Goal: Browse casually

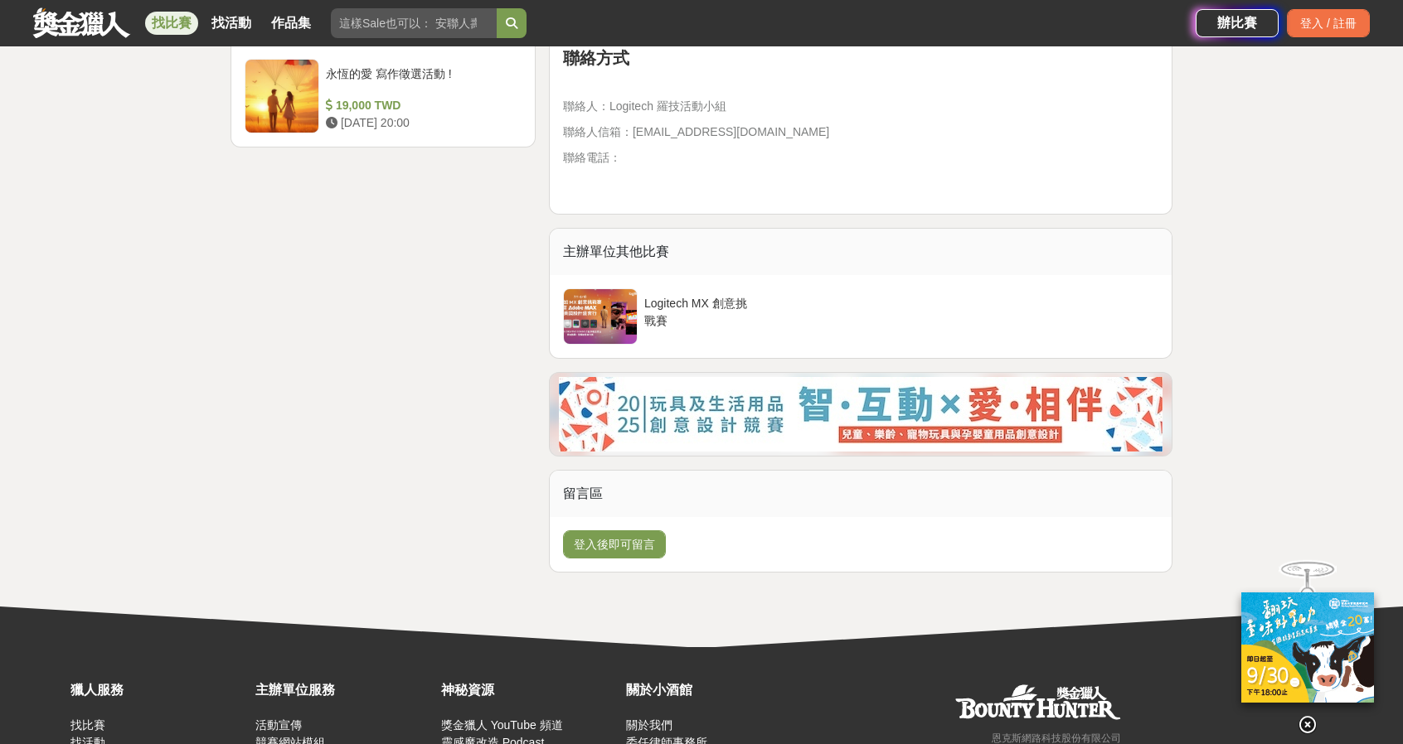
scroll to position [3565, 0]
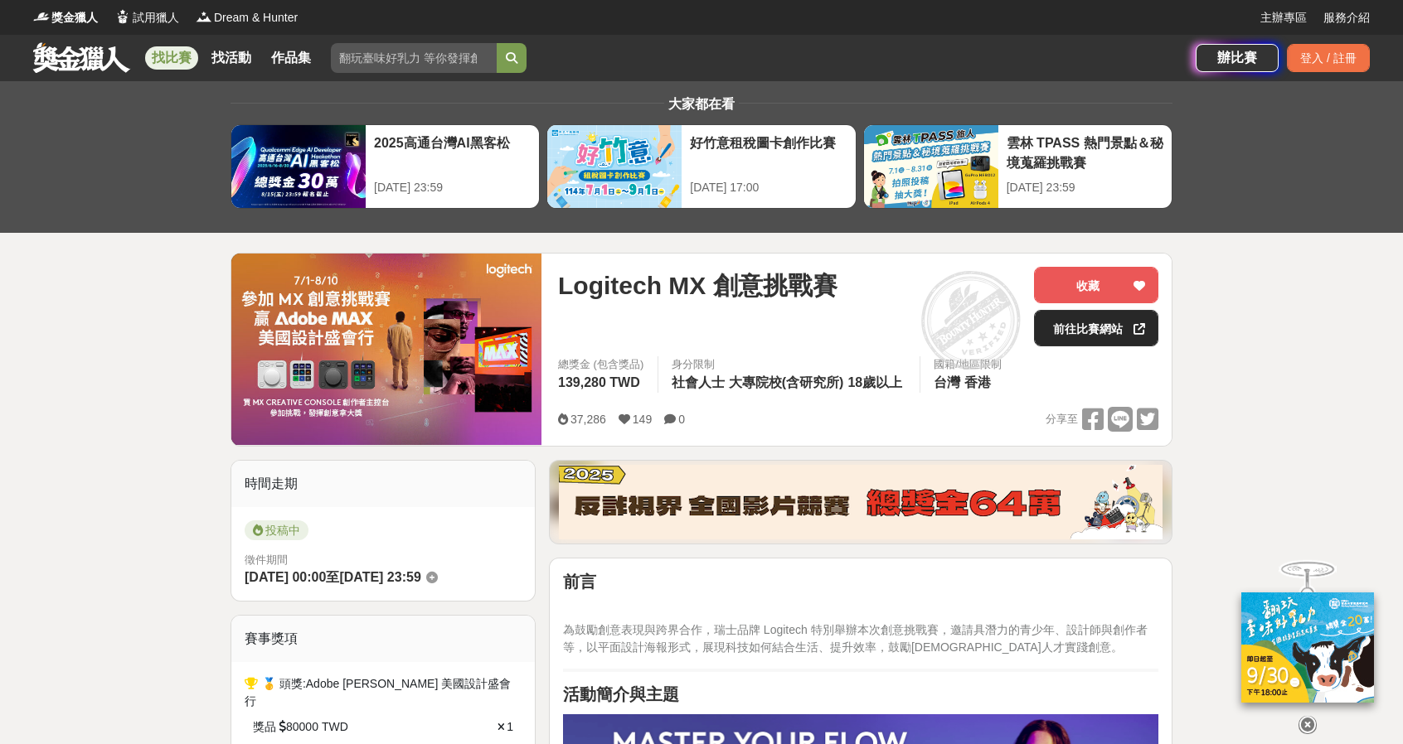
click at [1094, 326] on link "前往比賽網站" at bounding box center [1096, 328] width 124 height 36
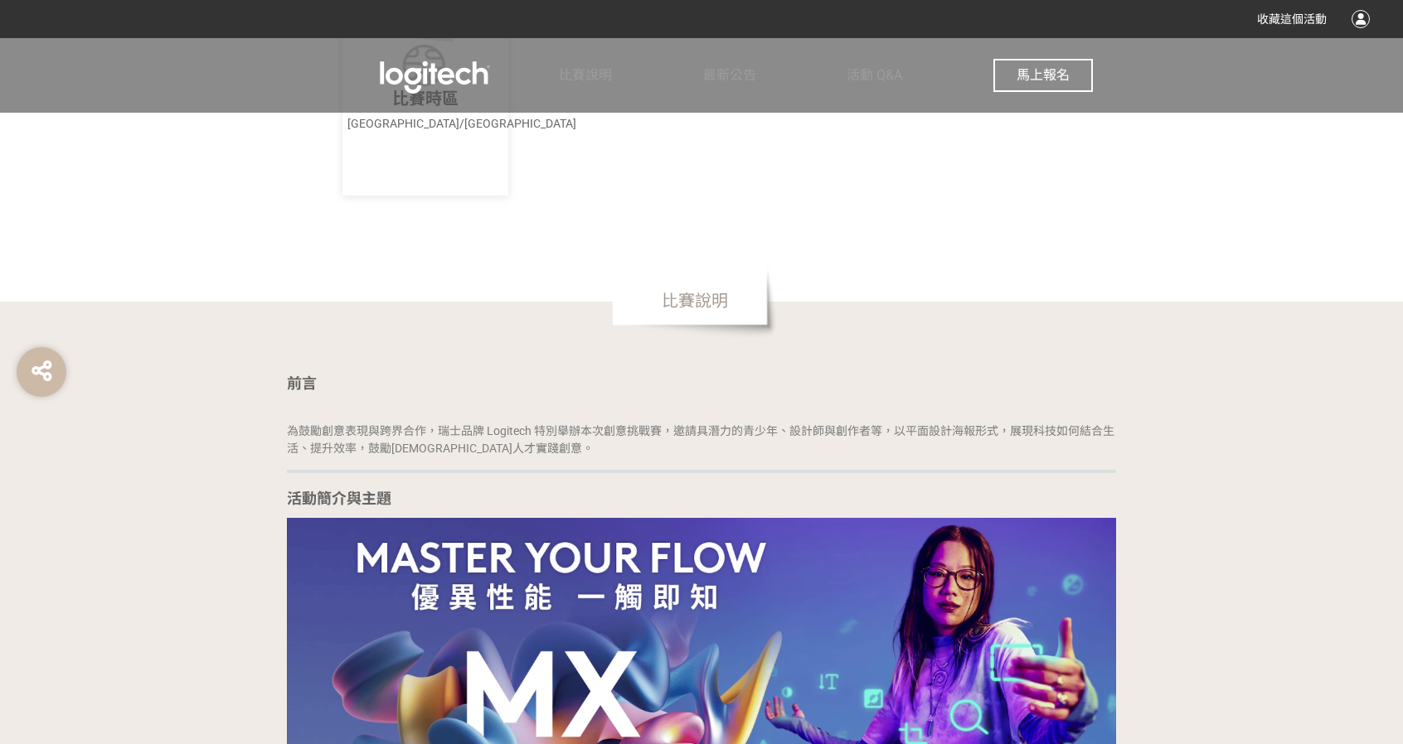
scroll to position [912, 0]
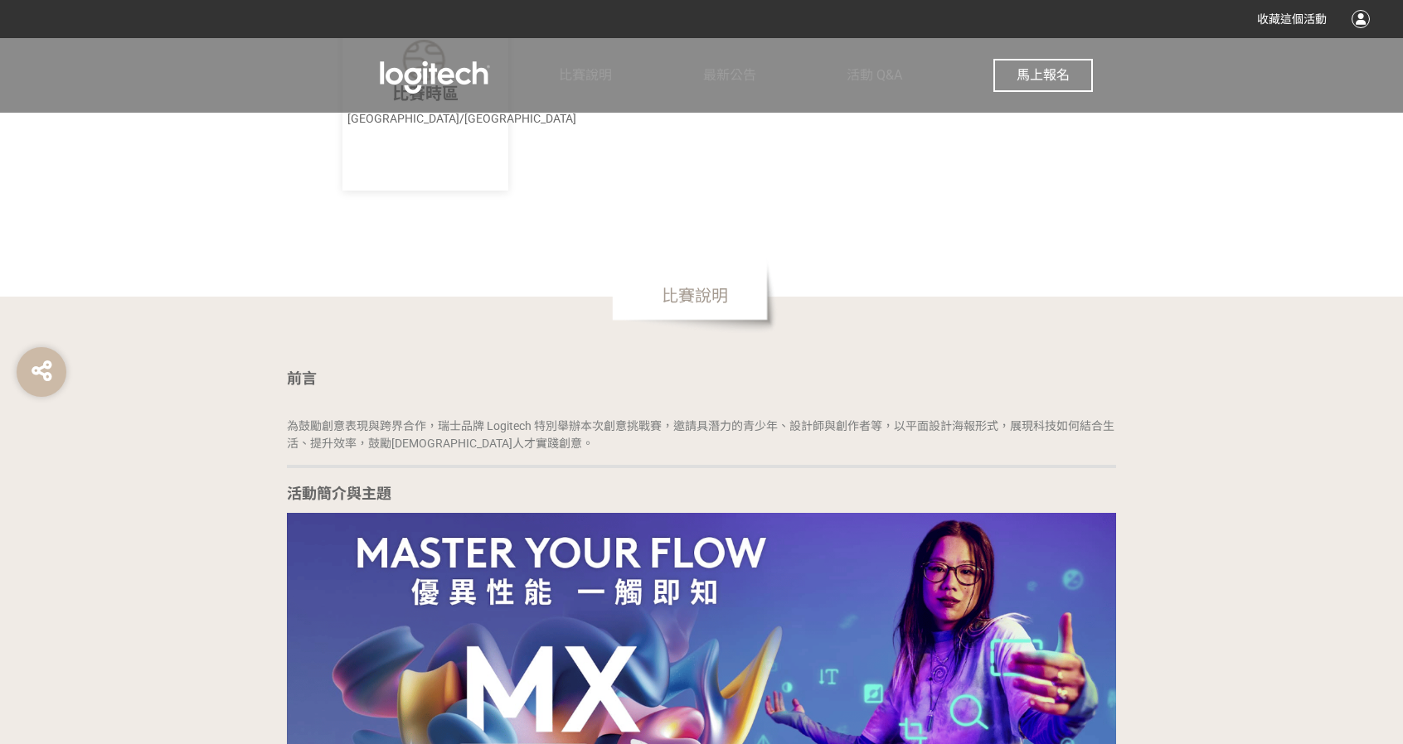
click at [1053, 61] on button "馬上報名" at bounding box center [1042, 75] width 99 height 33
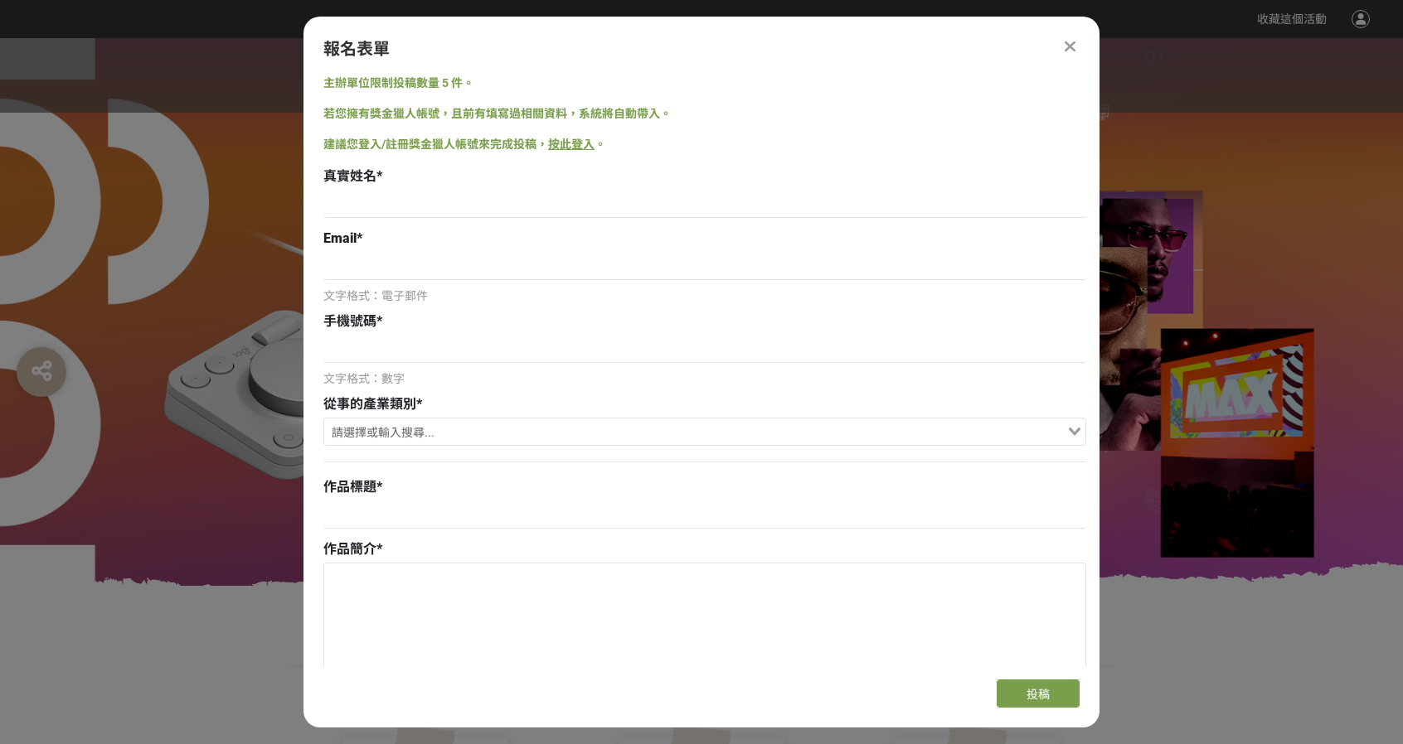
scroll to position [0, 0]
click at [549, 203] on input at bounding box center [704, 204] width 763 height 28
type input "[PERSON_NAME]"
type input "[EMAIL_ADDRESS][DOMAIN_NAME]"
click at [479, 326] on div "手機號碼 *" at bounding box center [704, 322] width 763 height 20
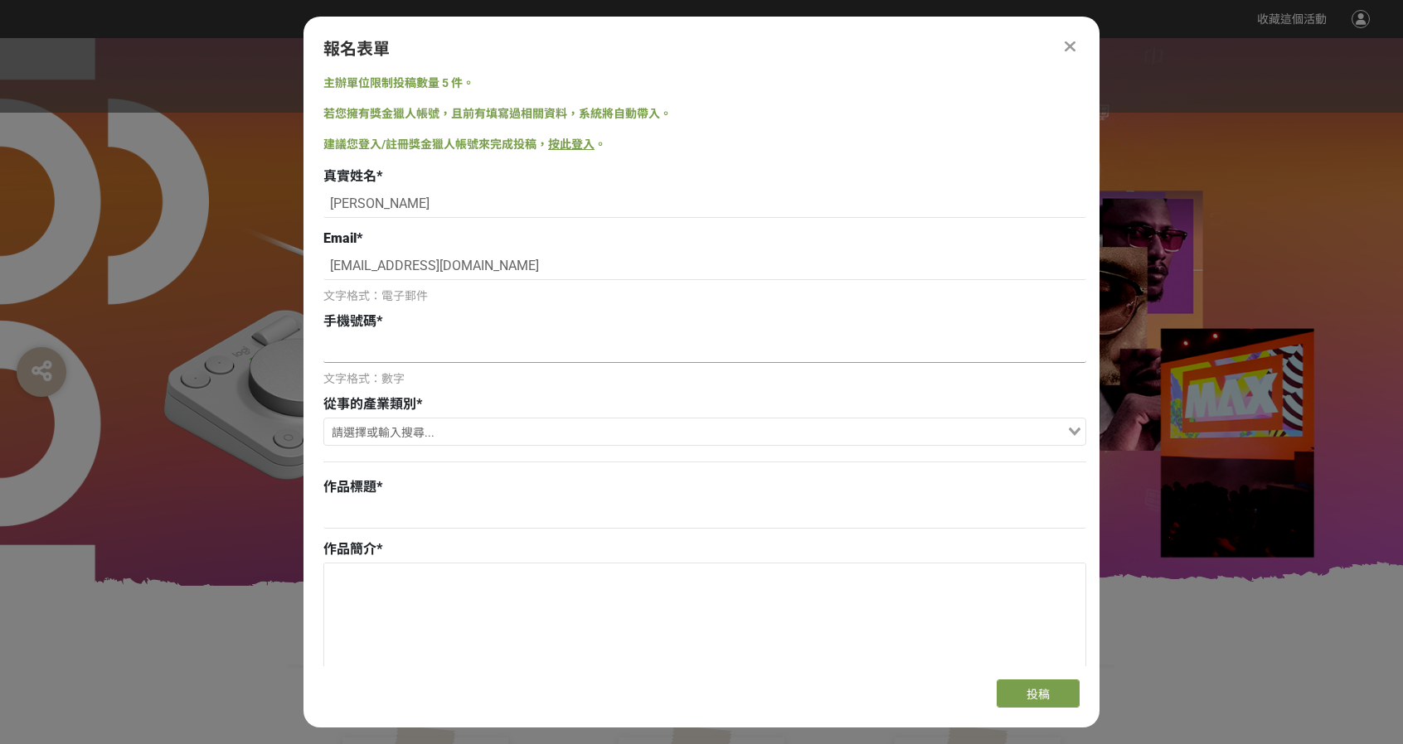
click at [466, 343] on input at bounding box center [704, 349] width 763 height 28
type input "0905515155"
click at [389, 444] on input "Search for option" at bounding box center [695, 433] width 739 height 23
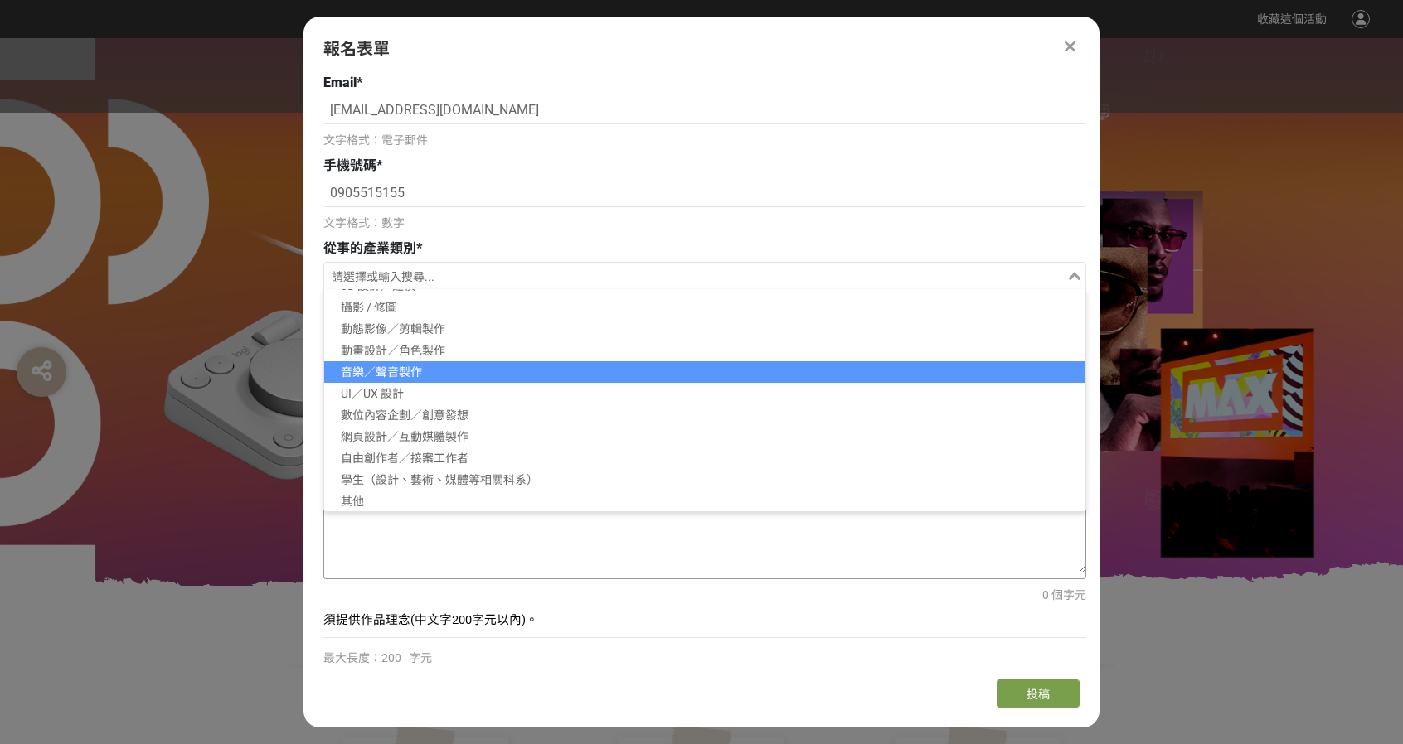
scroll to position [166, 0]
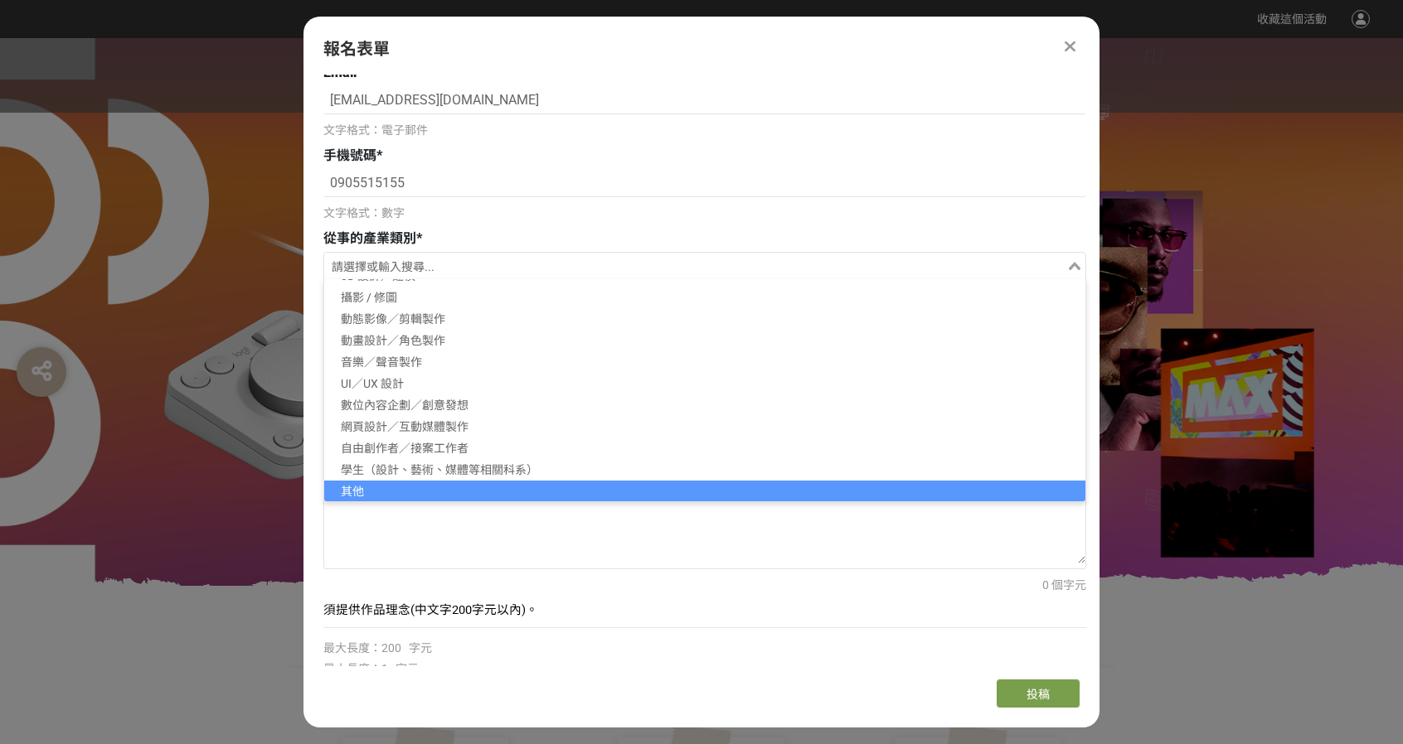
click at [439, 494] on li "其他" at bounding box center [704, 492] width 761 height 22
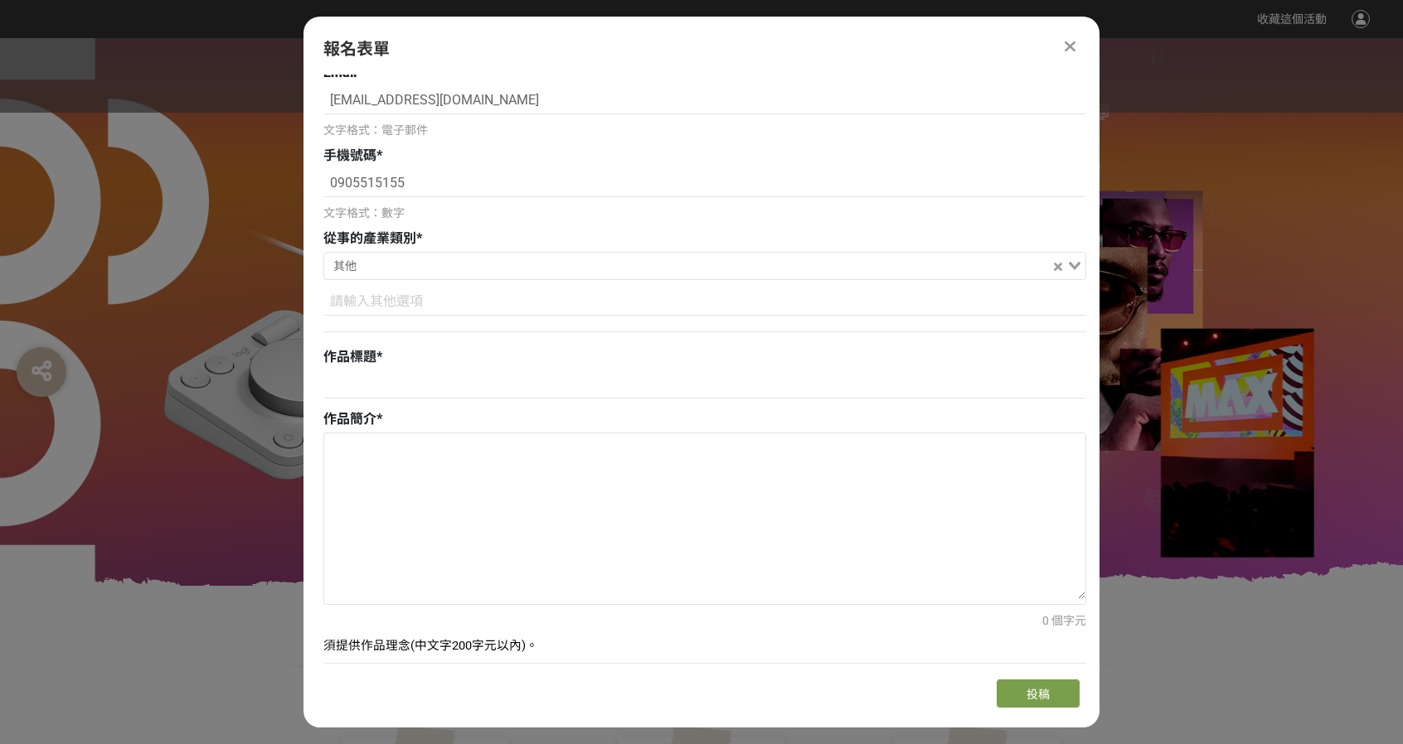
scroll to position [4, 0]
click at [443, 368] on div "作品標題 *" at bounding box center [704, 375] width 763 height 56
click at [441, 377] on input at bounding box center [704, 385] width 763 height 28
type input "f"
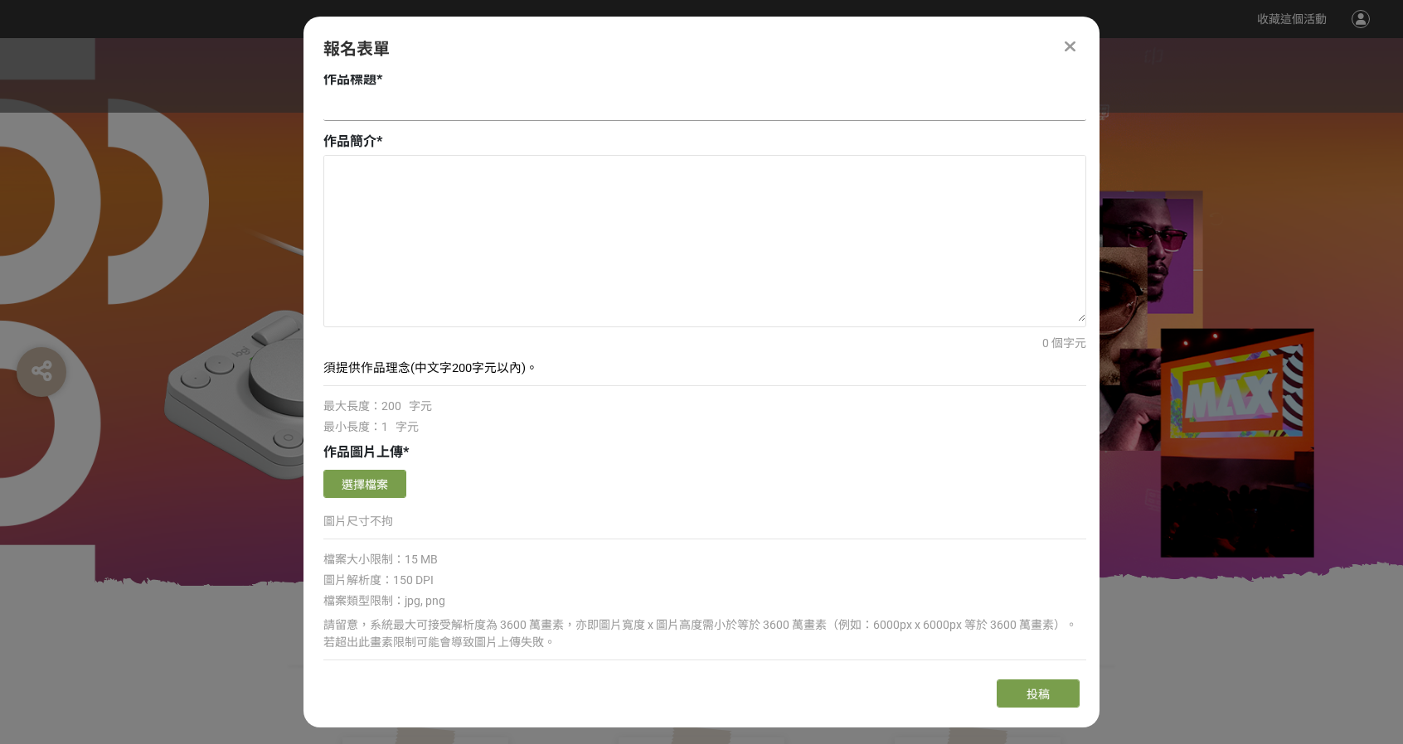
scroll to position [497, 0]
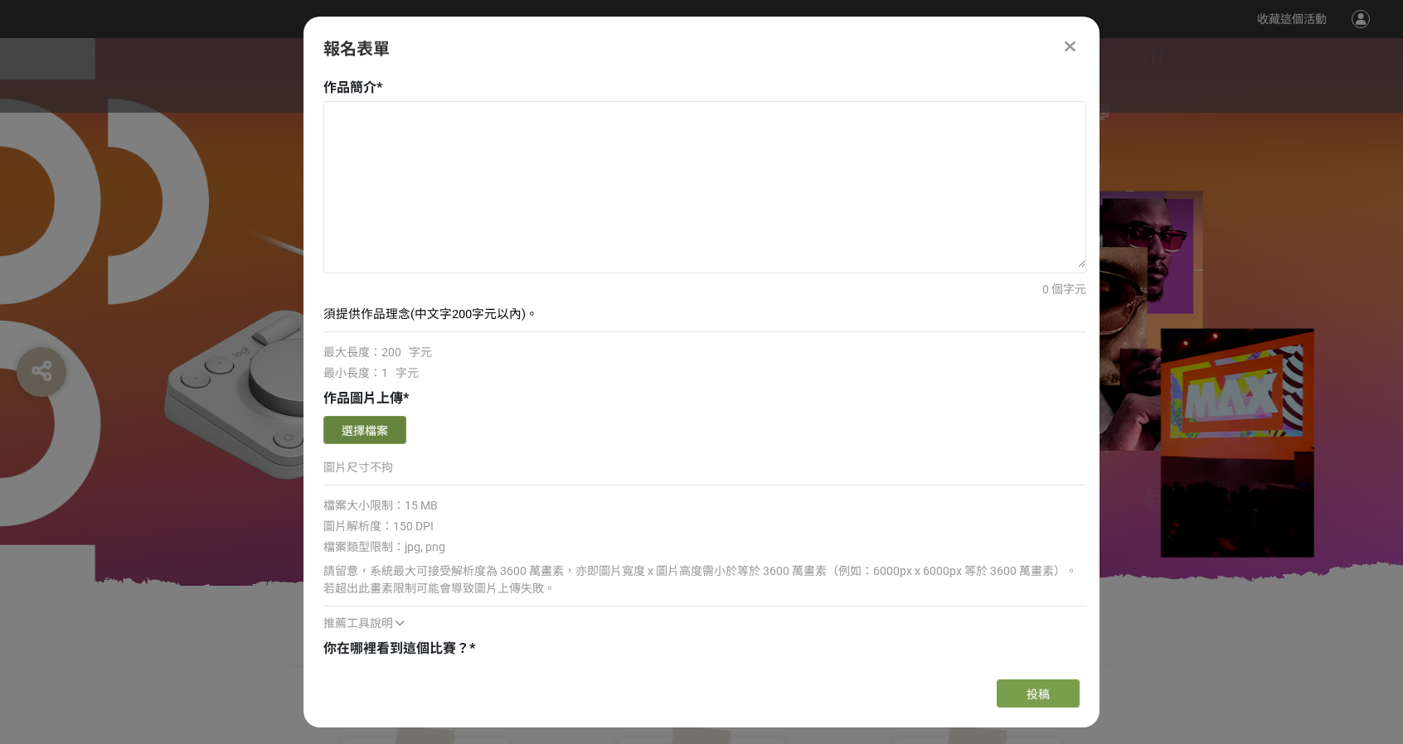
click at [388, 422] on button "選擇檔案" at bounding box center [364, 430] width 83 height 28
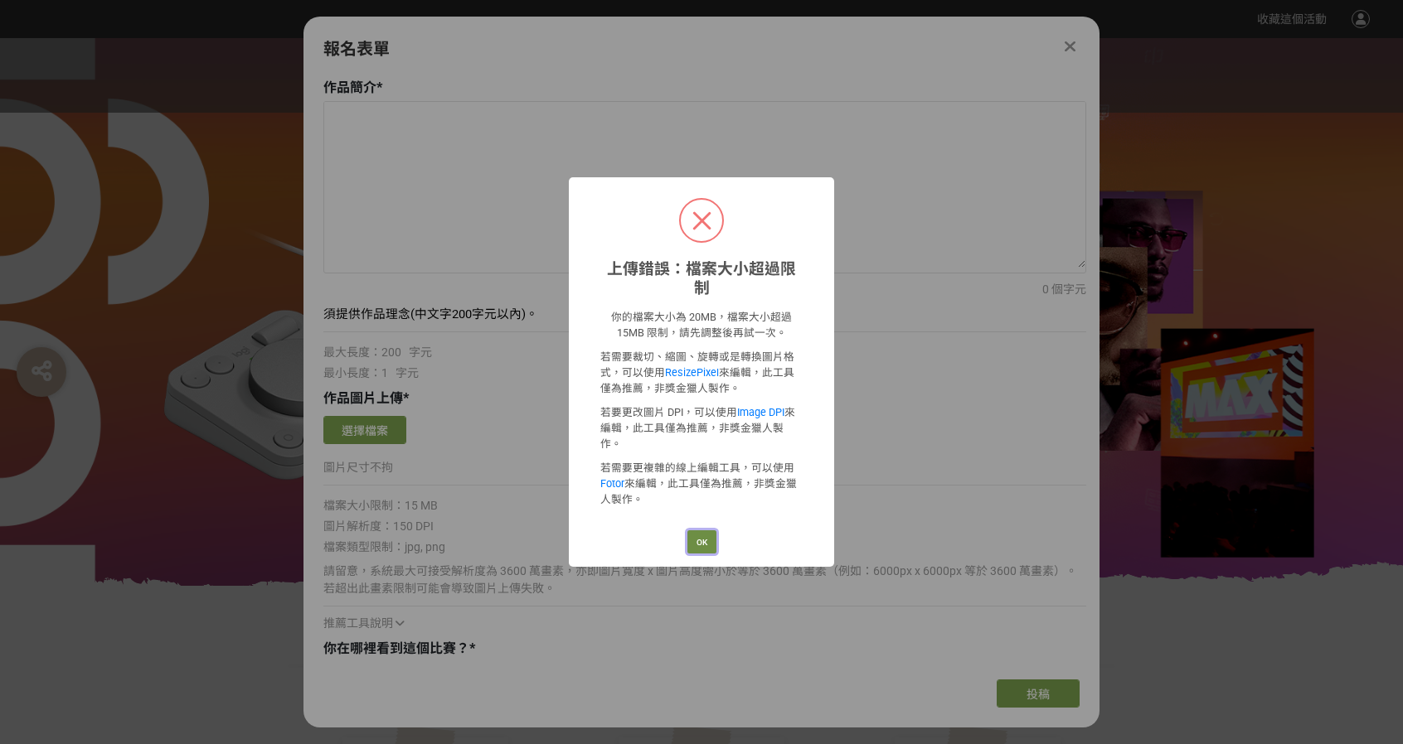
click at [705, 531] on button "OK" at bounding box center [701, 542] width 29 height 23
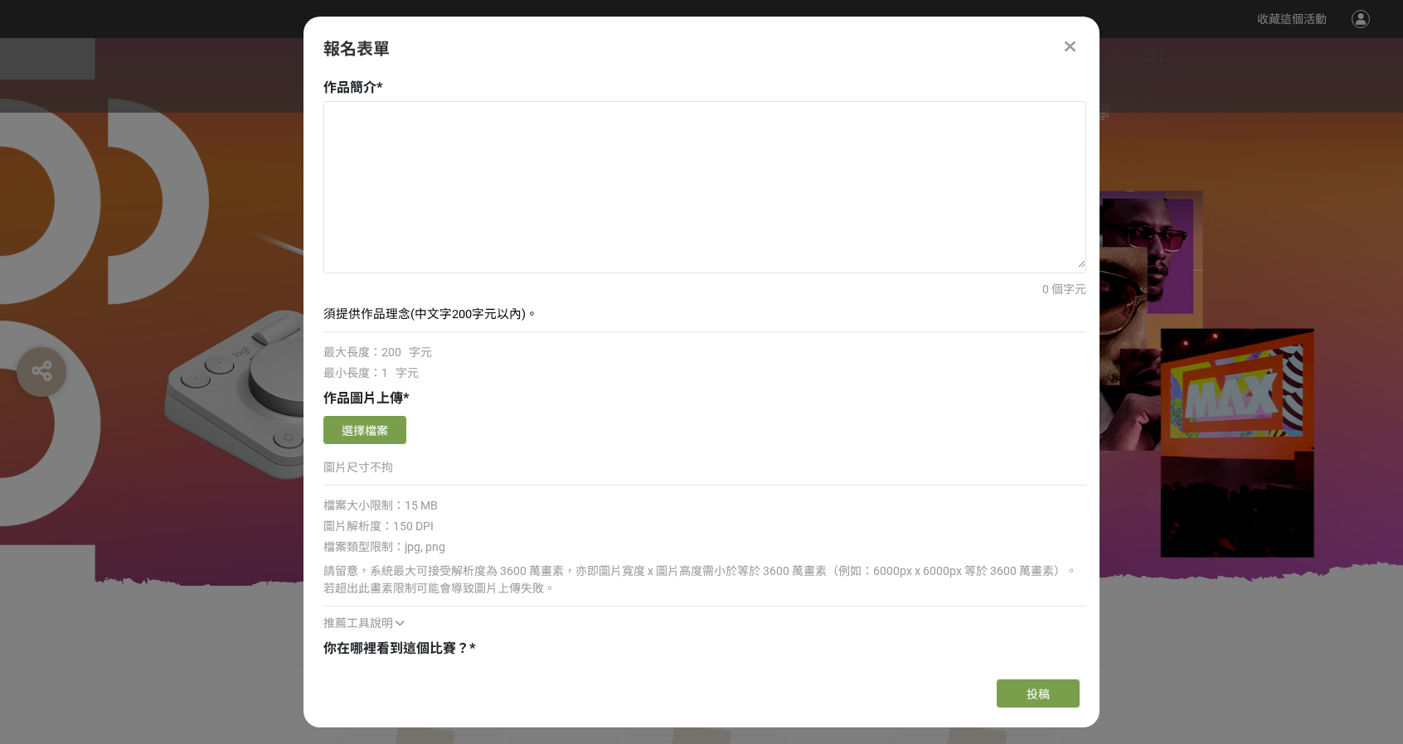
click at [703, 553] on div "檔案類型限制：jpg, png" at bounding box center [704, 547] width 763 height 17
click at [385, 426] on button "選擇檔案" at bounding box center [364, 430] width 83 height 28
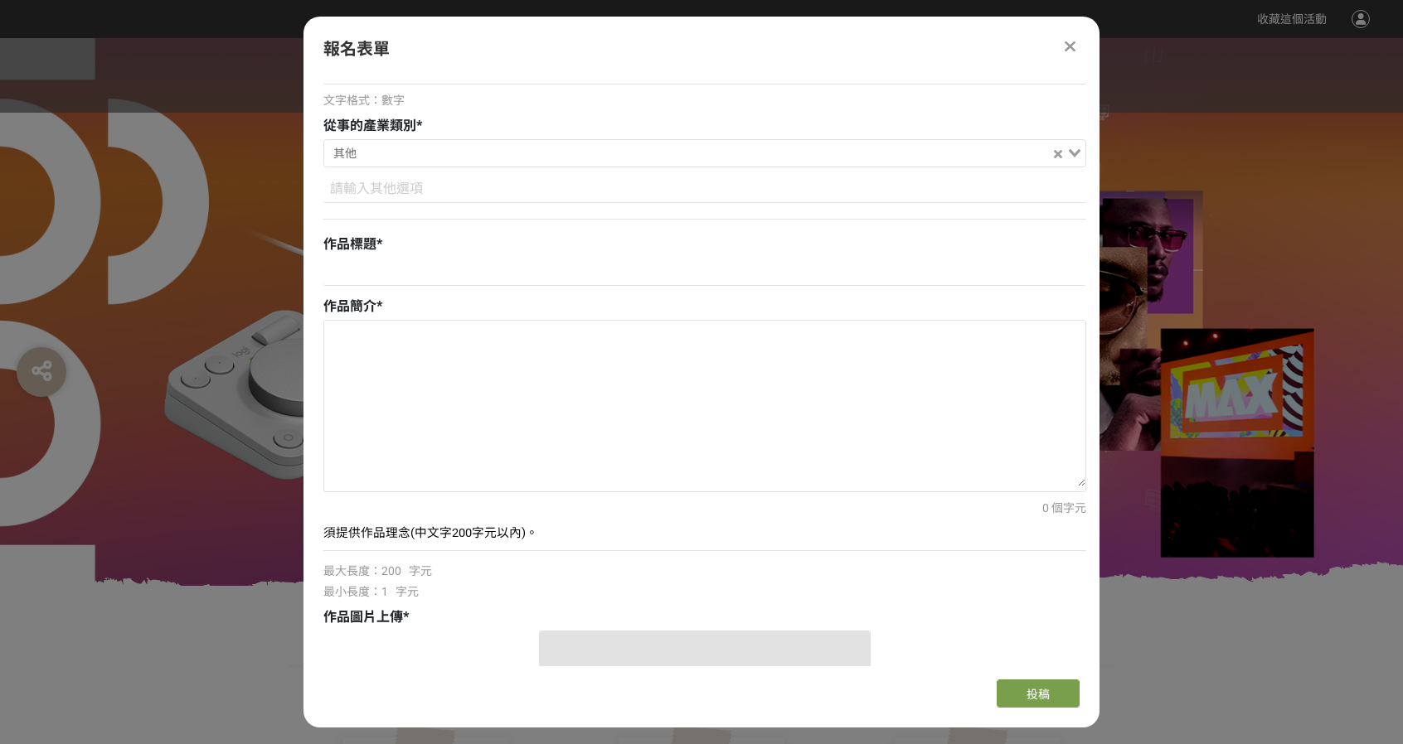
scroll to position [83, 0]
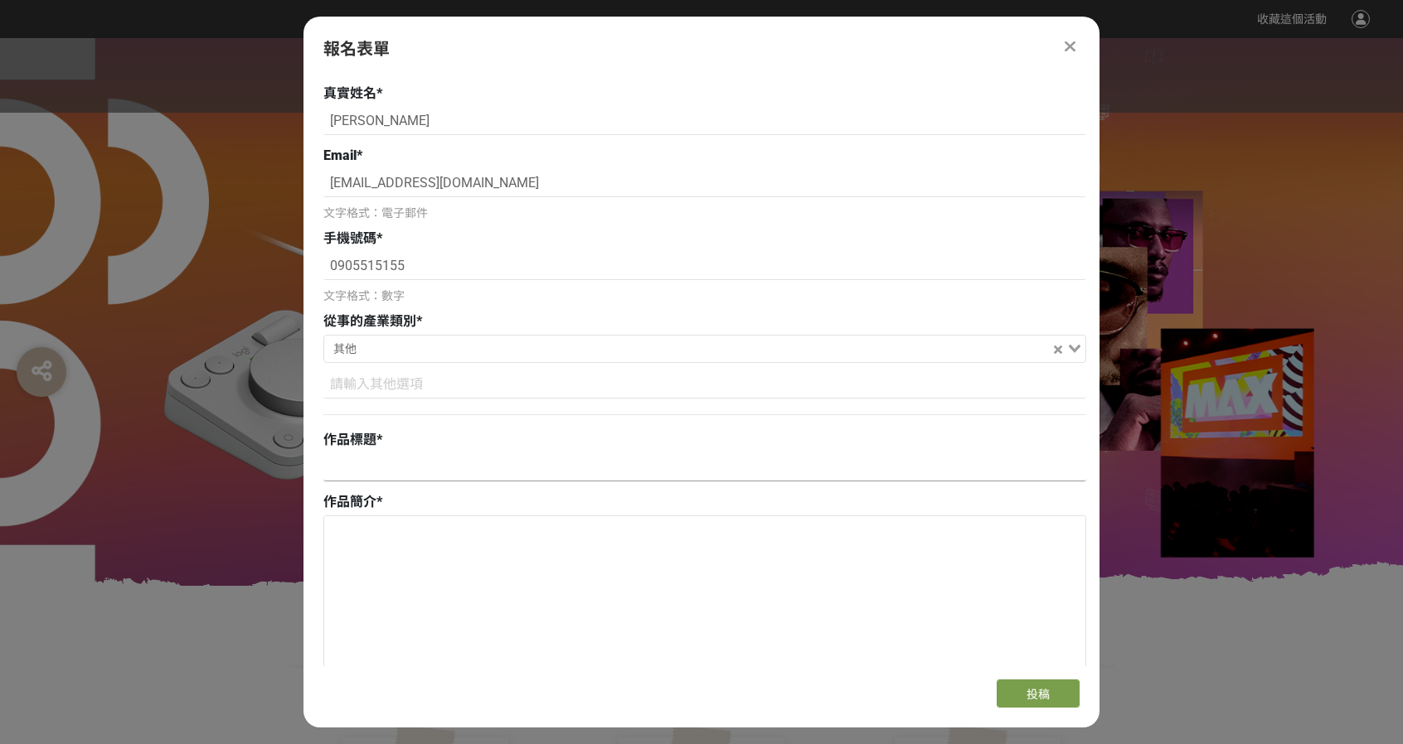
click at [439, 473] on input at bounding box center [704, 467] width 763 height 28
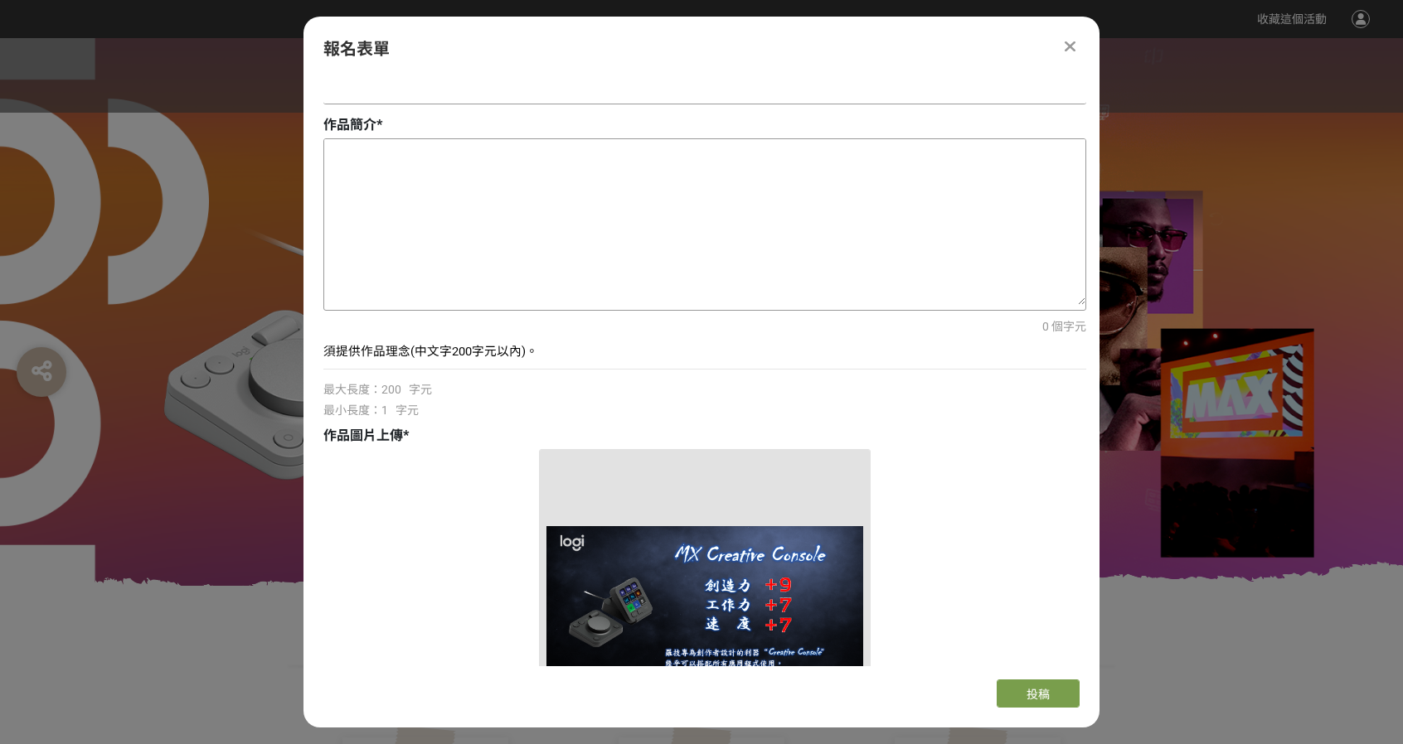
scroll to position [249, 0]
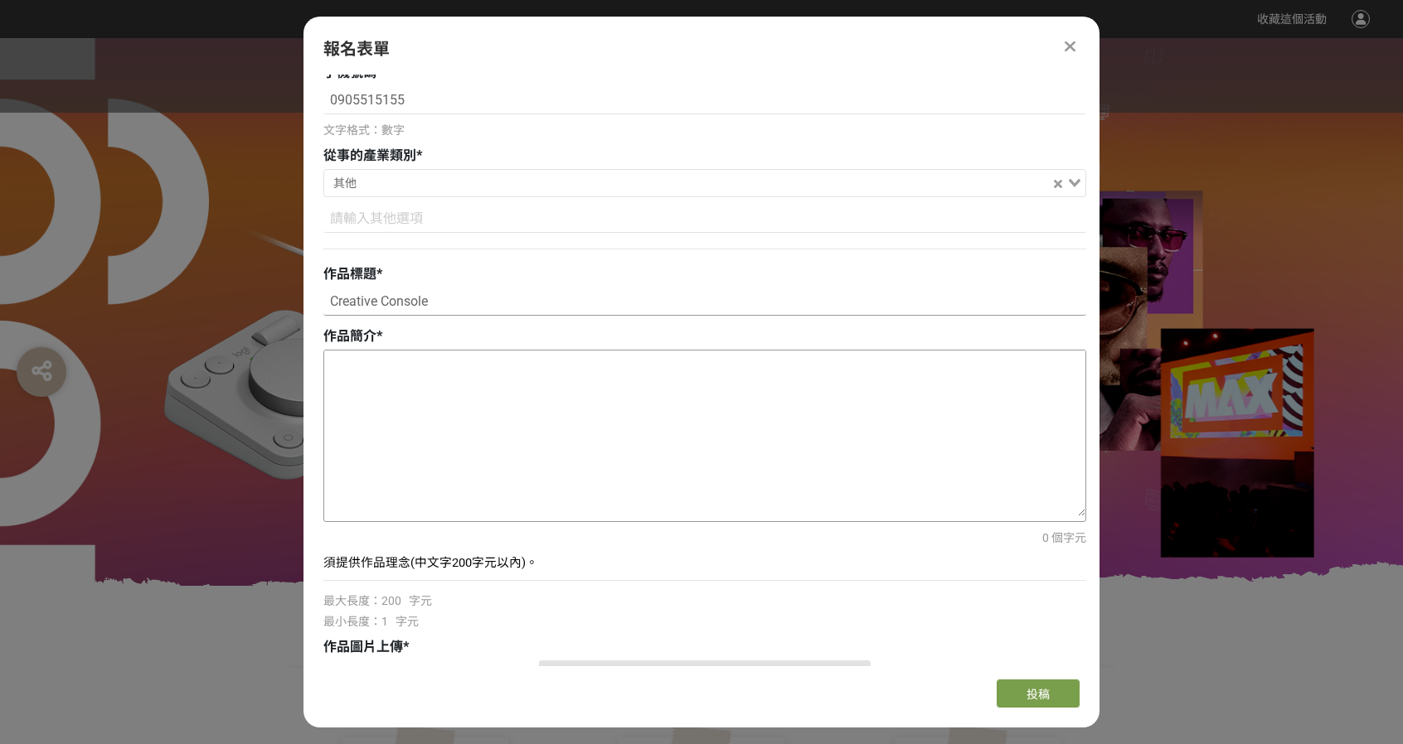
type input "Creative Console"
click at [433, 385] on textarea at bounding box center [704, 434] width 761 height 166
type textarea "w"
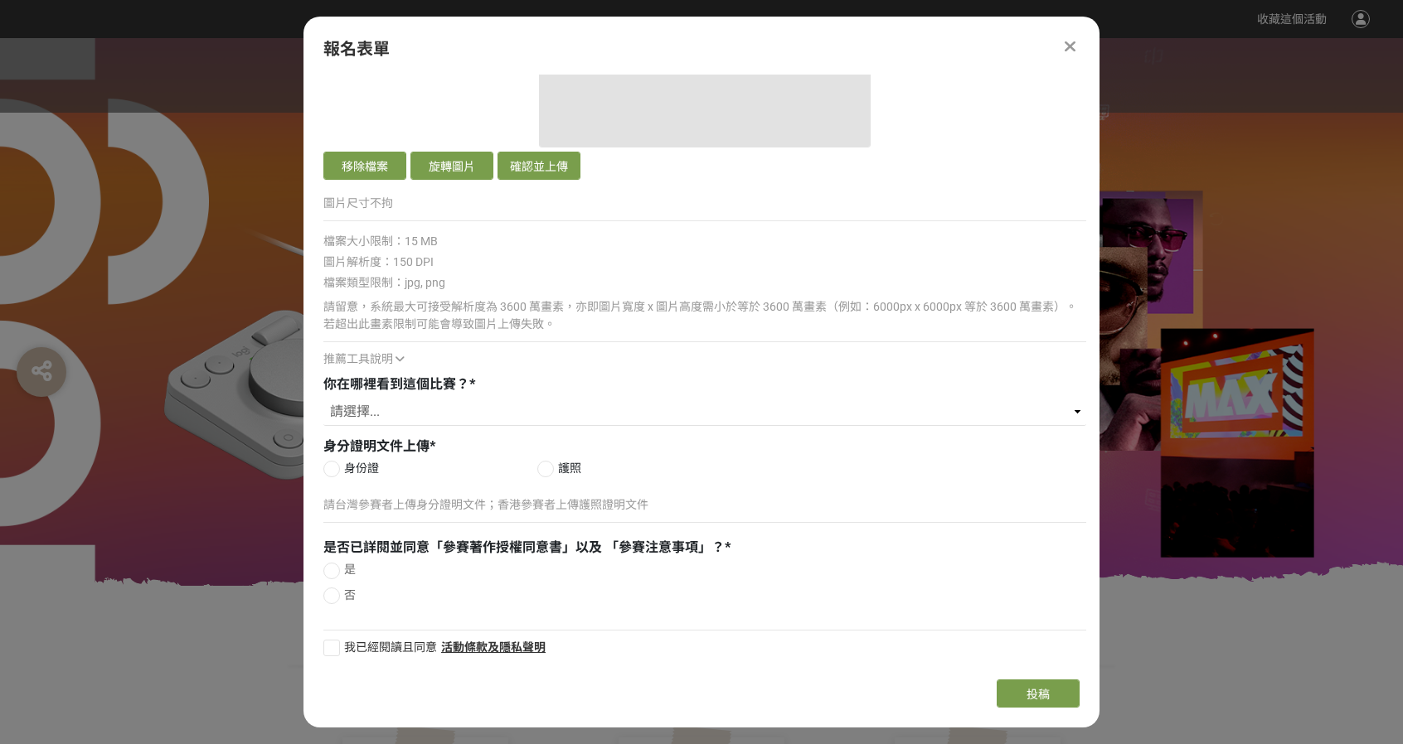
scroll to position [1094, 0]
type textarea "台灣小朋友小時候的回憶，終極一班 把創作者想像成非凡人，有自己的能力/武力指數，配上合適的武器、裝備，使自己變得更強。"
click at [415, 407] on select "請選擇... Logitech Taiwan Facebook 粉絲專頁 Logitech 官方電子報（EDM） ​線上廣告 ​合作講者／KOL 社群分享 媒…" at bounding box center [704, 411] width 763 height 28
select select "Logitech Taiwan Facebook 粉絲專頁"
click at [323, 397] on select "請選擇... Logitech Taiwan Facebook 粉絲專頁 Logitech 官方電子報（EDM） ​線上廣告 ​合作講者／KOL 社群分享 媒…" at bounding box center [704, 411] width 763 height 28
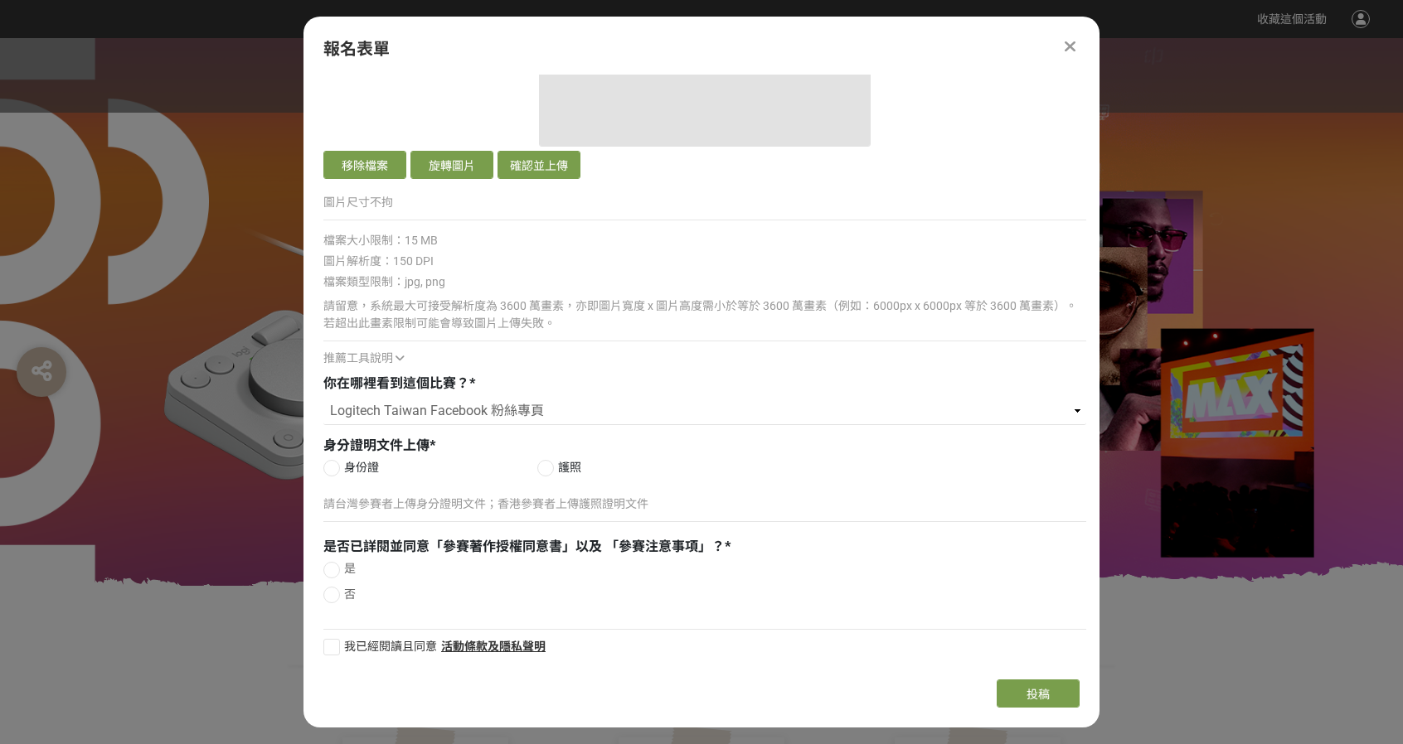
click at [355, 467] on span "身份證" at bounding box center [361, 467] width 35 height 17
click at [335, 467] on input "身份證" at bounding box center [329, 468] width 11 height 11
radio input "false"
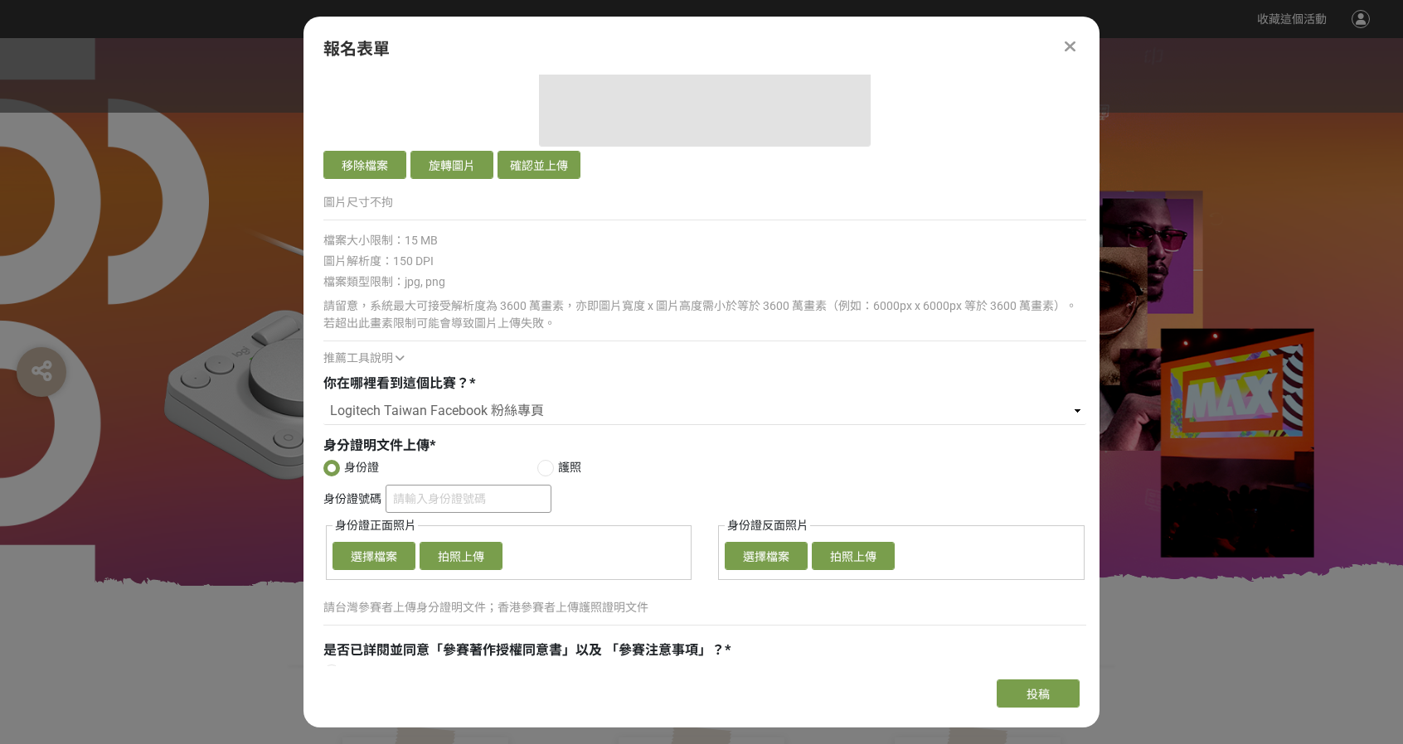
click at [434, 490] on input "身份證號碼" at bounding box center [469, 499] width 166 height 28
type input "C121503974"
click at [380, 546] on button "選擇檔案" at bounding box center [373, 556] width 83 height 28
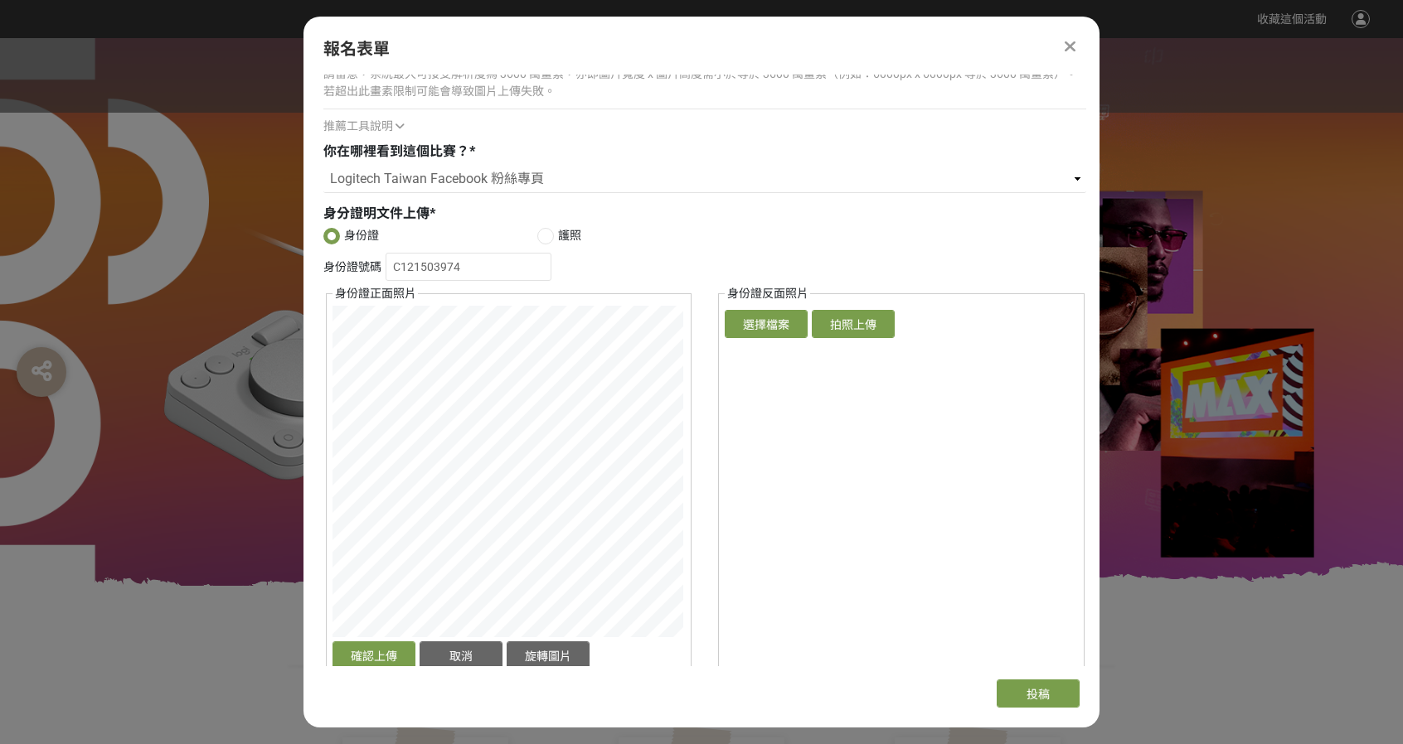
scroll to position [1343, 0]
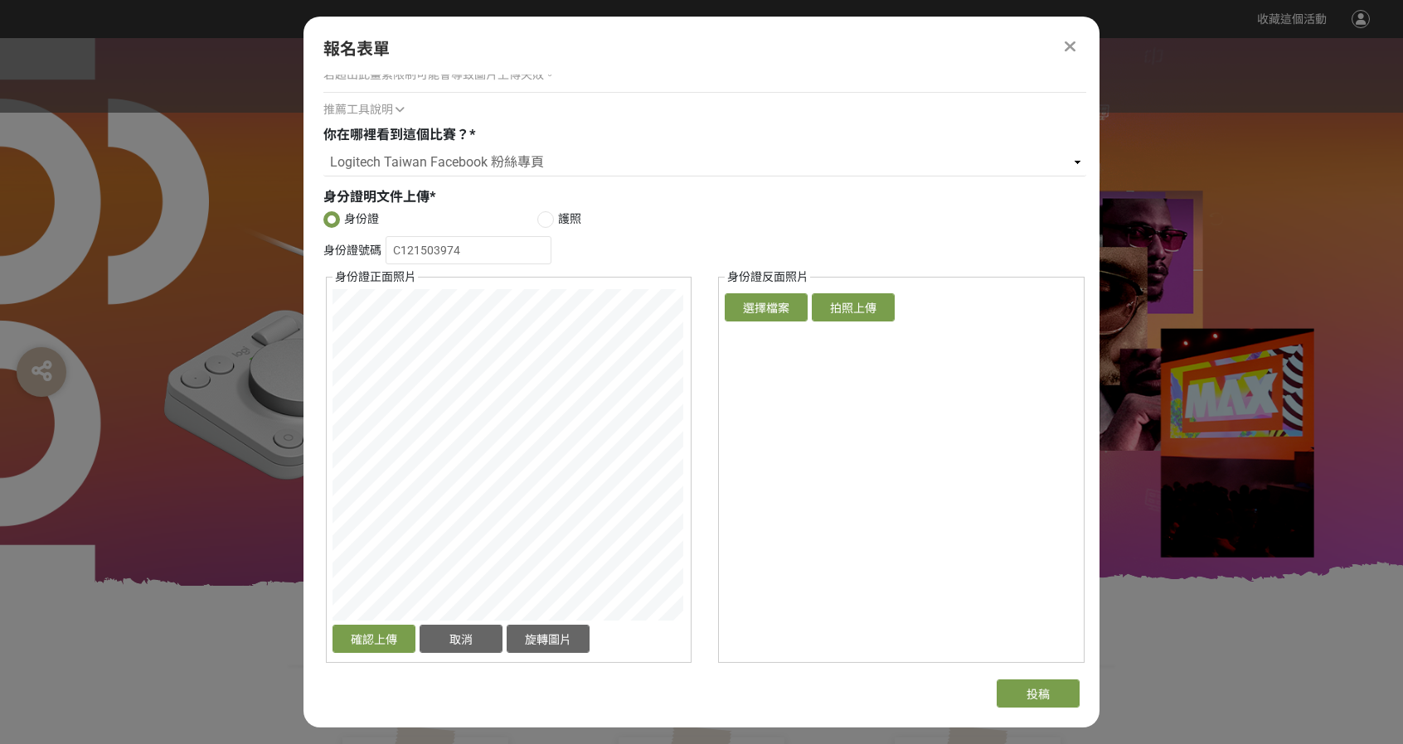
click at [512, 285] on fieldset "身份證正面照片 確認上傳 取消 旋轉圖片 選擇檔案 拍照上傳" at bounding box center [509, 466] width 366 height 395
click at [774, 304] on button "選擇檔案" at bounding box center [766, 307] width 83 height 28
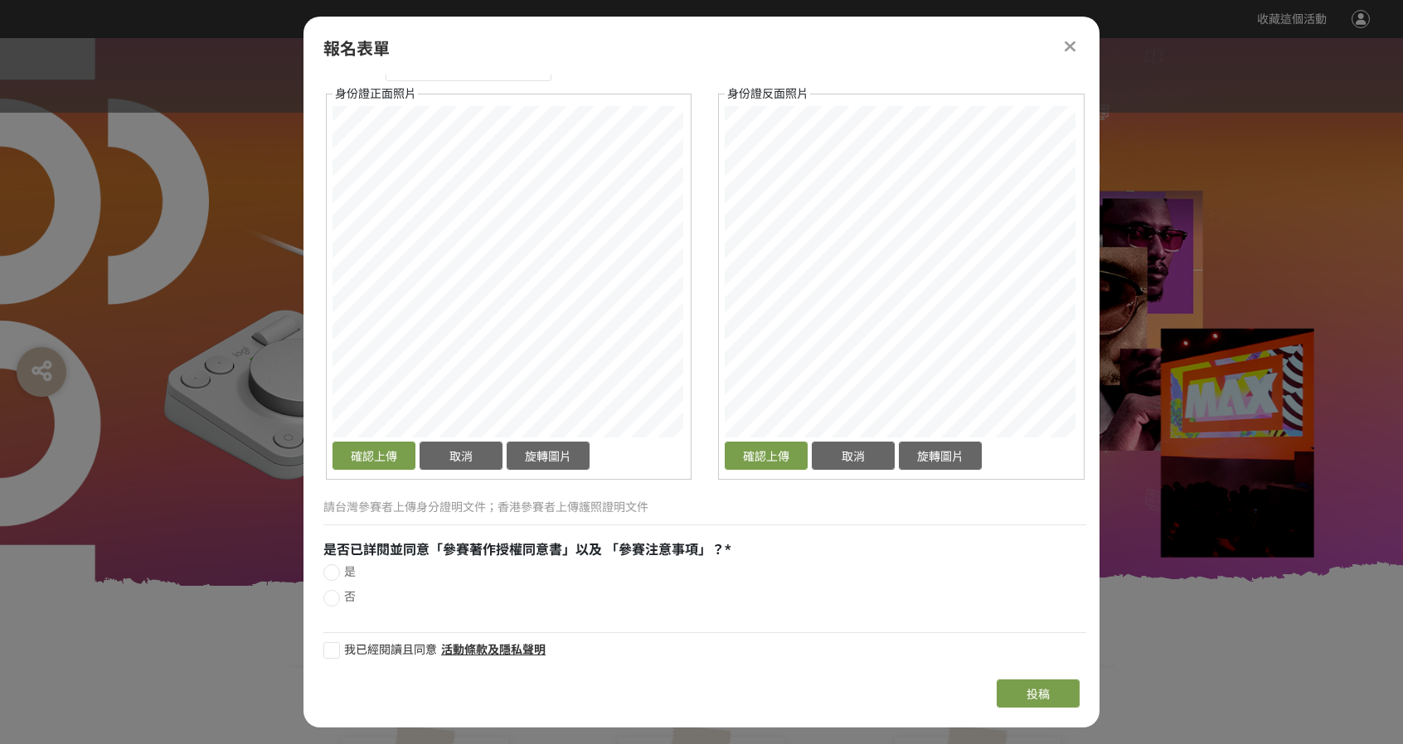
scroll to position [1529, 0]
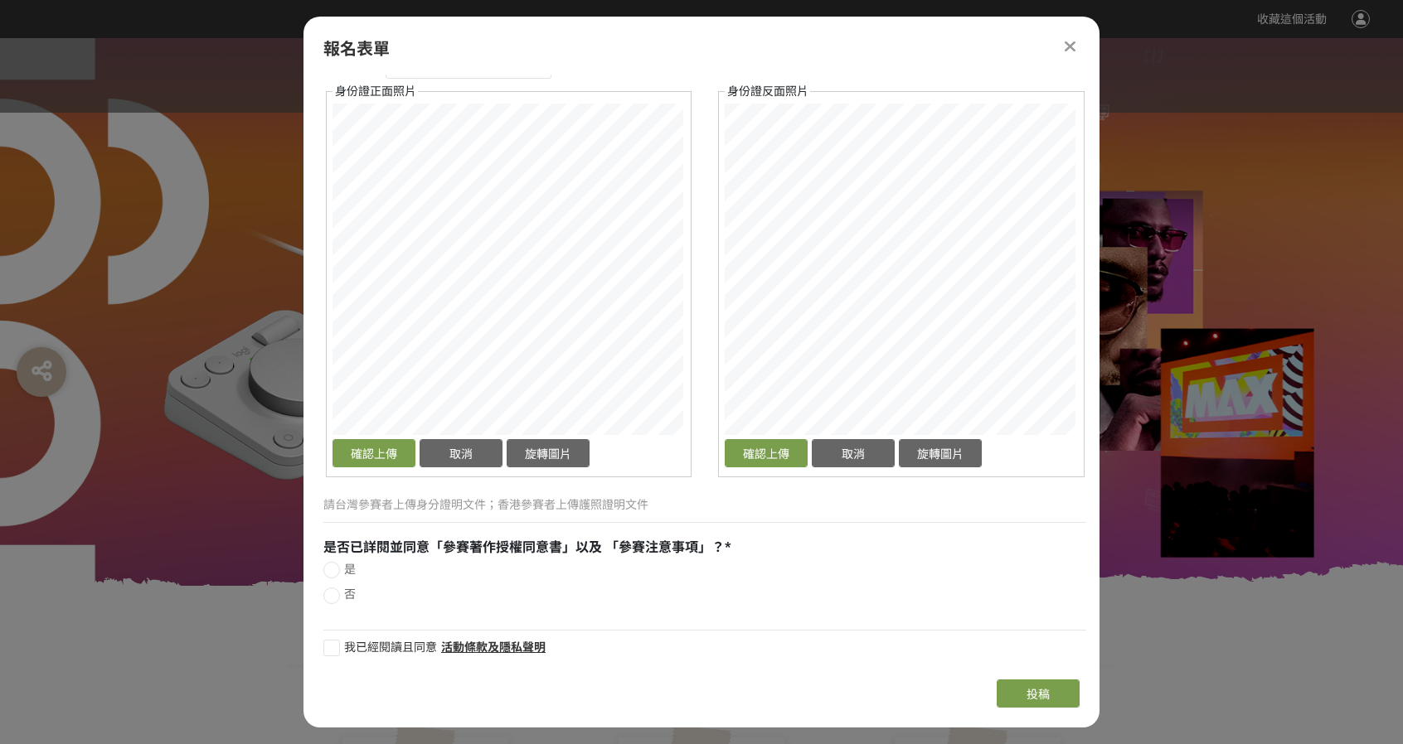
click at [337, 565] on div at bounding box center [331, 570] width 17 height 17
radio input "true"
click at [335, 643] on div at bounding box center [331, 648] width 17 height 17
checkbox input "true"
click at [1073, 701] on button "投稿" at bounding box center [1038, 694] width 83 height 28
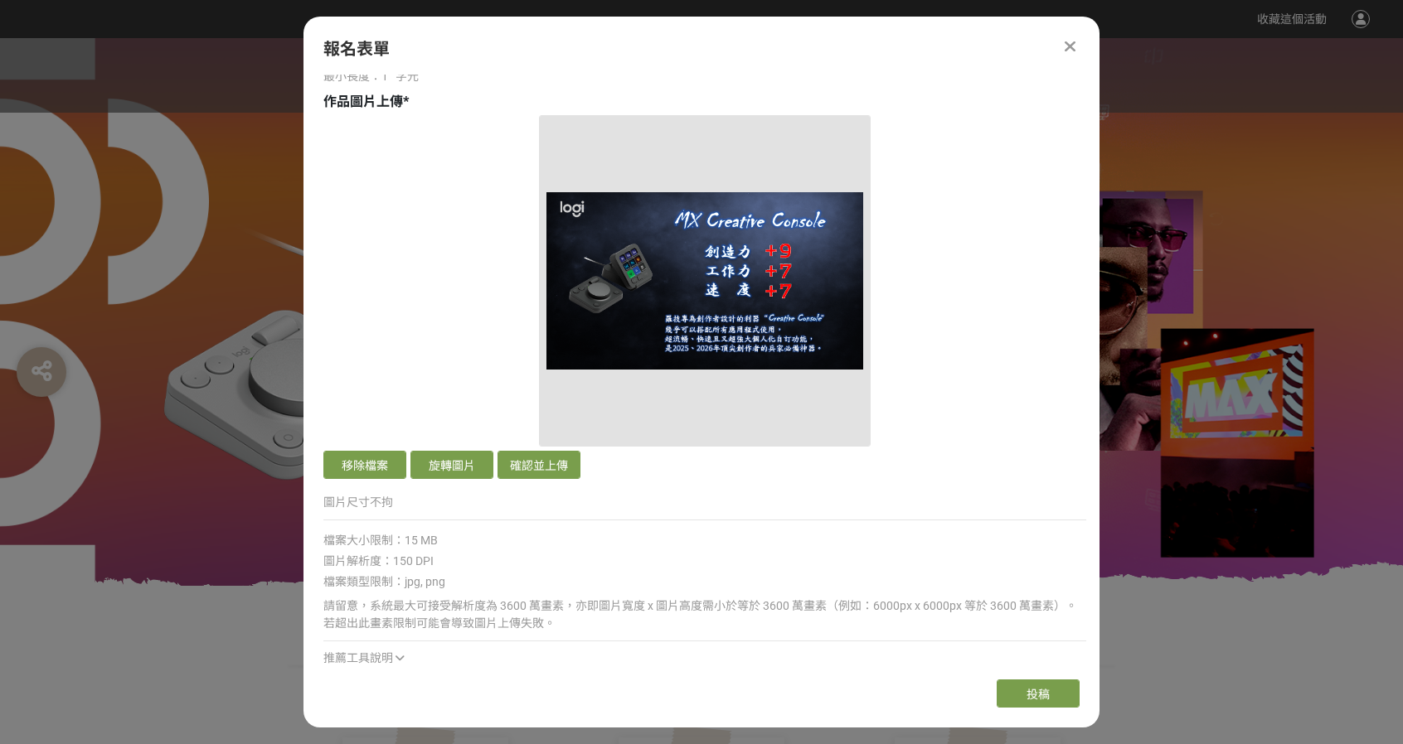
scroll to position [783, 0]
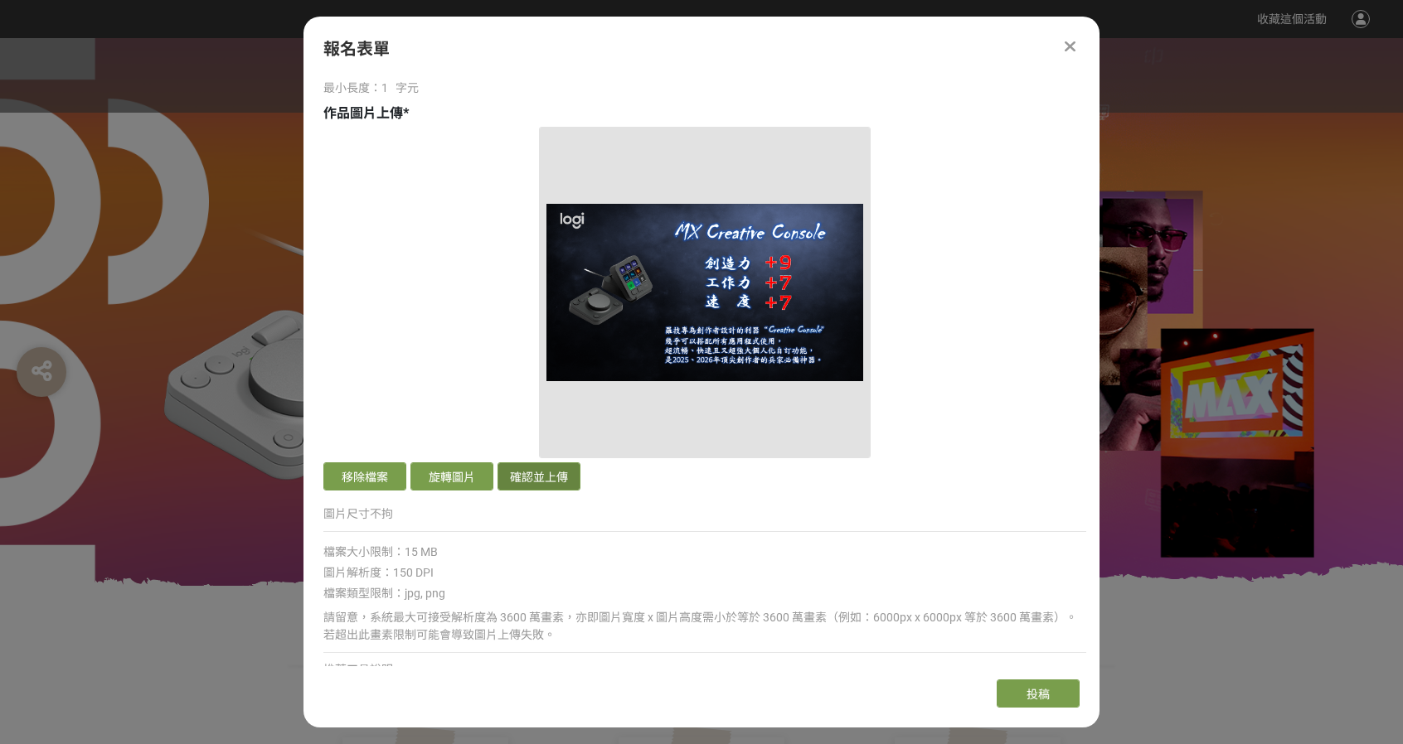
click at [536, 469] on button "確認並上傳" at bounding box center [538, 477] width 83 height 28
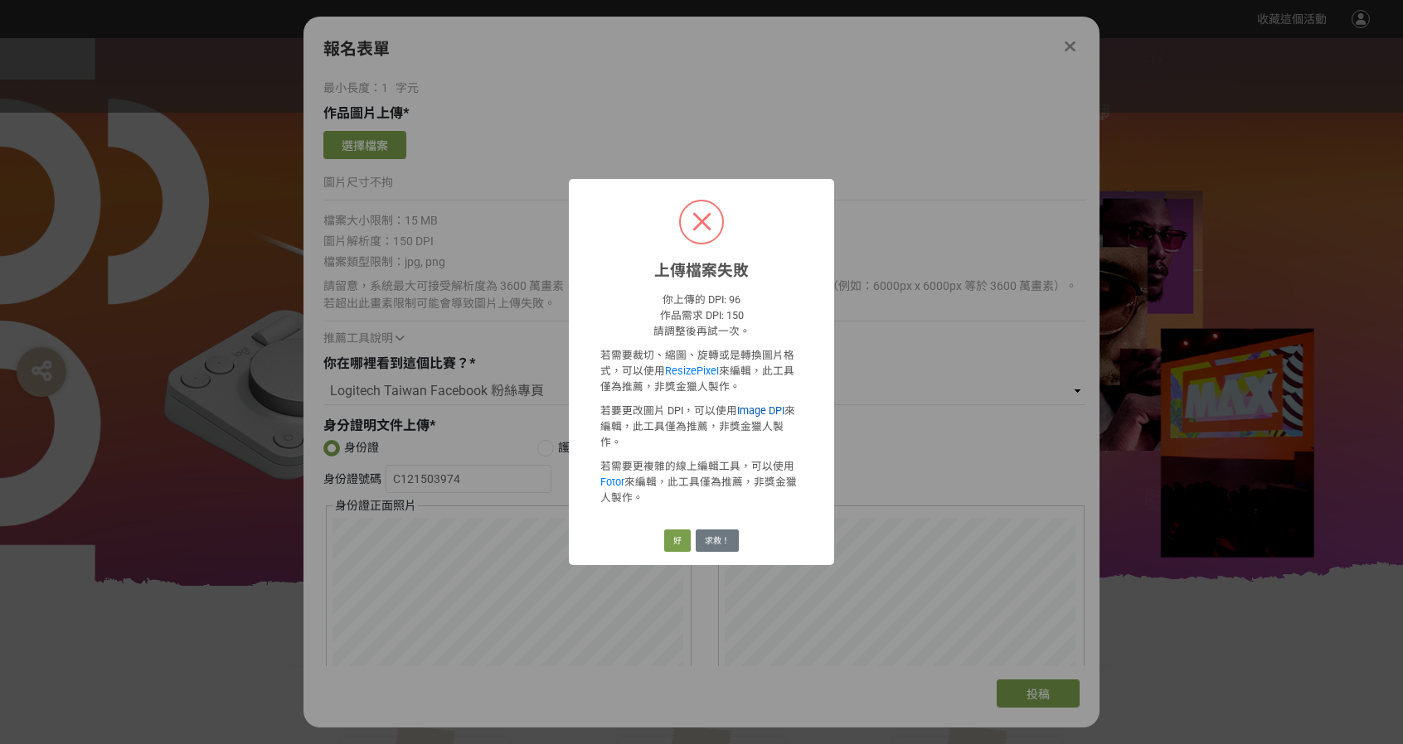
click at [752, 417] on link "Image DPI" at bounding box center [760, 411] width 47 height 12
click at [676, 531] on button "好" at bounding box center [677, 541] width 27 height 23
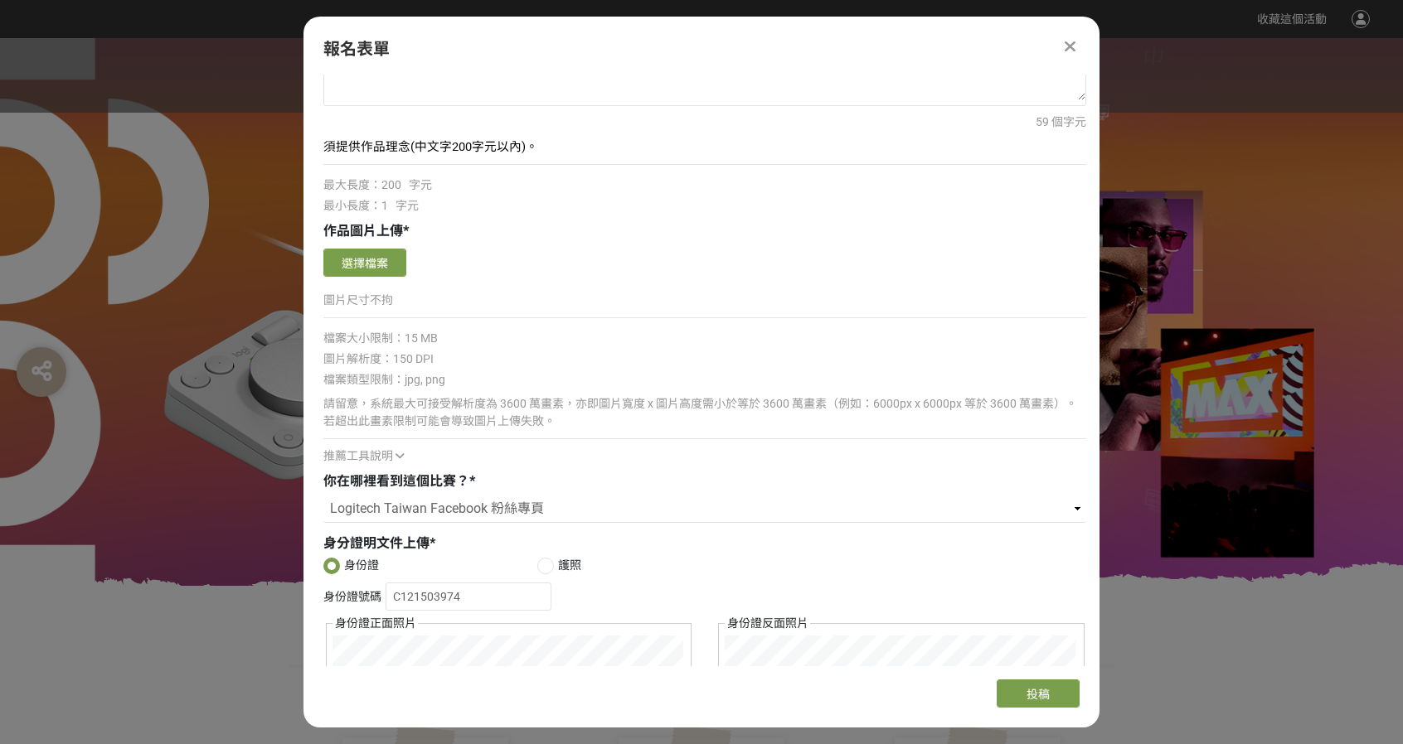
scroll to position [617, 0]
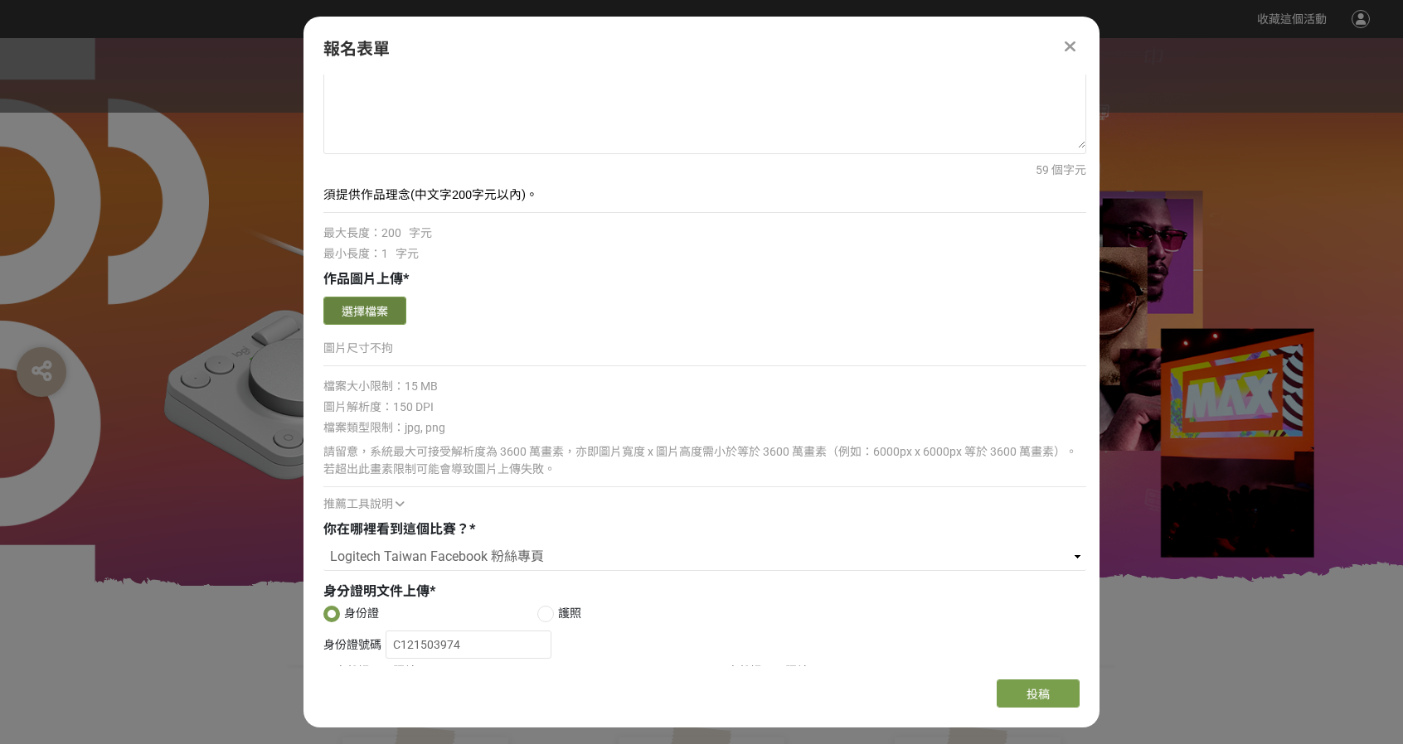
click at [394, 313] on button "選擇檔案" at bounding box center [364, 311] width 83 height 28
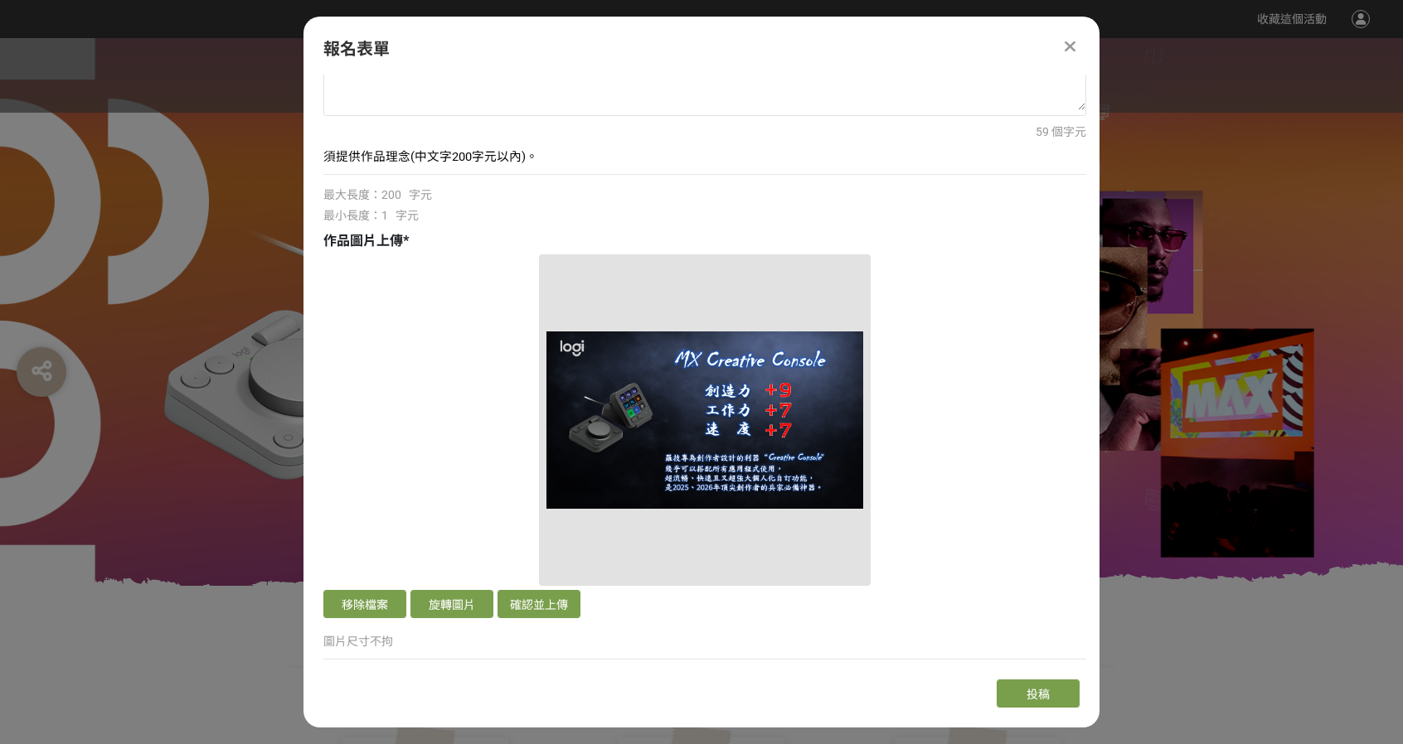
scroll to position [866, 0]
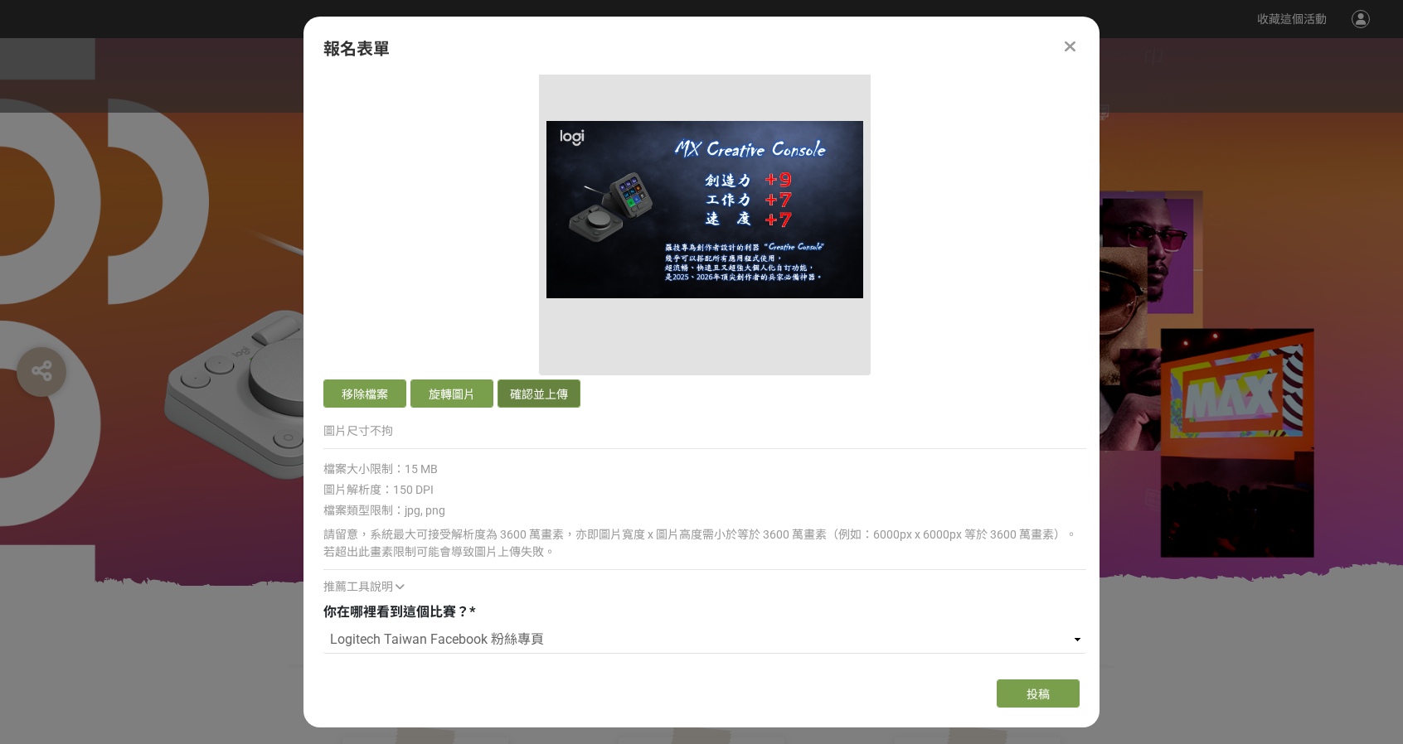
click at [528, 389] on button "確認並上傳" at bounding box center [538, 394] width 83 height 28
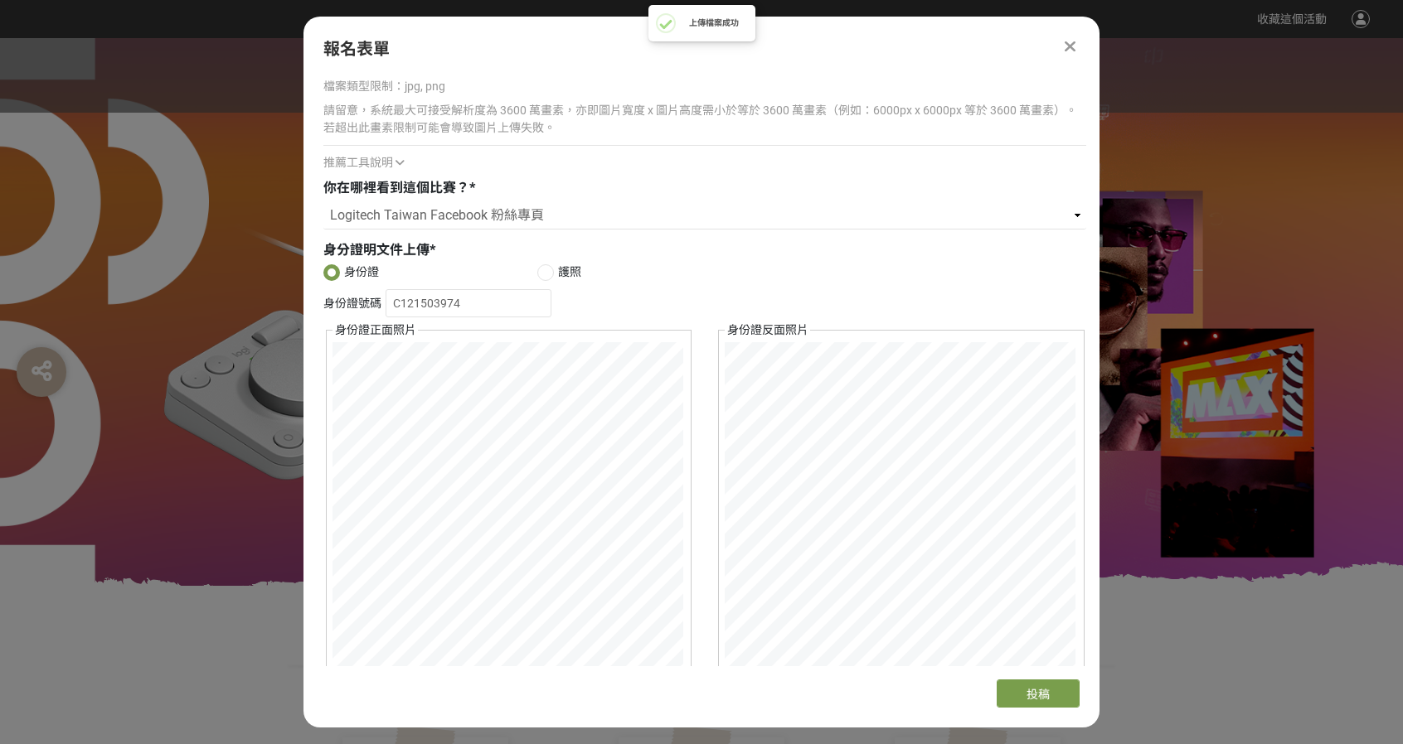
scroll to position [1529, 0]
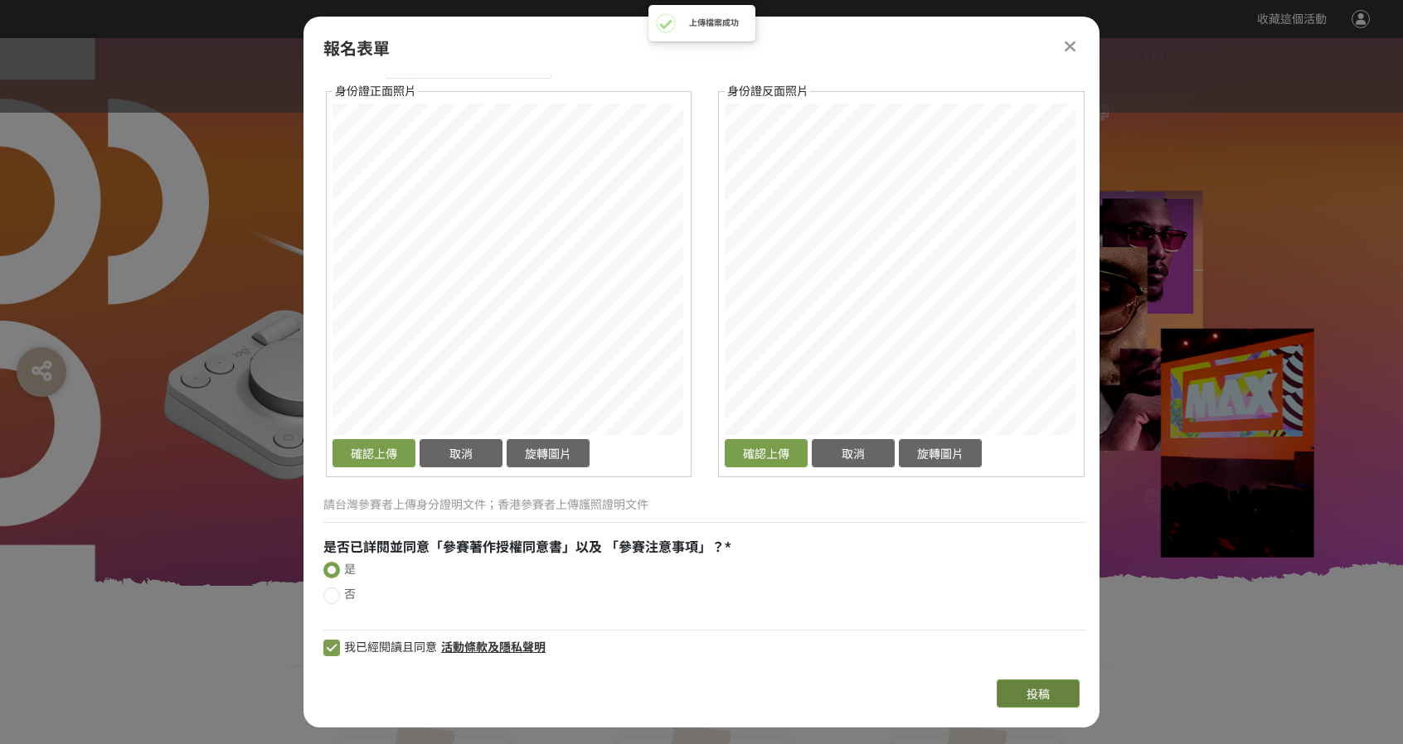
click at [1037, 688] on span "投稿" at bounding box center [1037, 694] width 23 height 13
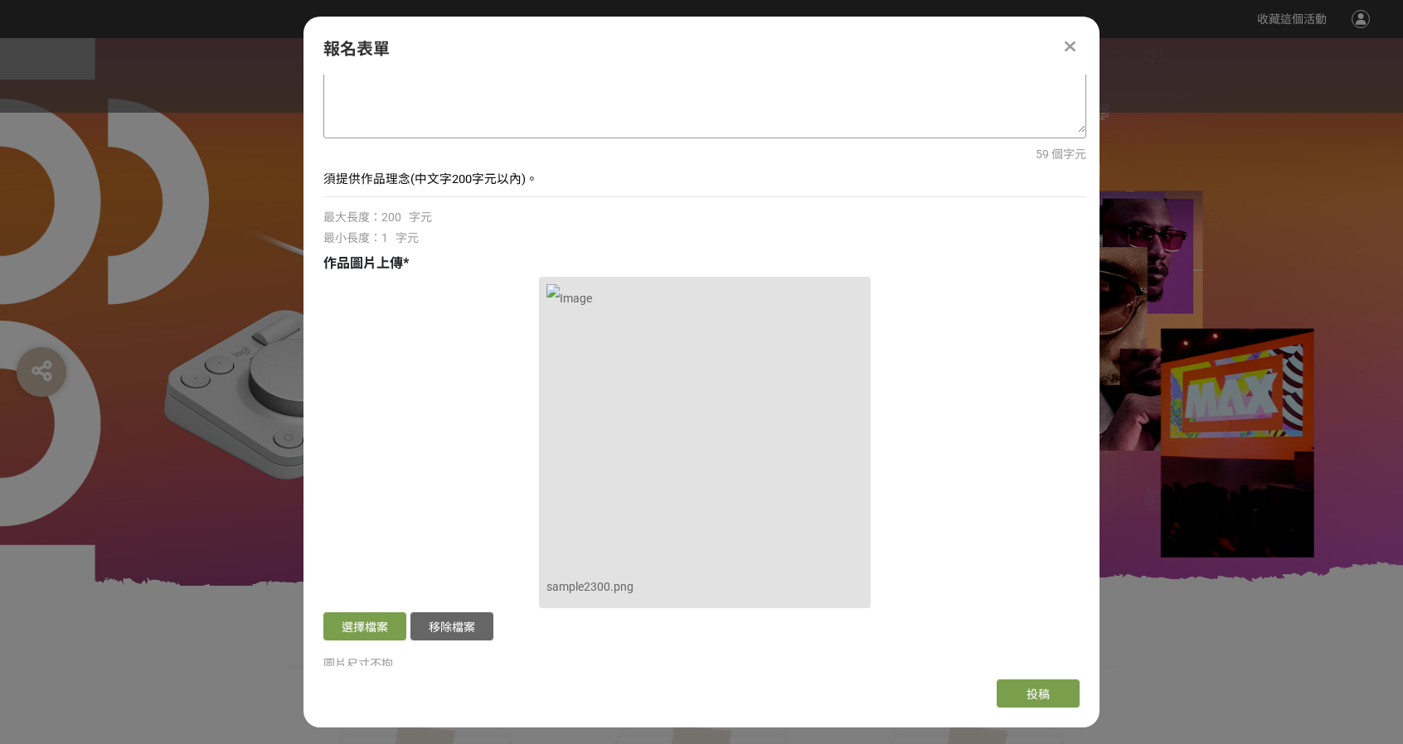
scroll to position [451, 0]
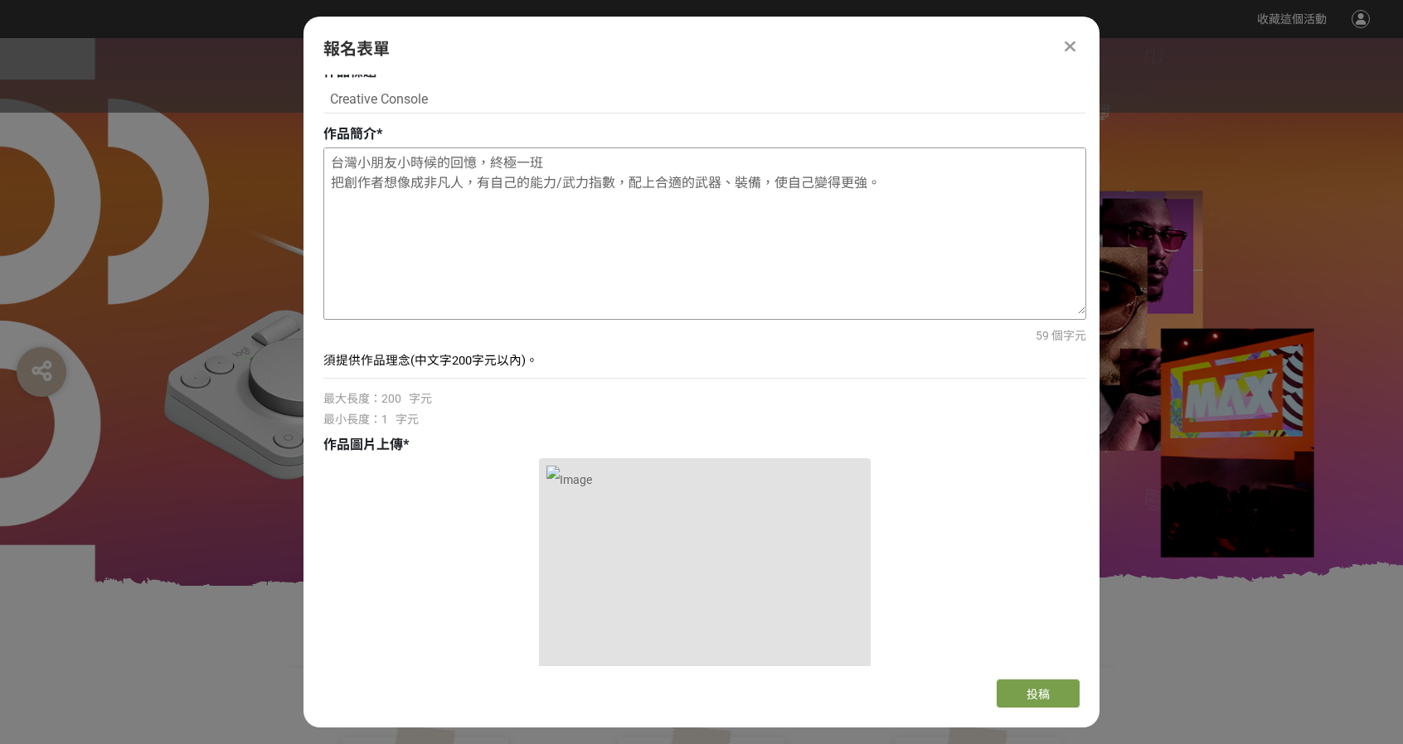
click at [557, 237] on textarea "台灣小朋友小時候的回憶，終極一班 把創作者想像成非凡人，有自己的能力/武力指數，配上合適的武器、裝備，使自己變得更強。" at bounding box center [704, 231] width 761 height 166
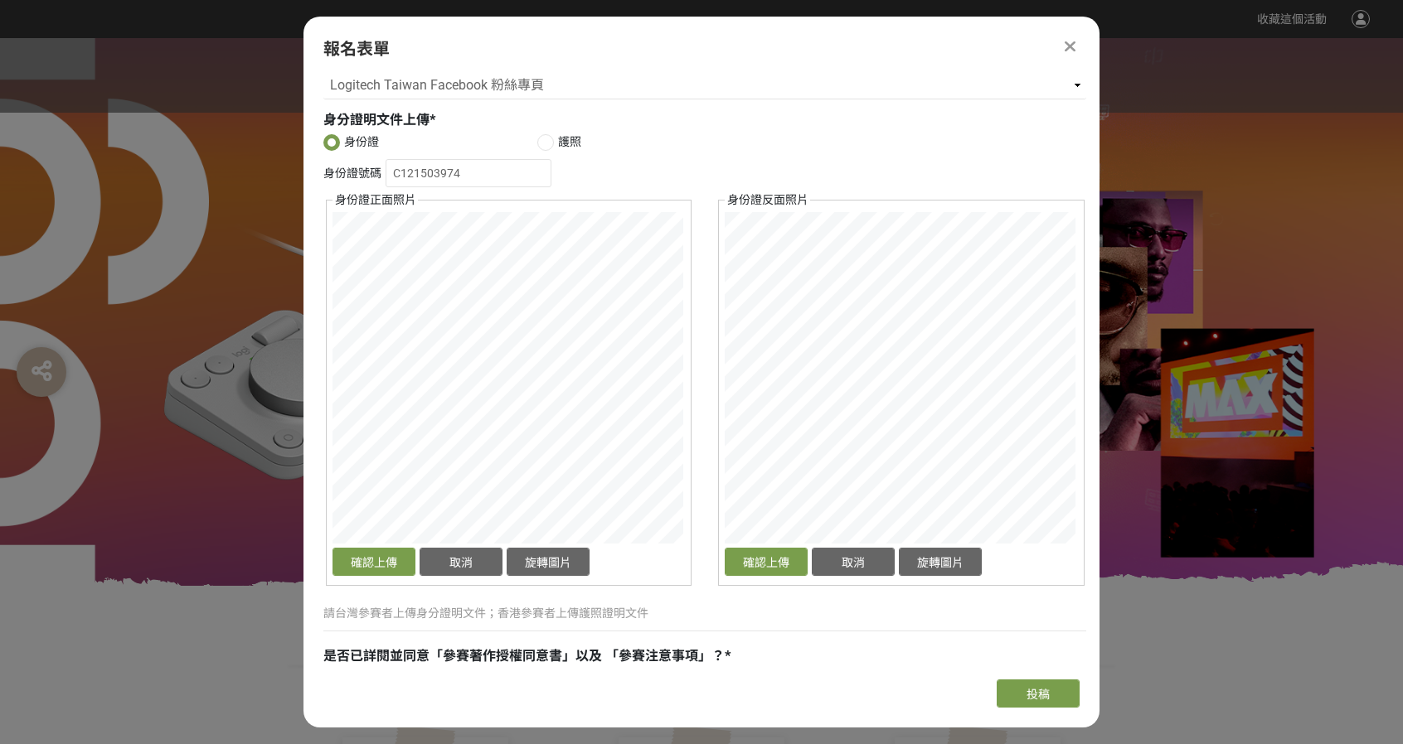
scroll to position [1446, 0]
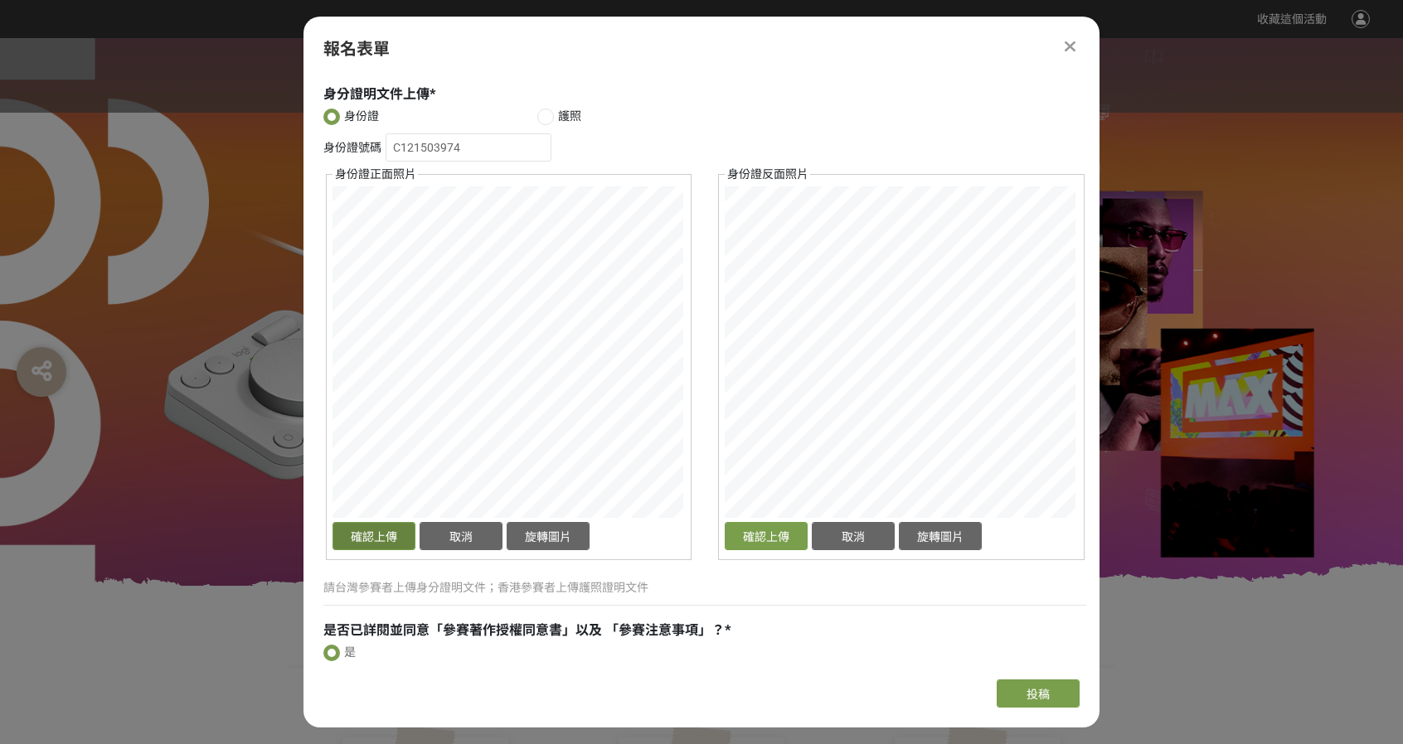
click at [380, 541] on button "確認上傳" at bounding box center [373, 536] width 83 height 28
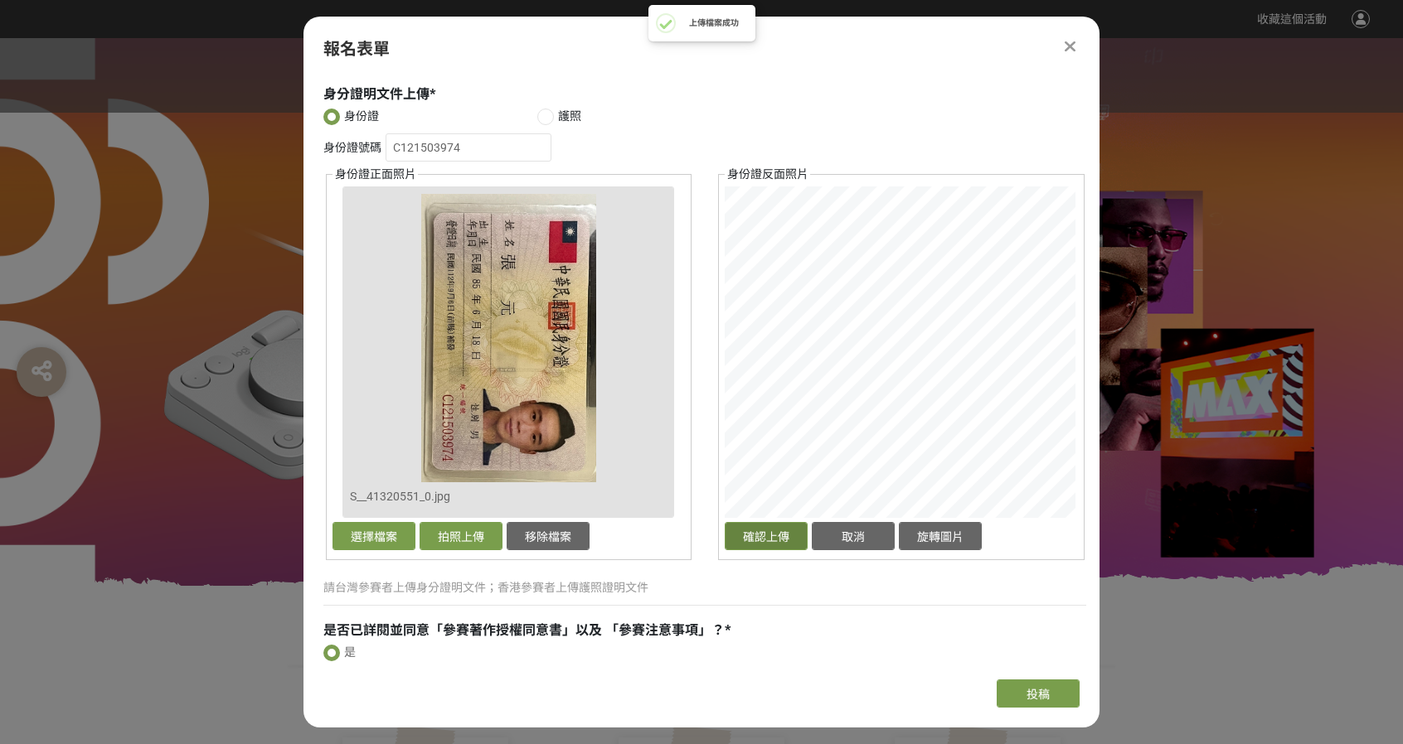
click at [786, 539] on button "確認上傳" at bounding box center [766, 536] width 83 height 28
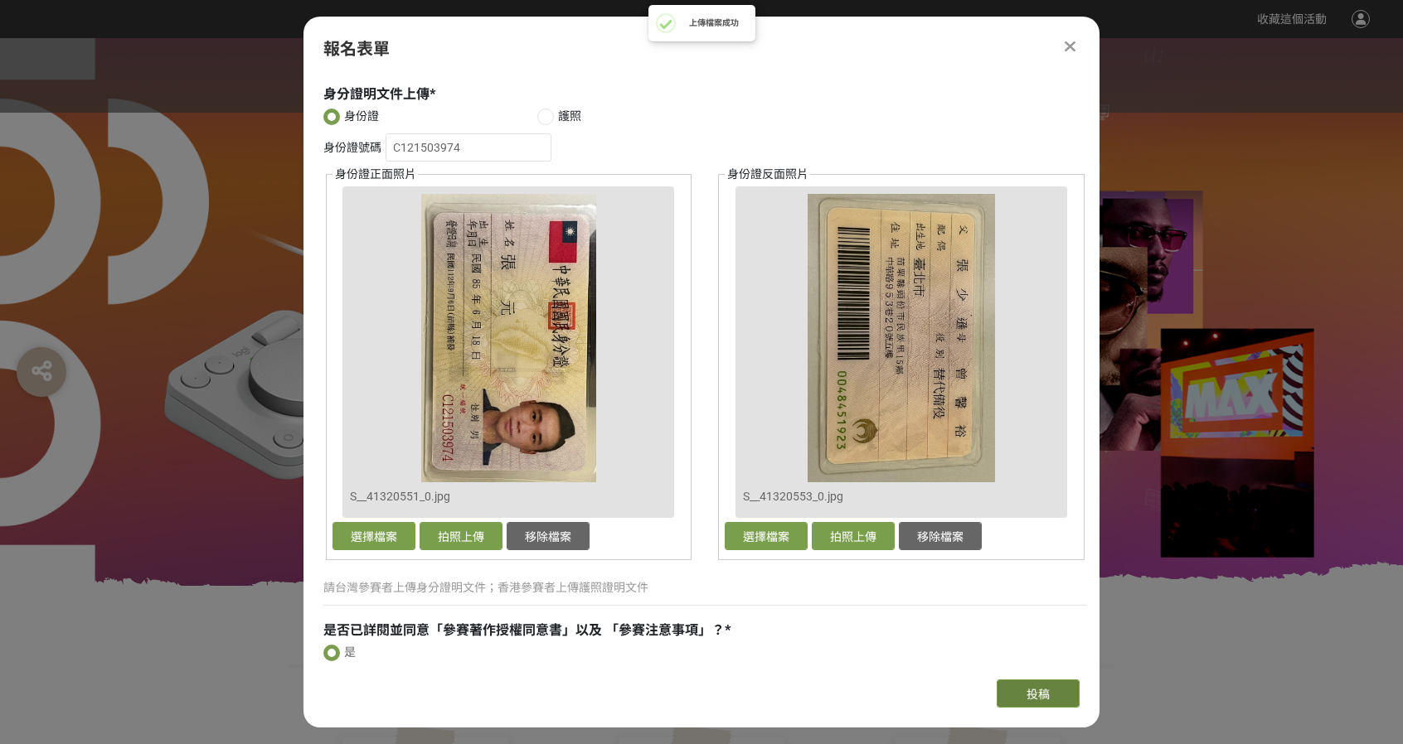
click at [1014, 688] on button "投稿" at bounding box center [1038, 694] width 83 height 28
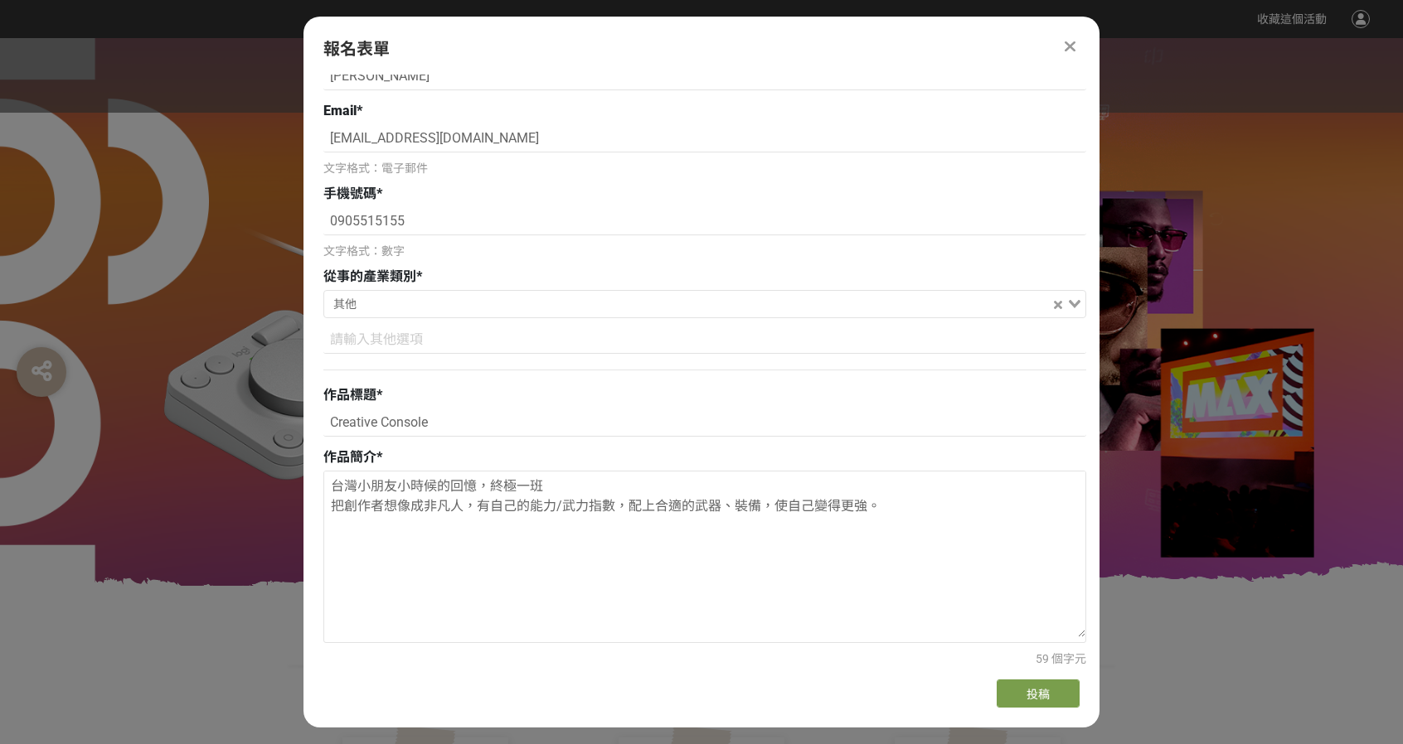
scroll to position [119, 0]
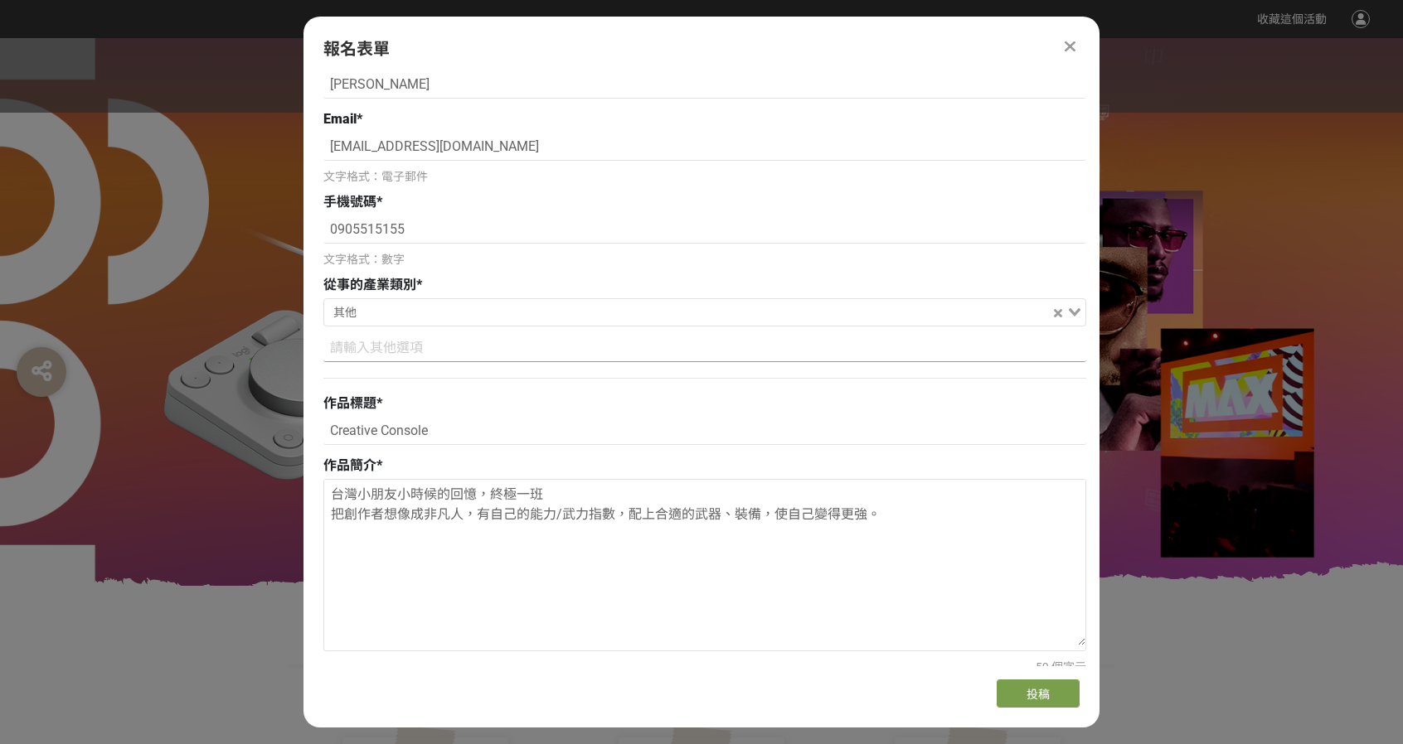
click at [444, 341] on input at bounding box center [704, 348] width 763 height 28
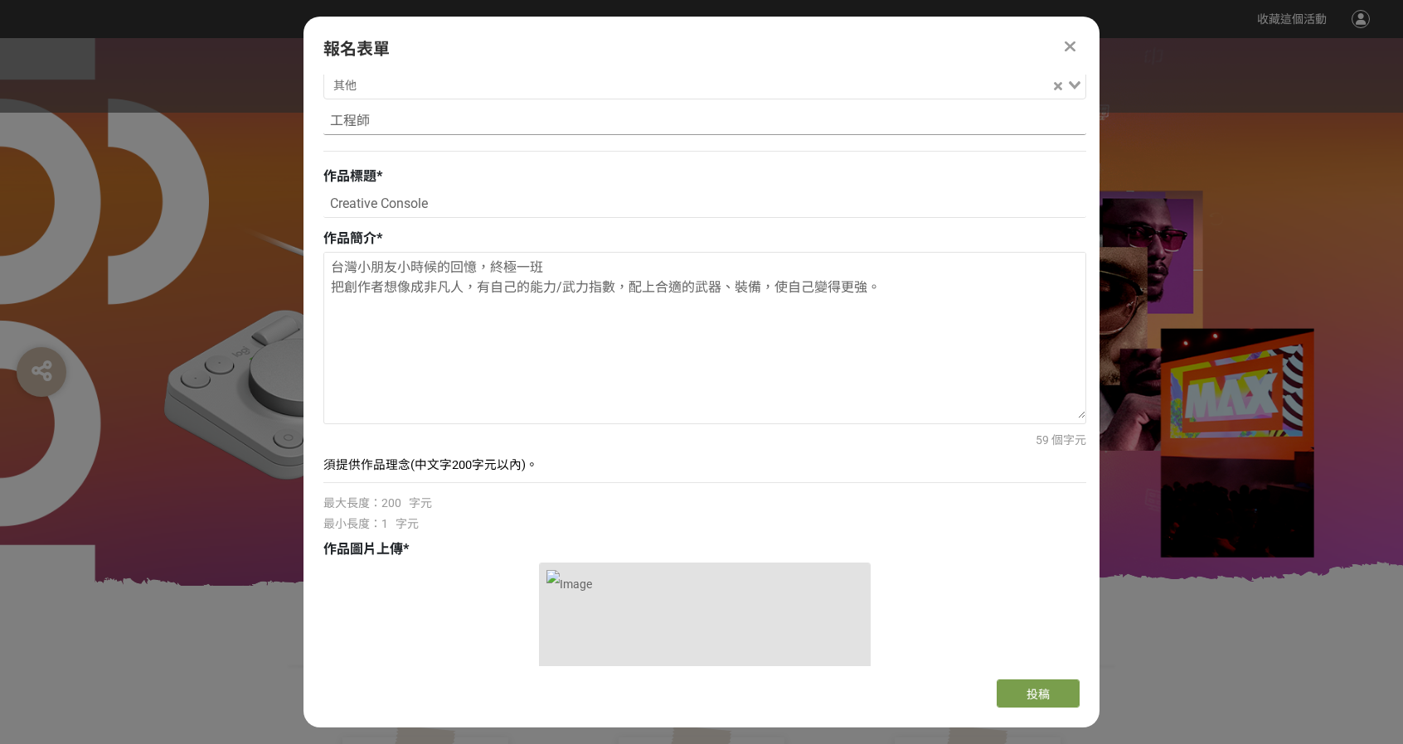
scroll to position [700, 0]
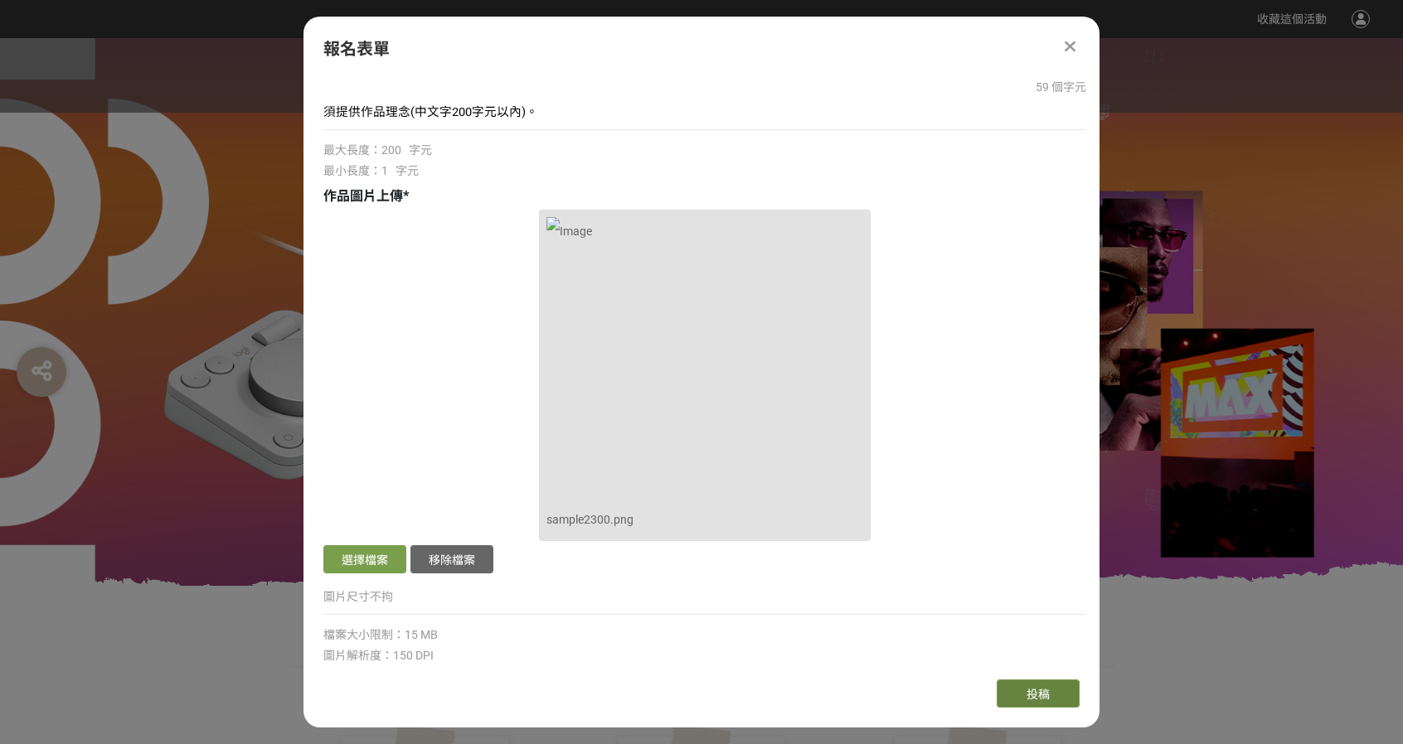
type input "工程師"
click at [1042, 702] on button "投稿" at bounding box center [1038, 694] width 83 height 28
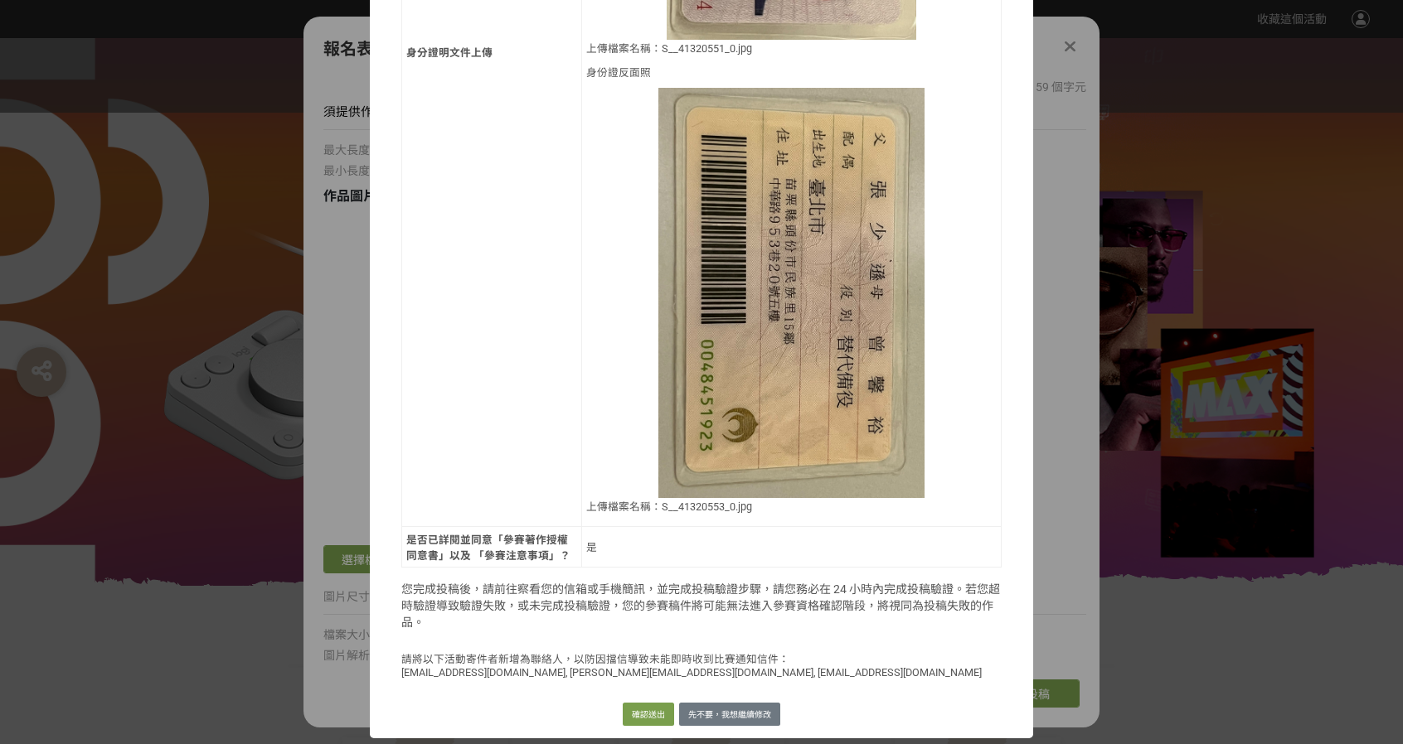
scroll to position [1192, 0]
click at [654, 718] on button "確認送出" at bounding box center [648, 714] width 51 height 23
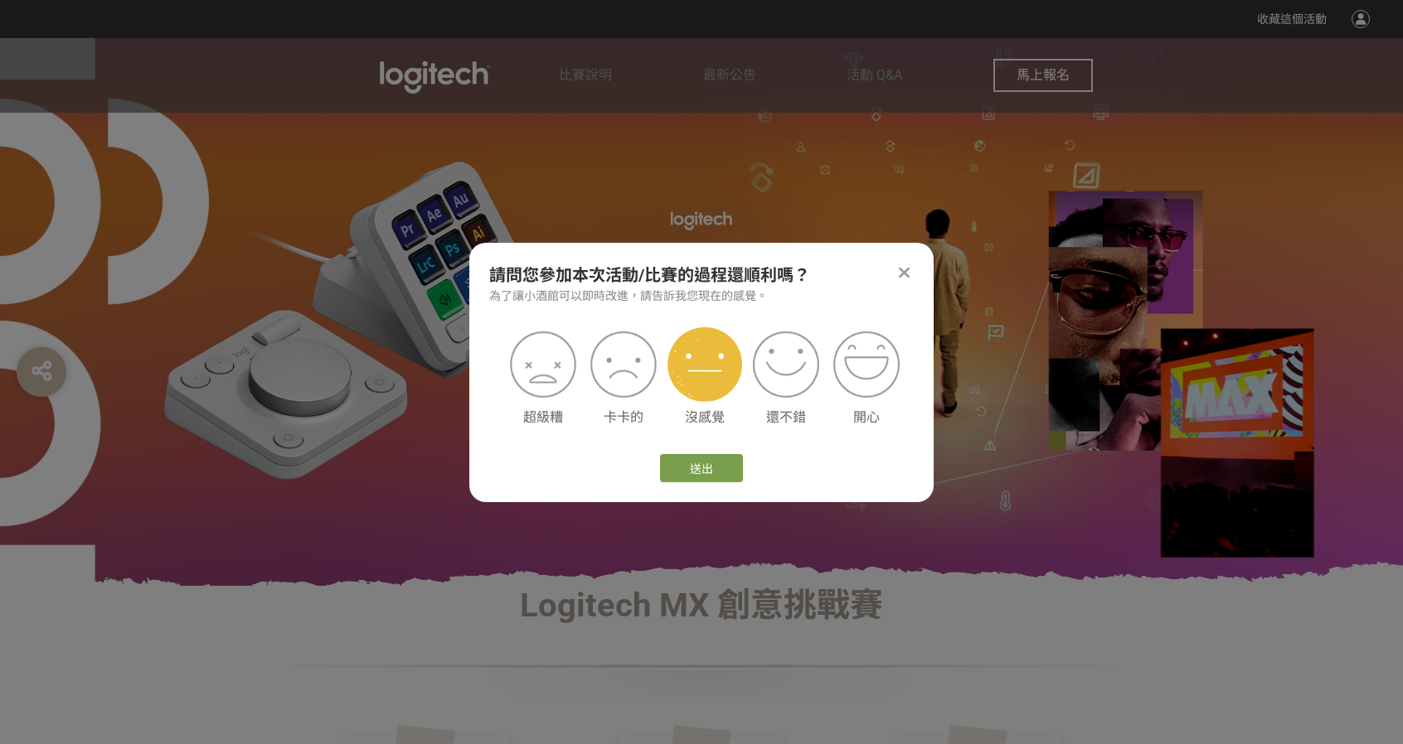
click at [683, 371] on img at bounding box center [704, 364] width 75 height 75
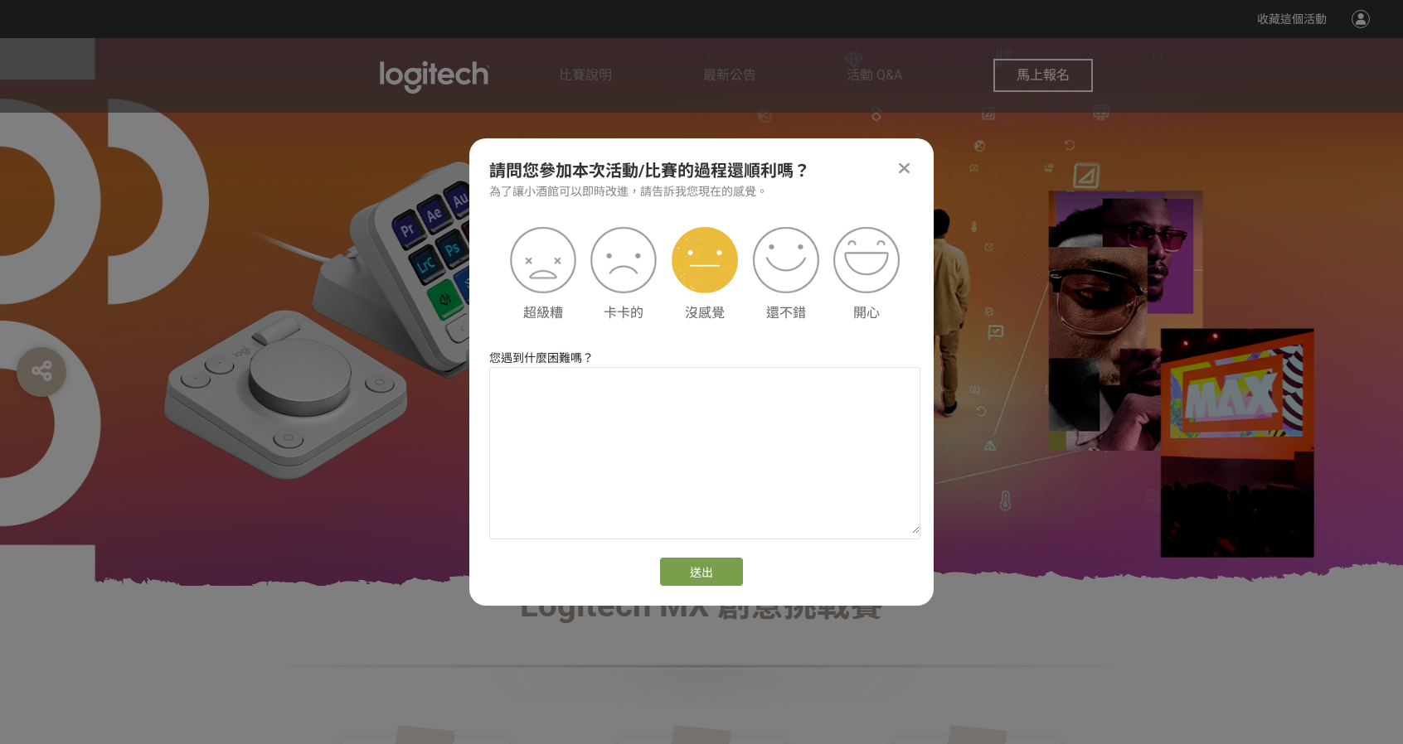
click at [895, 172] on div at bounding box center [904, 168] width 20 height 20
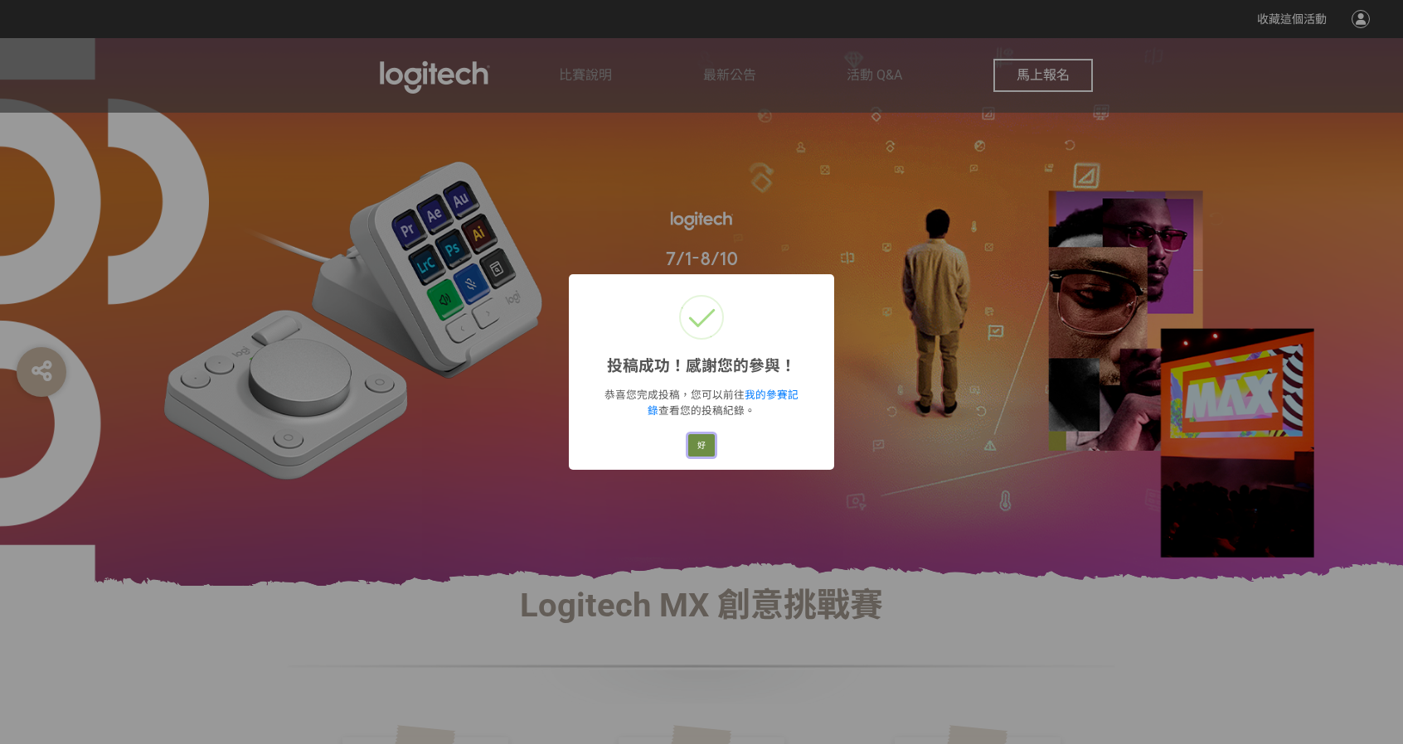
click at [706, 434] on button "好" at bounding box center [701, 445] width 27 height 23
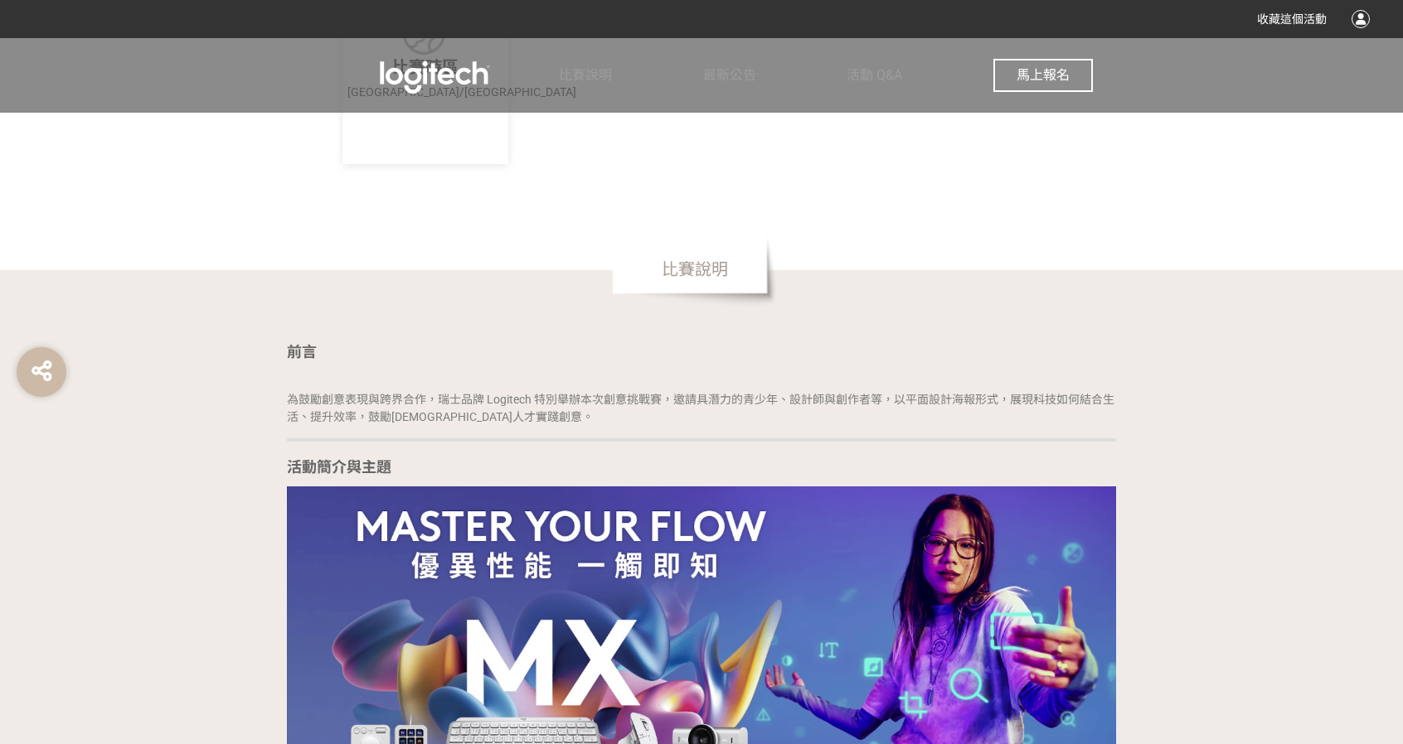
scroll to position [995, 0]
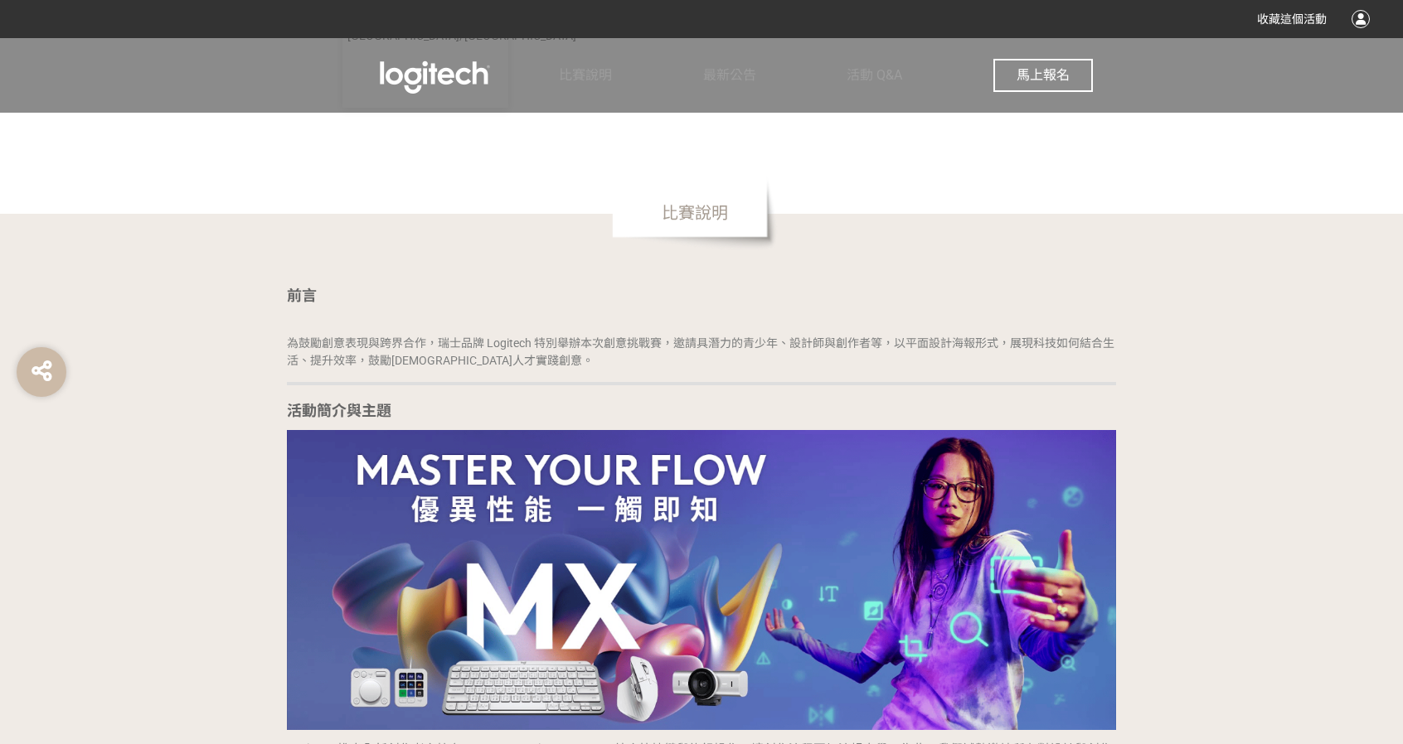
click at [1069, 58] on div "馬上報名" at bounding box center [1042, 75] width 99 height 75
click at [1066, 70] on span "馬上報名" at bounding box center [1042, 75] width 53 height 16
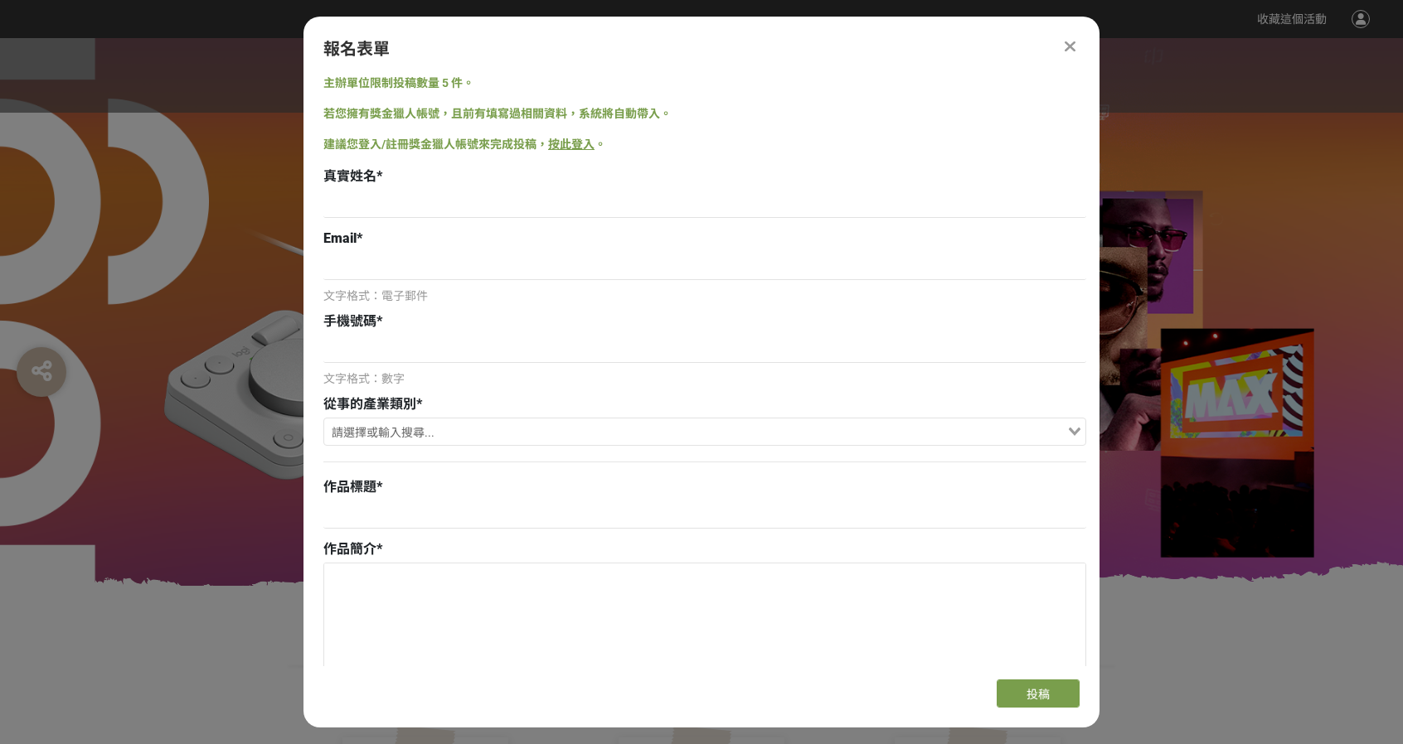
scroll to position [0, 0]
click at [559, 209] on input at bounding box center [704, 204] width 763 height 28
type input "[PERSON_NAME]"
click at [566, 150] on link "按此登入" at bounding box center [571, 144] width 46 height 13
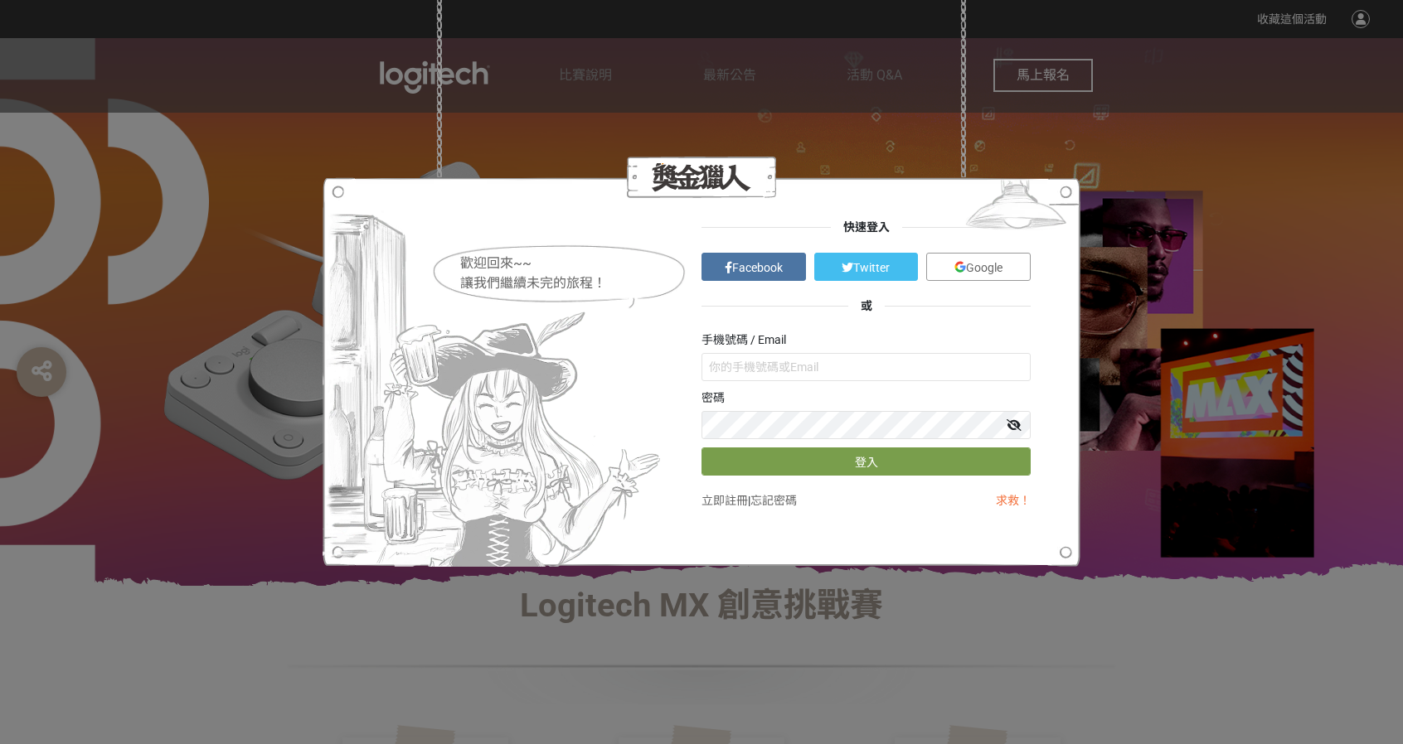
click at [958, 265] on img at bounding box center [960, 267] width 12 height 12
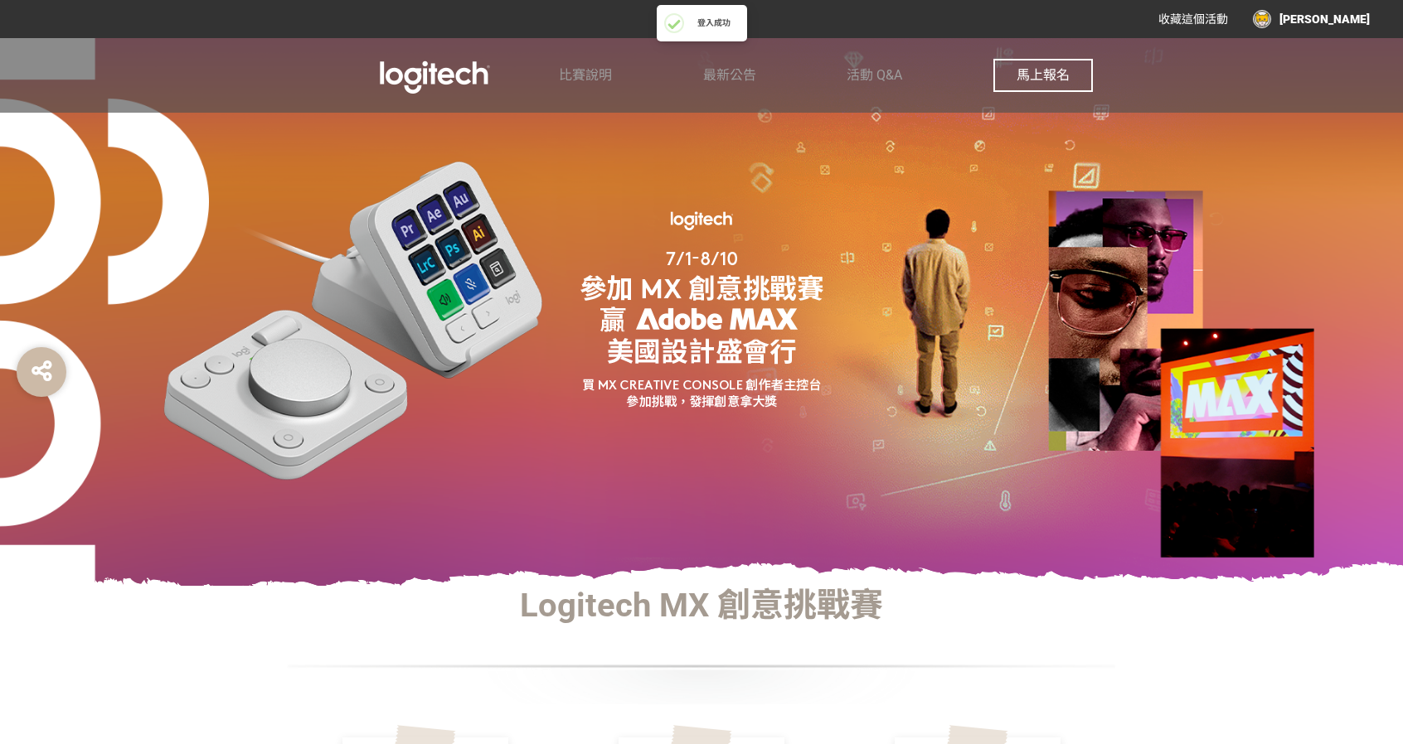
click at [1048, 72] on span "馬上報名" at bounding box center [1042, 75] width 53 height 16
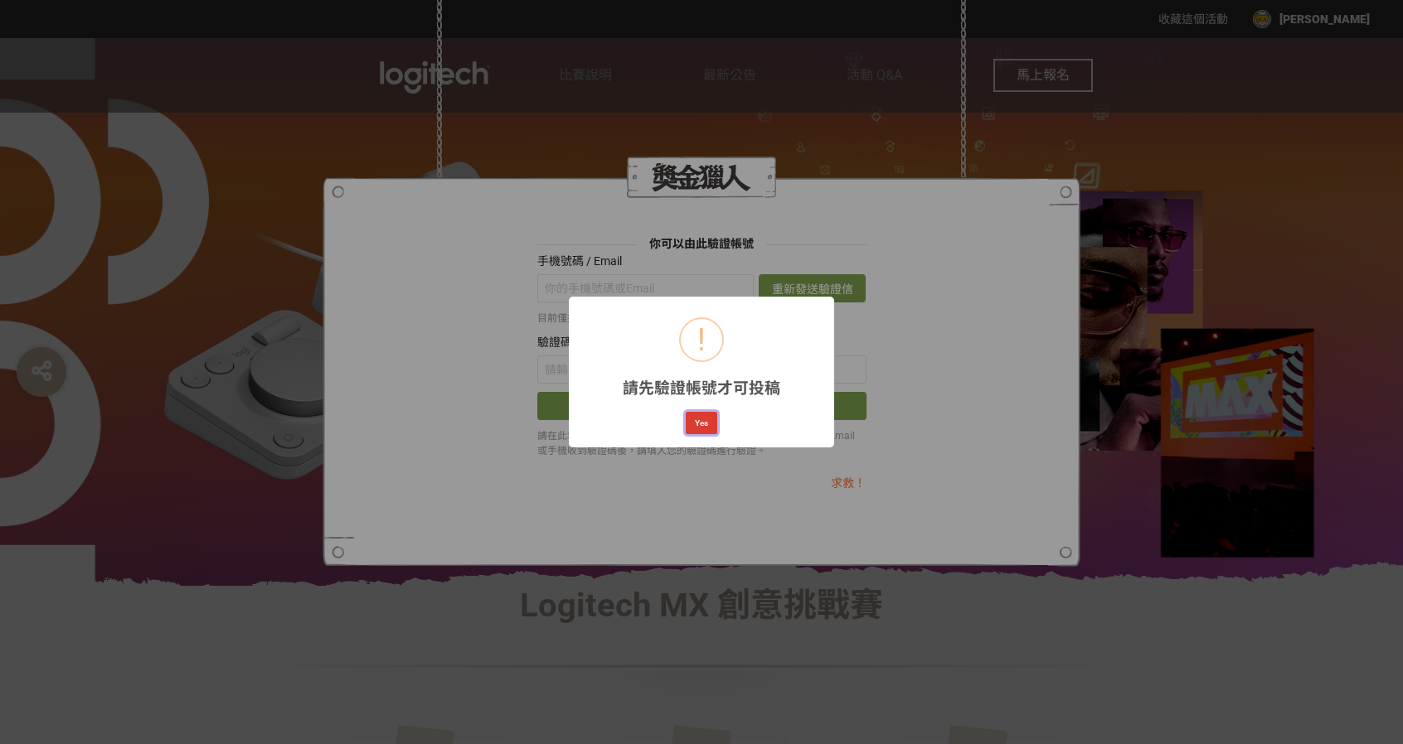
click at [701, 428] on button "Yes" at bounding box center [702, 423] width 32 height 23
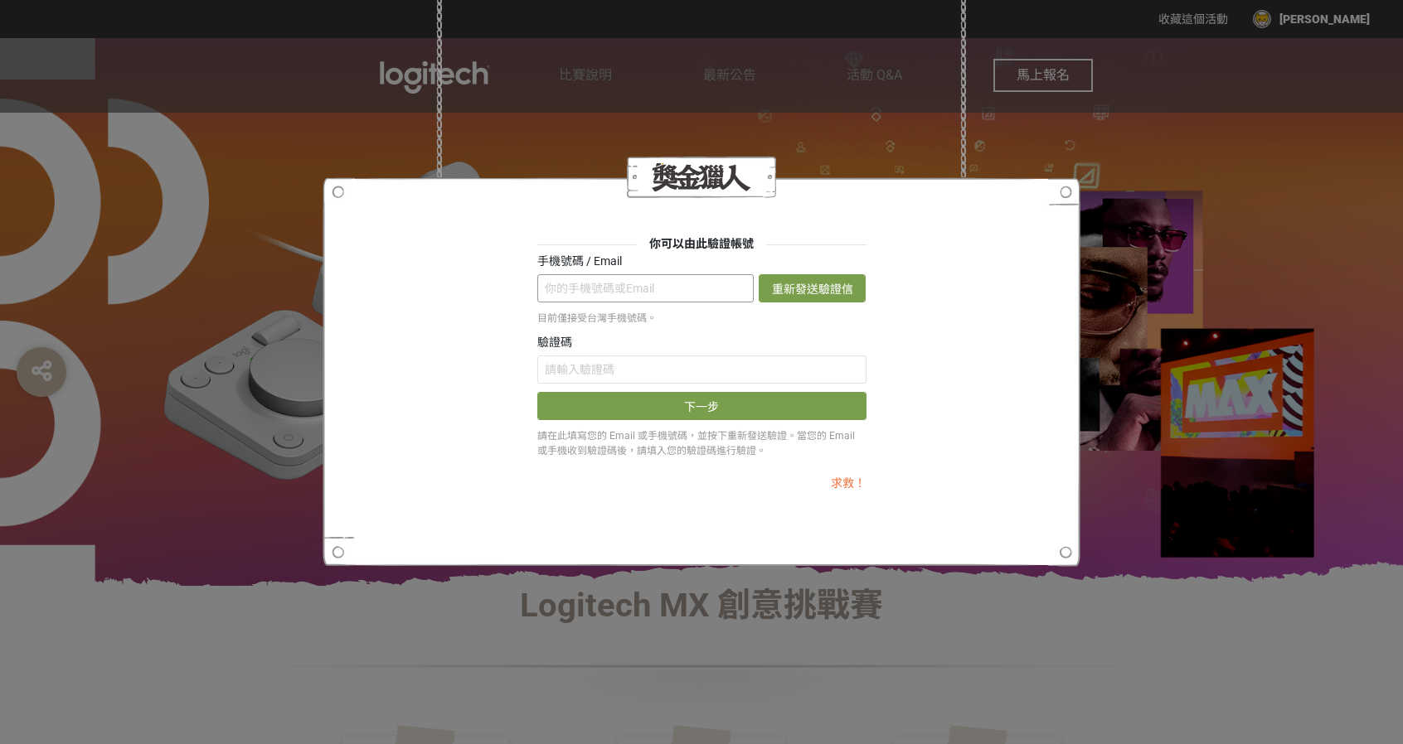
drag, startPoint x: 676, startPoint y: 282, endPoint x: 686, endPoint y: 282, distance: 9.9
click at [676, 282] on input "text" at bounding box center [645, 288] width 217 height 28
type input "[EMAIL_ADDRESS][DOMAIN_NAME]"
click at [817, 291] on button "重新發送驗證信" at bounding box center [812, 288] width 107 height 28
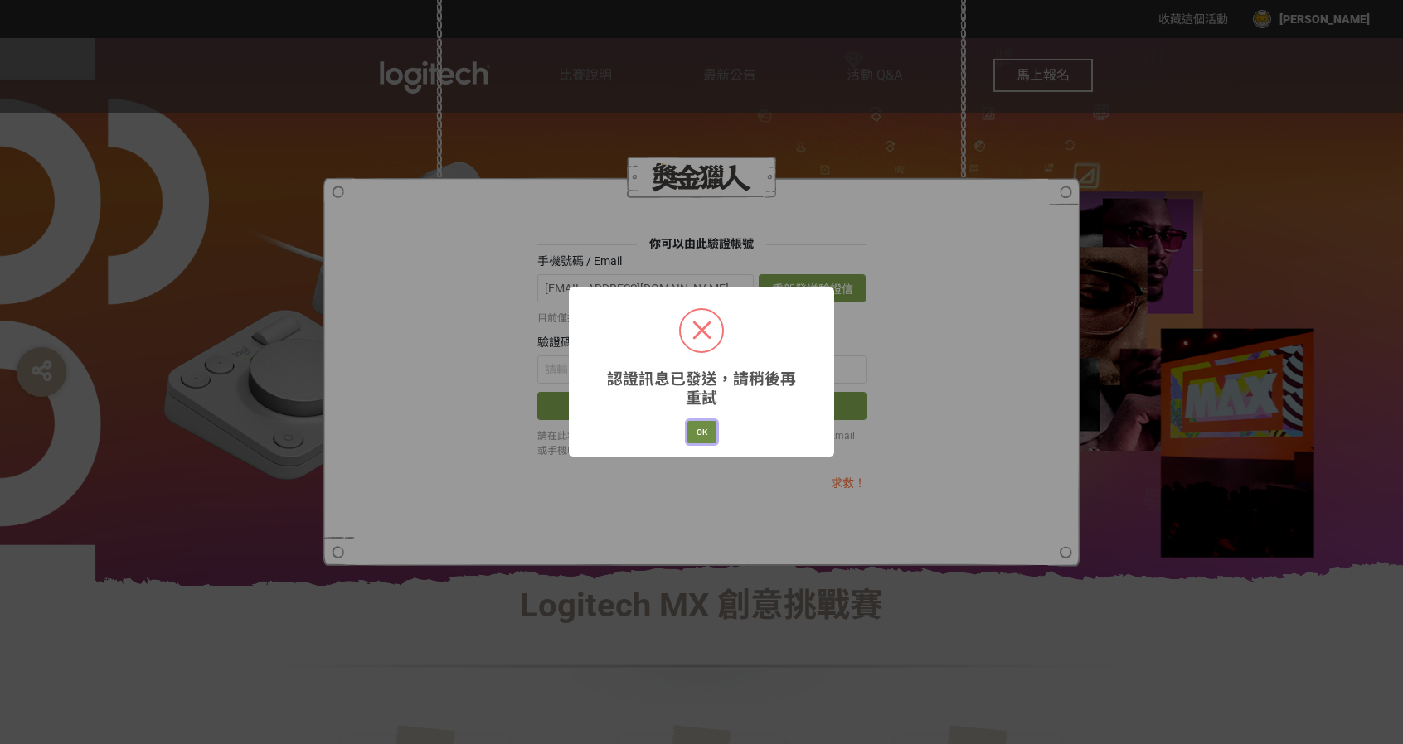
click at [705, 439] on button "OK" at bounding box center [701, 432] width 29 height 23
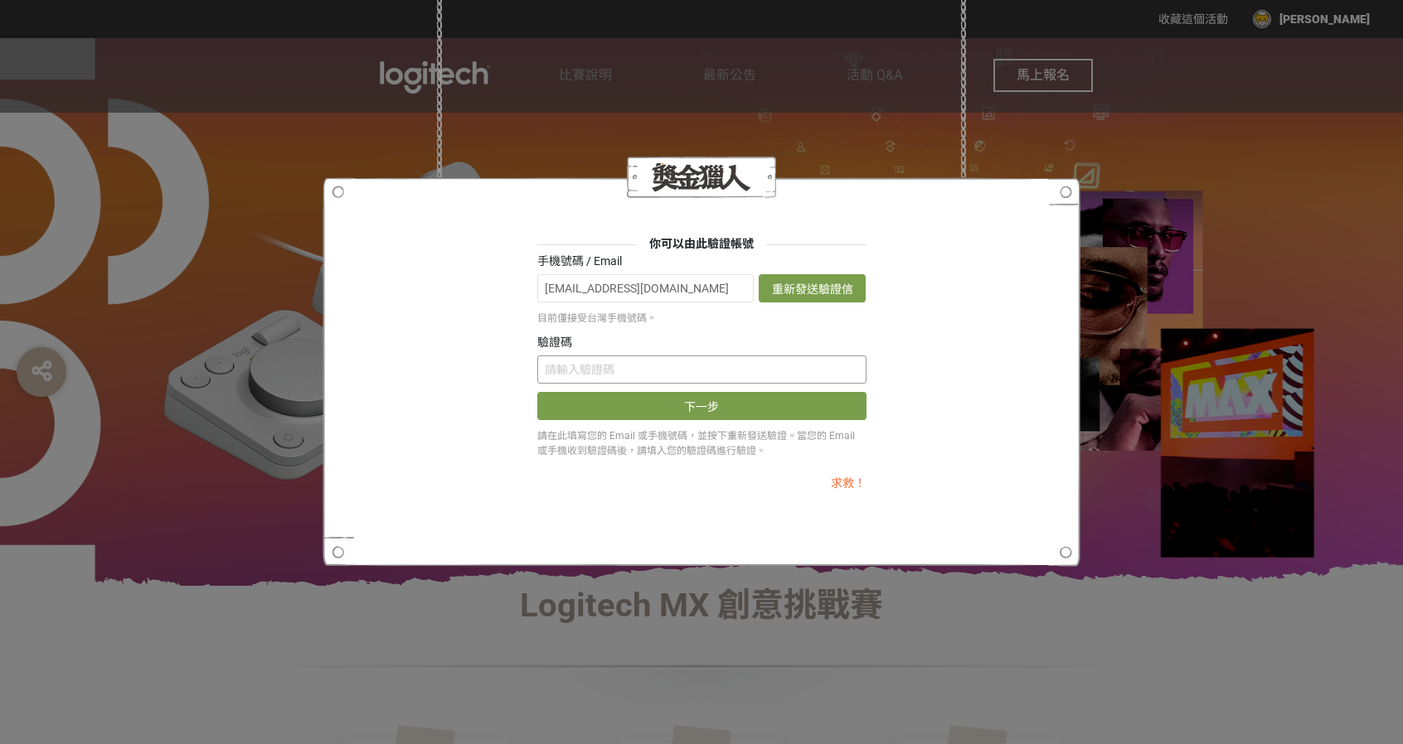
click at [691, 379] on input "text" at bounding box center [701, 370] width 329 height 28
click at [1149, 142] on div "你可以由此驗證帳號 手機號碼 / Email kfotp1569@gmail.com 重新發送驗證信 目前僅接受台灣手機號碼。 驗證碼 下一步 請在此填寫您的…" at bounding box center [701, 372] width 1403 height 744
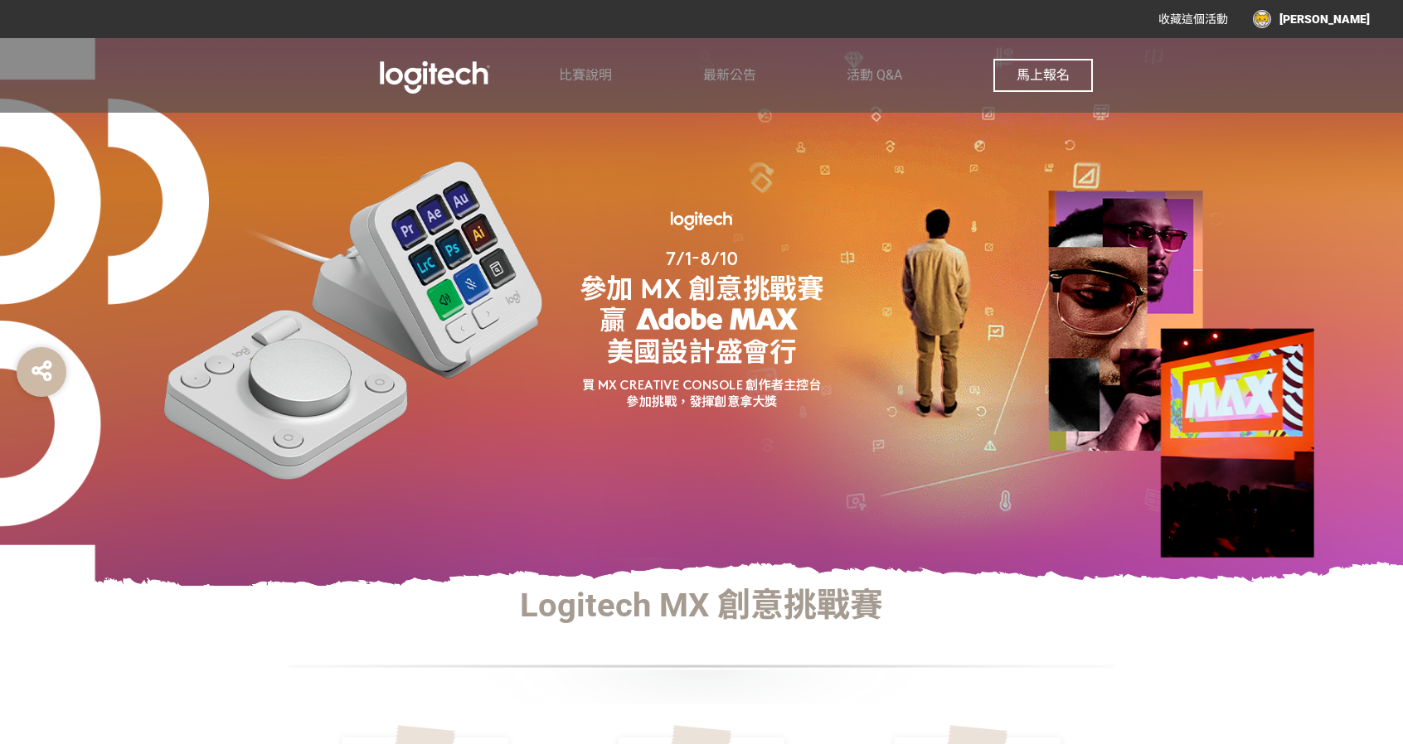
click at [1077, 70] on button "馬上報名" at bounding box center [1042, 75] width 99 height 33
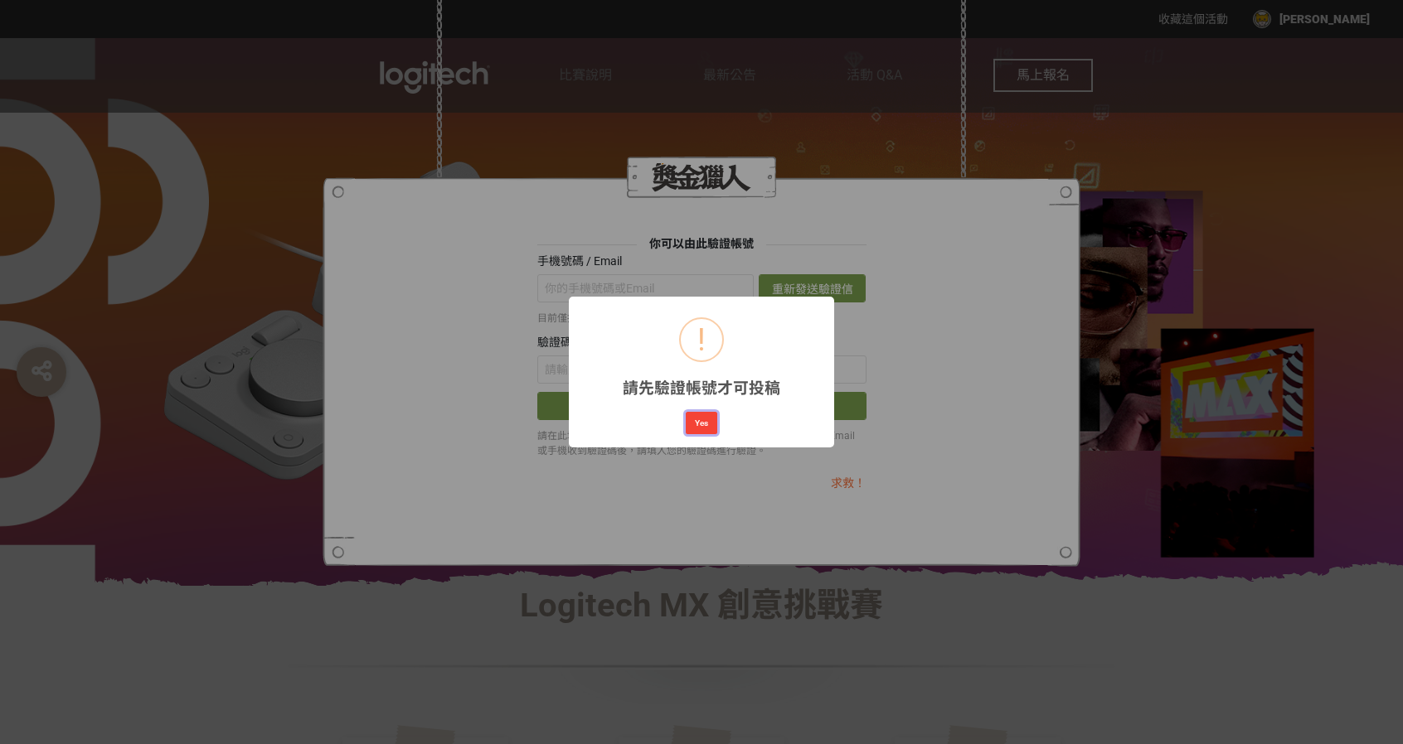
click at [712, 420] on button "Yes" at bounding box center [702, 423] width 32 height 23
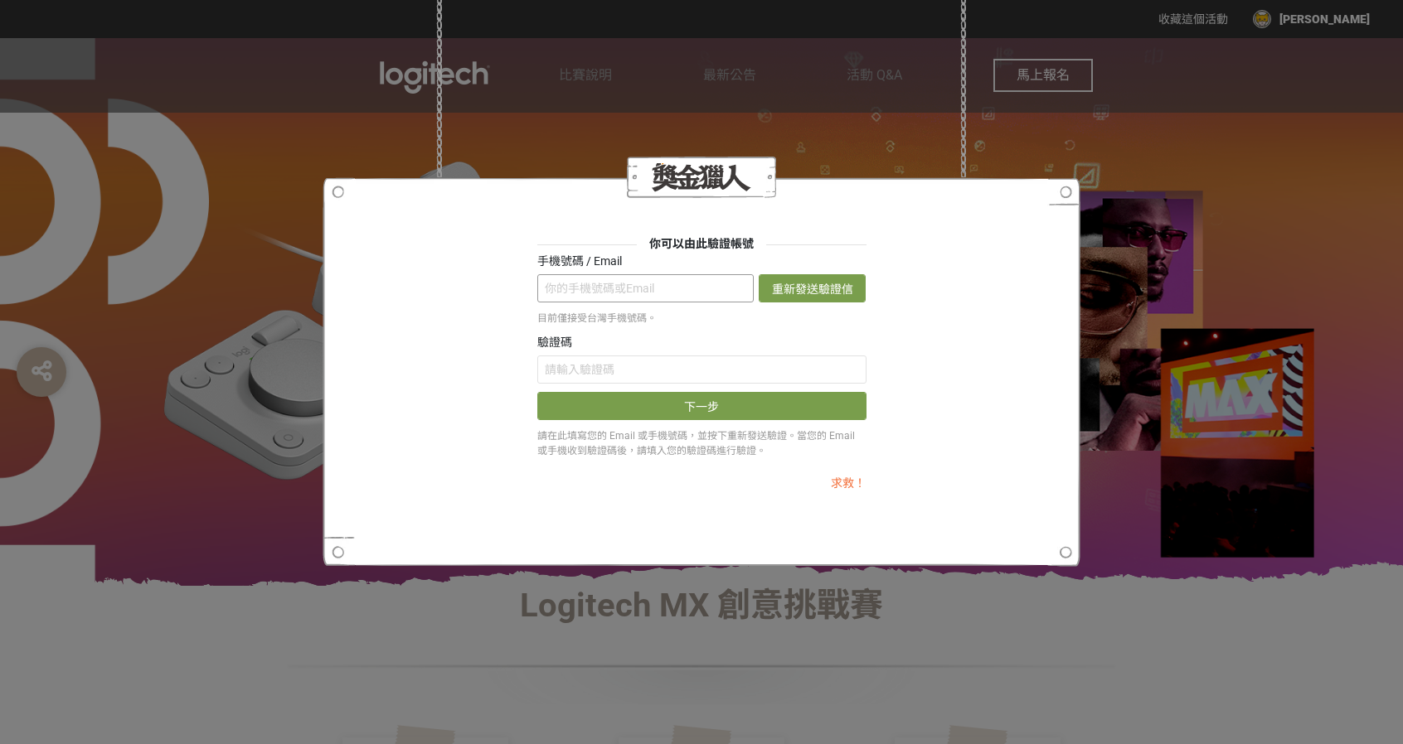
click at [721, 293] on input "text" at bounding box center [645, 288] width 217 height 28
click at [790, 297] on button "重新發送驗證信" at bounding box center [812, 288] width 107 height 28
click at [692, 297] on input "text" at bounding box center [645, 288] width 217 height 28
type input "[EMAIL_ADDRESS][DOMAIN_NAME]"
click at [811, 271] on div "手機號碼 / Email kfotp1569@gmail.com 重新發送驗證信" at bounding box center [701, 278] width 329 height 50
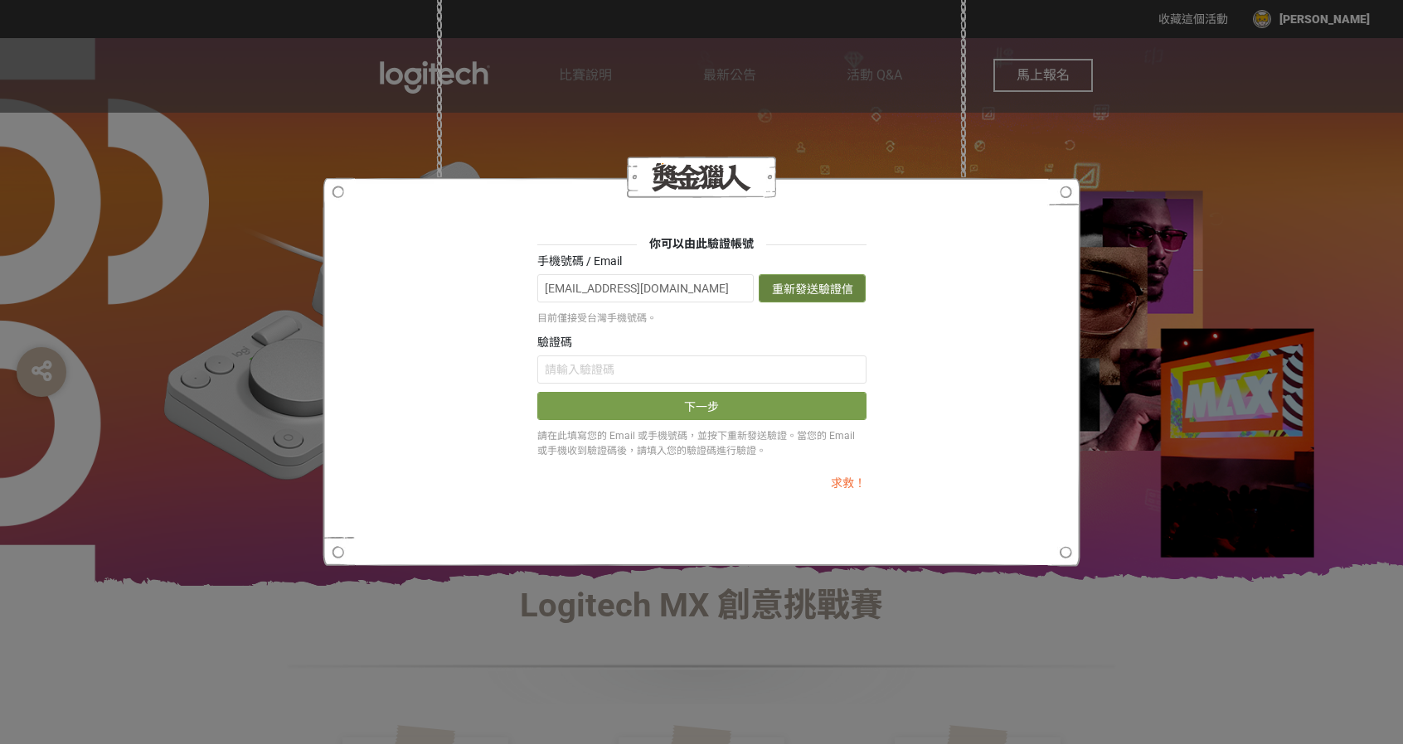
click at [812, 289] on button "重新發送驗證信" at bounding box center [812, 288] width 107 height 28
click at [754, 377] on input "text" at bounding box center [701, 370] width 329 height 28
click at [720, 373] on input "text" at bounding box center [701, 370] width 329 height 28
type input "SjhQMDR6WVI"
click at [681, 410] on button "下一步" at bounding box center [701, 406] width 329 height 28
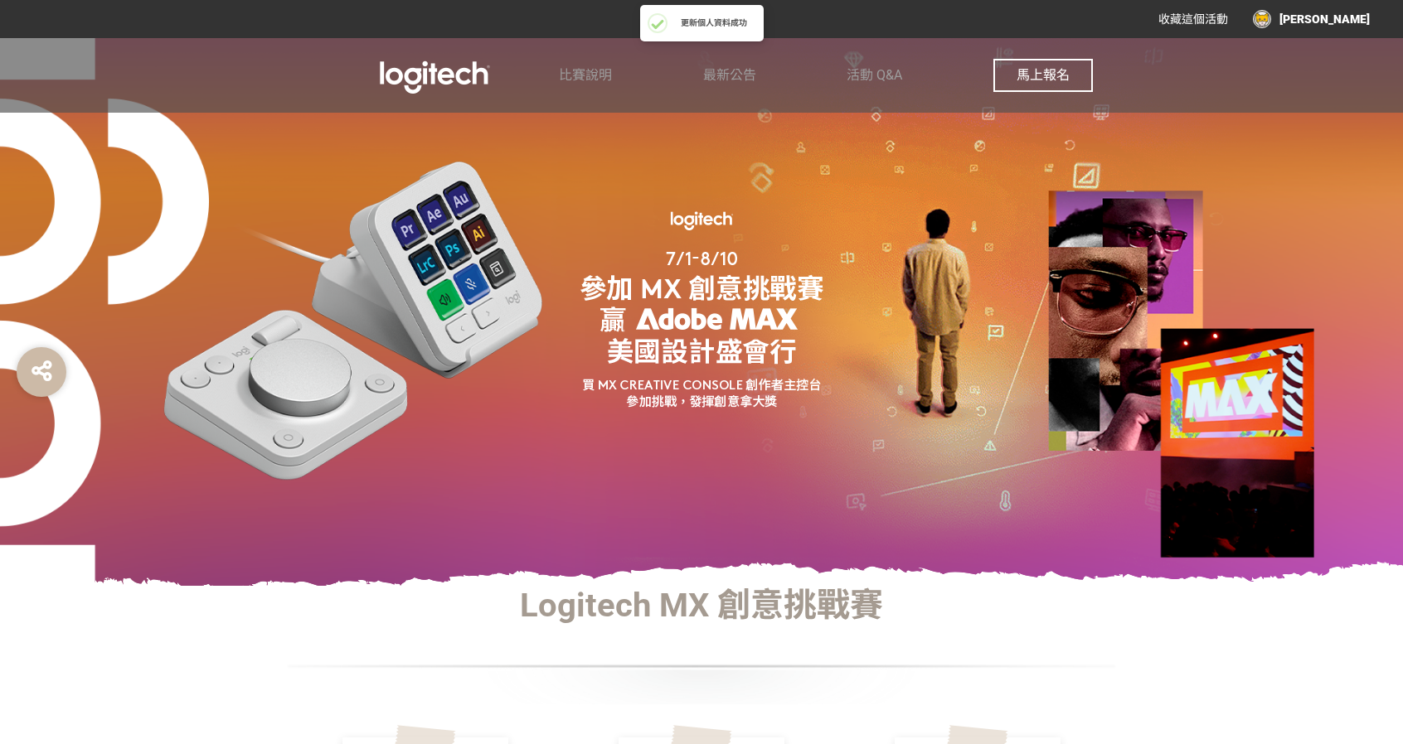
click at [1057, 70] on span "馬上報名" at bounding box center [1042, 75] width 53 height 16
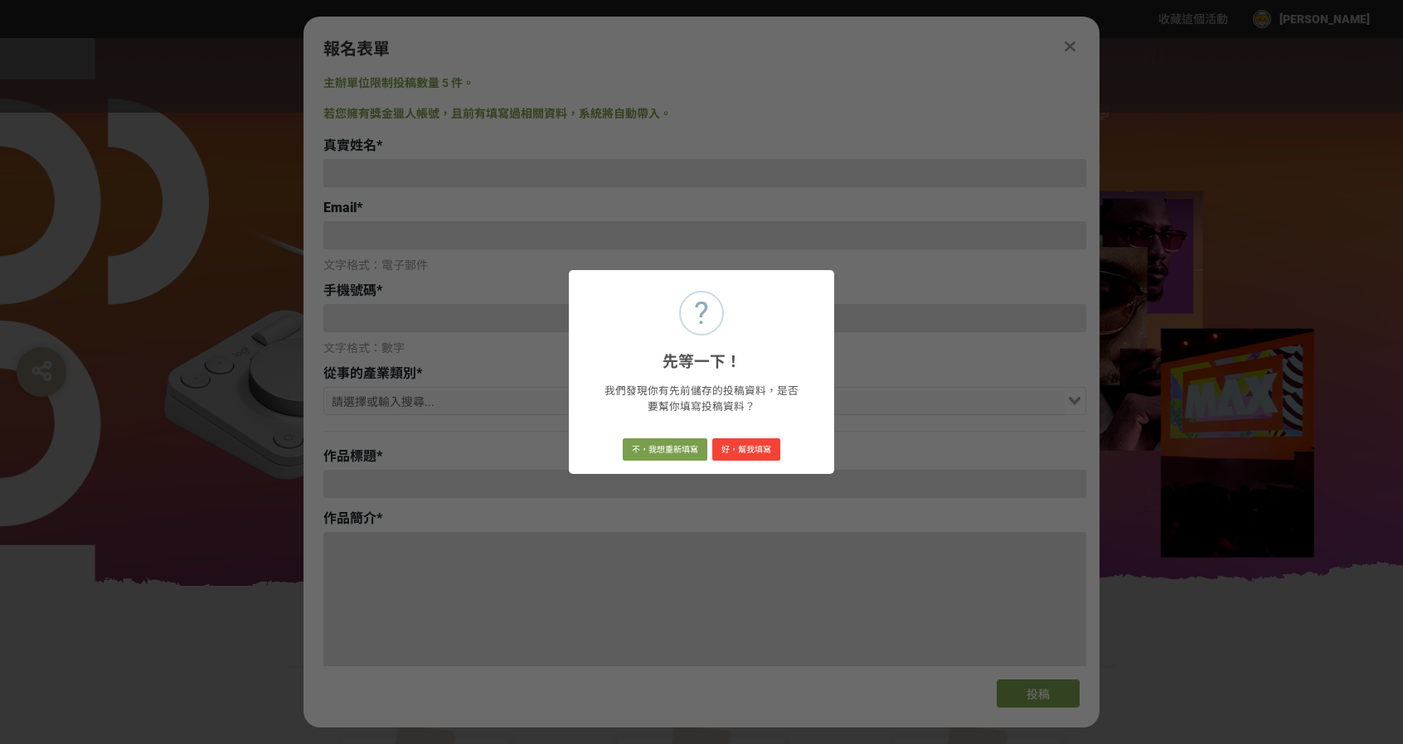
type input "[PERSON_NAME]"
type input "[EMAIL_ADDRESS][DOMAIN_NAME]"
type input "0905515155"
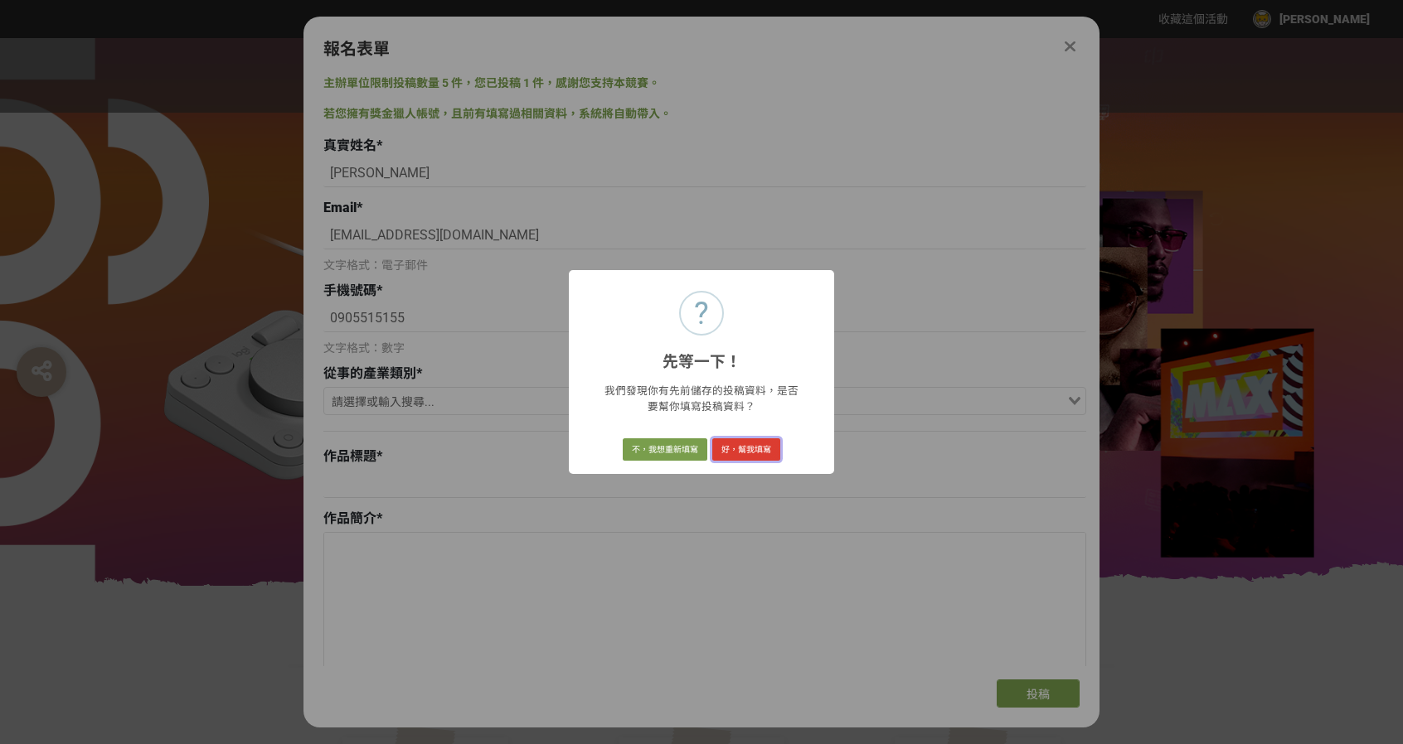
click at [732, 449] on button "好，幫我填寫" at bounding box center [746, 450] width 68 height 23
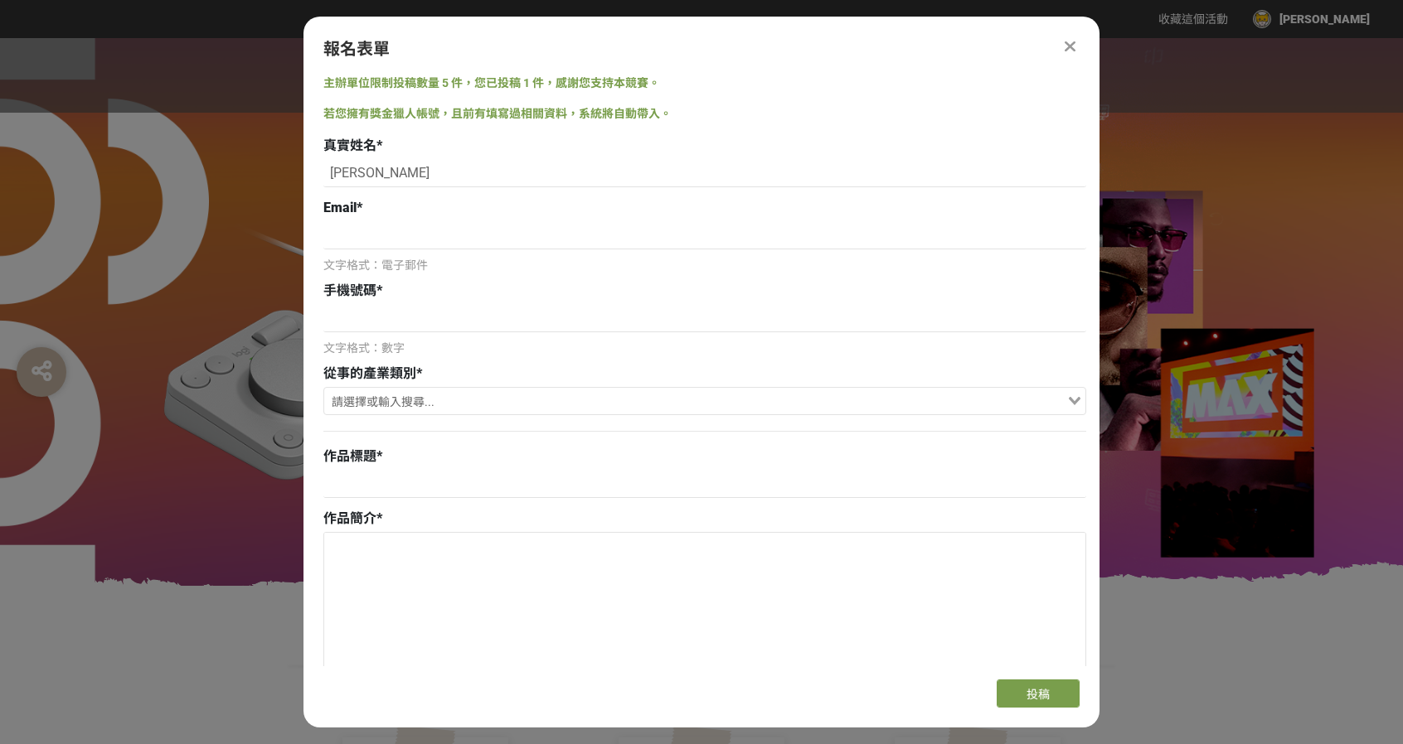
click at [1090, 39] on div "報名表單" at bounding box center [701, 48] width 796 height 25
click at [1069, 41] on icon at bounding box center [1069, 46] width 11 height 17
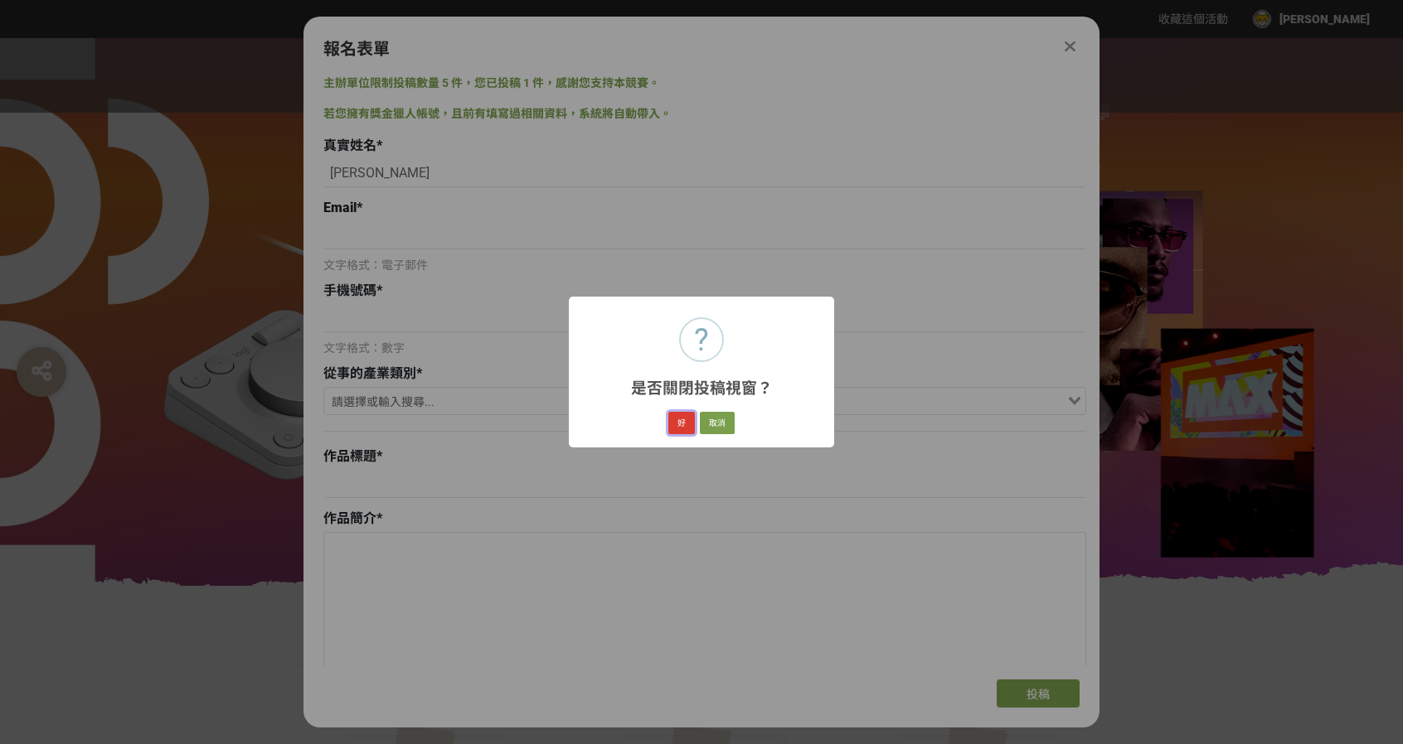
click at [685, 424] on button "好" at bounding box center [681, 423] width 27 height 23
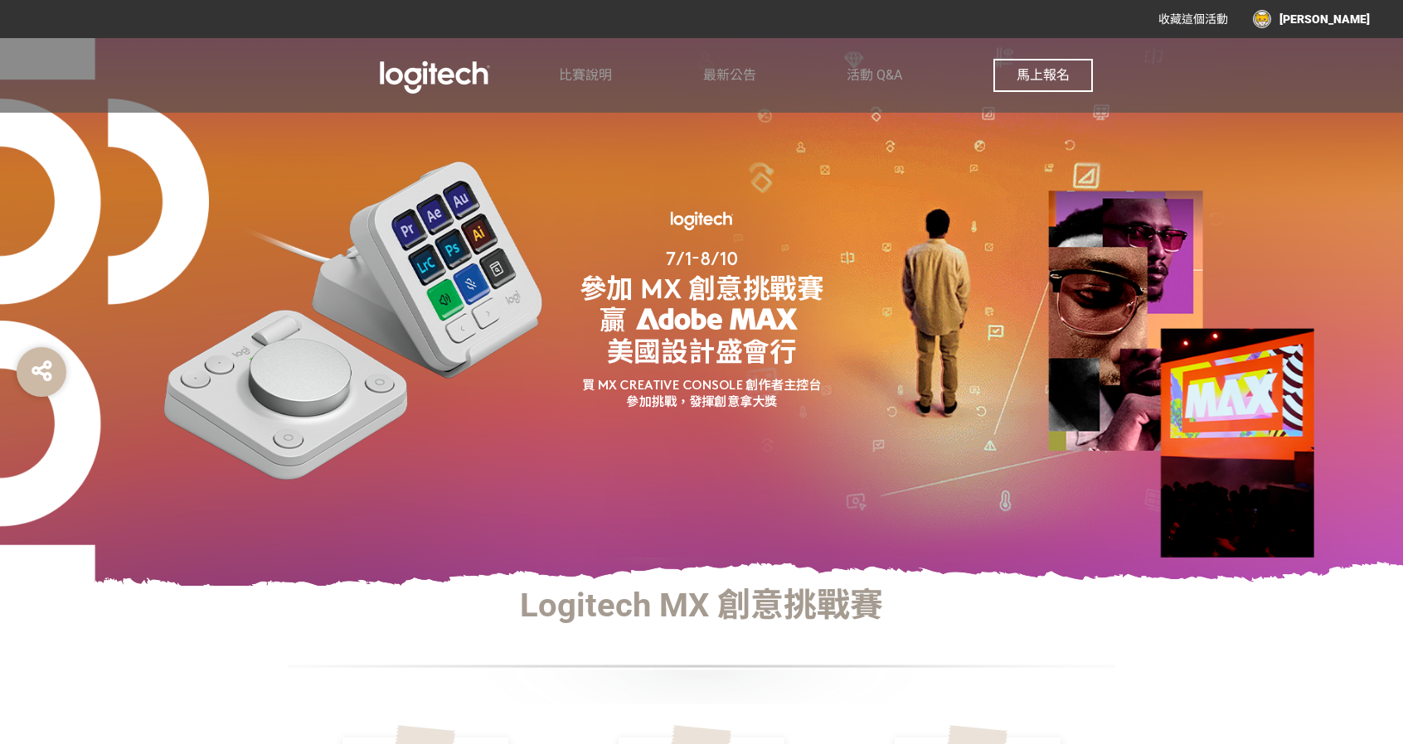
click at [1098, 67] on div "比賽說明 最新公告 活動 Q&A 馬上報名" at bounding box center [701, 75] width 829 height 75
click at [1055, 77] on span "馬上報名" at bounding box center [1042, 75] width 53 height 16
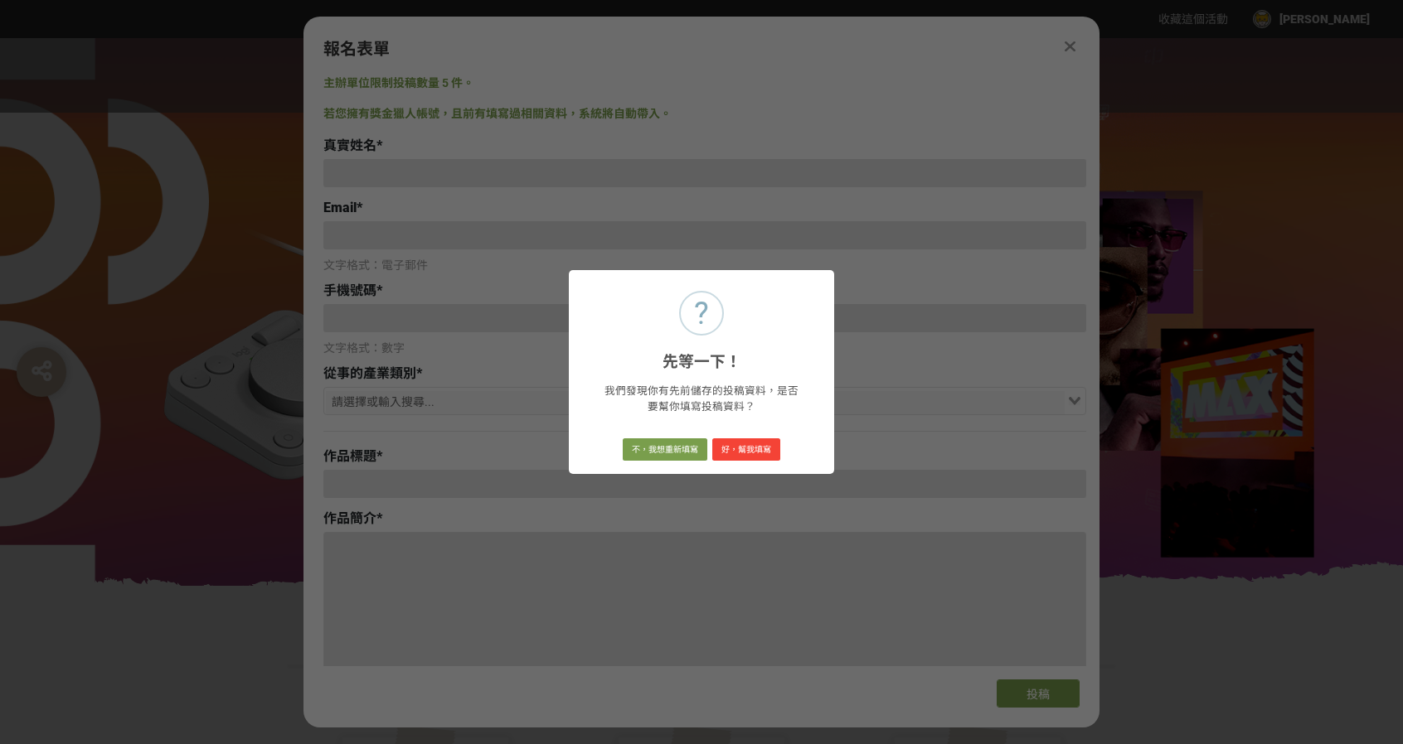
type input "[PERSON_NAME]"
type input "[EMAIL_ADDRESS][DOMAIN_NAME]"
type input "0905515155"
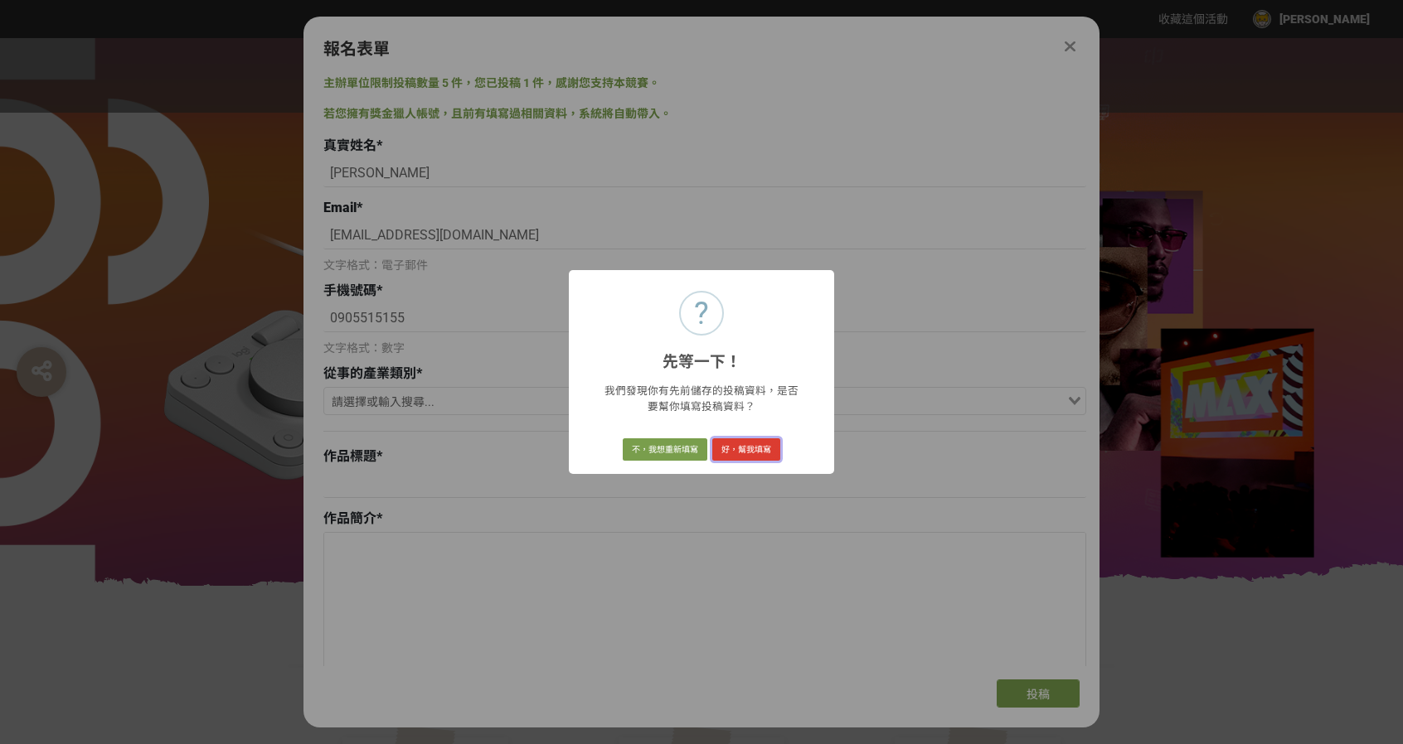
click at [740, 452] on button "好，幫我填寫" at bounding box center [746, 450] width 68 height 23
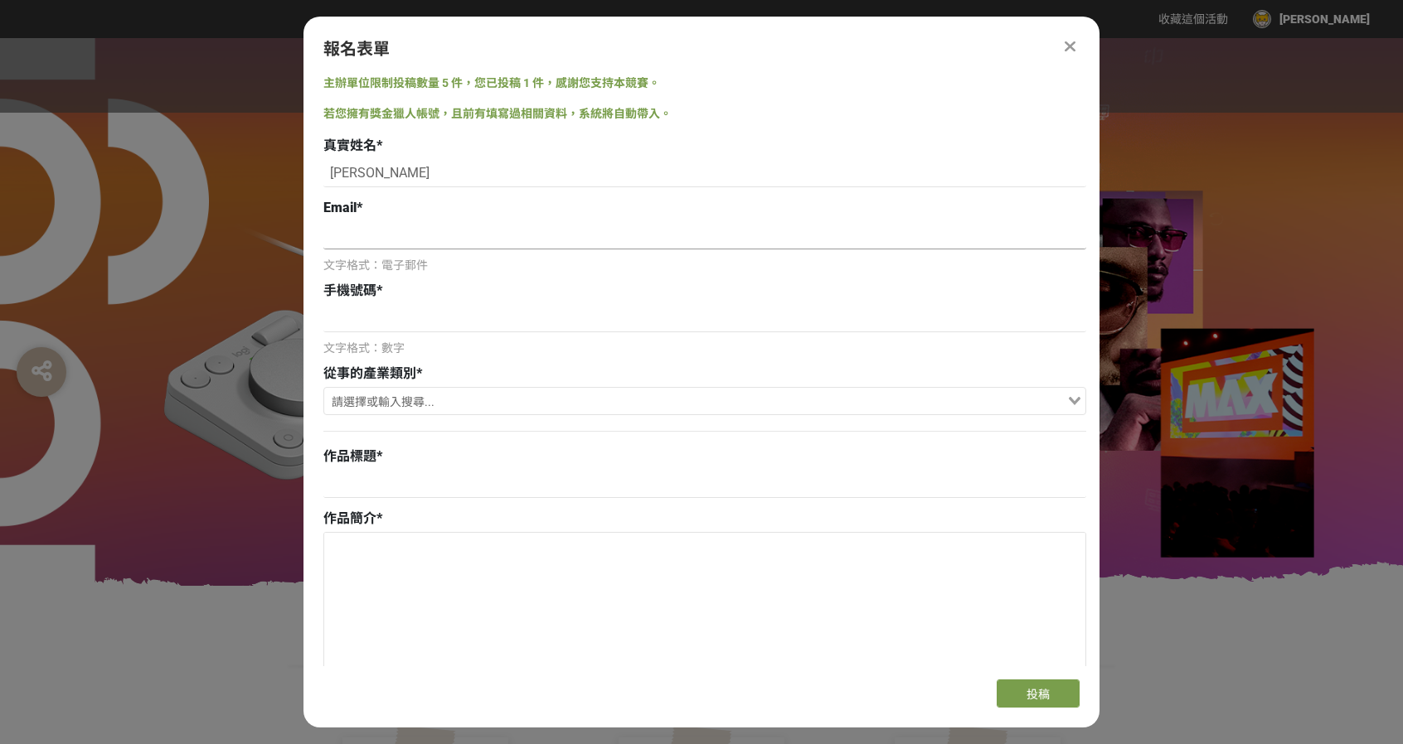
click at [450, 235] on input at bounding box center [704, 235] width 763 height 28
type input "[EMAIL_ADDRESS][DOMAIN_NAME]"
click at [467, 312] on input at bounding box center [704, 318] width 763 height 28
type input "0905515155"
click at [461, 382] on div "從事的產業類別 *" at bounding box center [704, 374] width 763 height 20
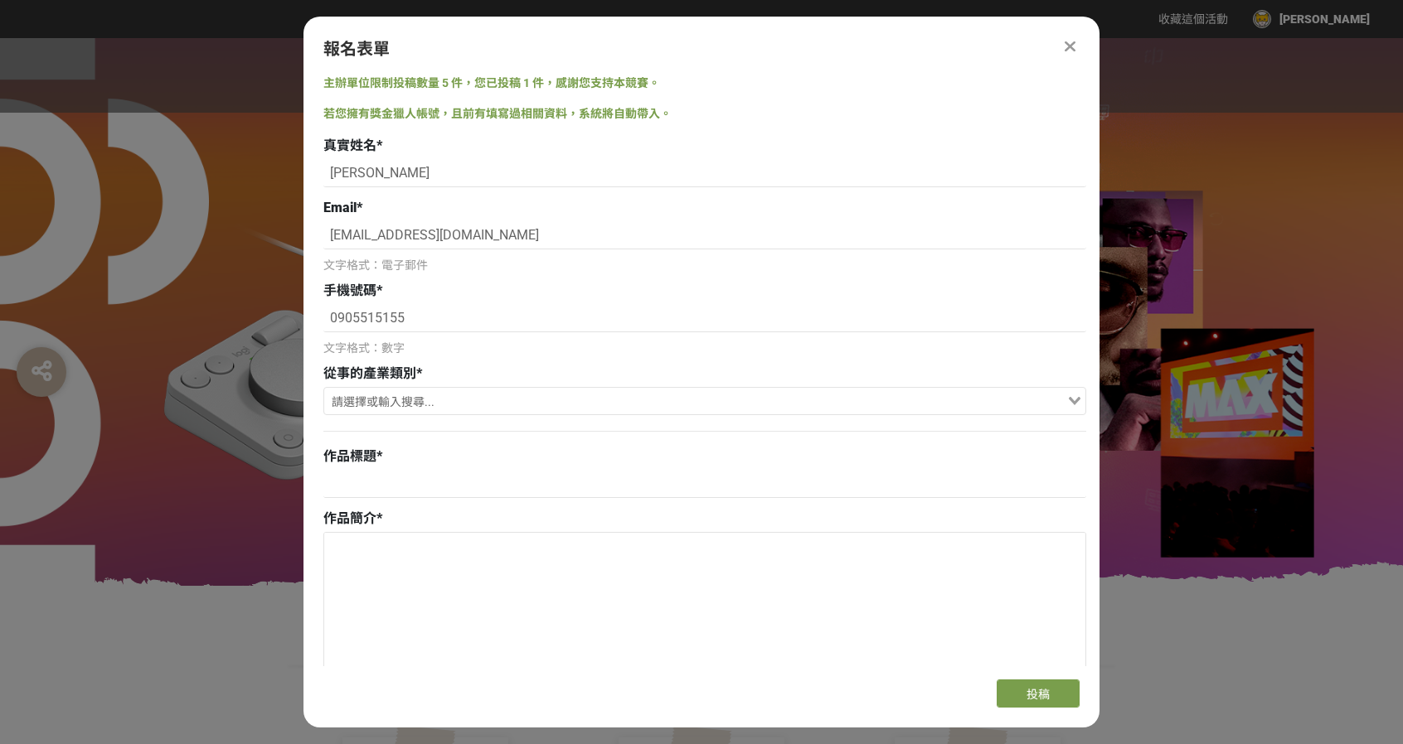
click at [468, 395] on input "Search for option" at bounding box center [695, 402] width 739 height 23
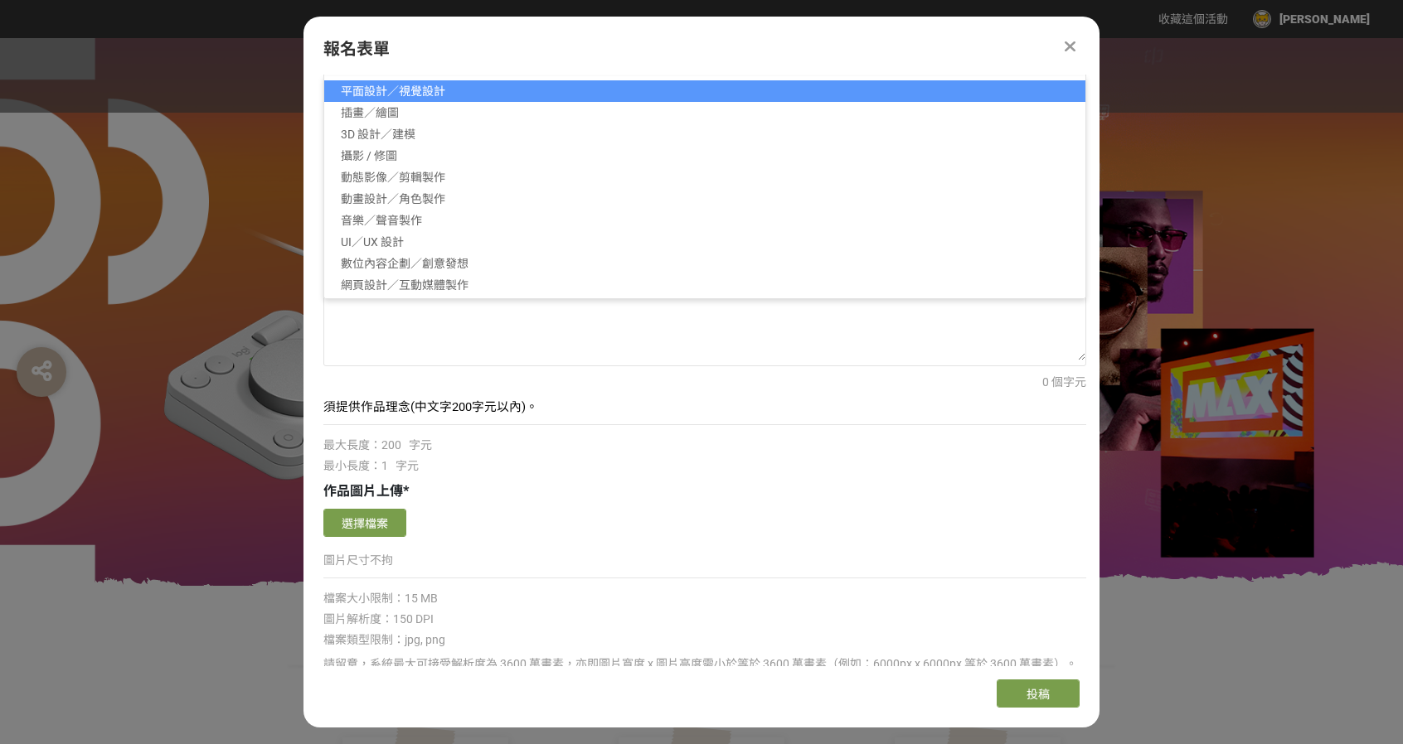
scroll to position [332, 0]
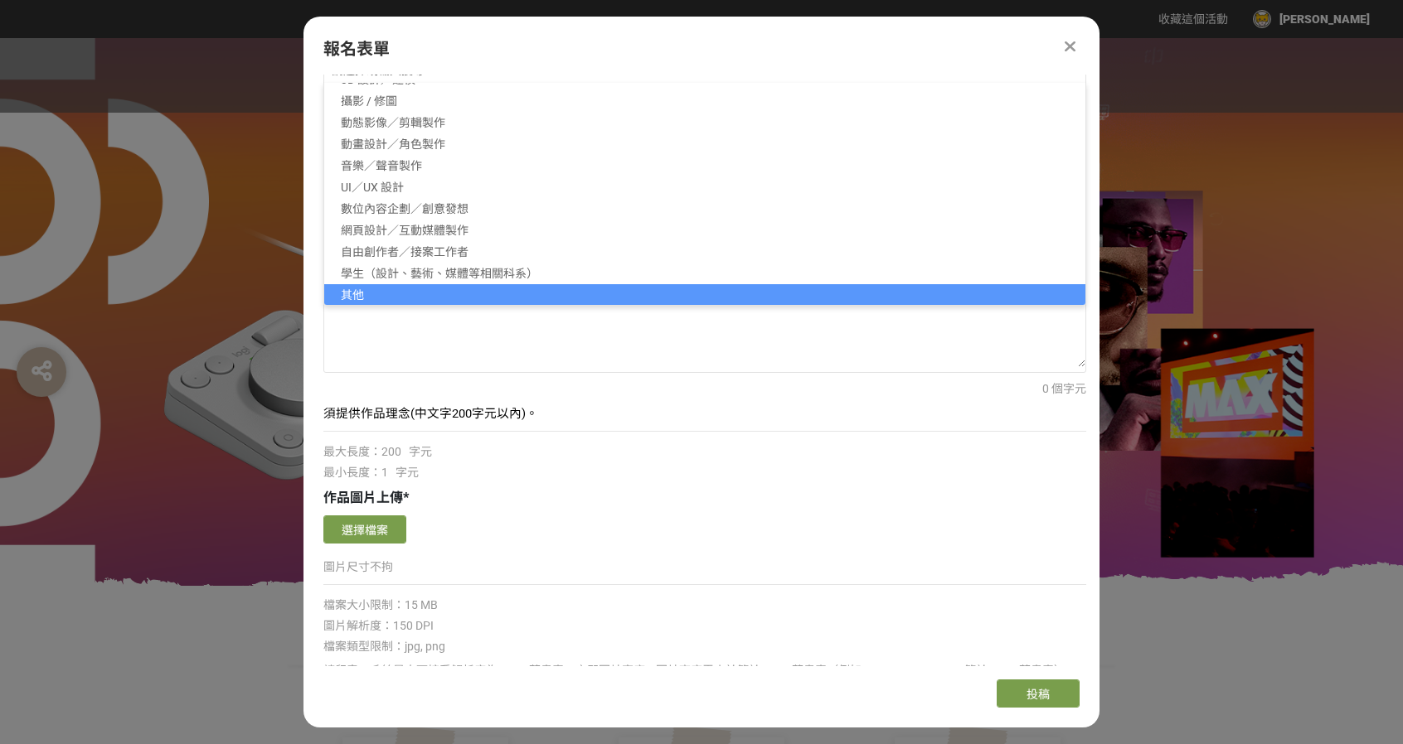
click at [431, 288] on li "其他" at bounding box center [704, 295] width 761 height 22
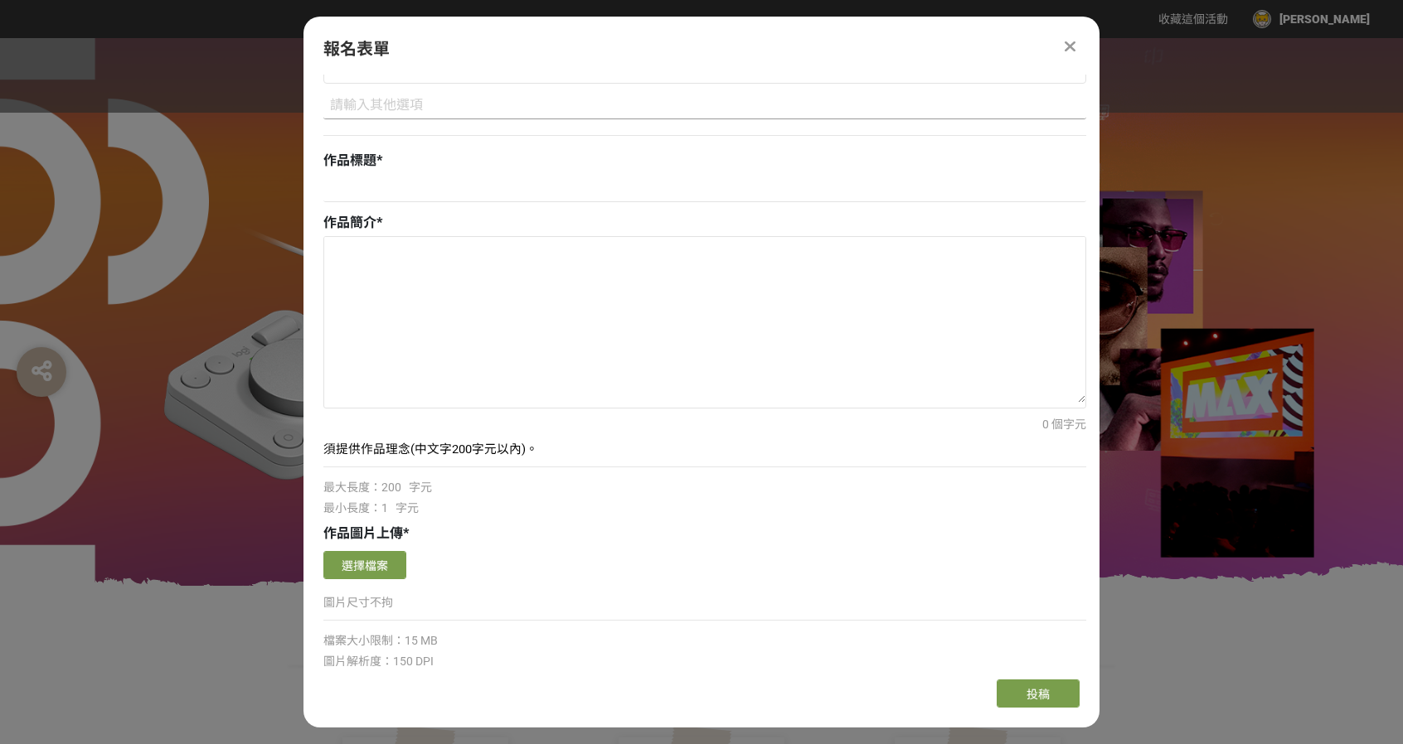
click at [570, 109] on input at bounding box center [704, 105] width 763 height 28
type input "e"
type input "工程師"
click at [466, 190] on input at bounding box center [704, 188] width 763 height 28
click at [486, 184] on input at bounding box center [704, 188] width 763 height 28
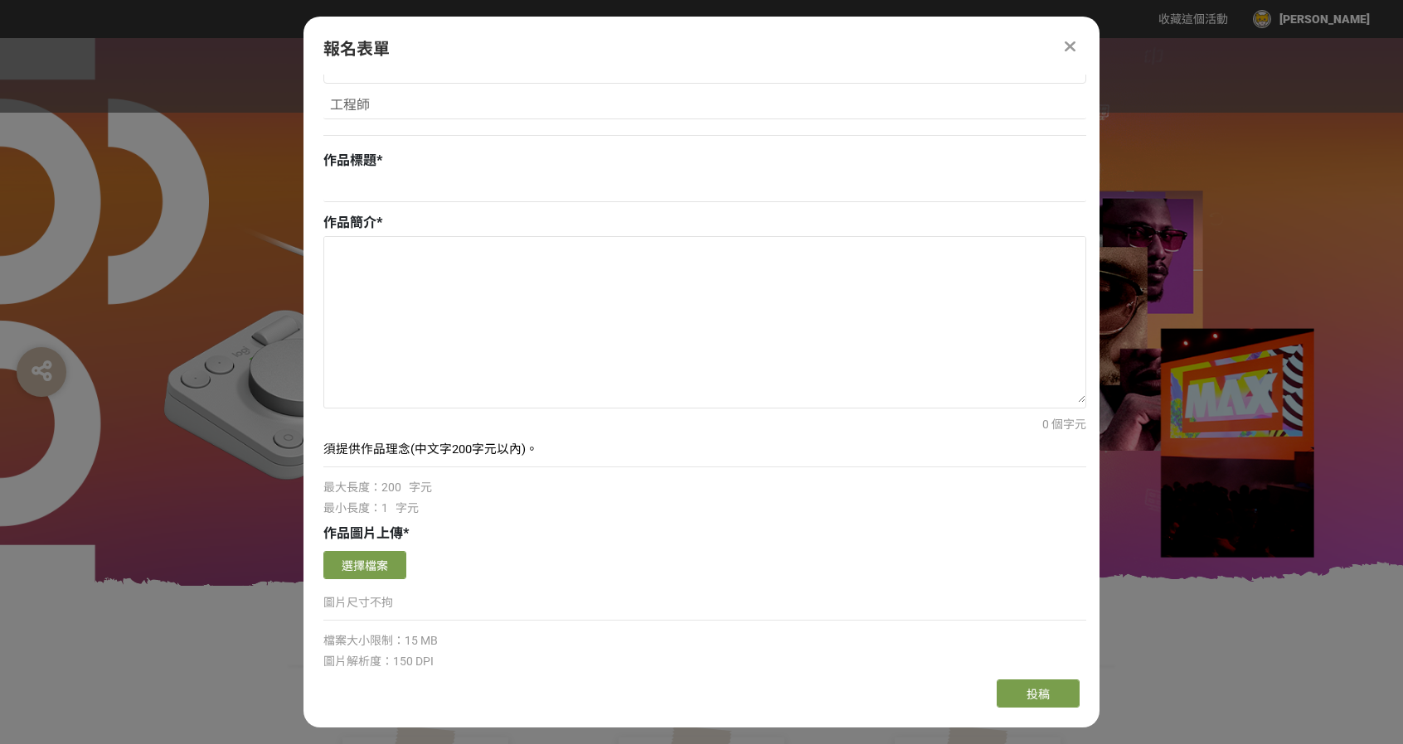
click at [399, 543] on div "作品圖片上傳 * 確認上傳 取消 旋轉圖片 選擇檔案 圖片尺寸不拘 檔案大小限制：15 MB 圖片解析度：150 DPI 檔案類型限制：jpg, png 請留…" at bounding box center [704, 646] width 763 height 244
click at [385, 561] on button "選擇檔案" at bounding box center [364, 565] width 83 height 28
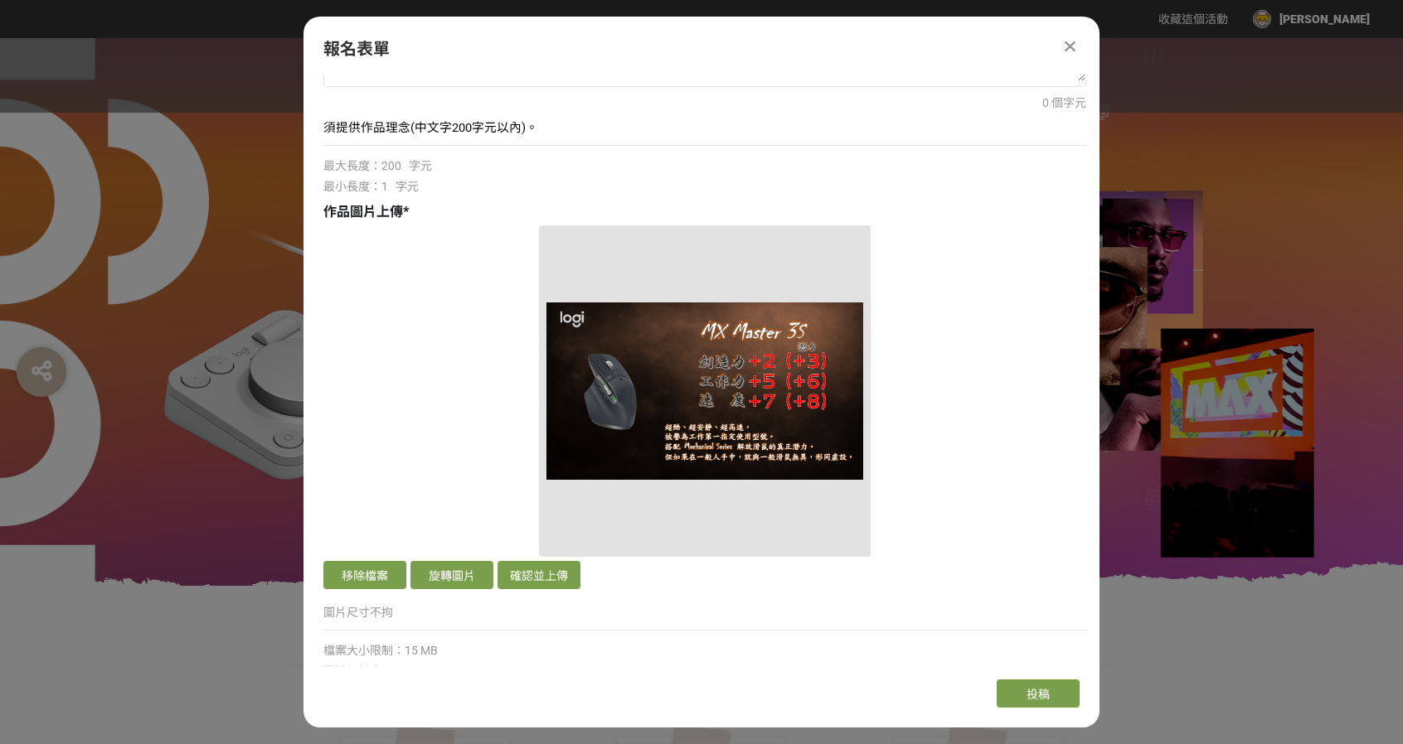
scroll to position [663, 0]
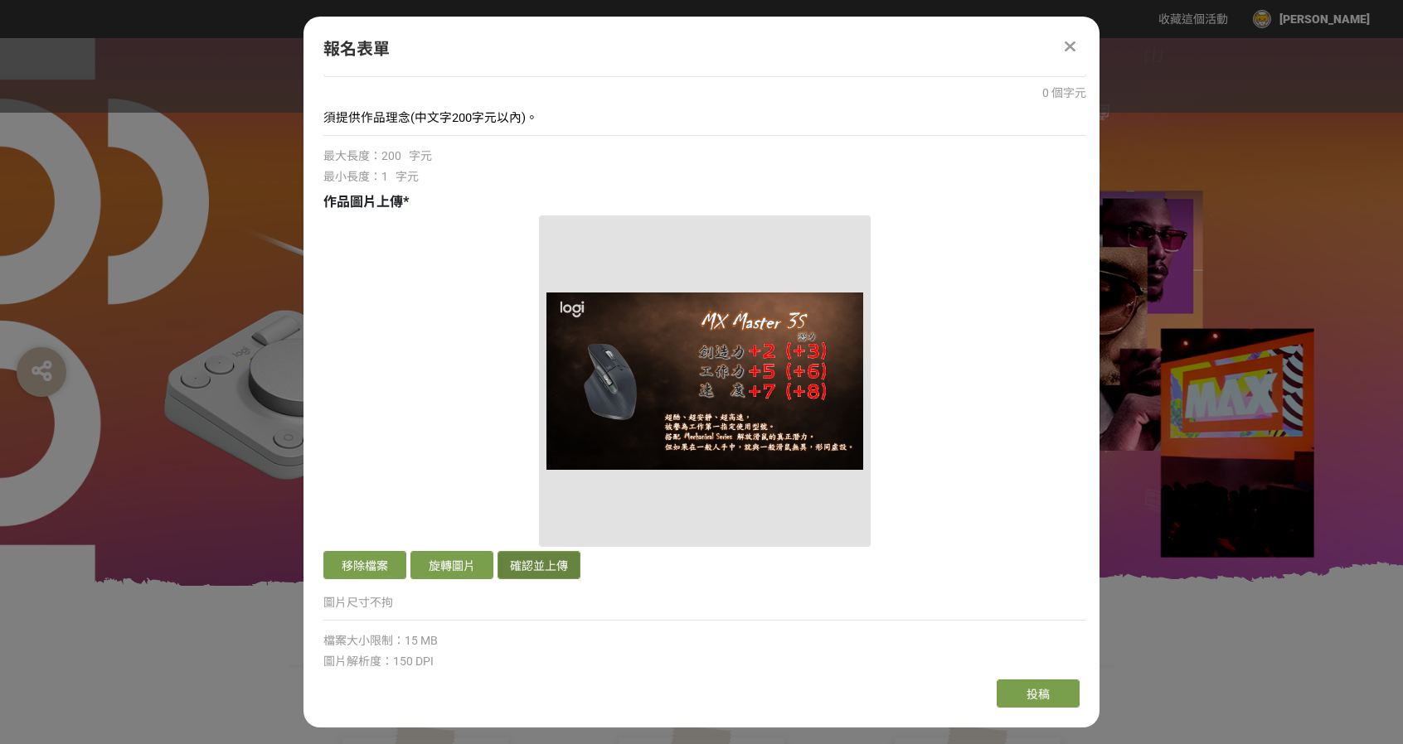
click at [528, 569] on button "確認並上傳" at bounding box center [538, 565] width 83 height 28
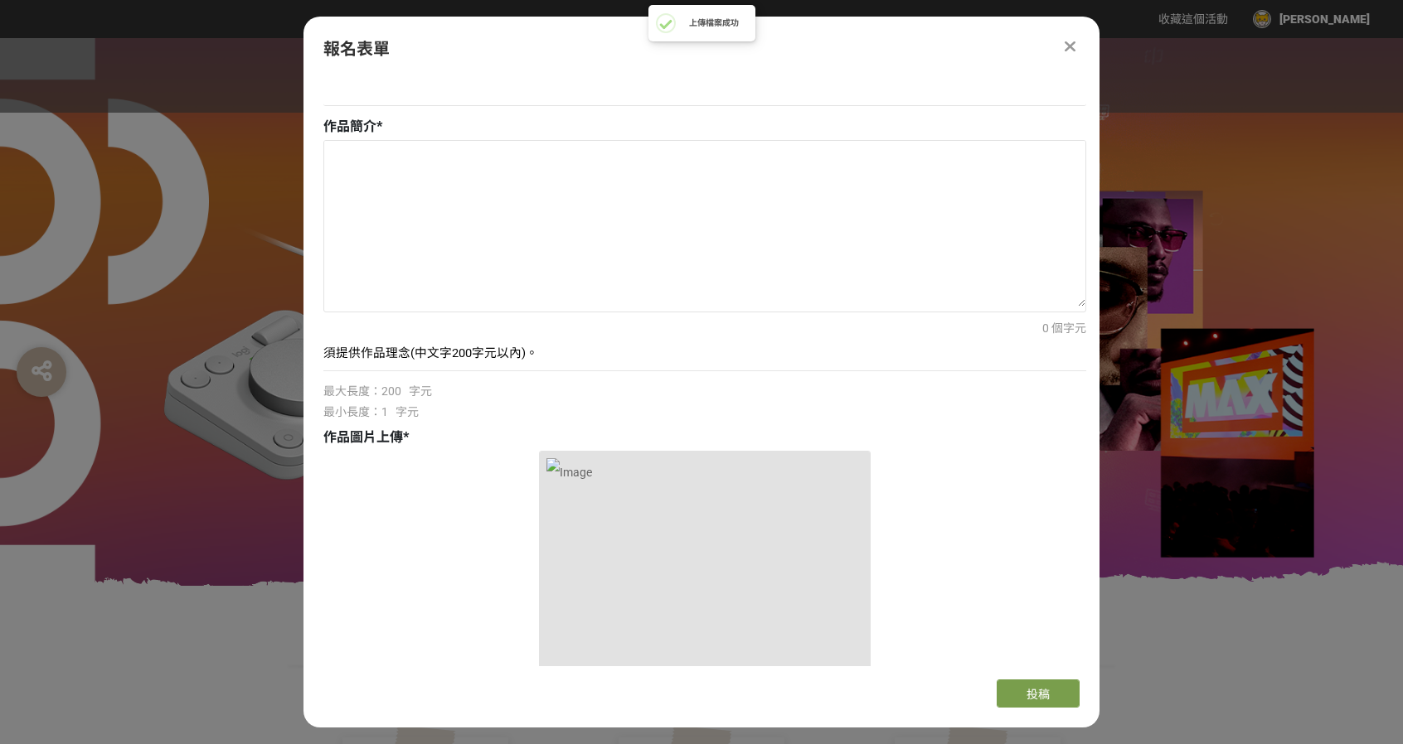
scroll to position [249, 0]
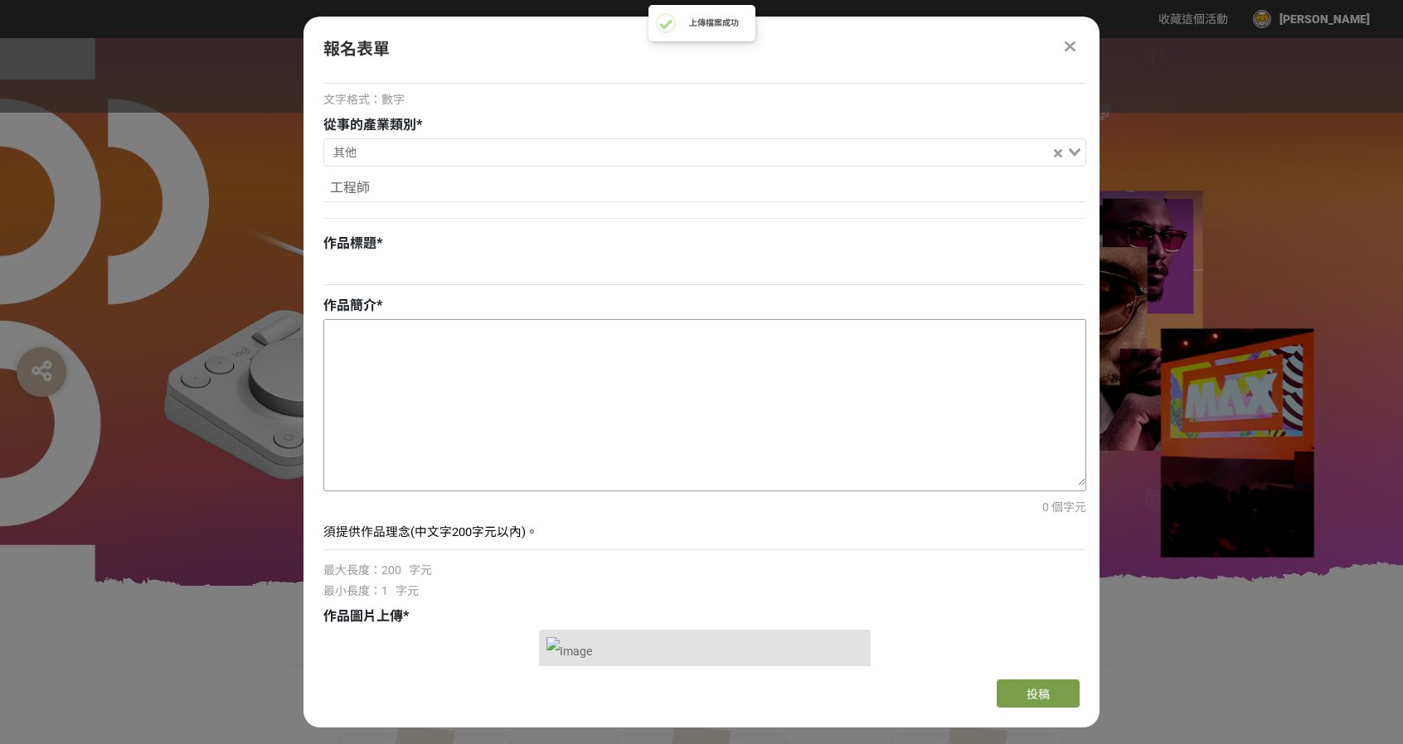
click at [483, 358] on textarea at bounding box center [704, 403] width 761 height 166
paste textarea "台灣小朋友小時候的回憶，終極一班 把創作者想像成非凡人，有自己的能力/武力指數，配上合適的武器、裝備，使自己變得更強。"
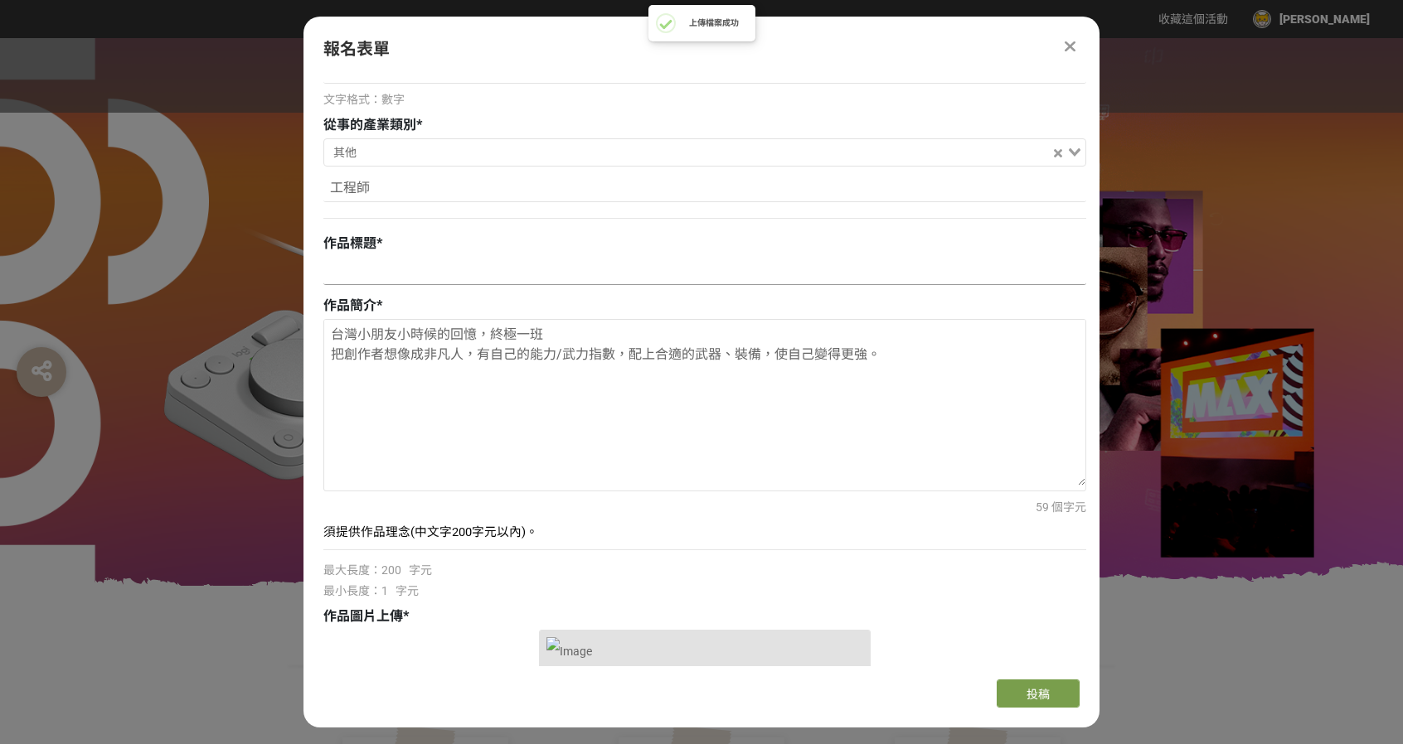
type textarea "台灣小朋友小時候的回憶，終極一班 把創作者想像成非凡人，有自己的能力/武力指數，配上合適的武器、裝備，使自己變得更強。"
click at [494, 264] on input at bounding box center [704, 271] width 763 height 28
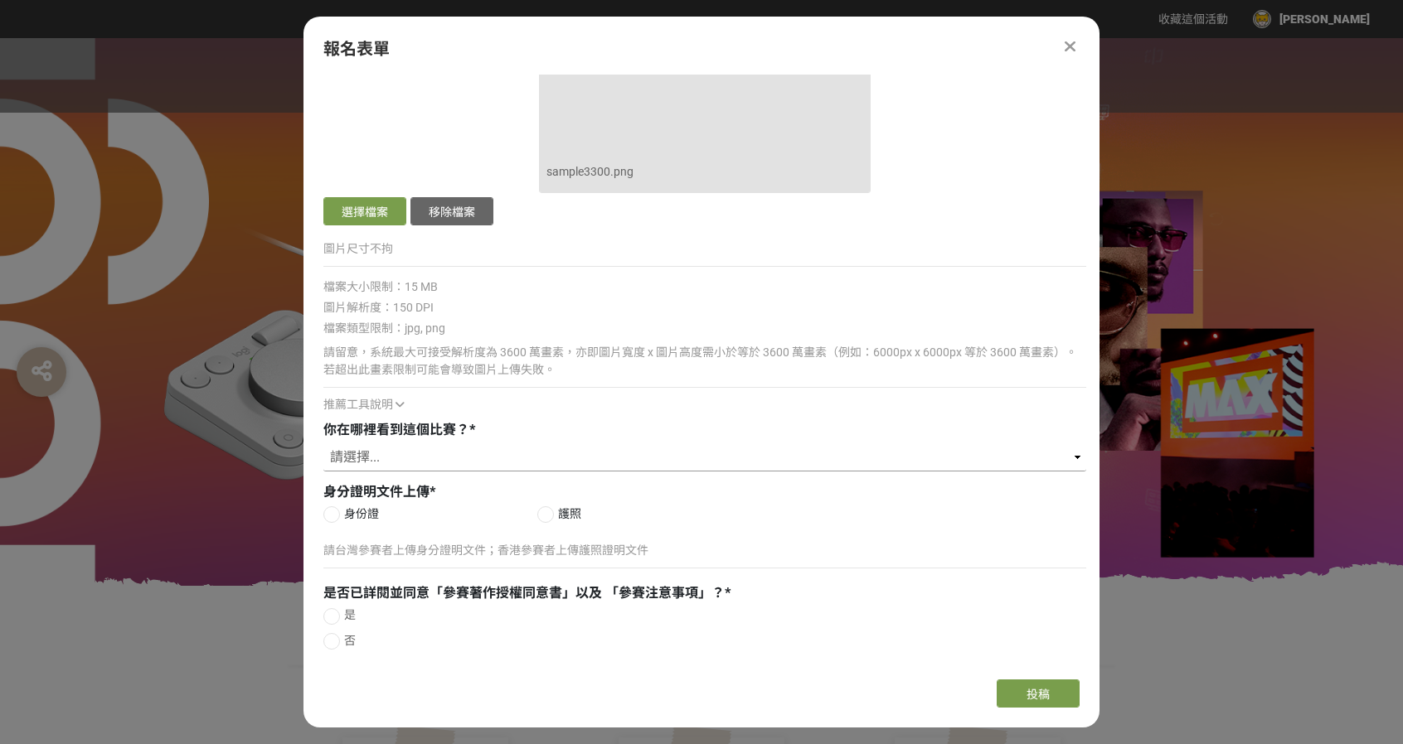
scroll to position [1063, 0]
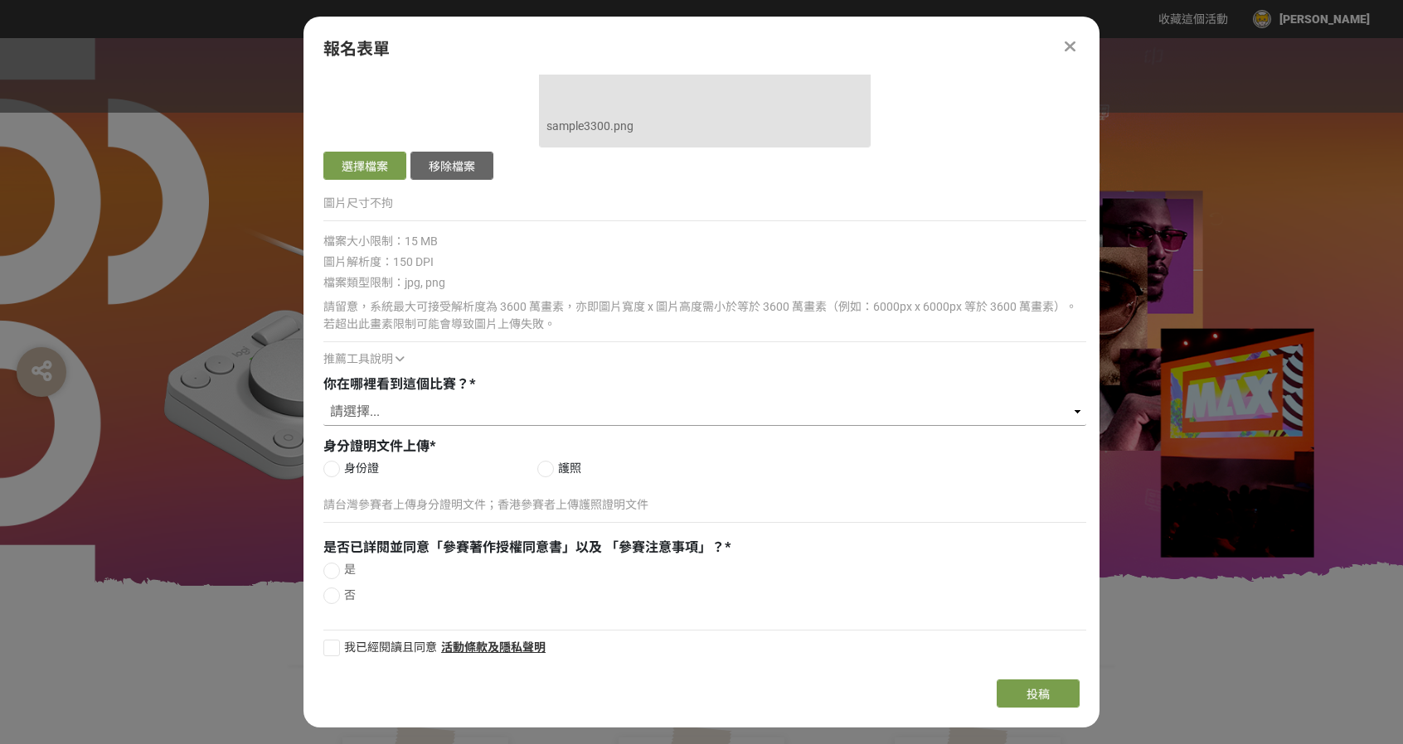
type input "Master 3s"
click at [422, 407] on select "請選擇... Logitech Taiwan Facebook 粉絲專頁 Logitech 官方電子報（EDM） ​線上廣告 ​合作講者／KOL 社群分享 媒…" at bounding box center [704, 412] width 763 height 28
click at [419, 417] on select "請選擇... Logitech Taiwan Facebook 粉絲專頁 Logitech 官方電子報（EDM） ​線上廣告 ​合作講者／KOL 社群分享 媒…" at bounding box center [704, 412] width 763 height 28
select select "Logitech Taiwan Facebook 粉絲專頁"
click at [323, 398] on select "請選擇... Logitech Taiwan Facebook 粉絲專頁 Logitech 官方電子報（EDM） ​線上廣告 ​合作講者／KOL 社群分享 媒…" at bounding box center [704, 412] width 763 height 28
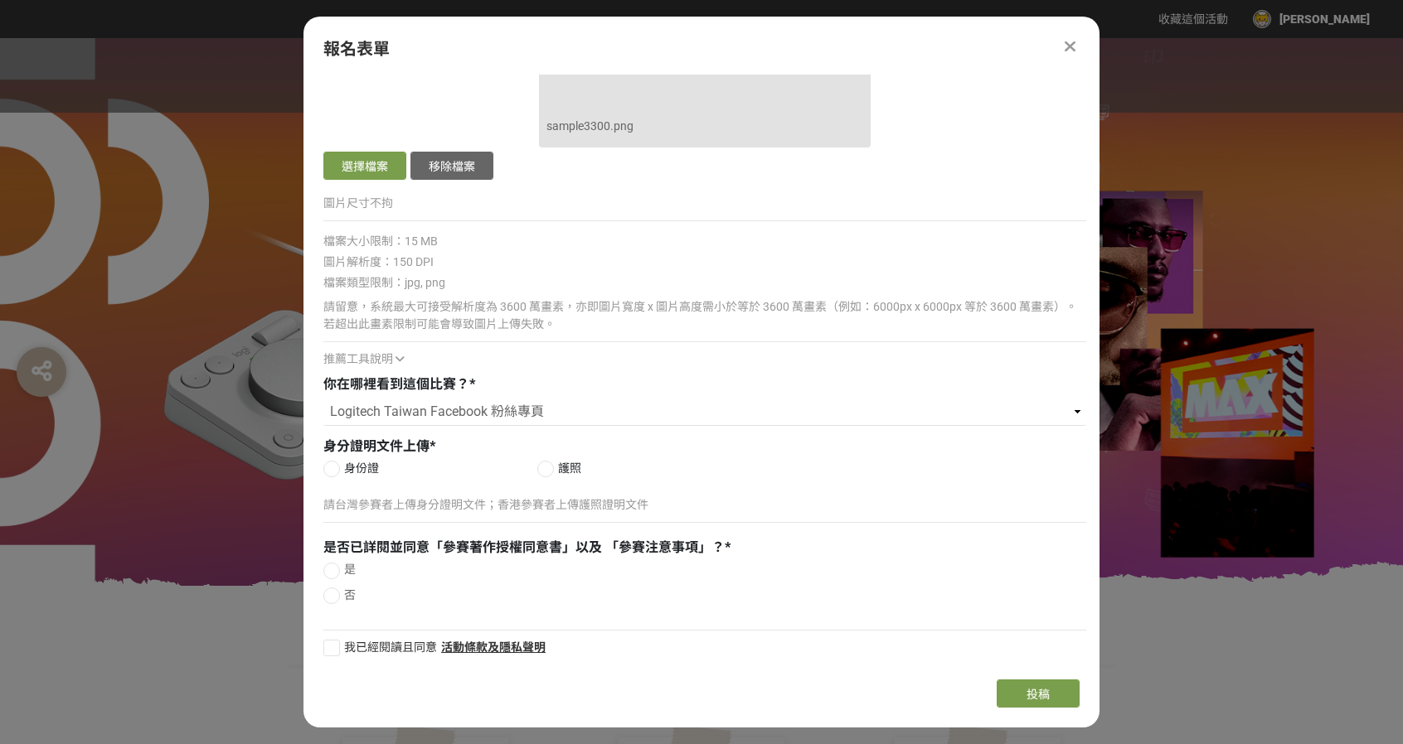
click at [363, 469] on span "身份證" at bounding box center [361, 468] width 35 height 17
click at [335, 469] on input "身份證" at bounding box center [329, 468] width 11 height 11
radio input "false"
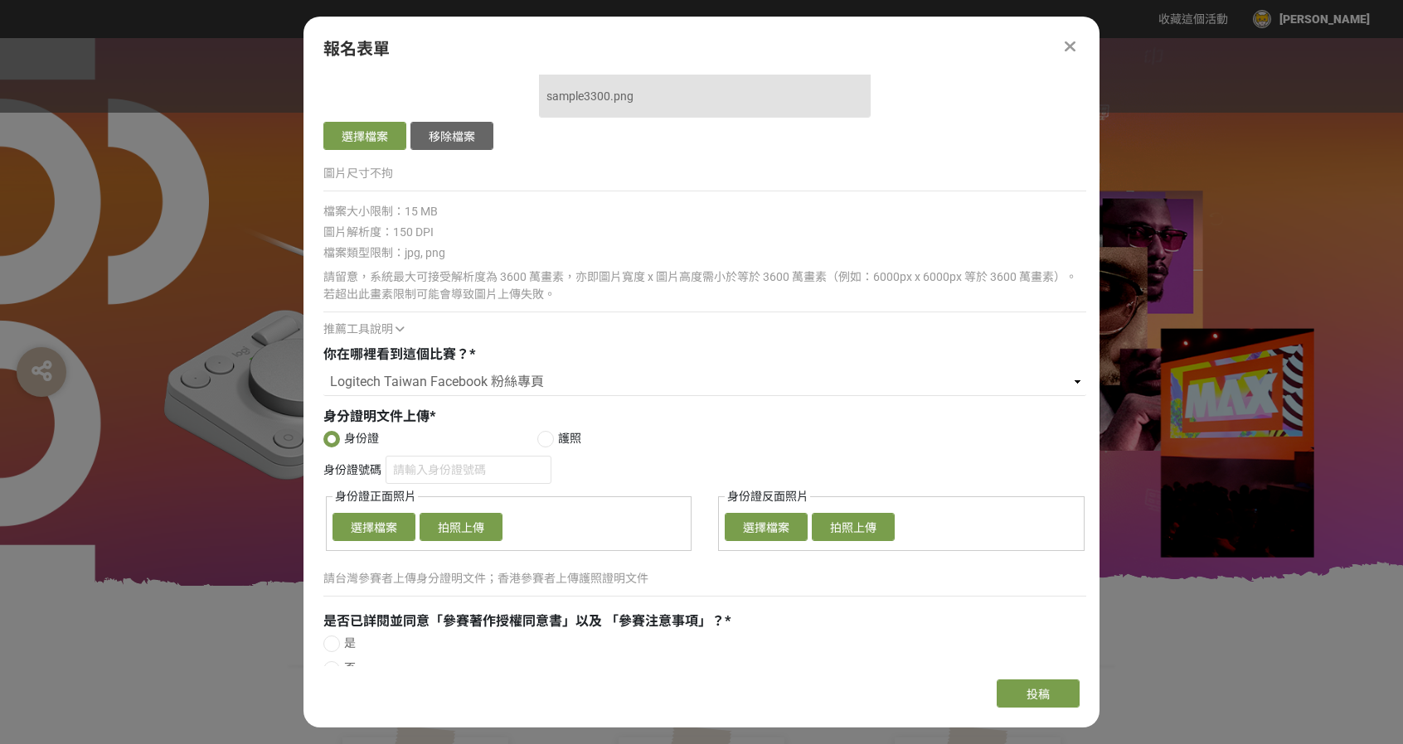
scroll to position [1146, 0]
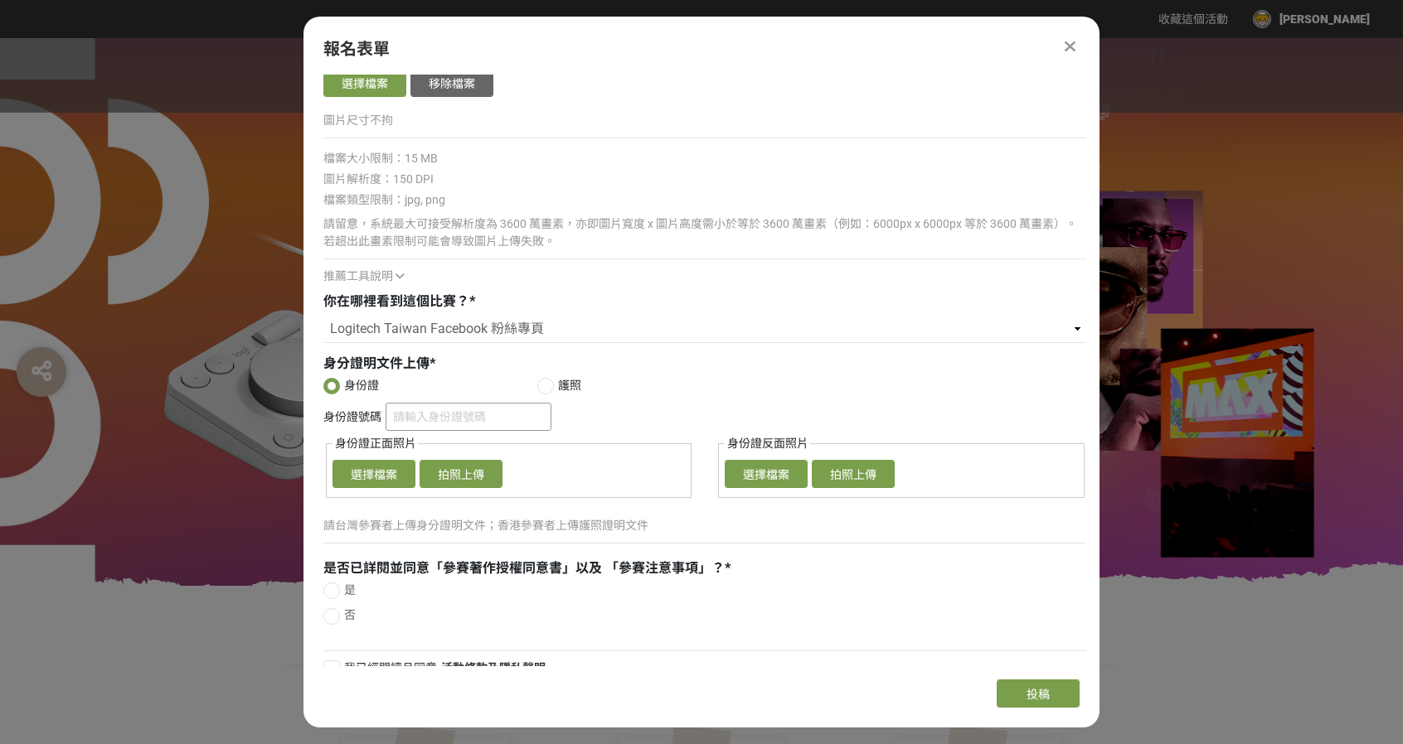
click at [443, 412] on input "身份證號碼" at bounding box center [469, 417] width 166 height 28
type input "C121503974"
click at [396, 468] on button "選擇檔案" at bounding box center [373, 474] width 83 height 28
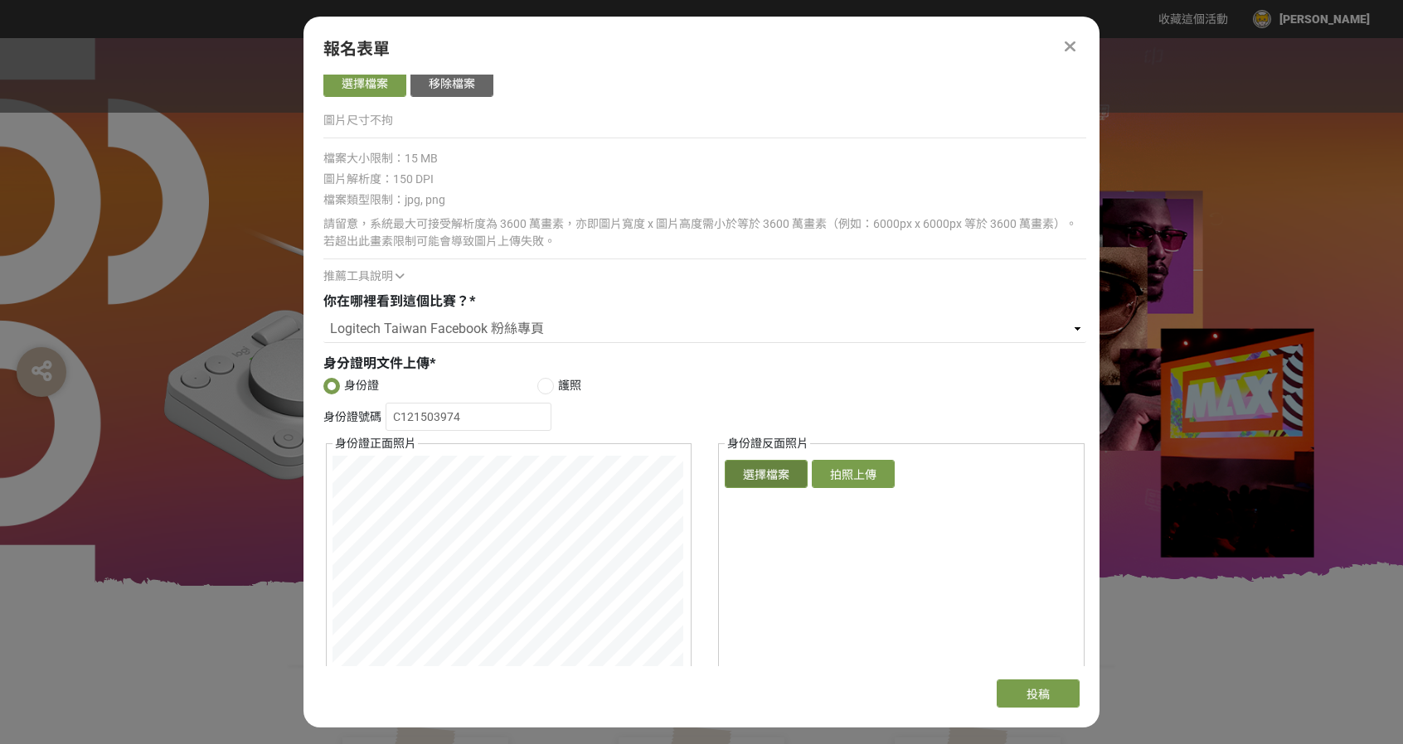
click at [783, 472] on button "選擇檔案" at bounding box center [766, 474] width 83 height 28
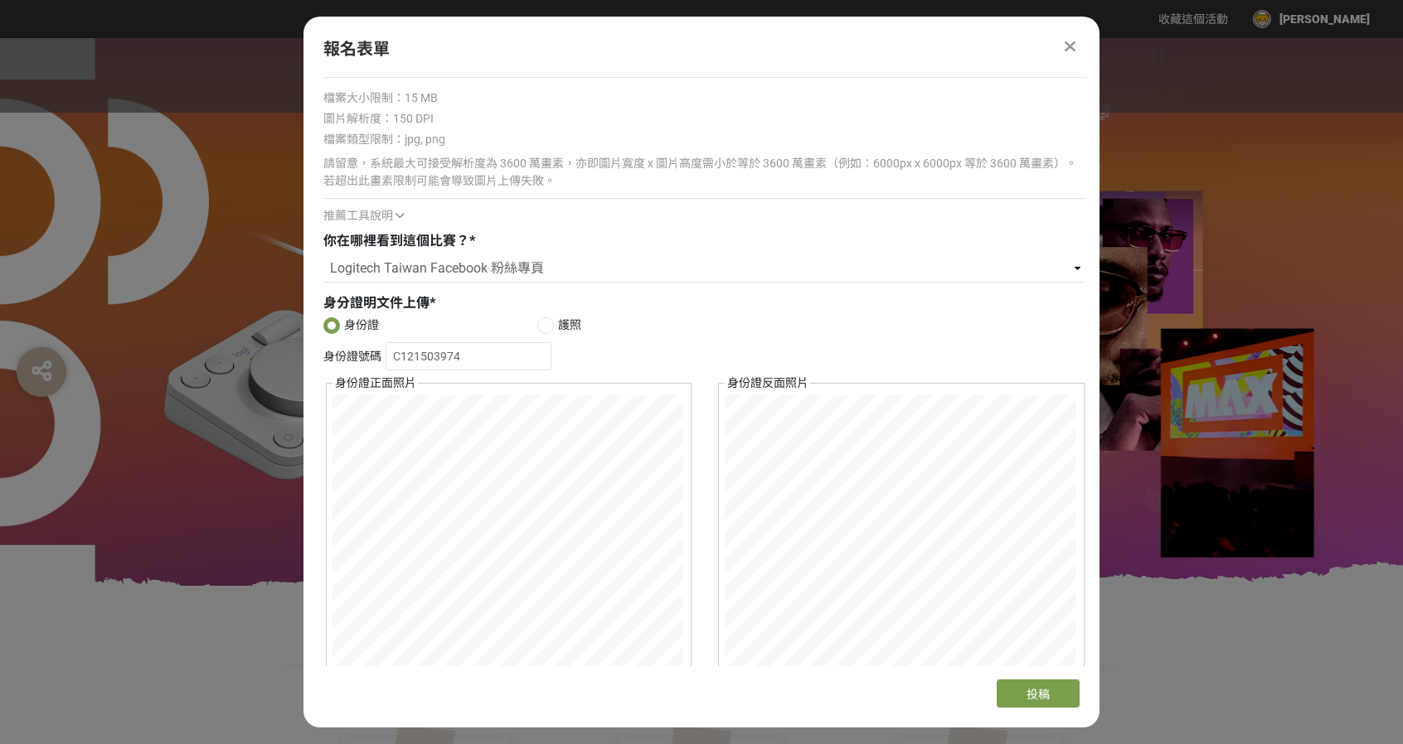
scroll to position [1394, 0]
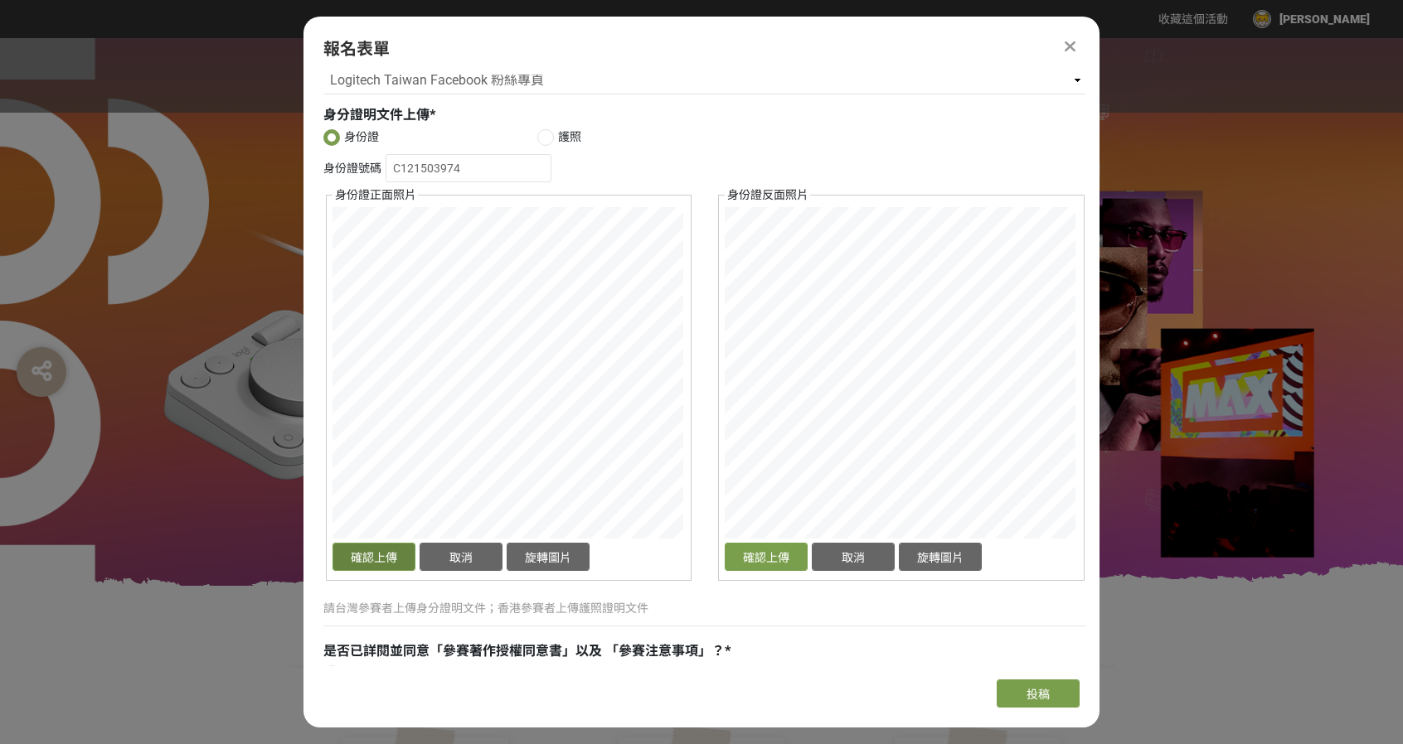
click at [349, 550] on button "確認上傳" at bounding box center [373, 557] width 83 height 28
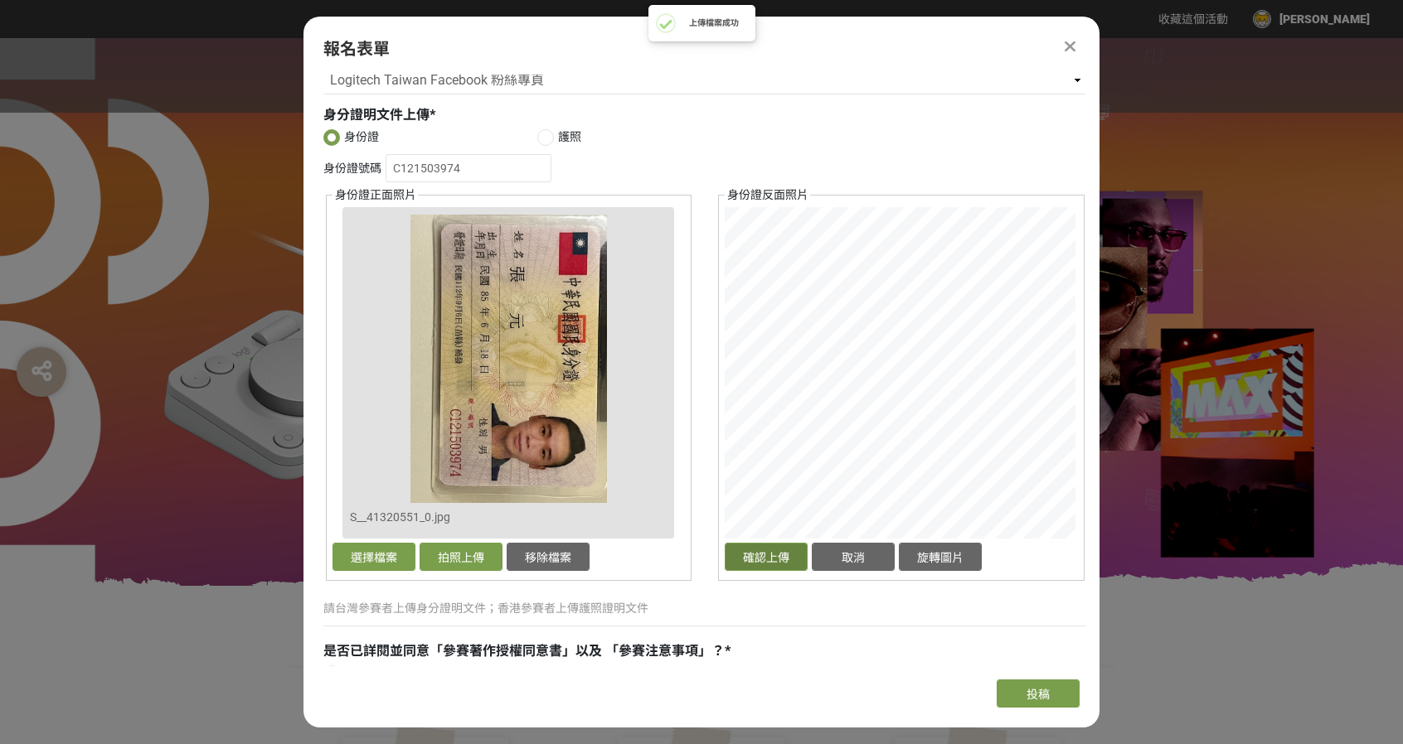
click at [761, 553] on button "確認上傳" at bounding box center [766, 557] width 83 height 28
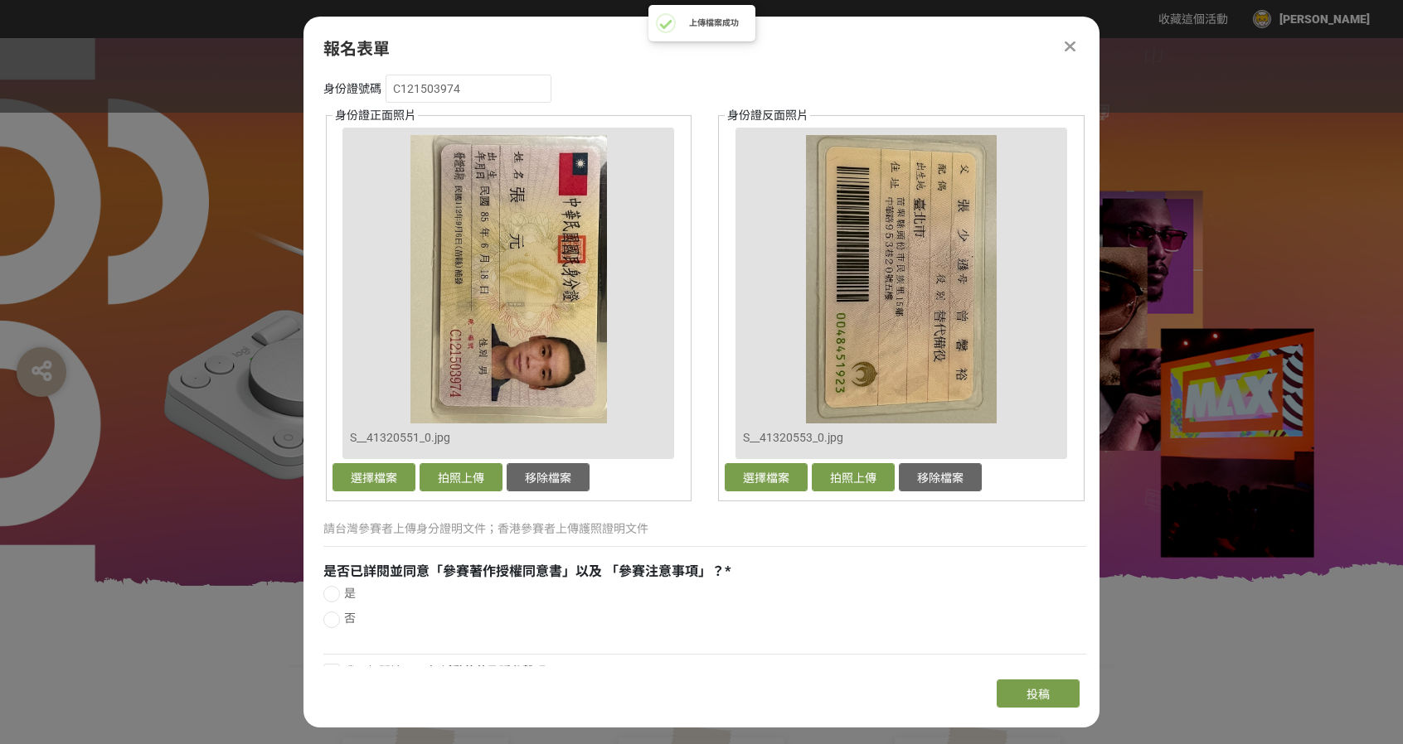
scroll to position [1498, 0]
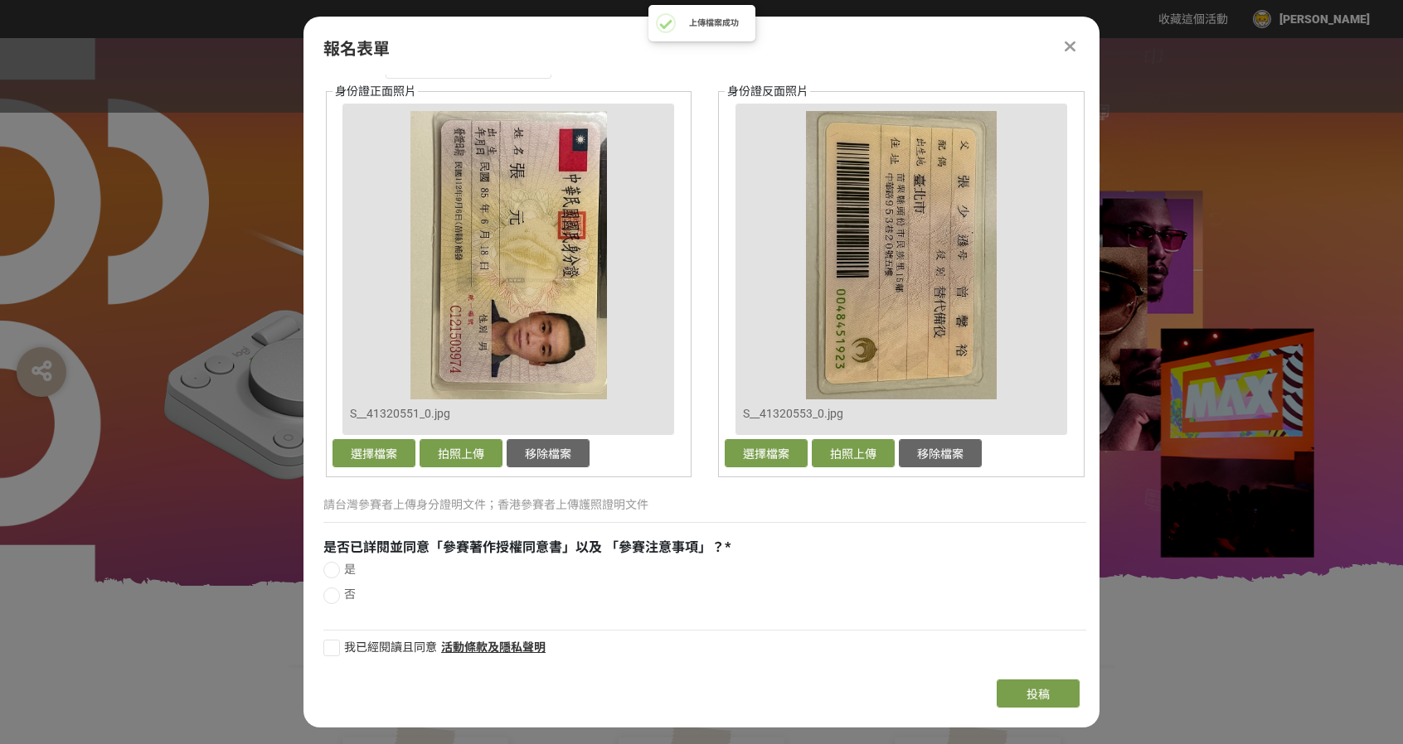
click at [347, 568] on span "是" at bounding box center [350, 569] width 12 height 13
click at [335, 568] on input "是" at bounding box center [329, 570] width 11 height 11
radio input "false"
click at [337, 647] on div at bounding box center [331, 648] width 17 height 17
checkbox input "true"
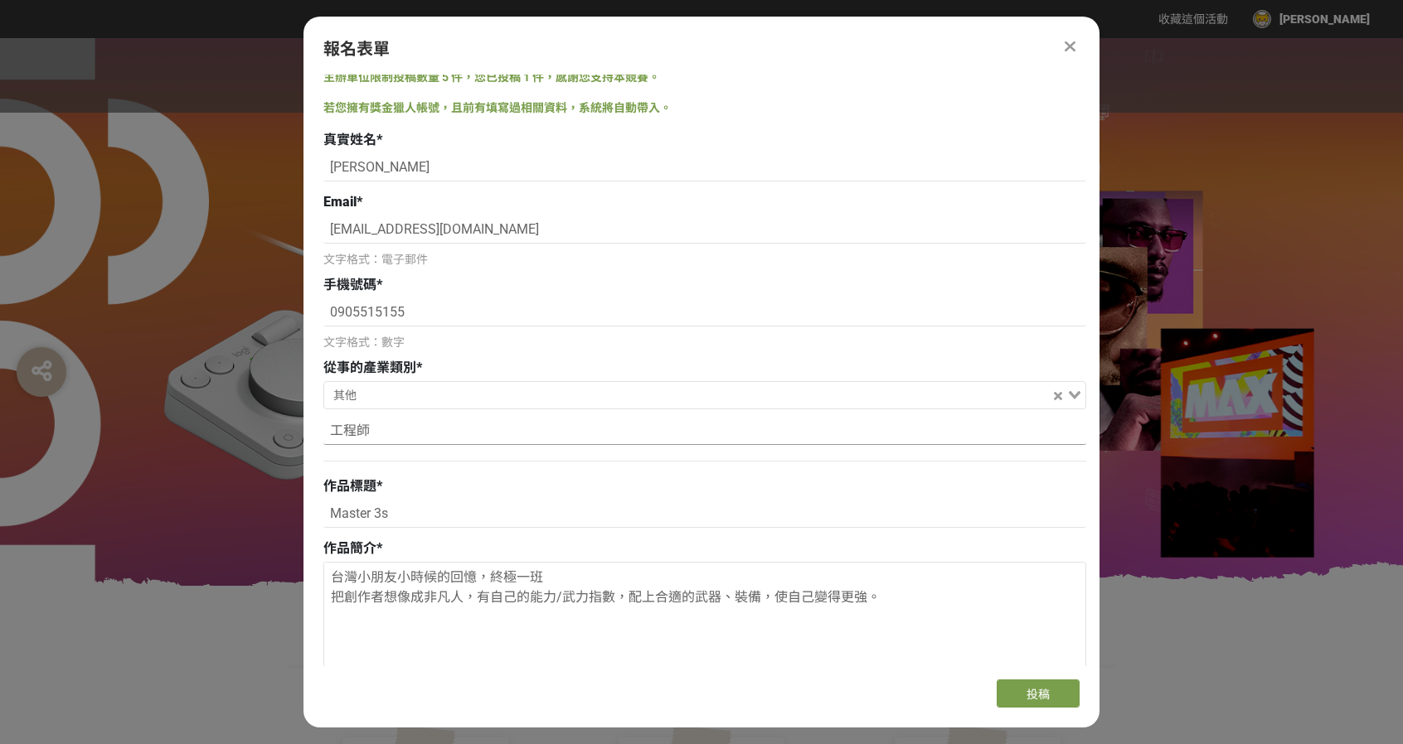
scroll to position [0, 0]
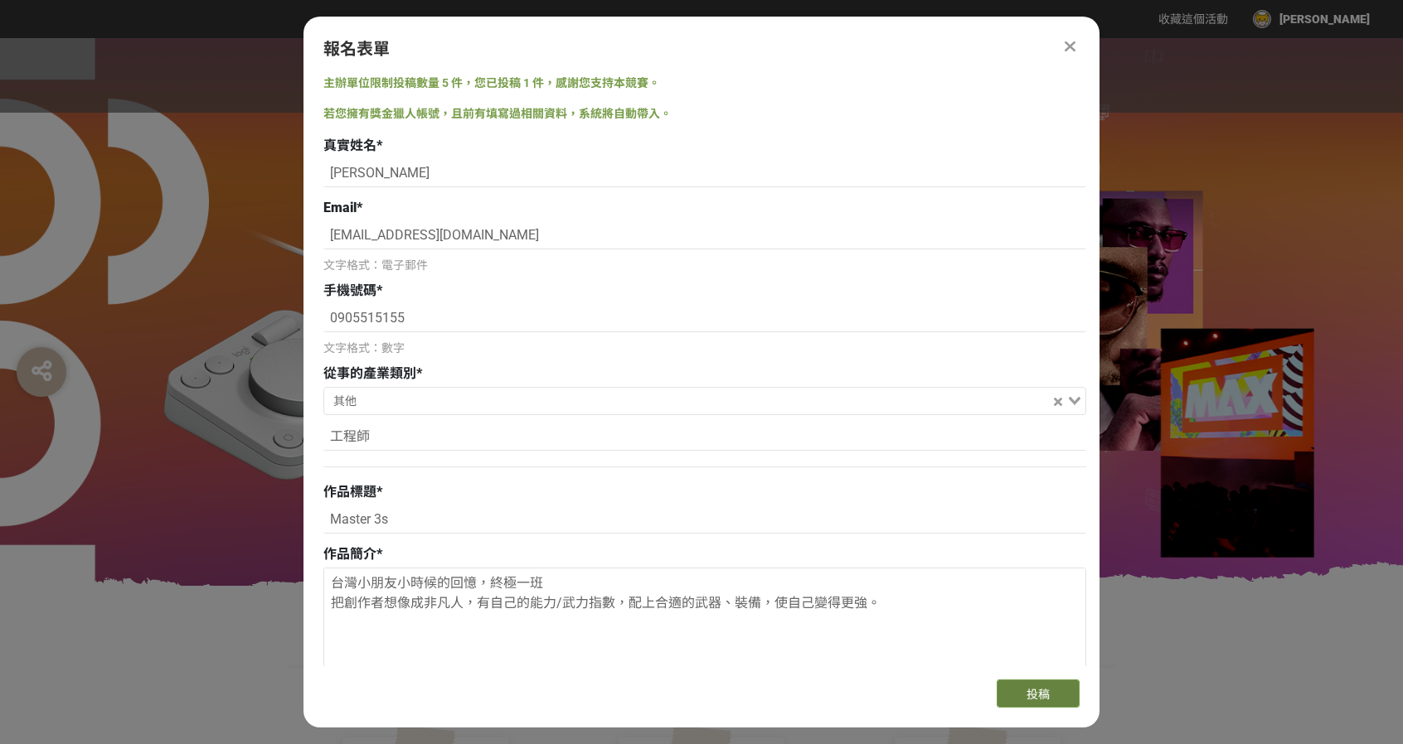
click at [1026, 690] on span "投稿" at bounding box center [1037, 694] width 23 height 13
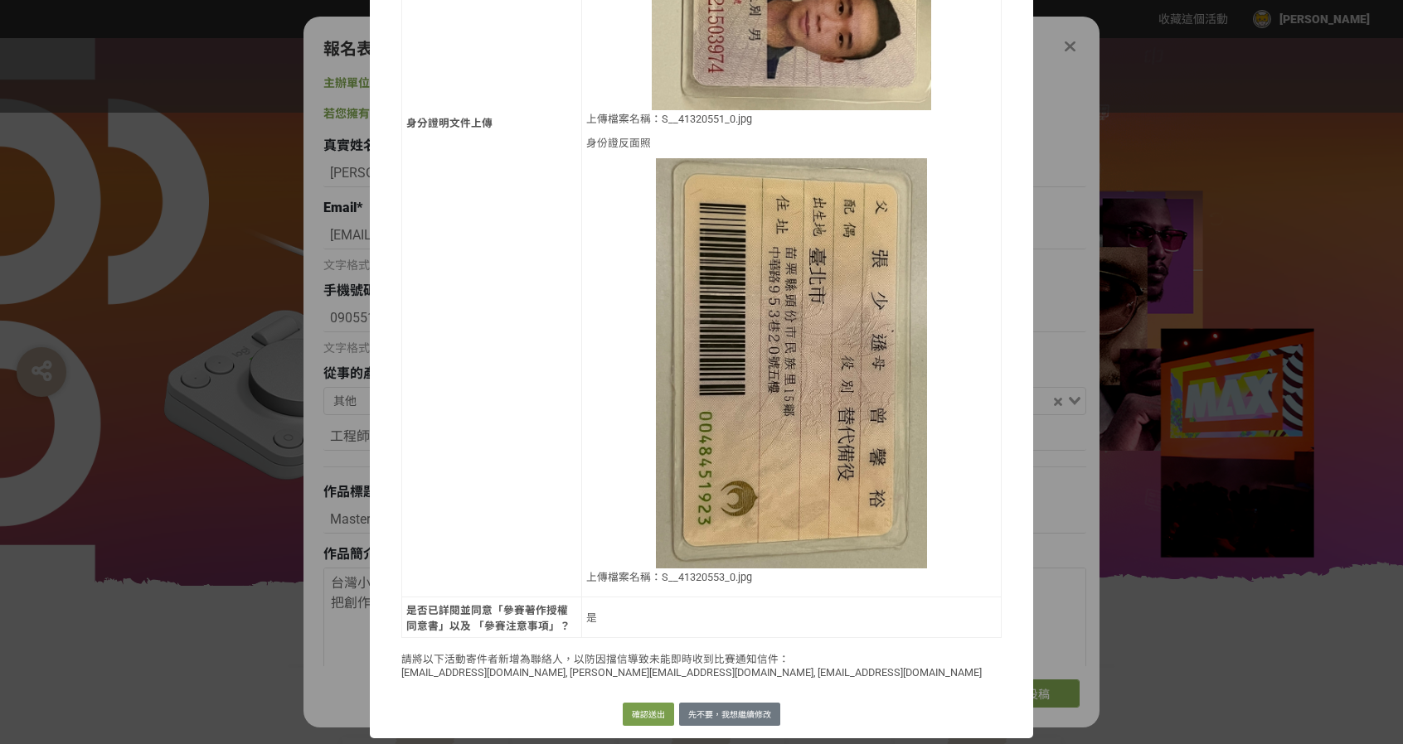
scroll to position [1121, 0]
click at [639, 713] on button "確認送出" at bounding box center [648, 714] width 51 height 23
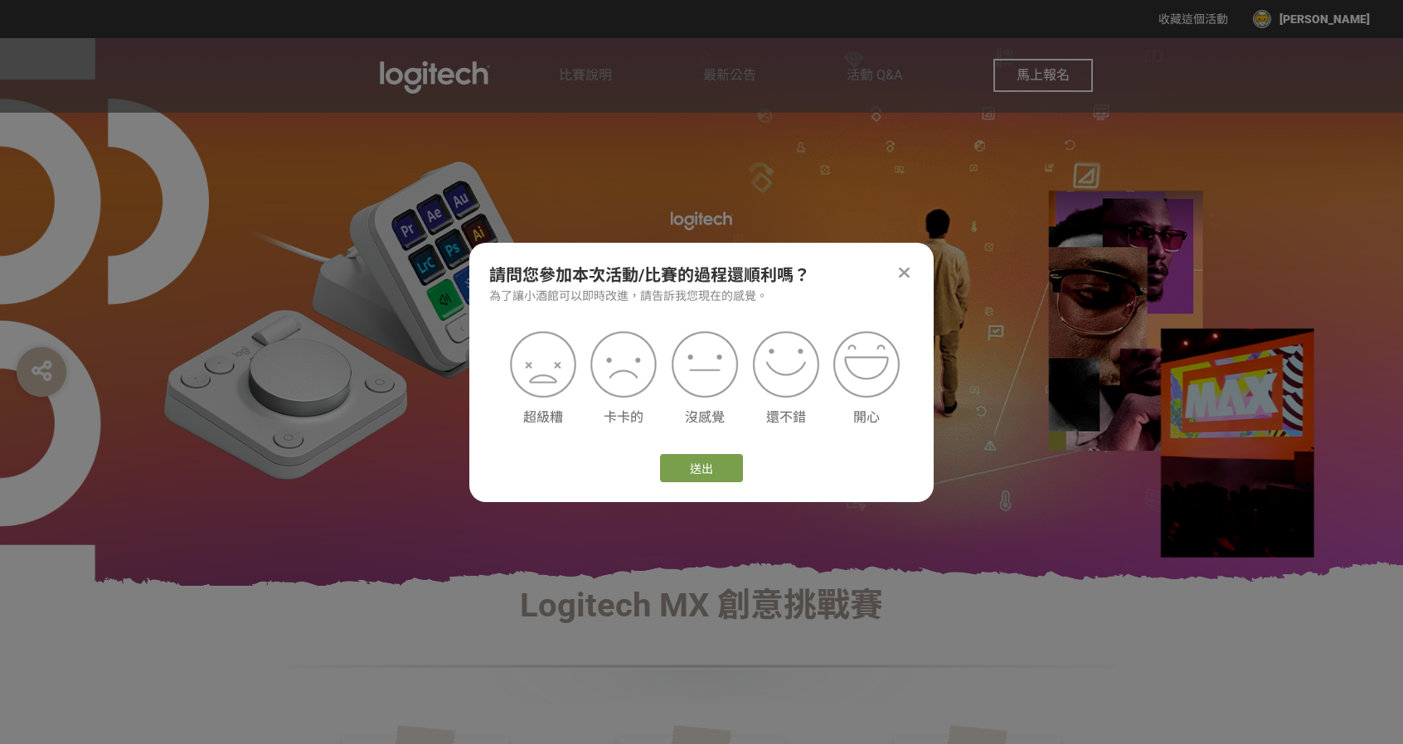
click at [906, 268] on icon at bounding box center [904, 272] width 11 height 17
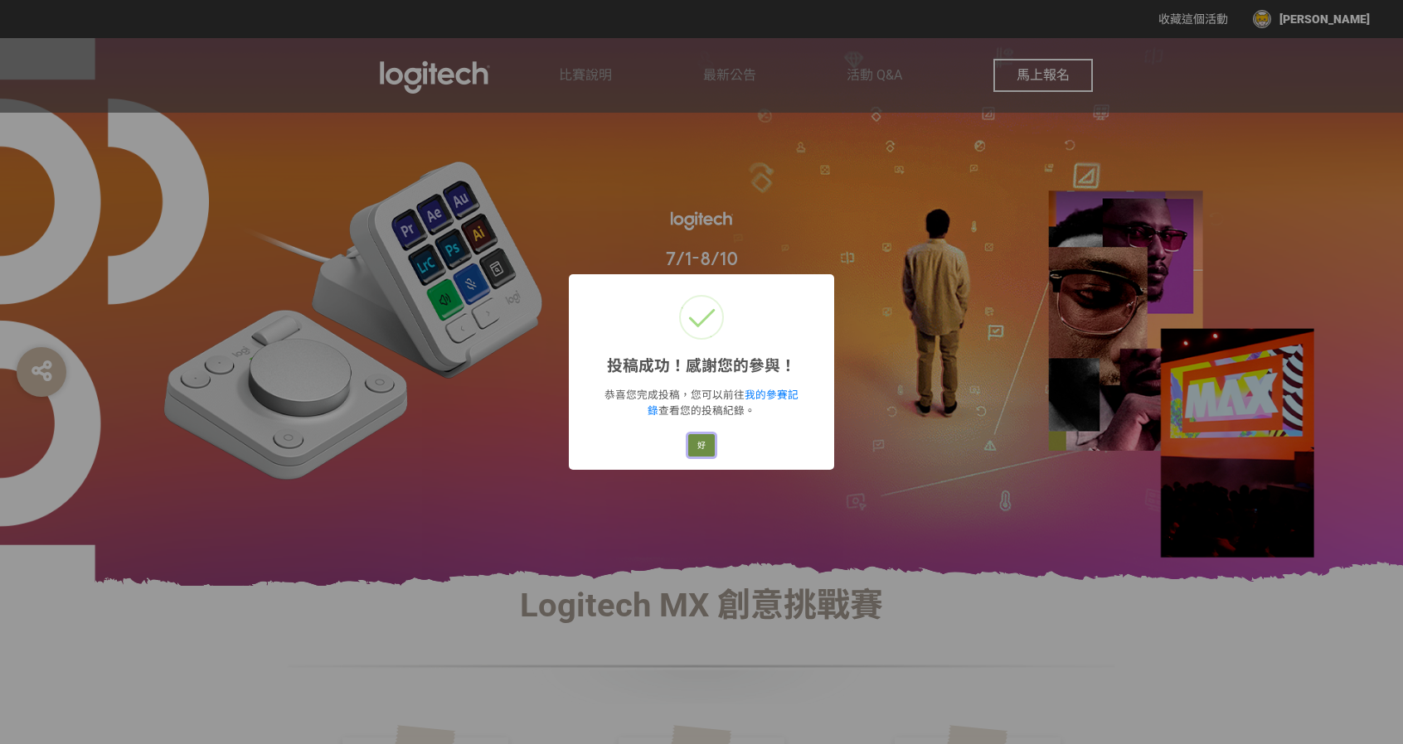
click at [705, 446] on button "好" at bounding box center [701, 445] width 27 height 23
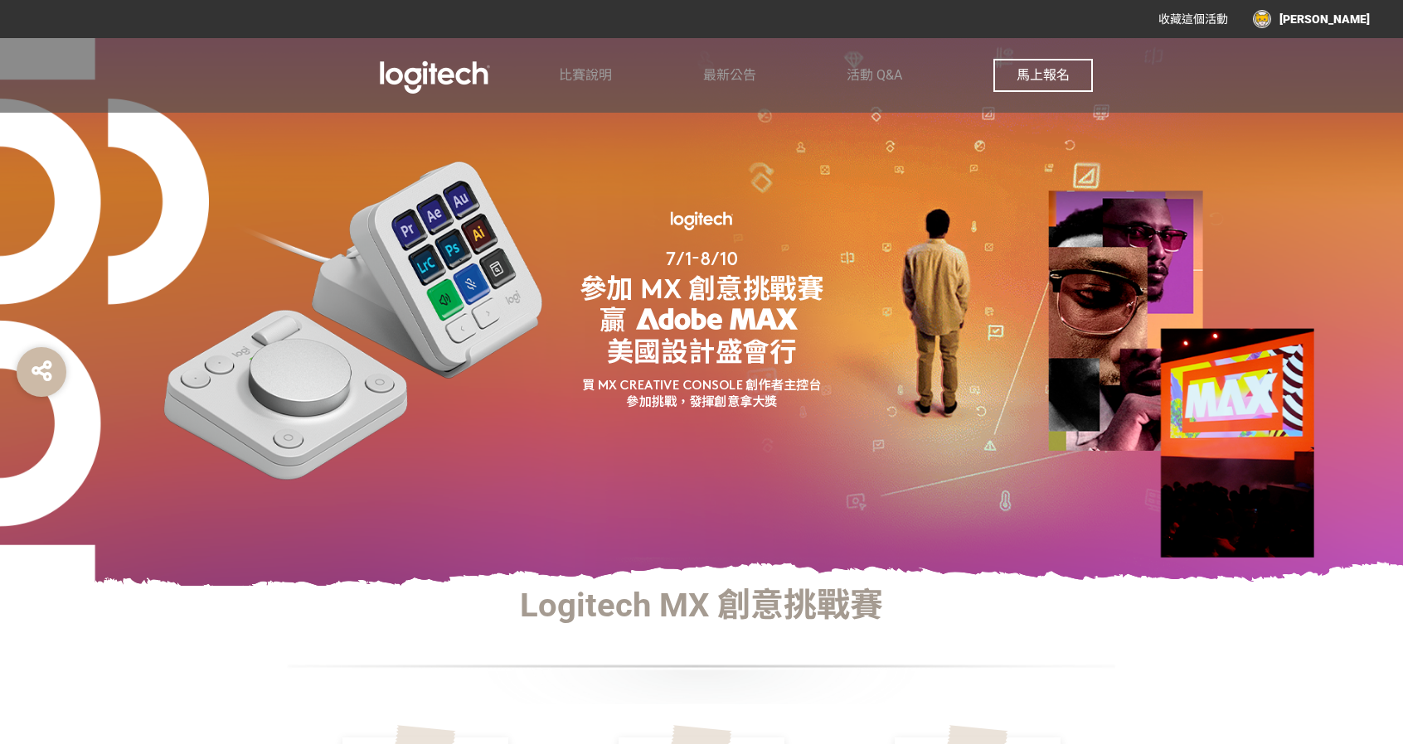
click at [1021, 75] on span "馬上報名" at bounding box center [1042, 75] width 53 height 16
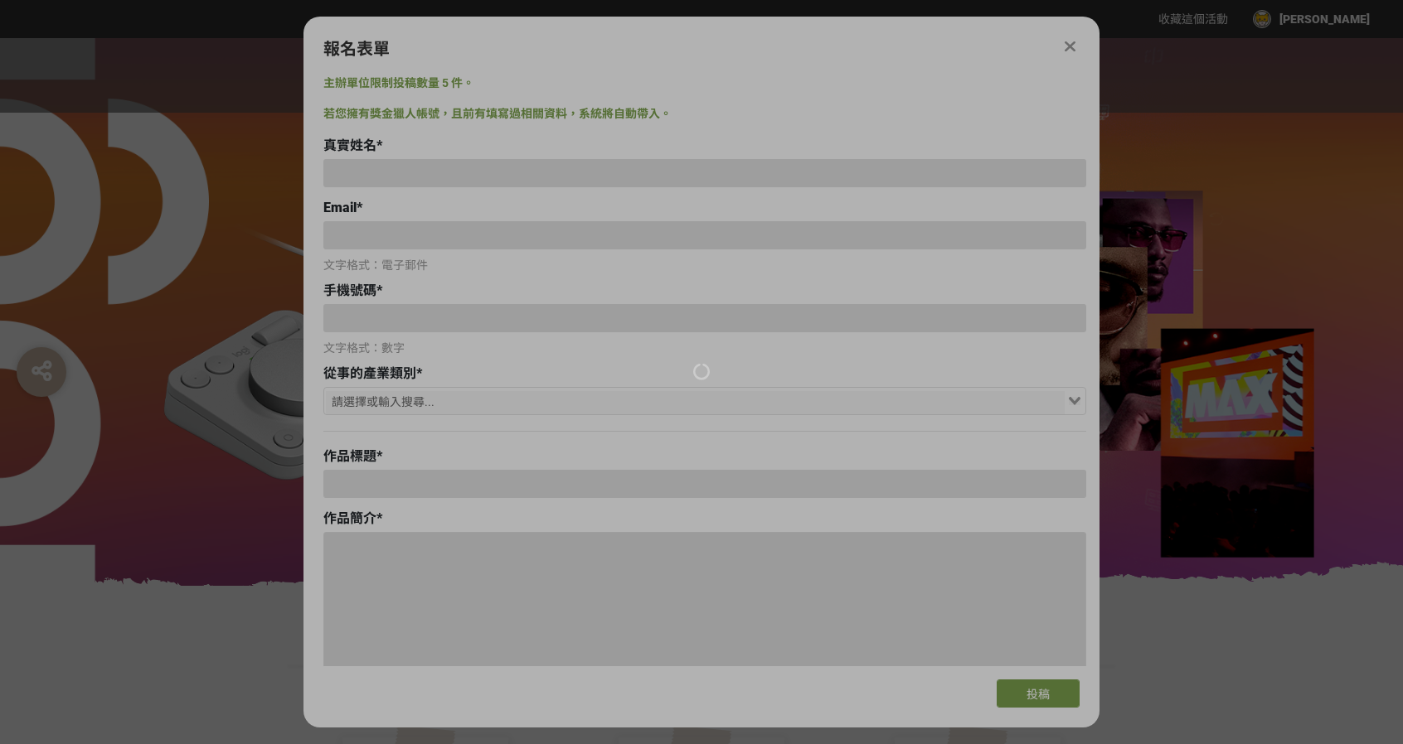
type input "[PERSON_NAME]"
type input "[EMAIL_ADDRESS][DOMAIN_NAME]"
type input "0905515155"
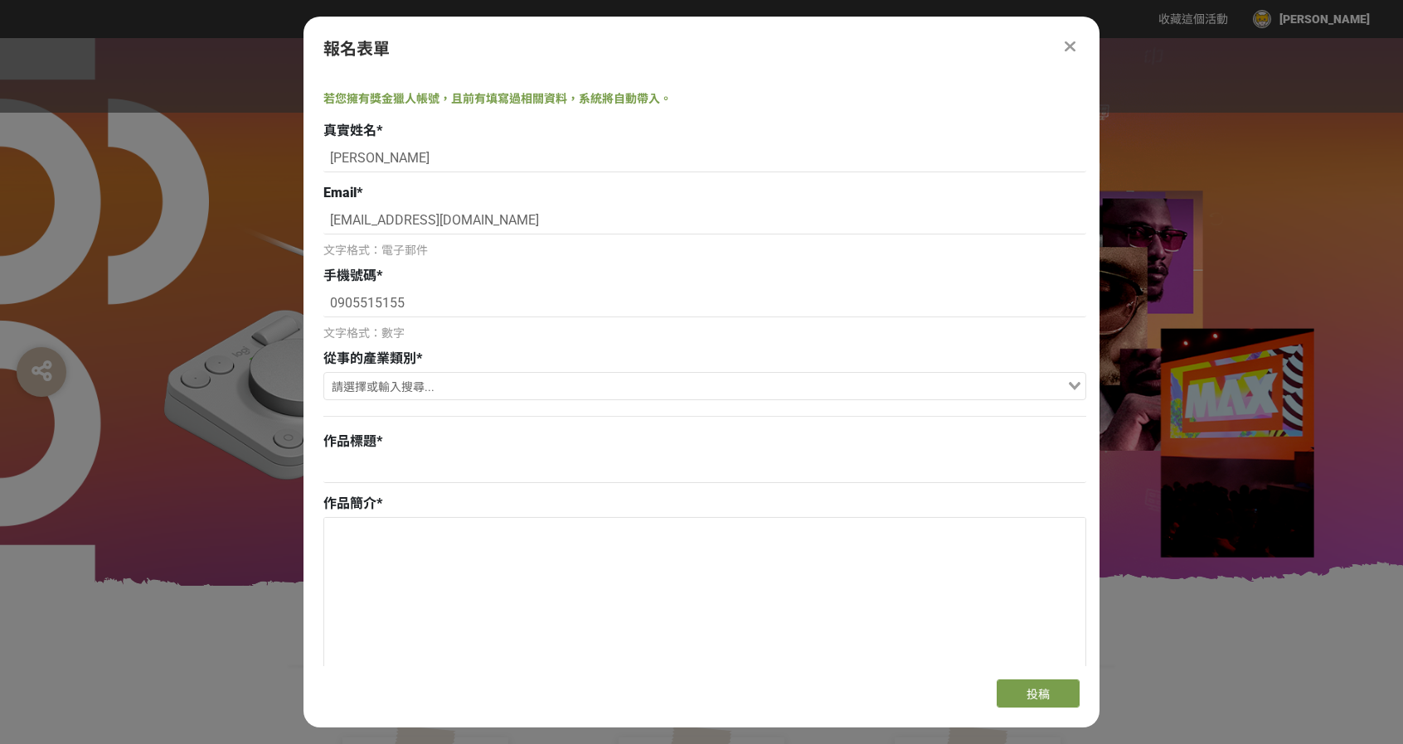
scroll to position [0, 0]
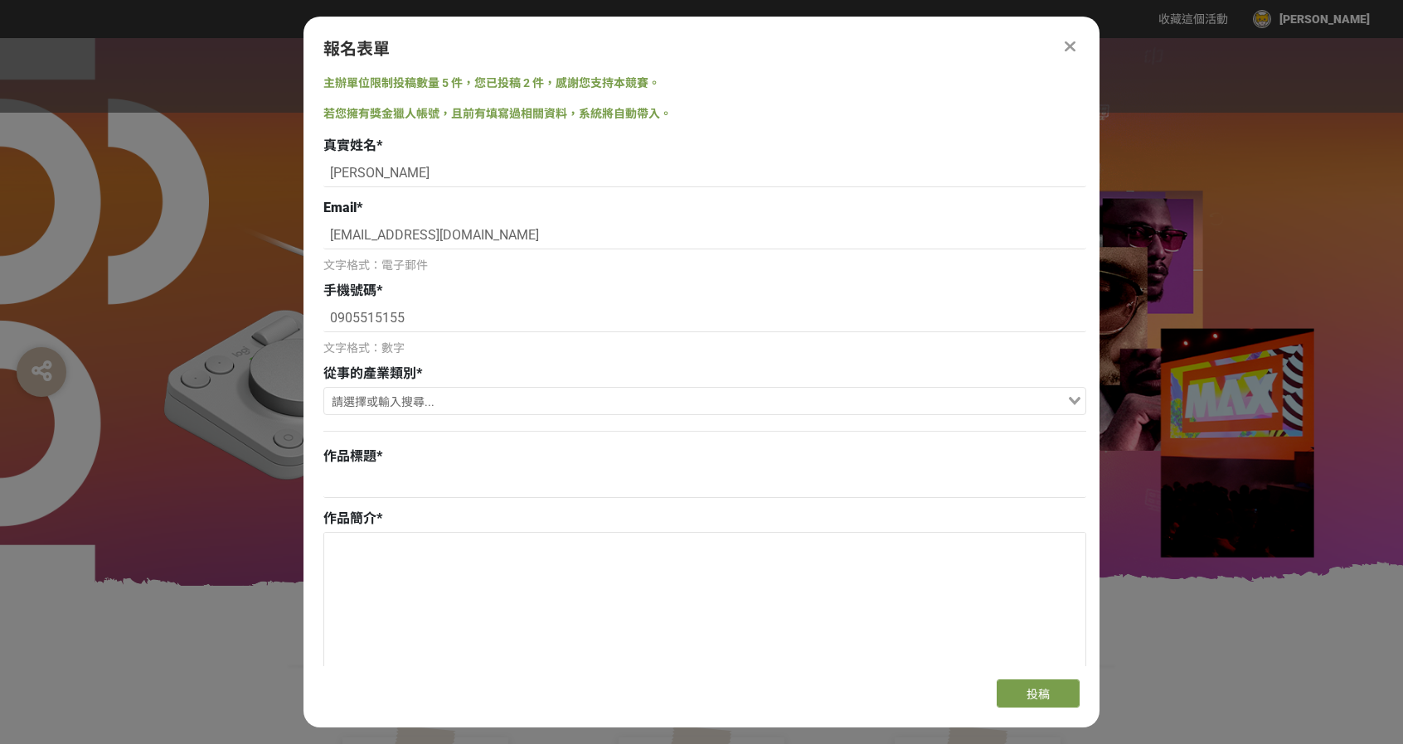
click at [473, 404] on input "Search for option" at bounding box center [695, 402] width 739 height 23
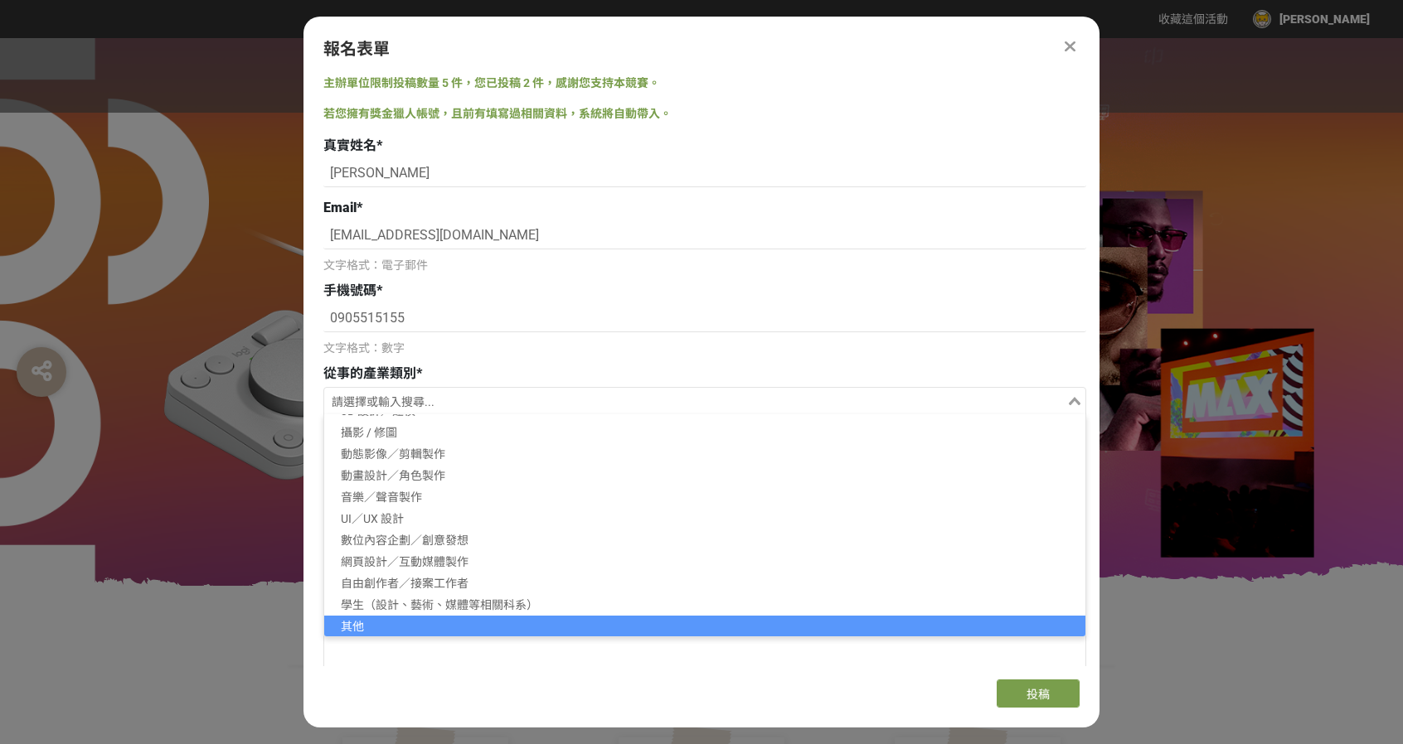
click at [373, 620] on li "其他" at bounding box center [704, 627] width 761 height 22
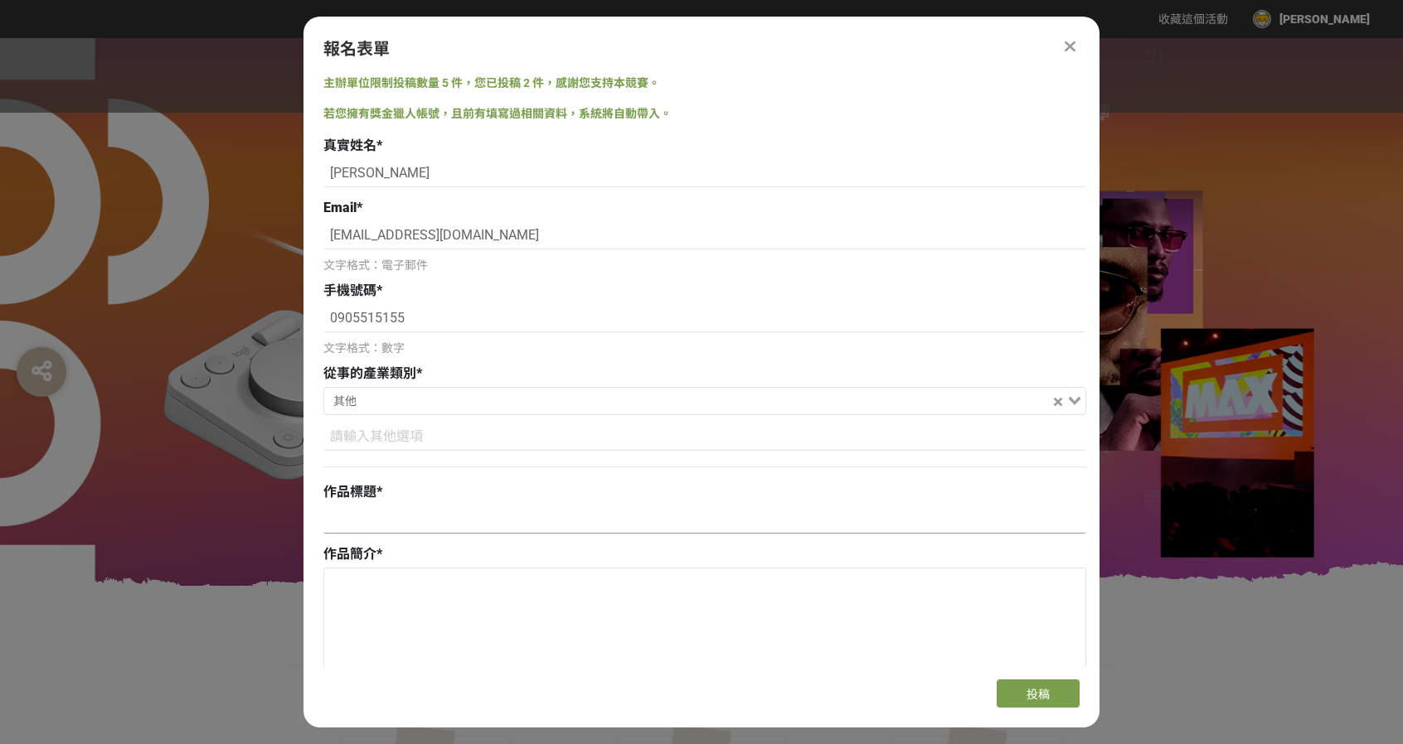
click at [463, 510] on input at bounding box center [704, 520] width 763 height 28
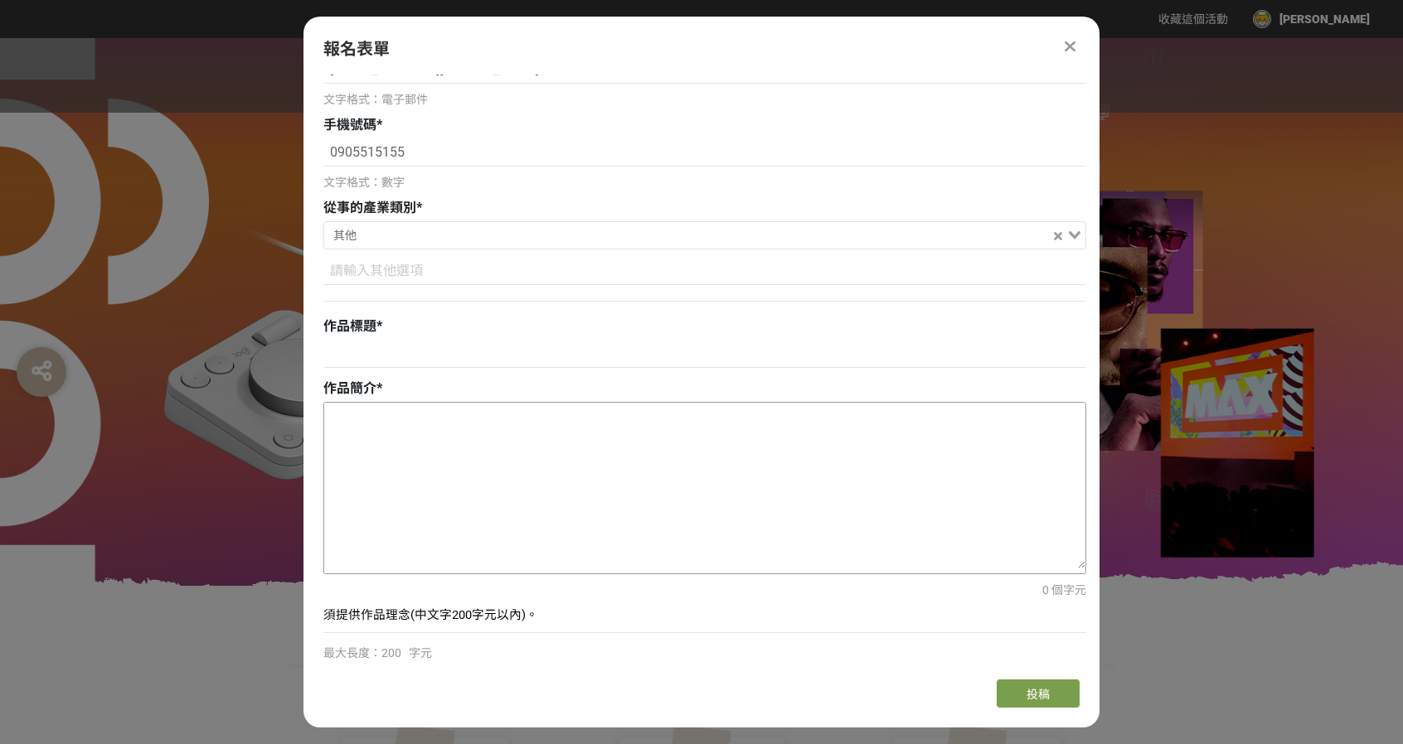
click at [483, 457] on textarea at bounding box center [704, 486] width 761 height 166
paste textarea "台灣小朋友小時候的回憶，終極一班 把創作者想像成非凡人，有自己的能力/武力指數，配上合適的武器、裝備，使自己變得更強。"
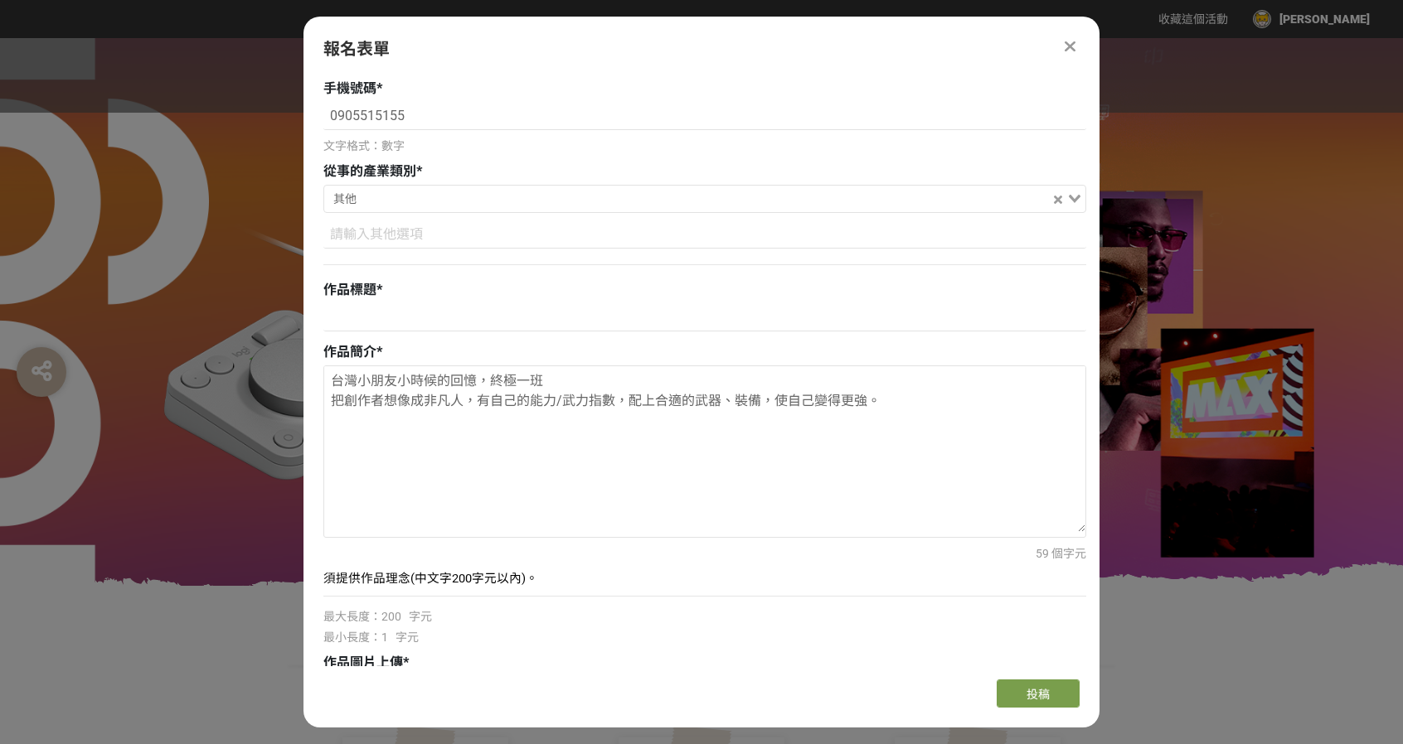
scroll to position [332, 0]
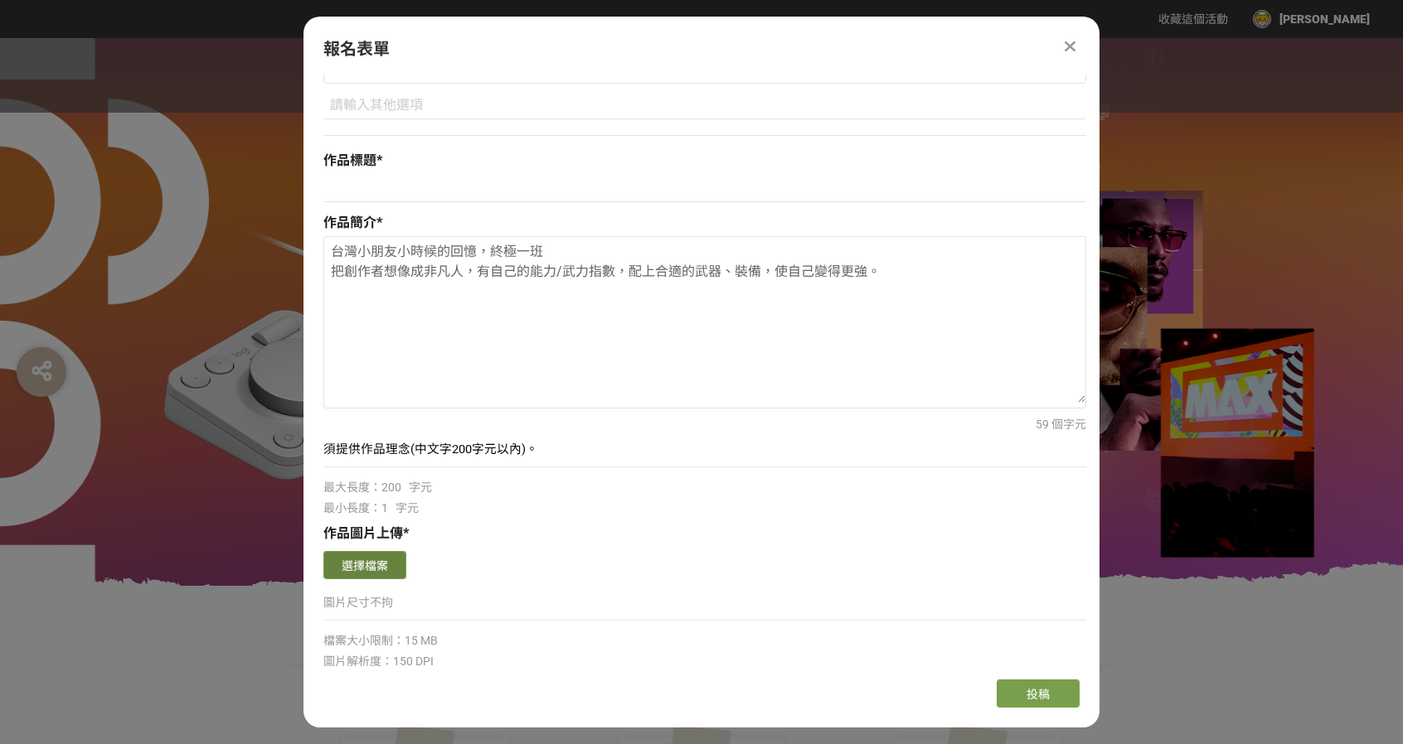
type textarea "台灣小朋友小時候的回憶，終極一班 把創作者想像成非凡人，有自己的能力/武力指數，配上合適的武器、裝備，使自己變得更強。"
click at [390, 556] on button "選擇檔案" at bounding box center [364, 565] width 83 height 28
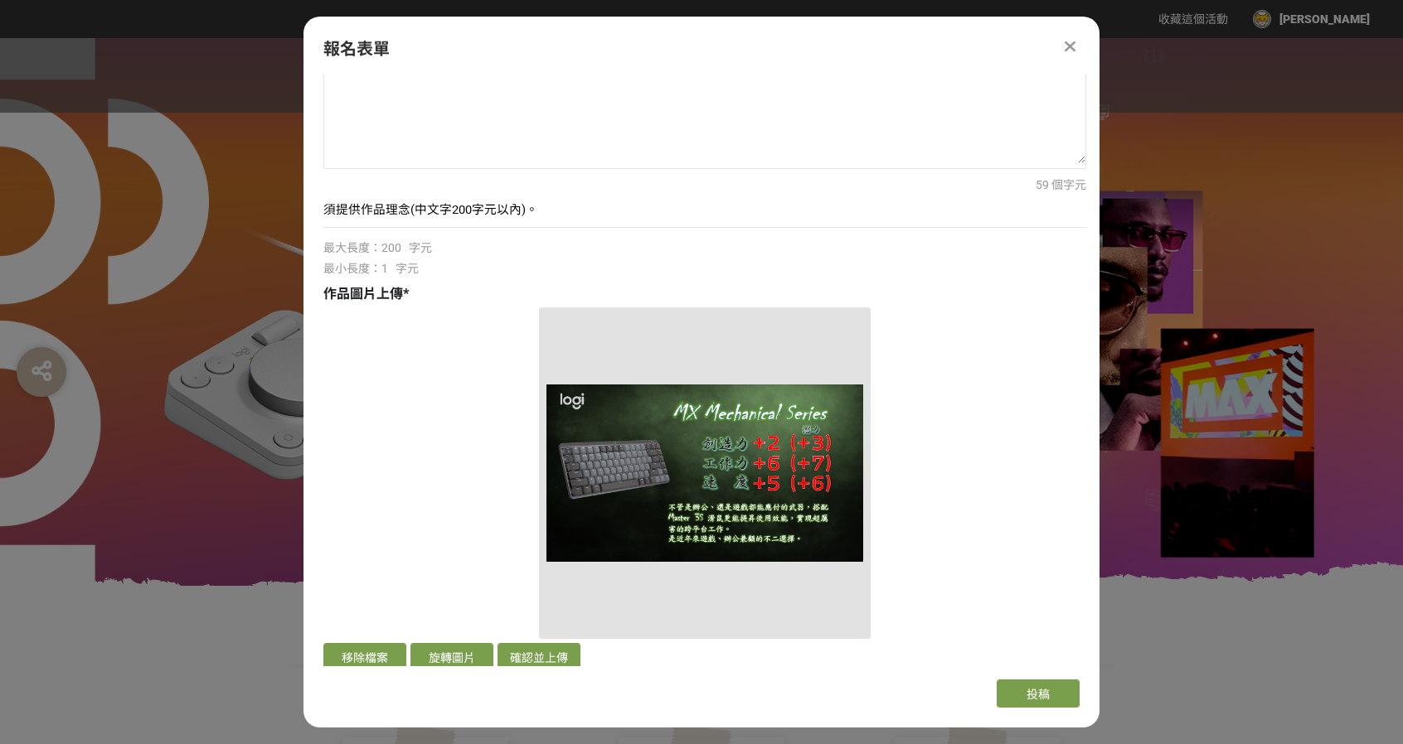
scroll to position [663, 0]
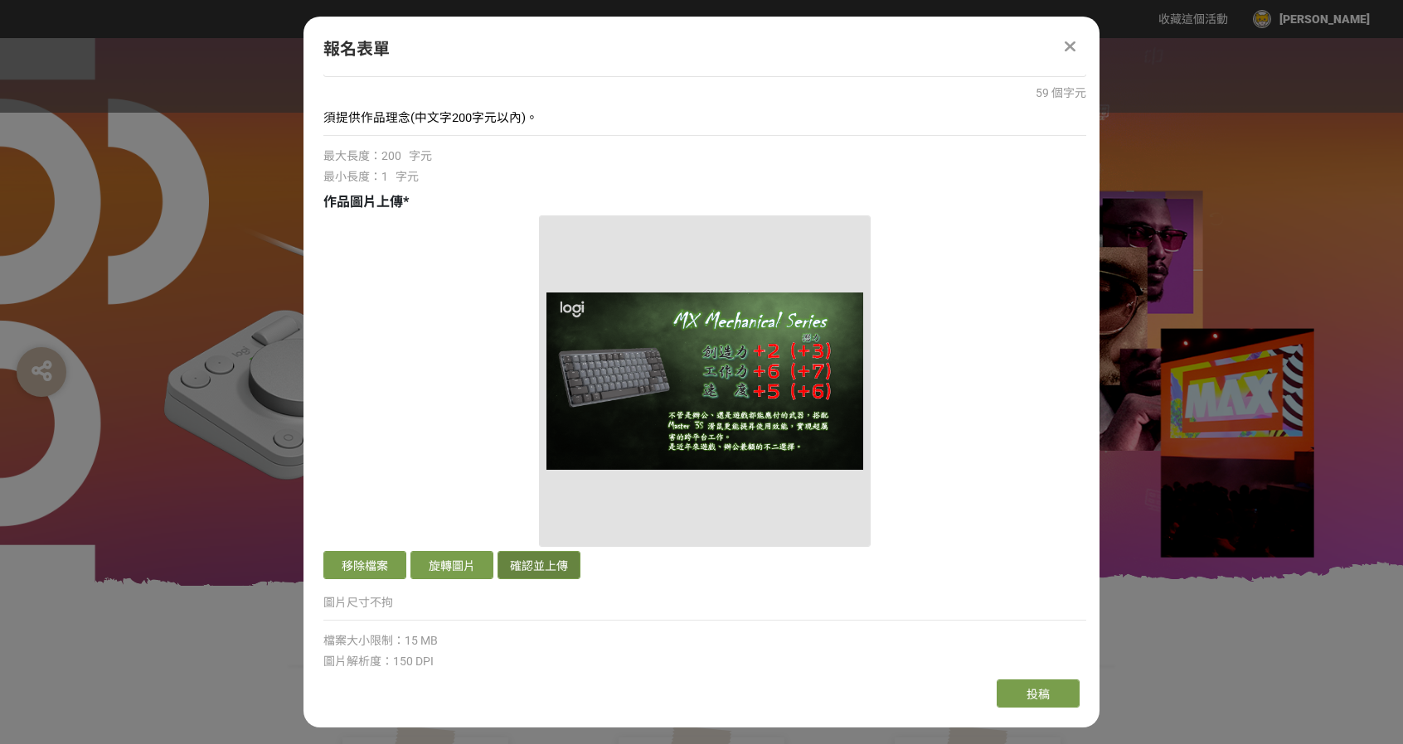
click at [538, 560] on button "確認並上傳" at bounding box center [538, 565] width 83 height 28
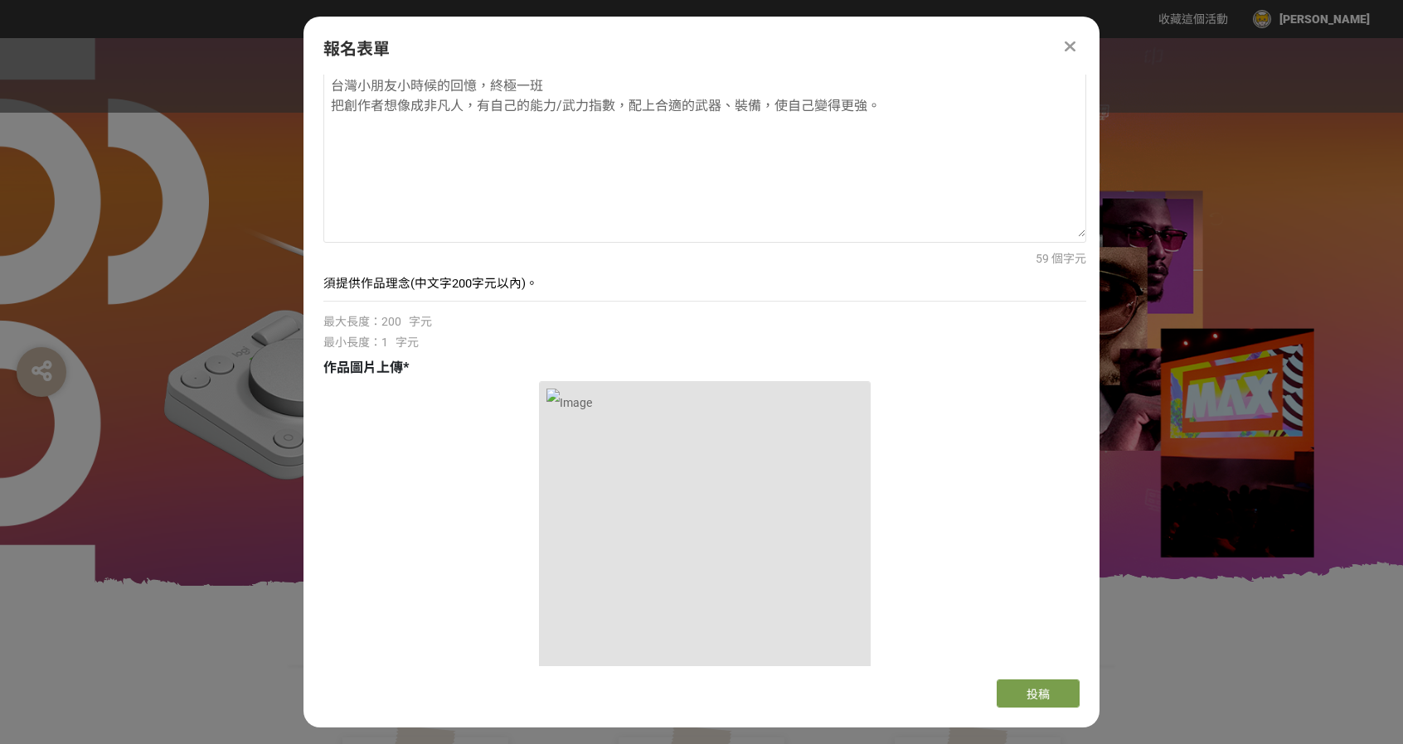
scroll to position [249, 0]
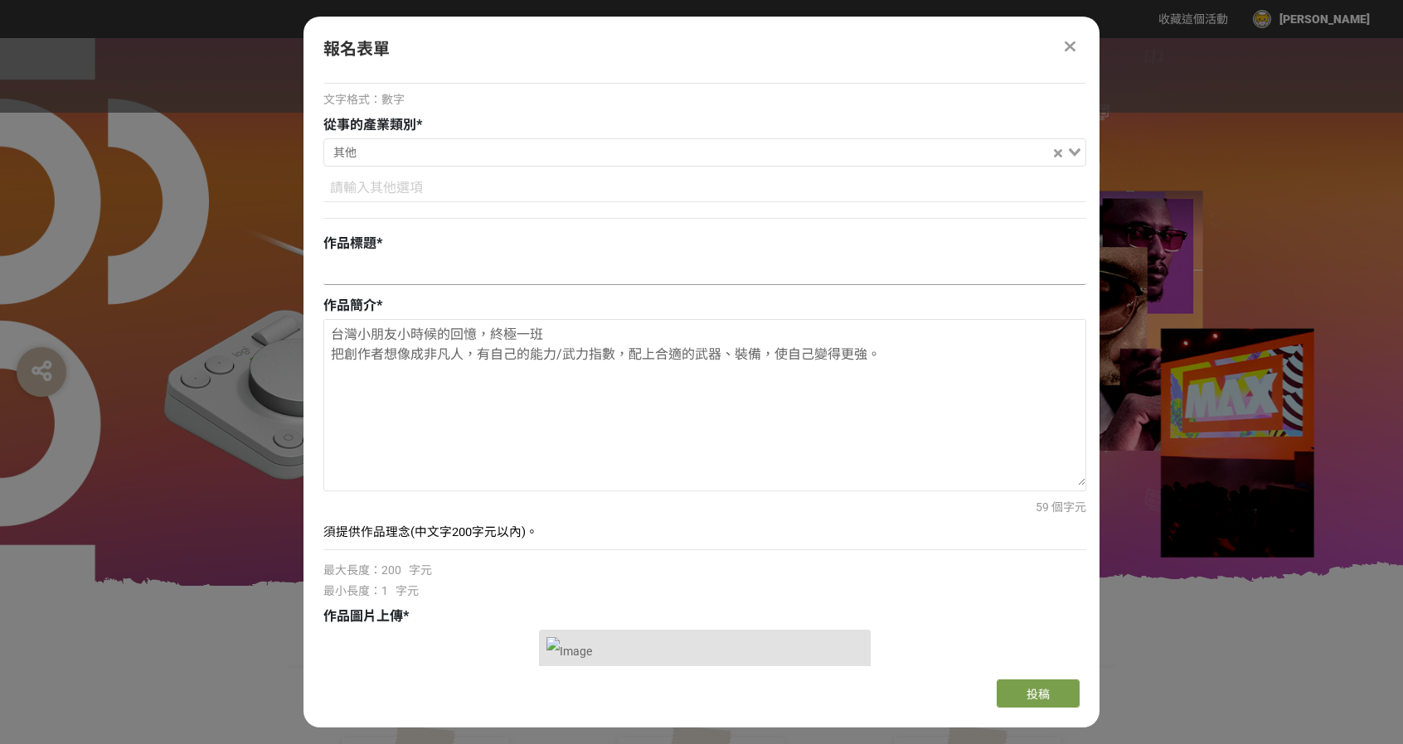
click at [440, 264] on input at bounding box center [704, 271] width 763 height 28
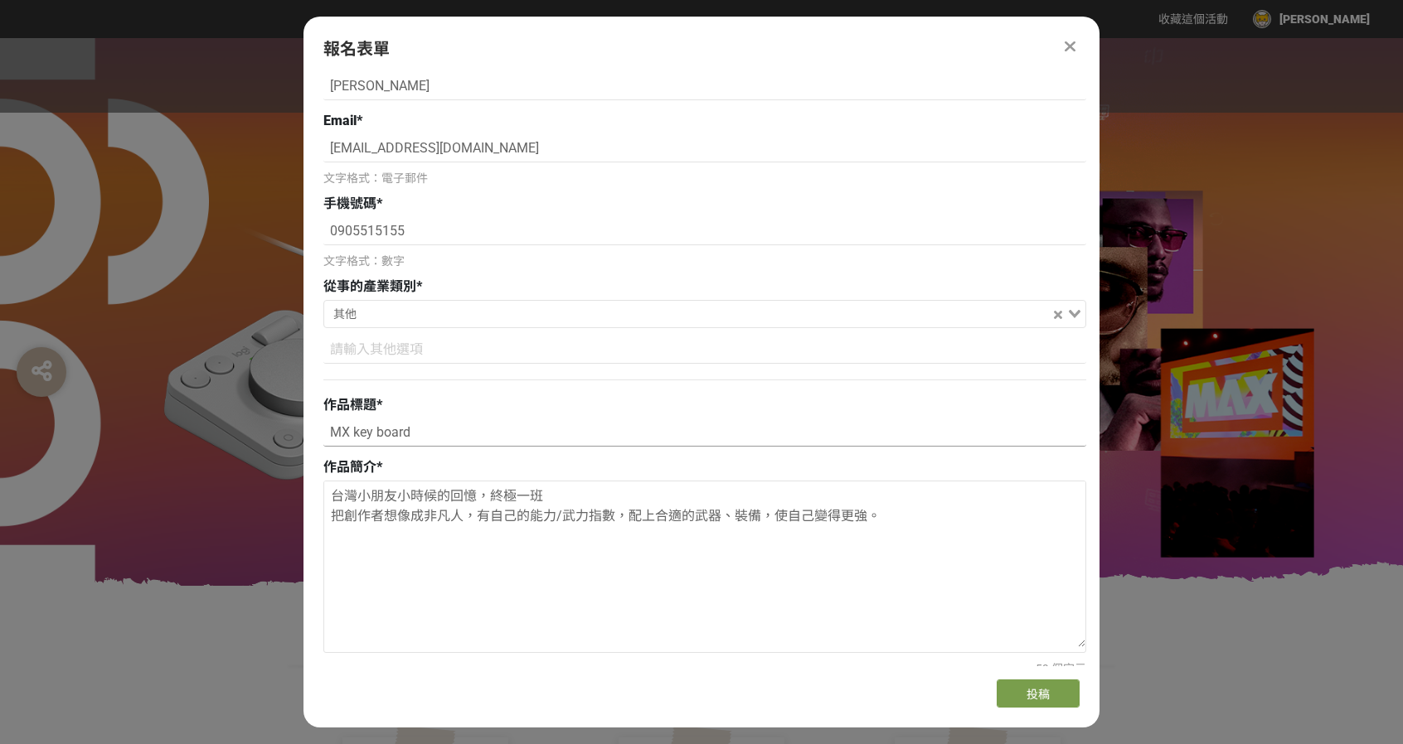
scroll to position [83, 0]
type input "MX key board"
click at [420, 362] on input at bounding box center [704, 354] width 763 height 28
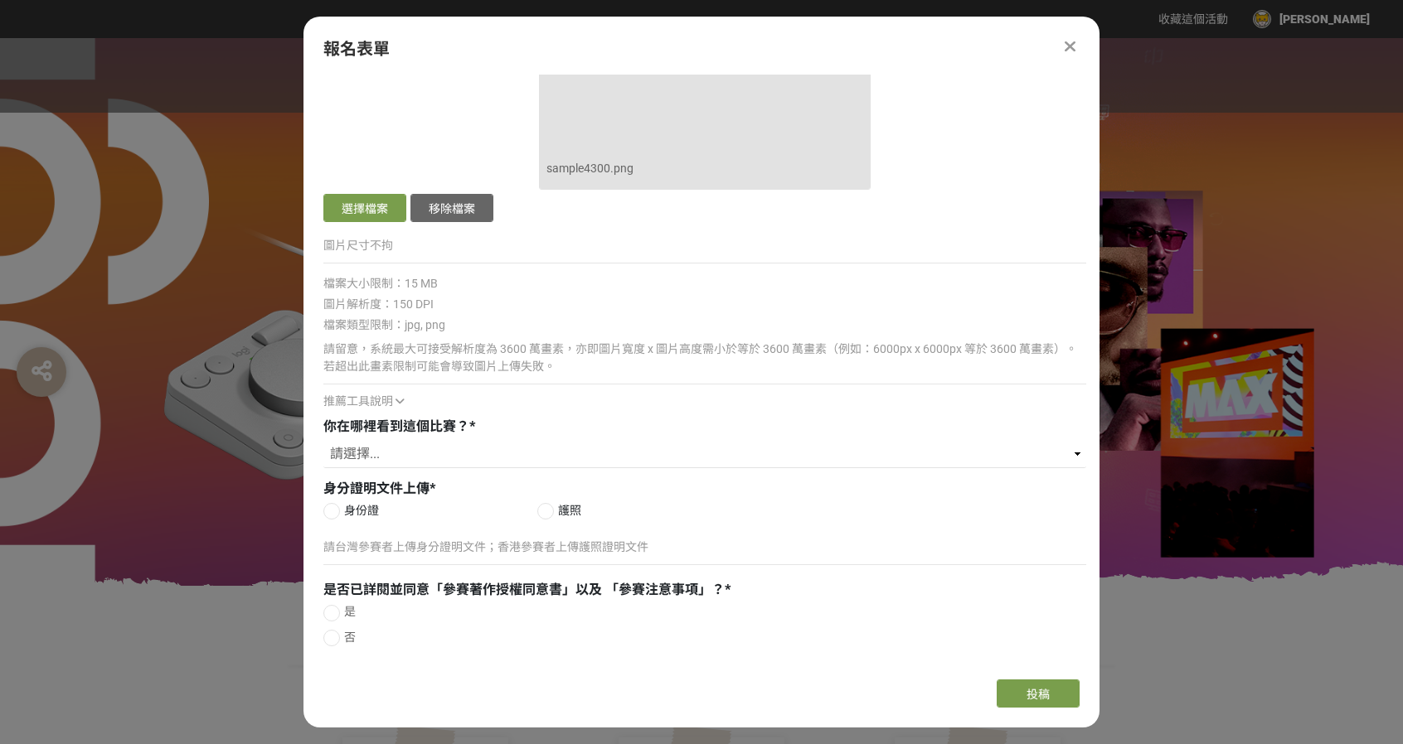
scroll to position [1063, 0]
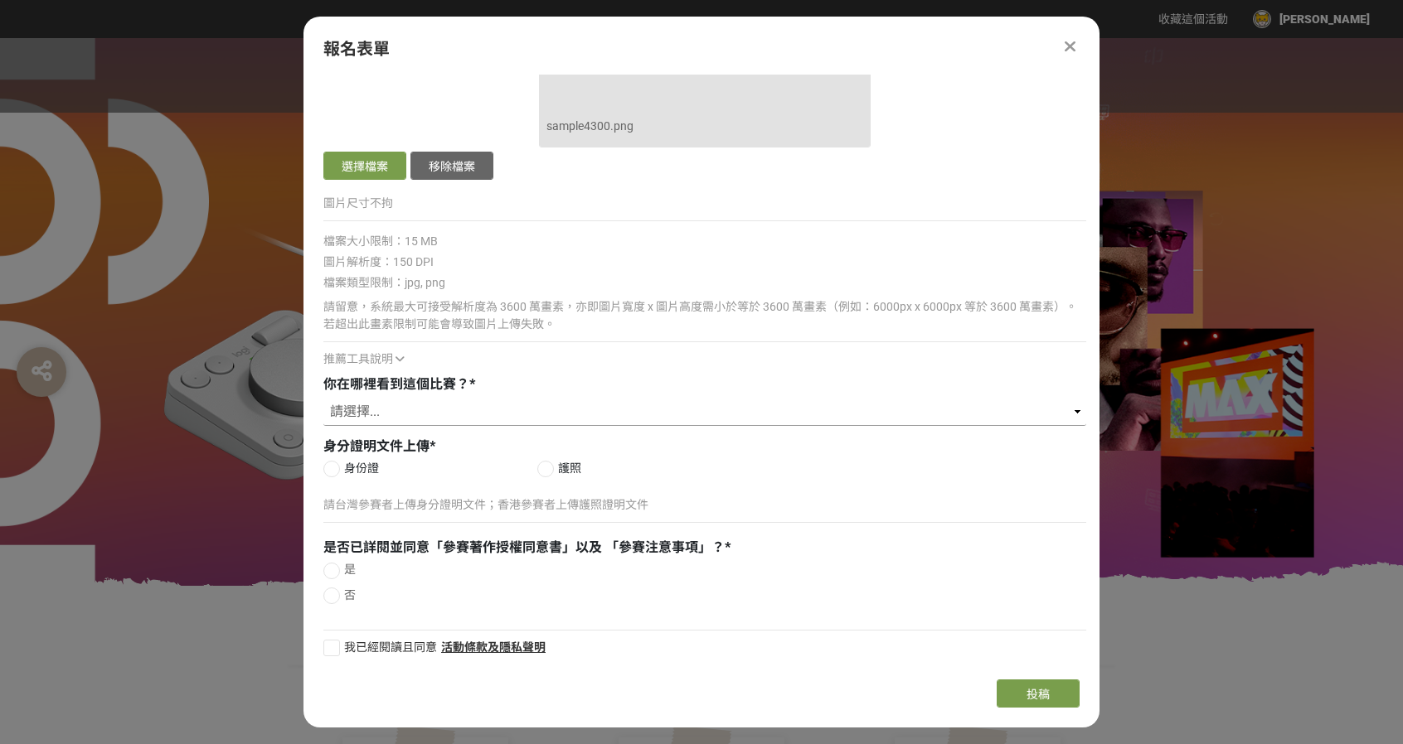
type input "工程師"
drag, startPoint x: 451, startPoint y: 404, endPoint x: 443, endPoint y: 412, distance: 11.7
click at [451, 404] on select "請選擇... Logitech Taiwan Facebook 粉絲專頁 Logitech 官方電子報（EDM） ​線上廣告 ​合作講者／KOL 社群分享 媒…" at bounding box center [704, 412] width 763 height 28
select select "Logitech Taiwan Facebook 粉絲專頁"
click at [323, 398] on select "請選擇... Logitech Taiwan Facebook 粉絲專頁 Logitech 官方電子報（EDM） ​線上廣告 ​合作講者／KOL 社群分享 媒…" at bounding box center [704, 412] width 763 height 28
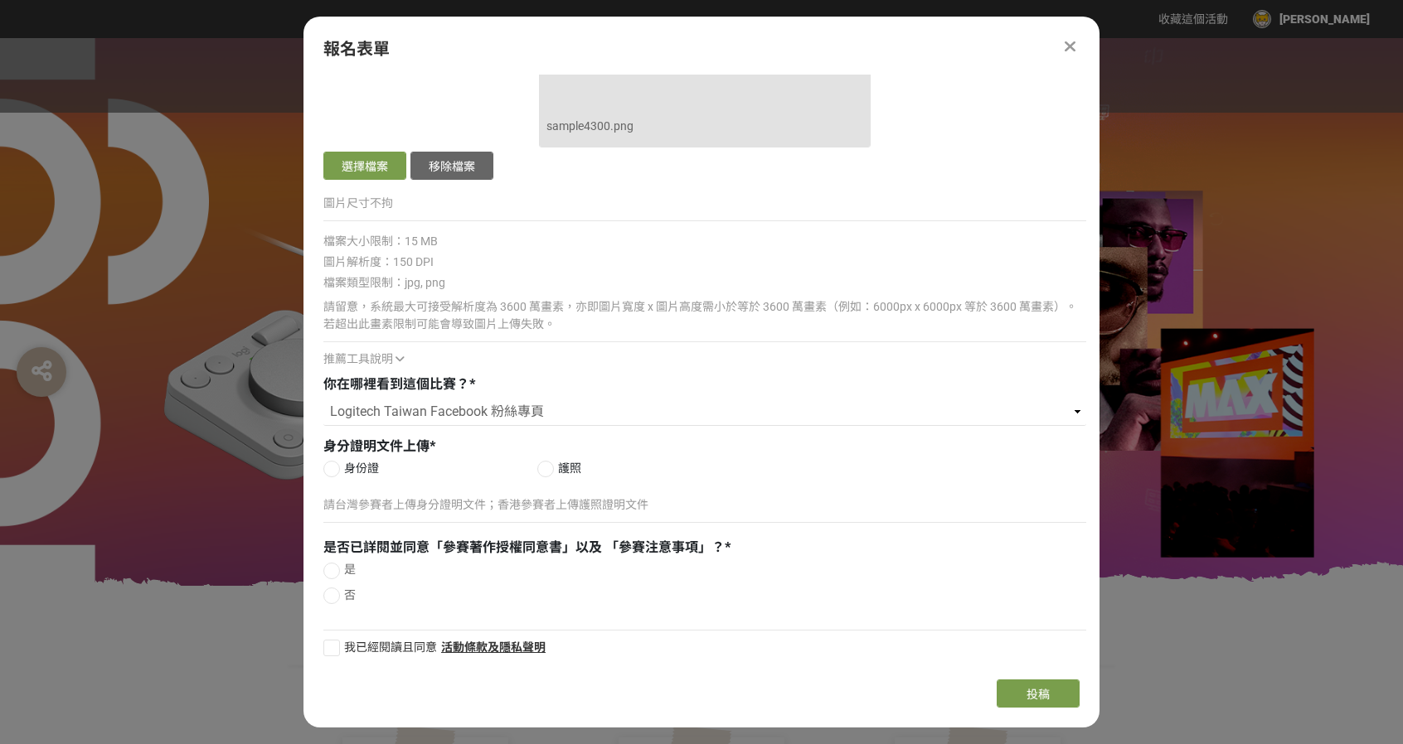
click at [373, 465] on span "身份證" at bounding box center [361, 468] width 35 height 17
click at [335, 465] on input "身份證" at bounding box center [329, 468] width 11 height 11
radio input "false"
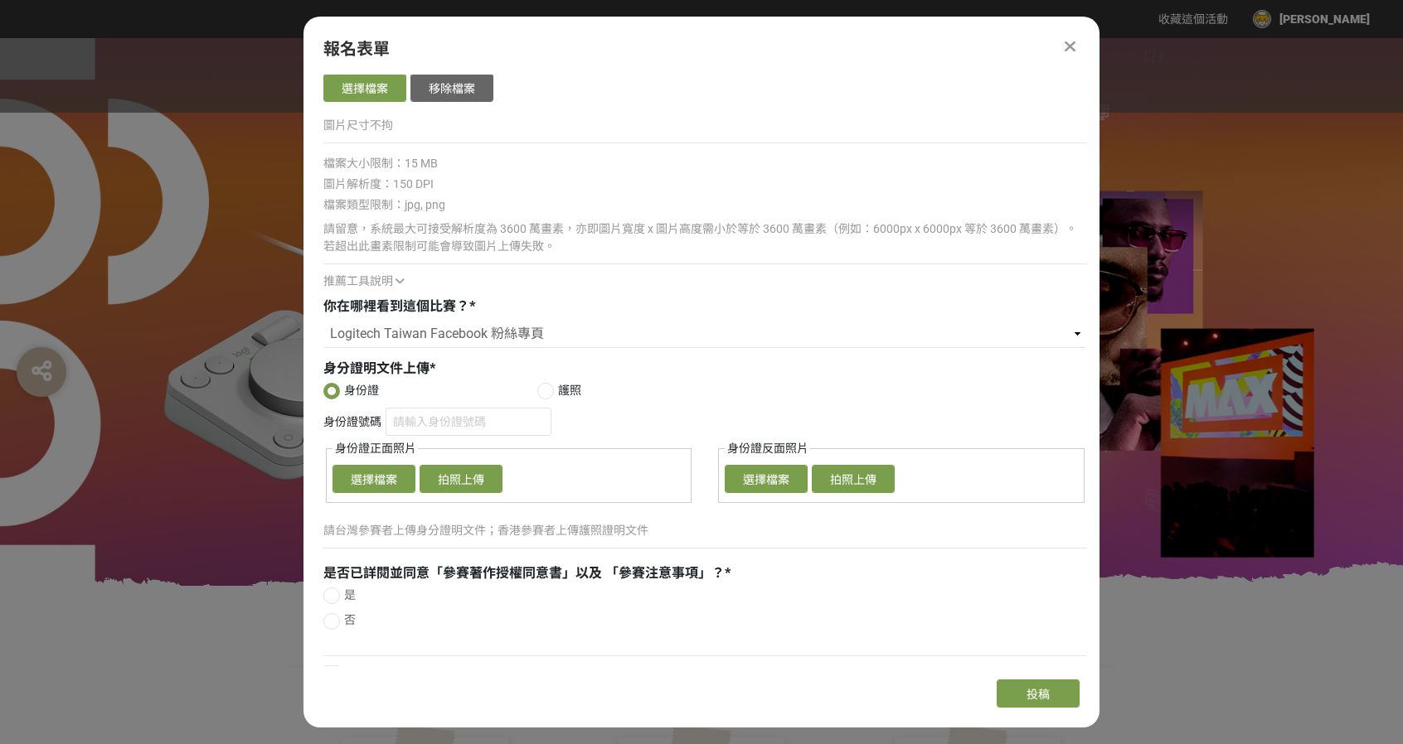
scroll to position [1146, 0]
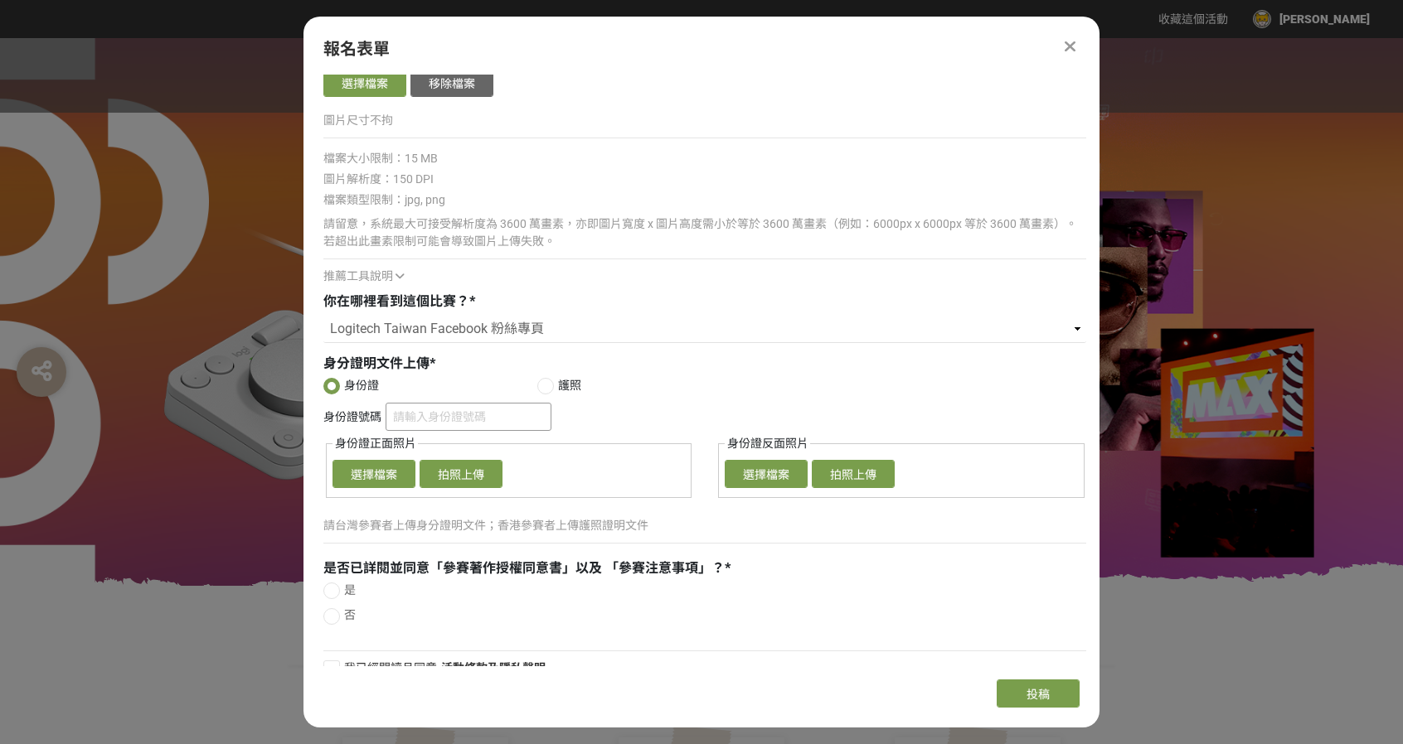
click at [470, 418] on input "身份證號碼" at bounding box center [469, 417] width 166 height 28
type input "C121503974"
click at [400, 467] on button "選擇檔案" at bounding box center [373, 474] width 83 height 28
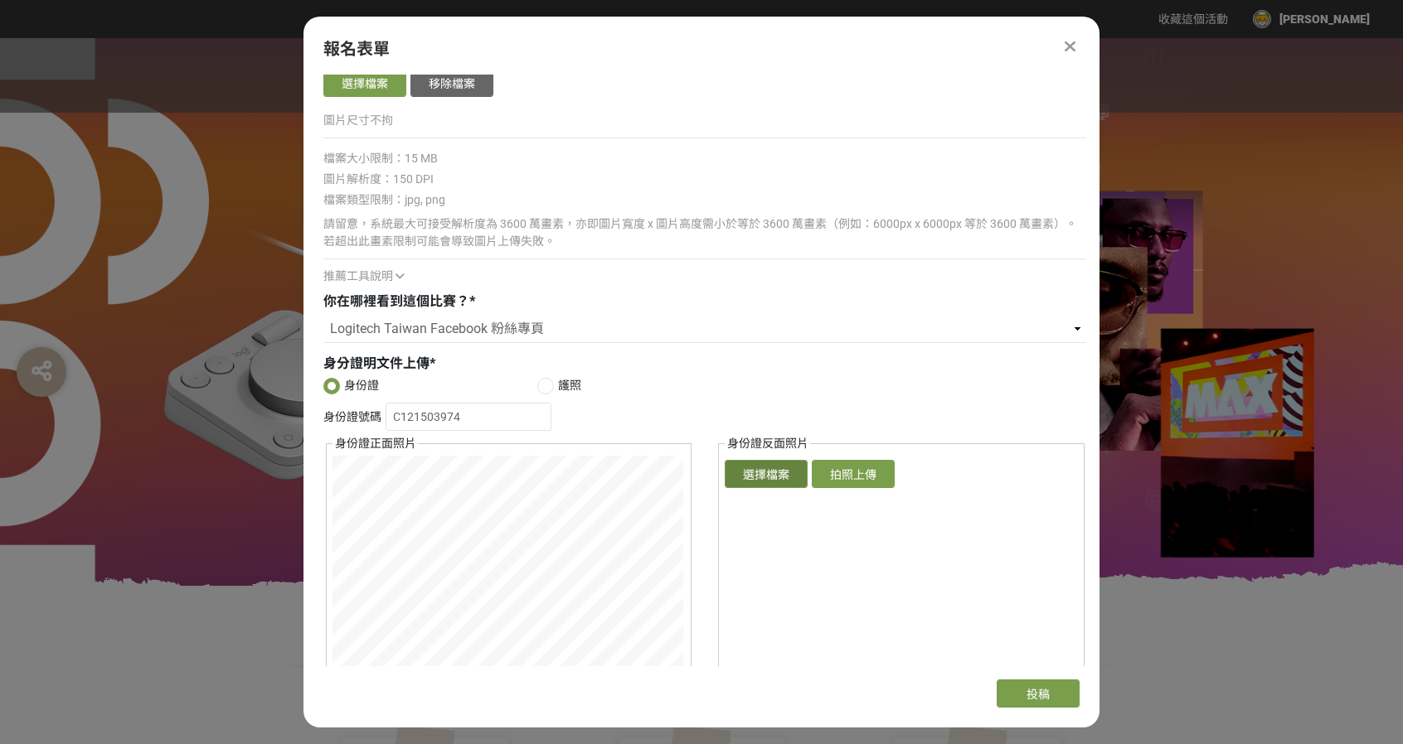
click at [790, 478] on button "選擇檔案" at bounding box center [766, 474] width 83 height 28
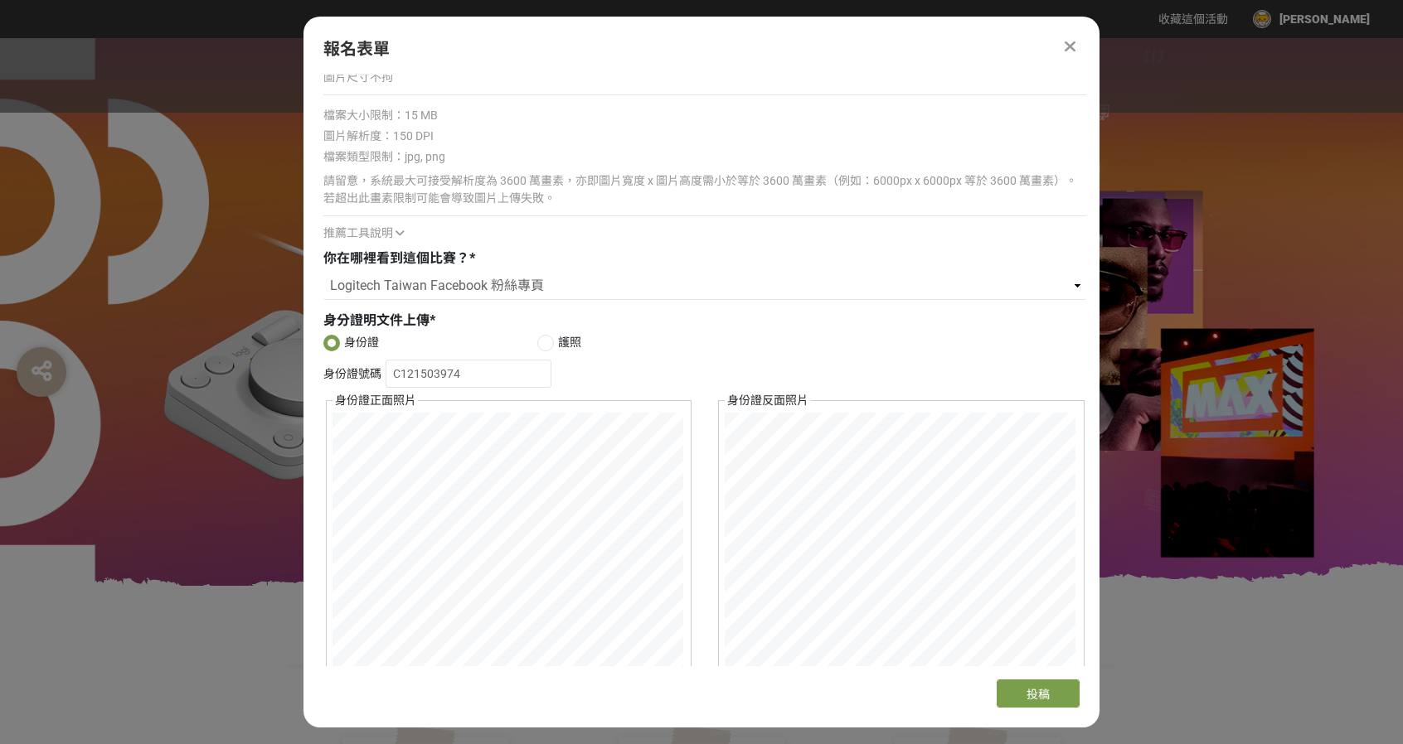
scroll to position [1477, 0]
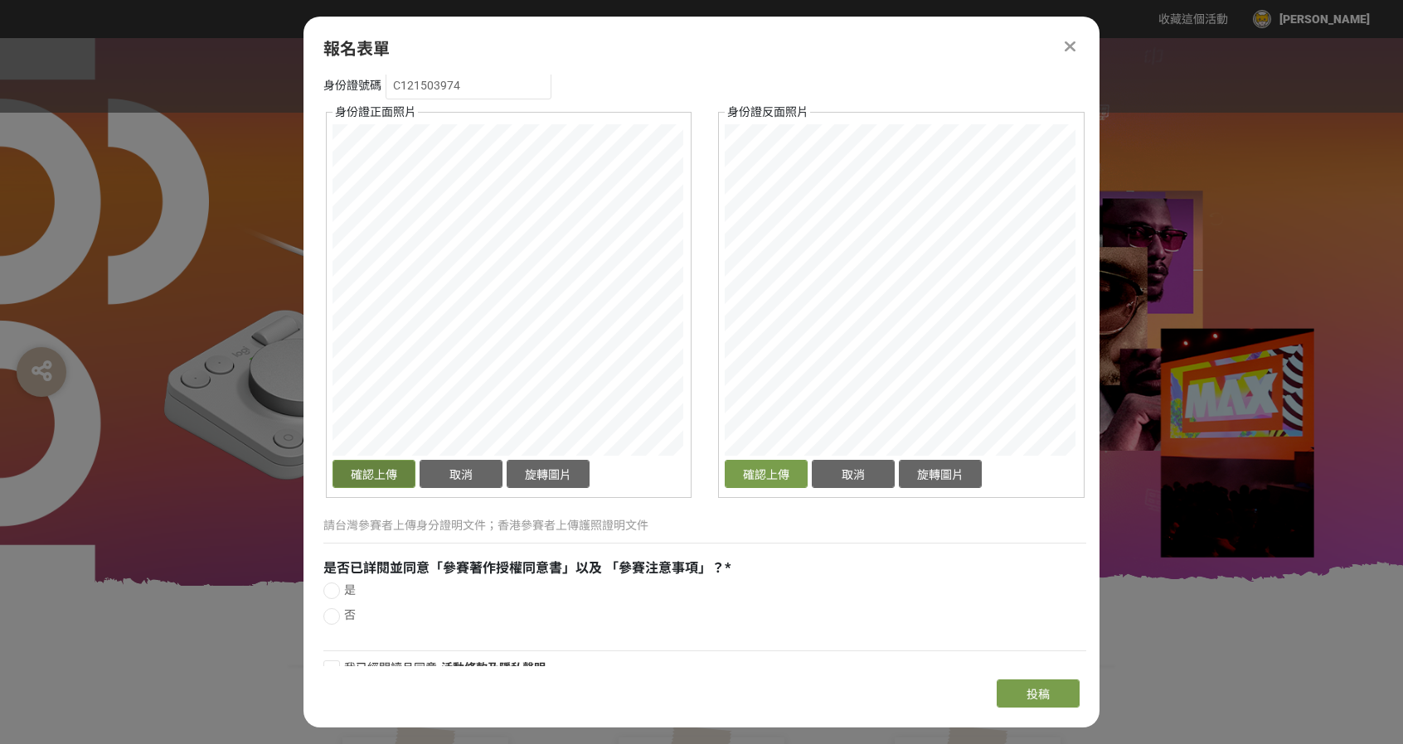
click at [343, 467] on button "確認上傳" at bounding box center [373, 474] width 83 height 28
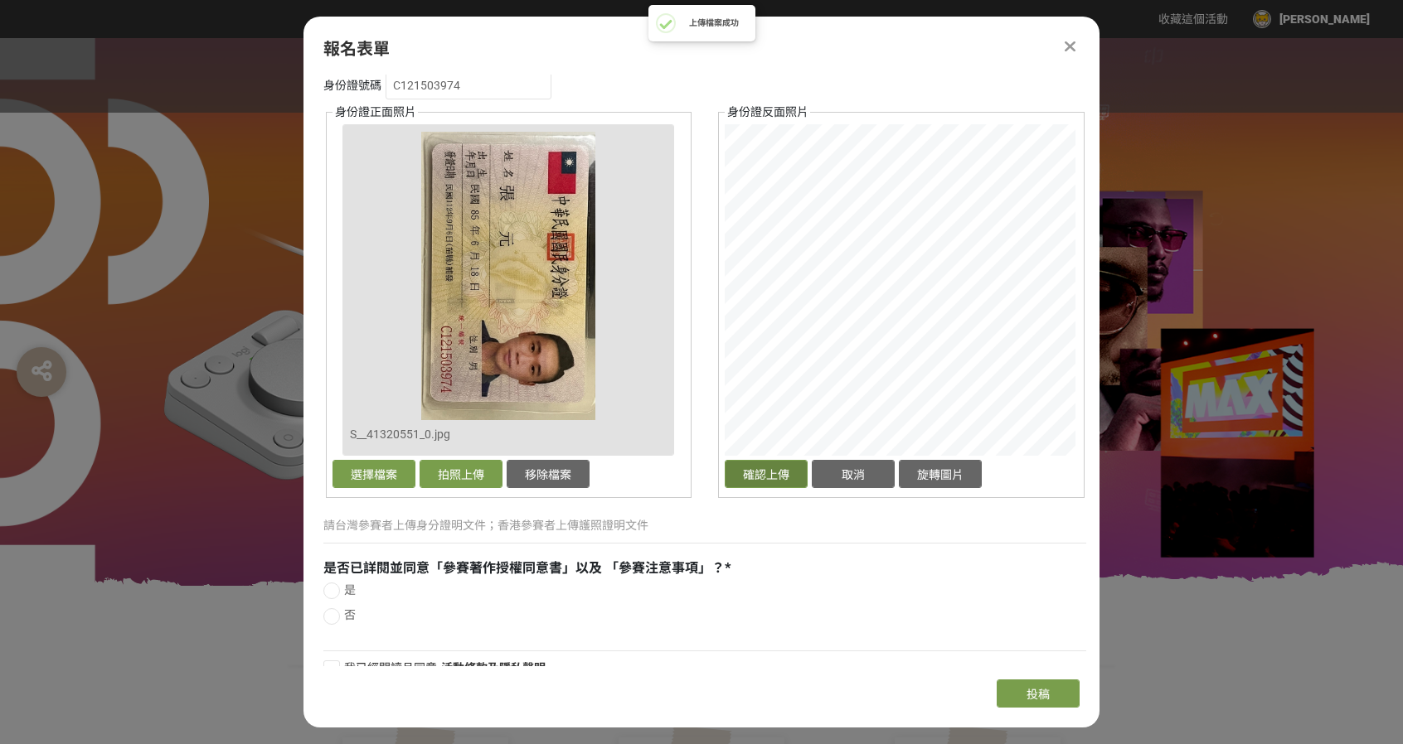
click at [793, 471] on button "確認上傳" at bounding box center [766, 474] width 83 height 28
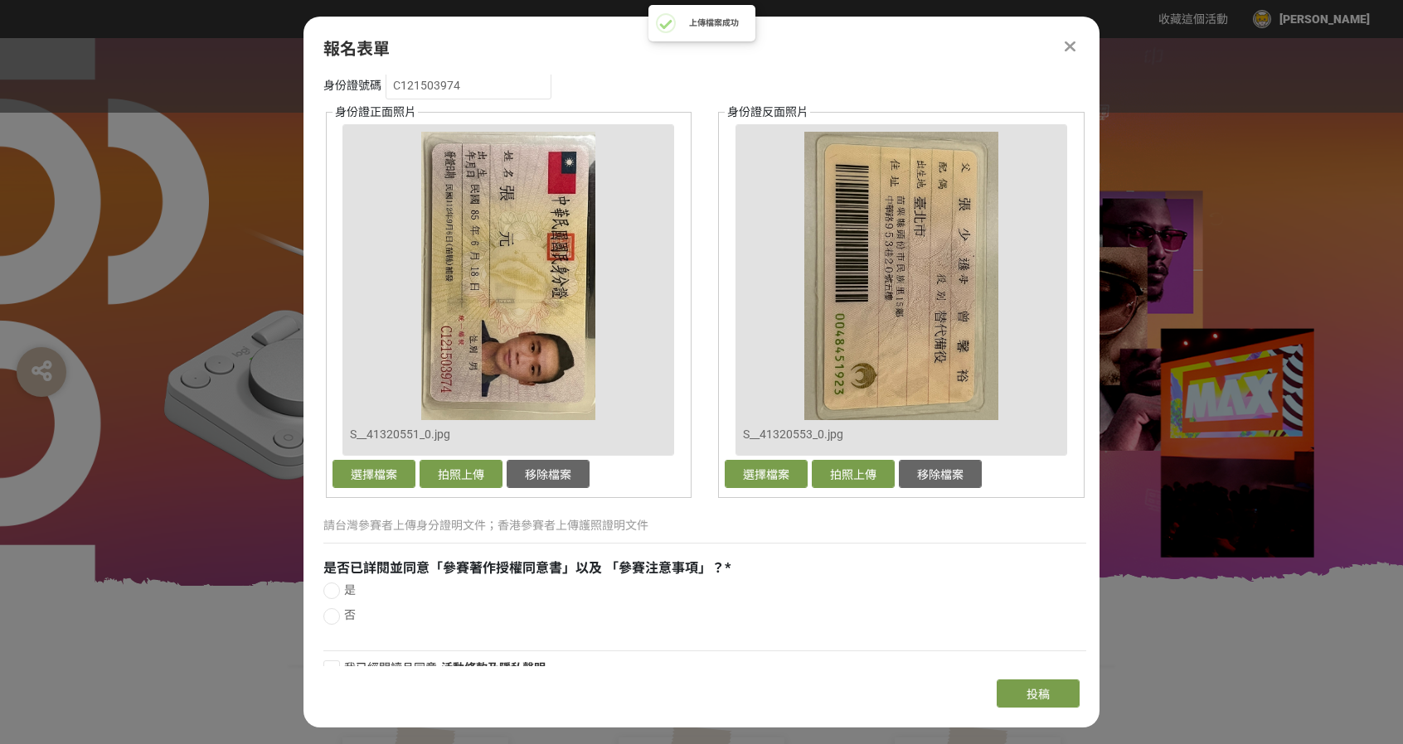
click at [359, 588] on label "是" at bounding box center [704, 590] width 763 height 17
click at [335, 588] on input "是" at bounding box center [329, 590] width 11 height 11
radio input "false"
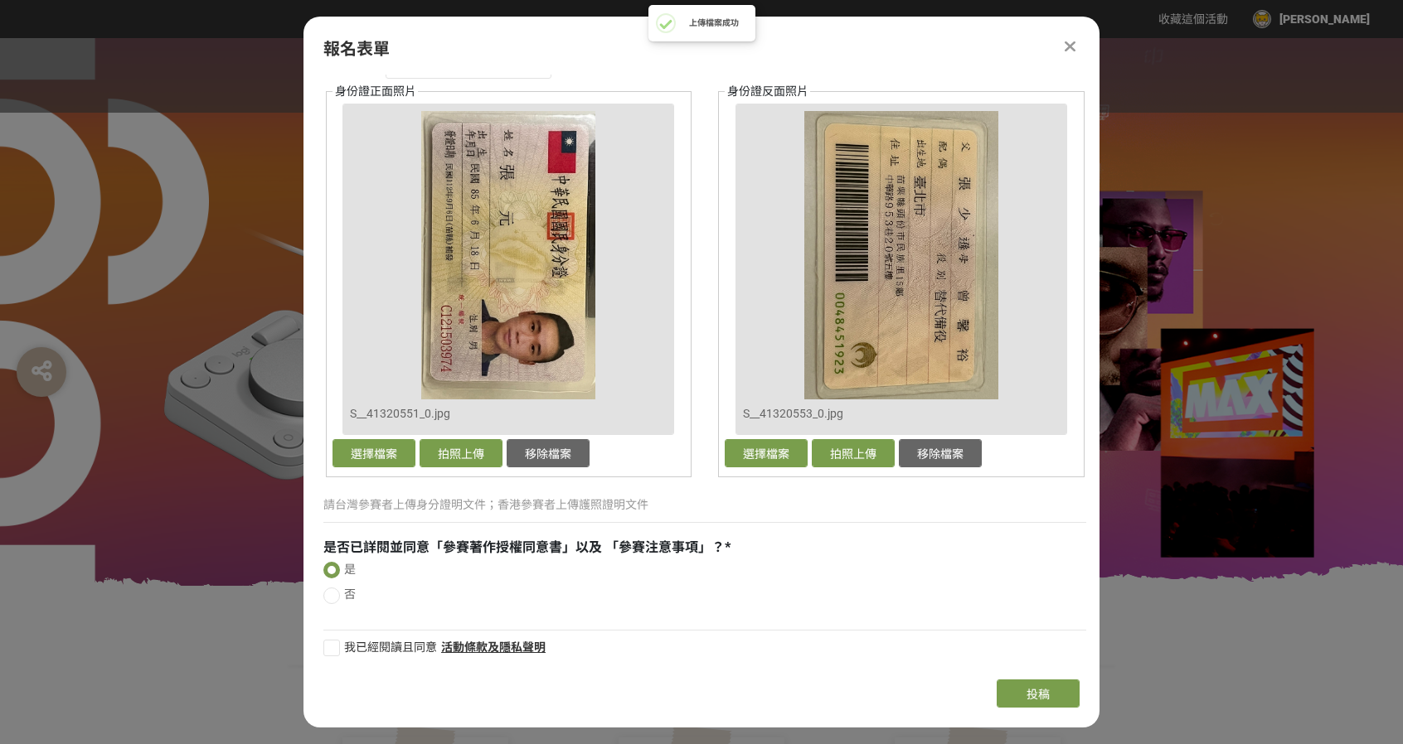
click at [338, 647] on div at bounding box center [331, 648] width 17 height 17
checkbox input "true"
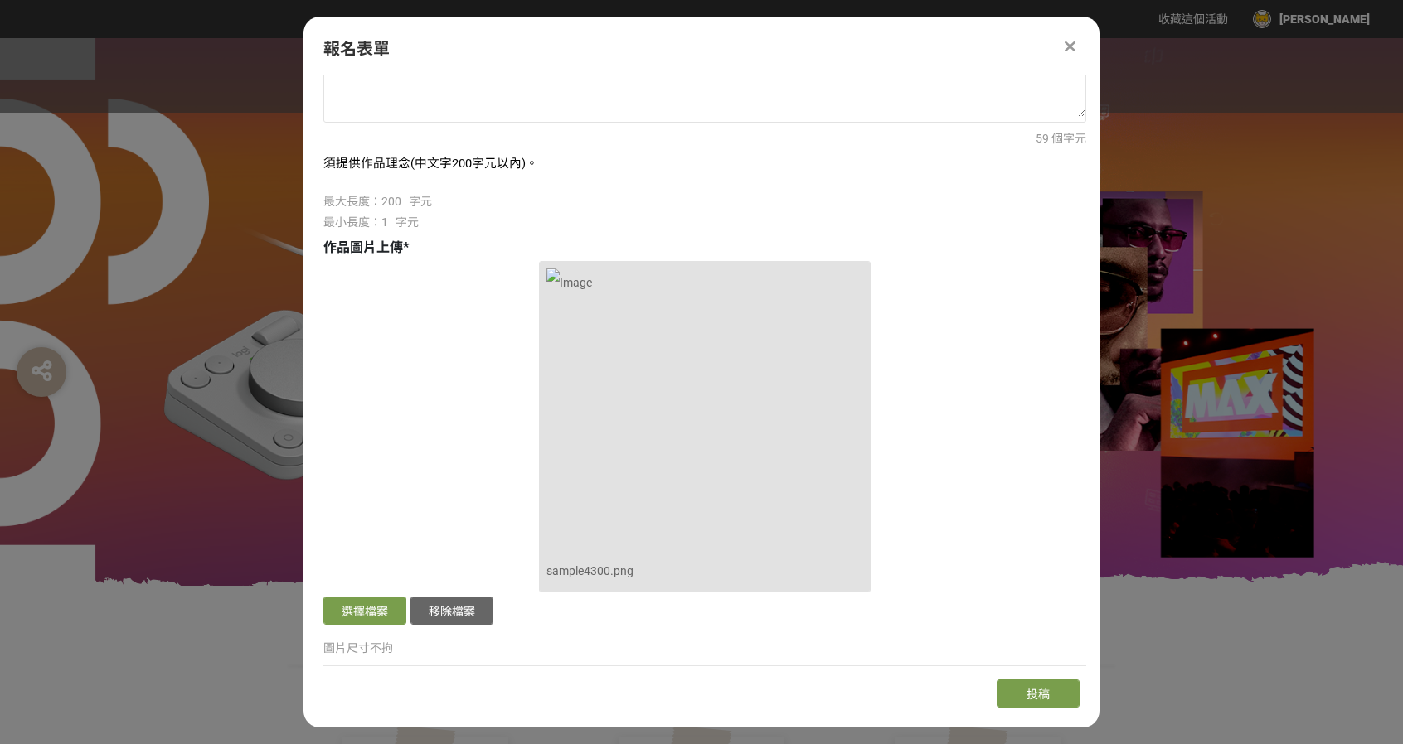
scroll to position [420, 0]
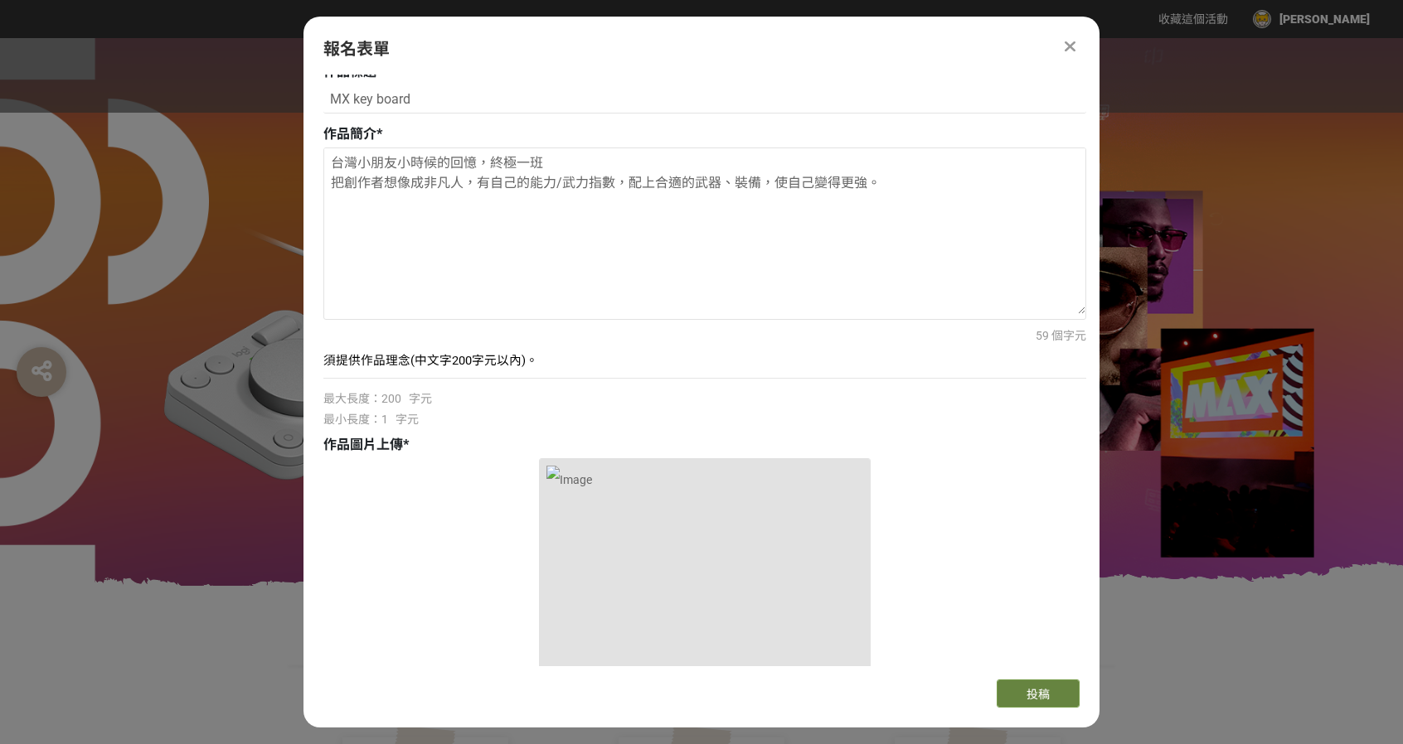
click at [1043, 680] on button "投稿" at bounding box center [1038, 694] width 83 height 28
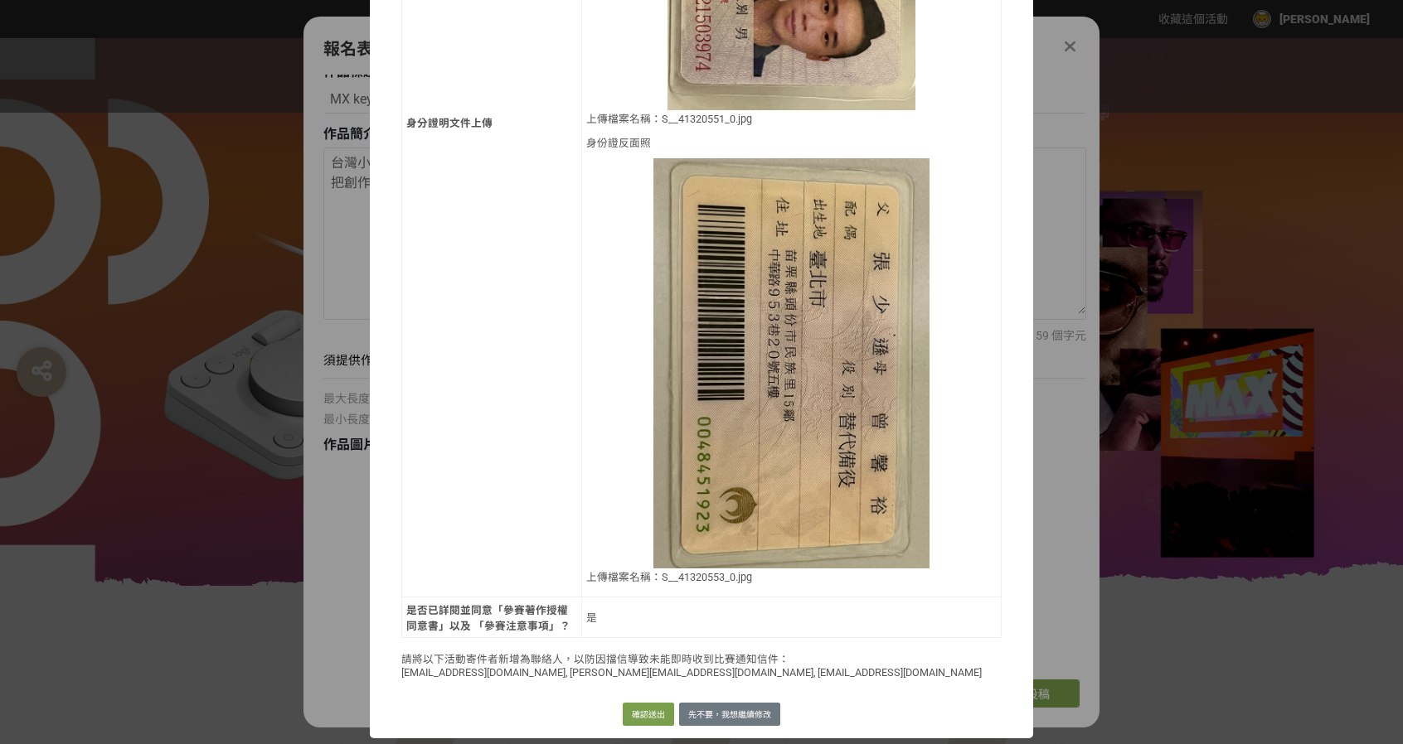
scroll to position [1121, 0]
click at [642, 712] on button "確認送出" at bounding box center [648, 714] width 51 height 23
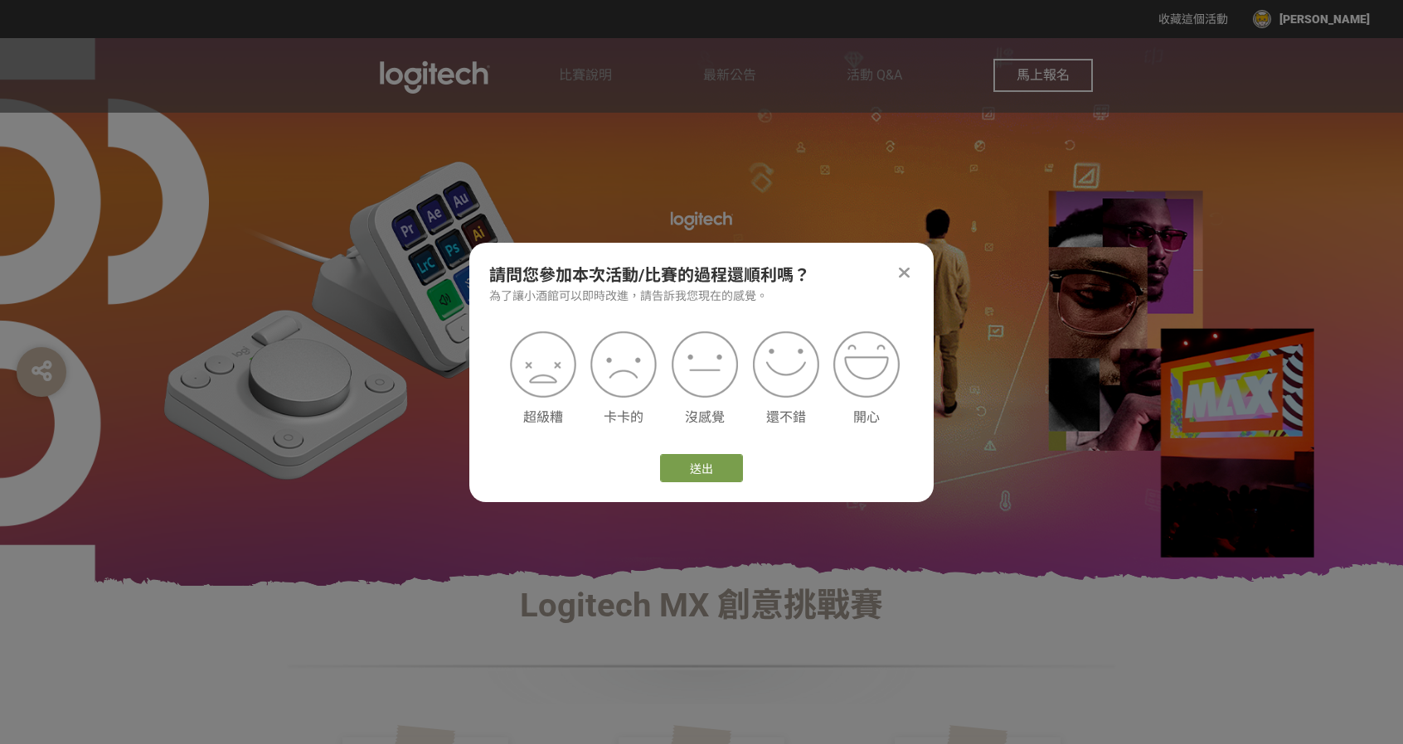
click at [907, 269] on icon at bounding box center [904, 272] width 11 height 17
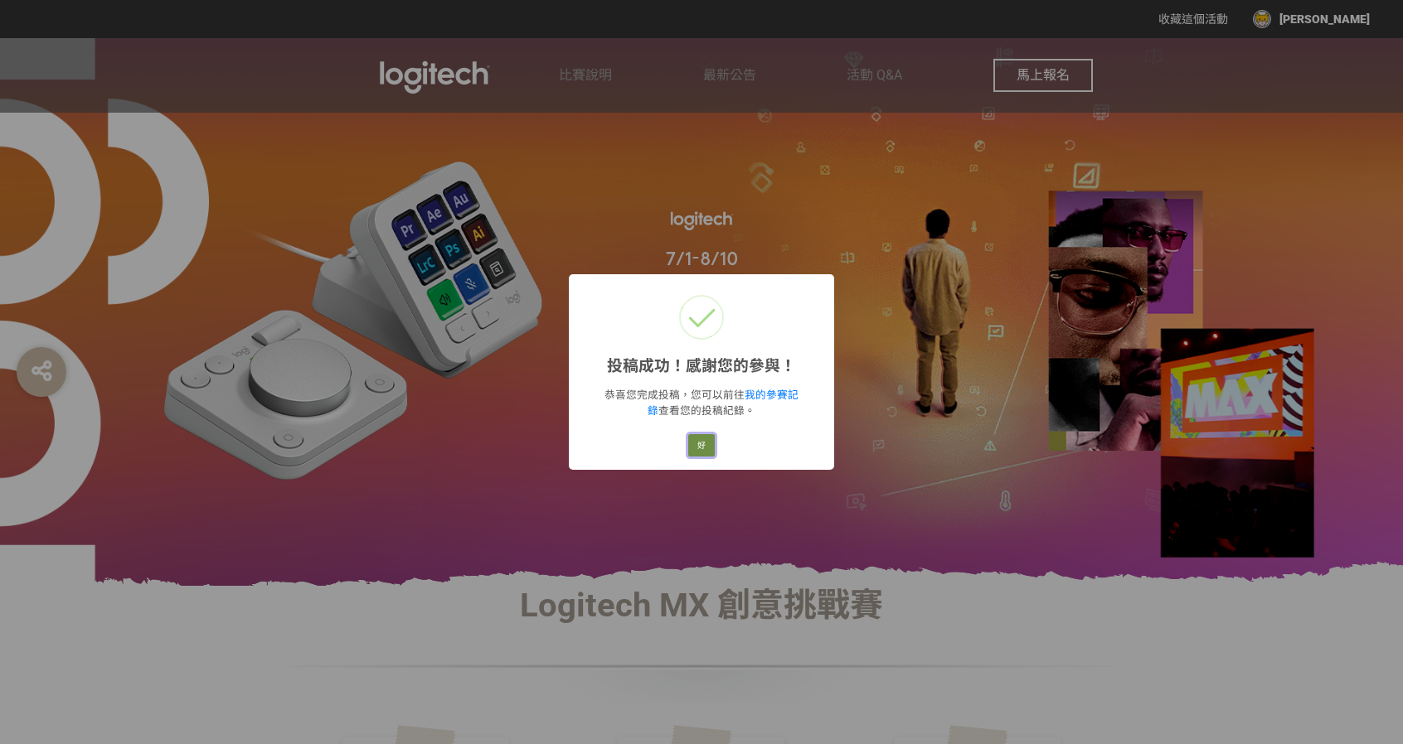
click at [706, 444] on button "好" at bounding box center [701, 445] width 27 height 23
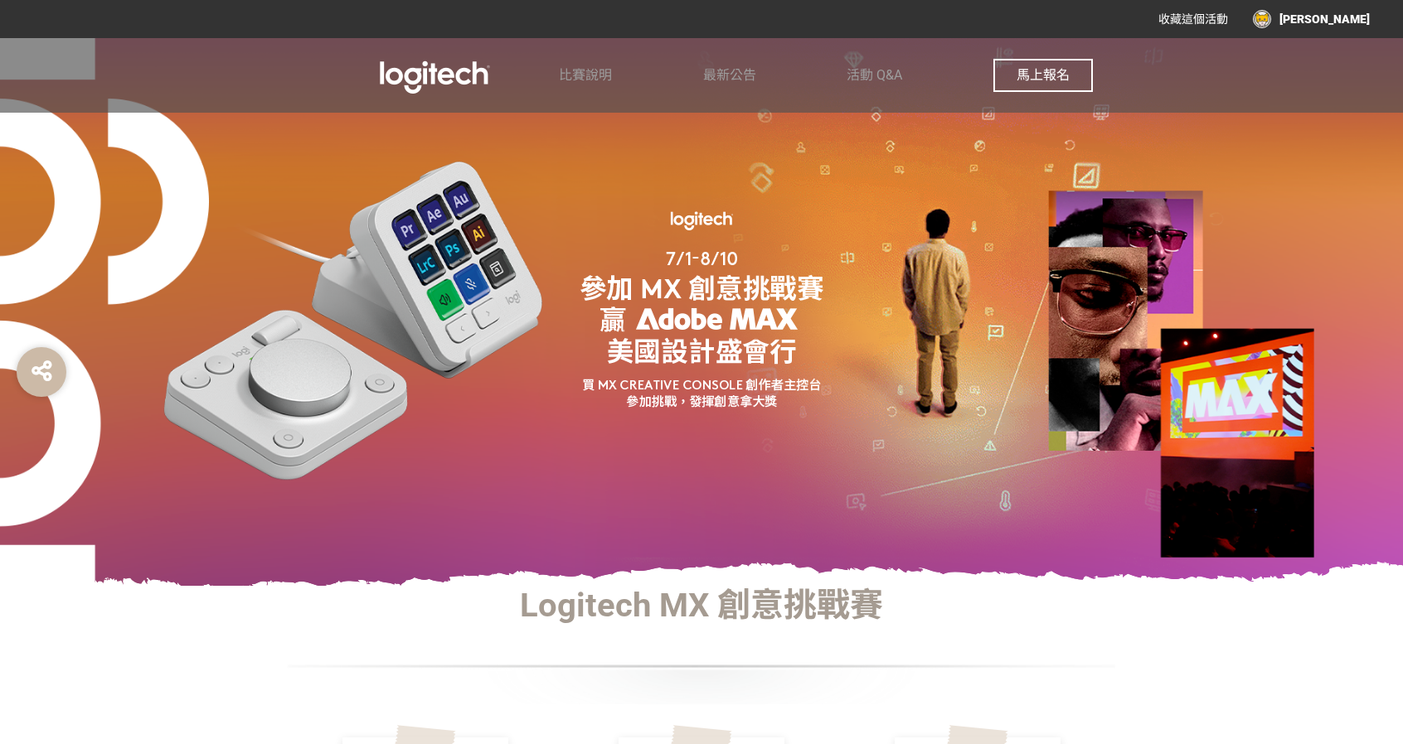
click at [240, 288] on div at bounding box center [701, 312] width 1403 height 548
click at [1040, 81] on span "馬上報名" at bounding box center [1042, 75] width 53 height 16
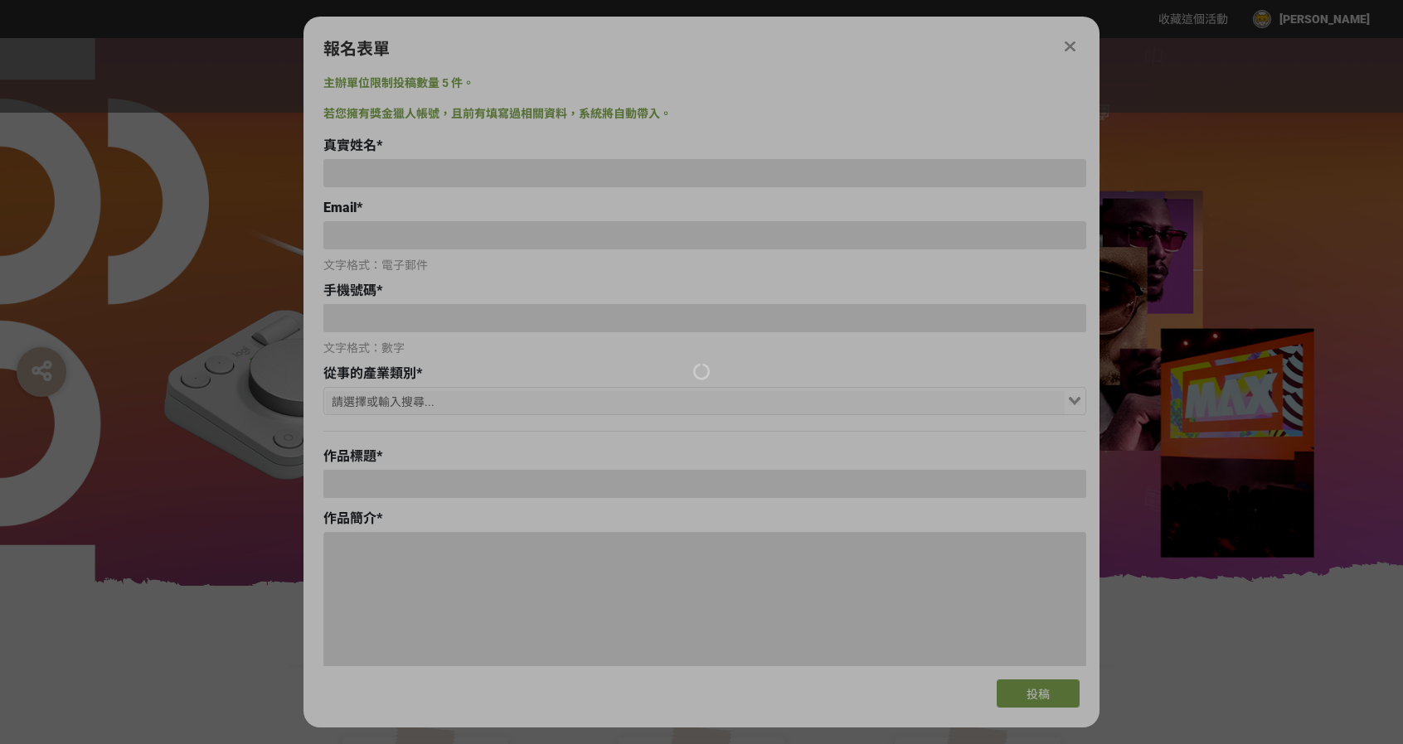
type input "[PERSON_NAME]"
type input "[EMAIL_ADDRESS][DOMAIN_NAME]"
type input "0905515155"
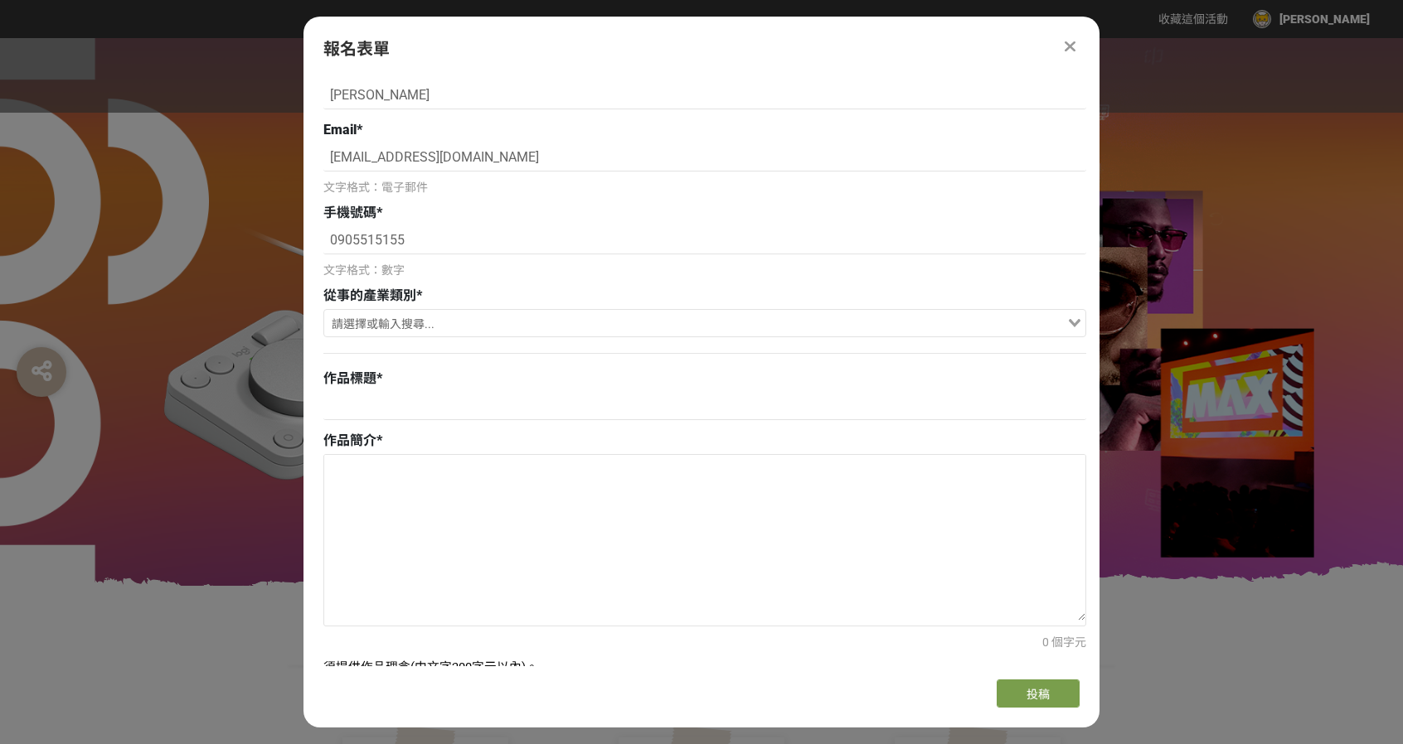
scroll to position [83, 0]
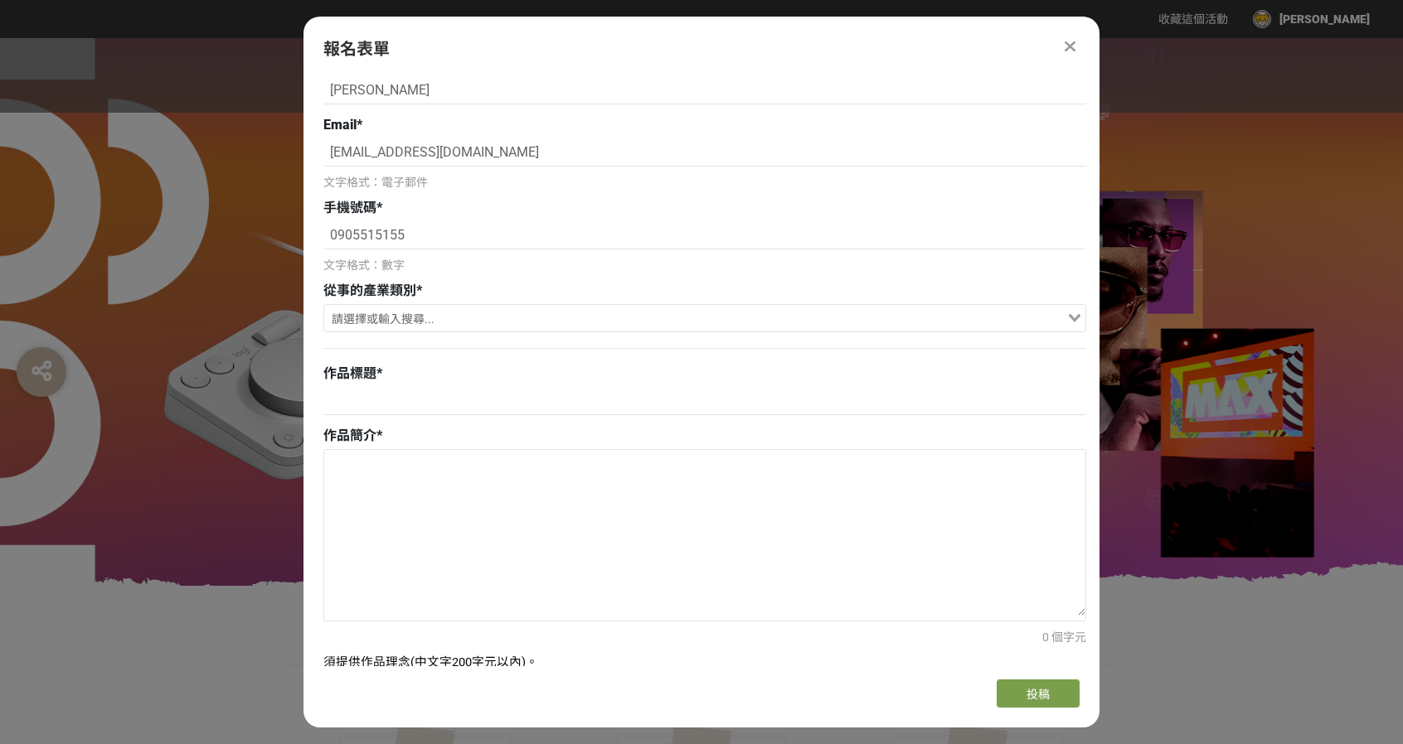
click at [492, 308] on input "Search for option" at bounding box center [695, 319] width 739 height 23
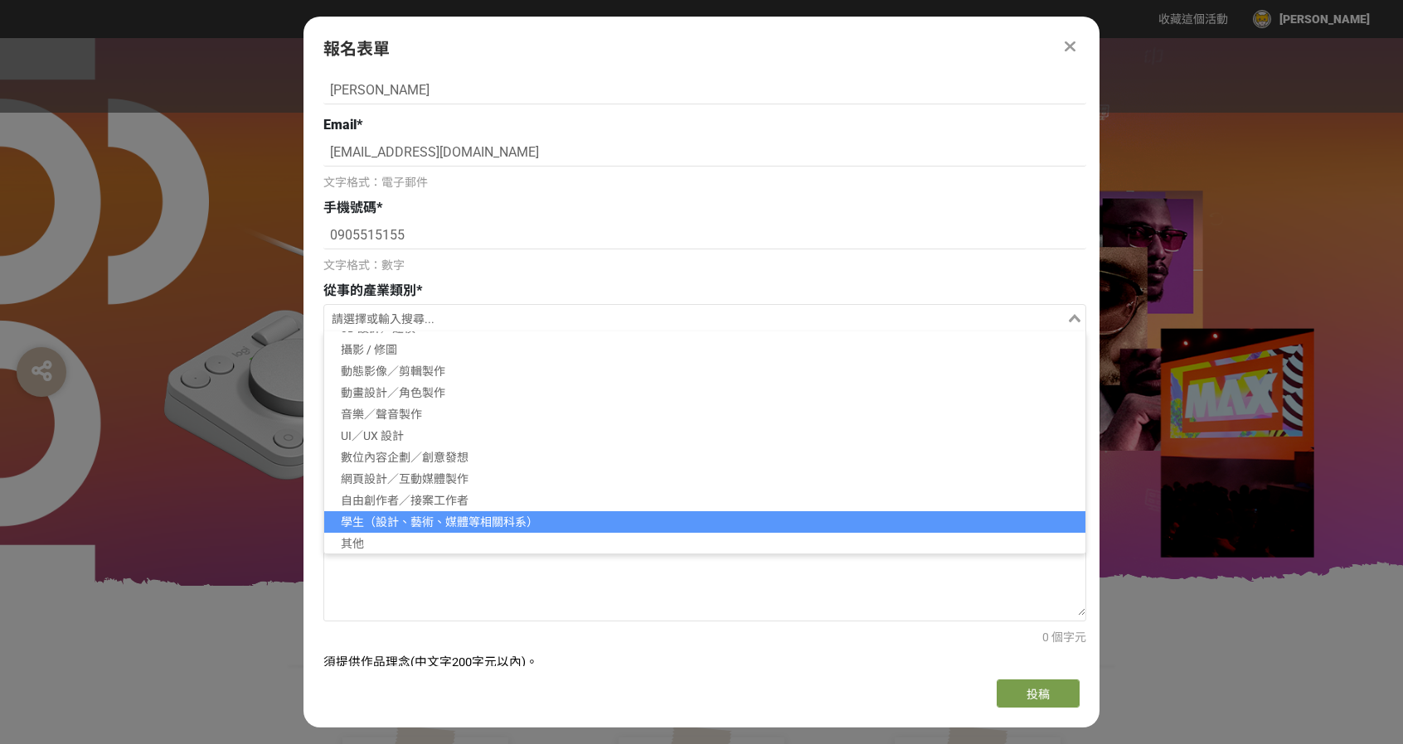
click at [383, 535] on li "其他" at bounding box center [704, 544] width 761 height 22
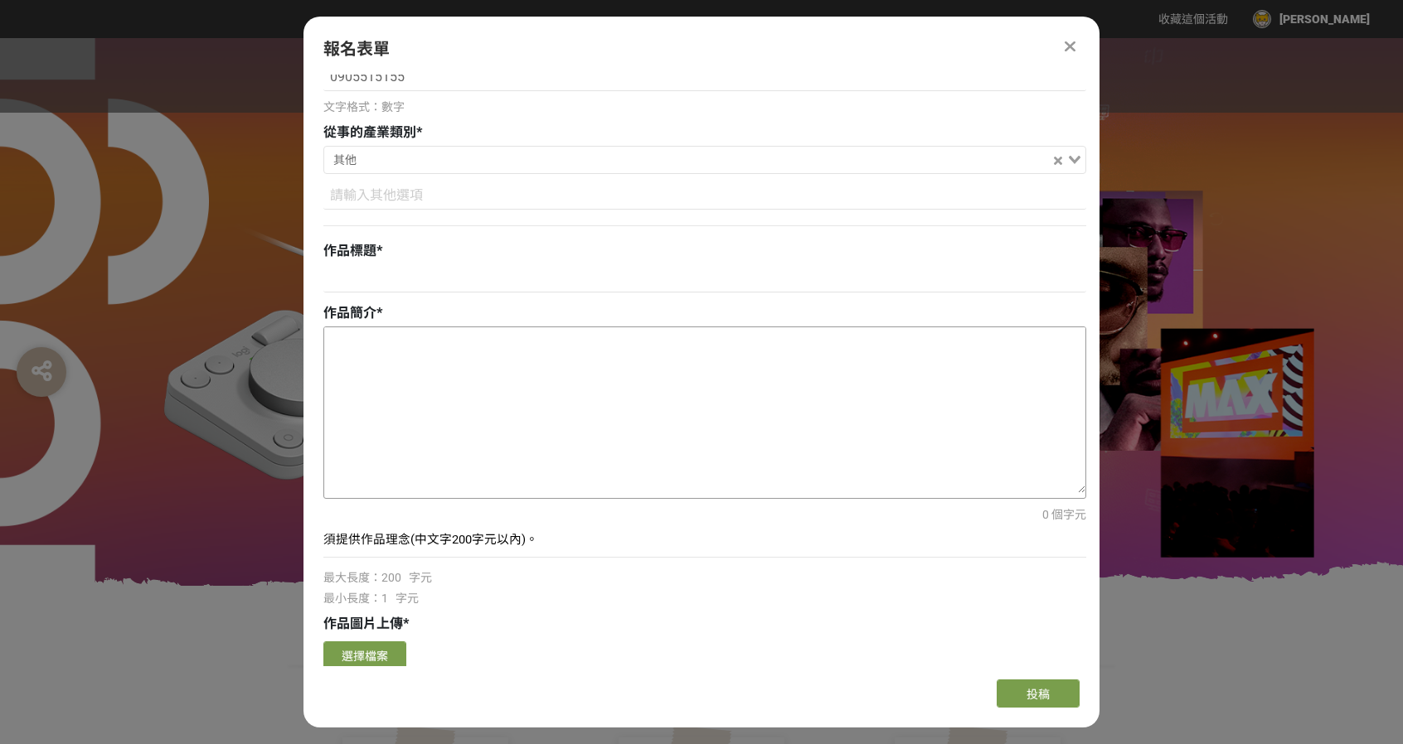
scroll to position [249, 0]
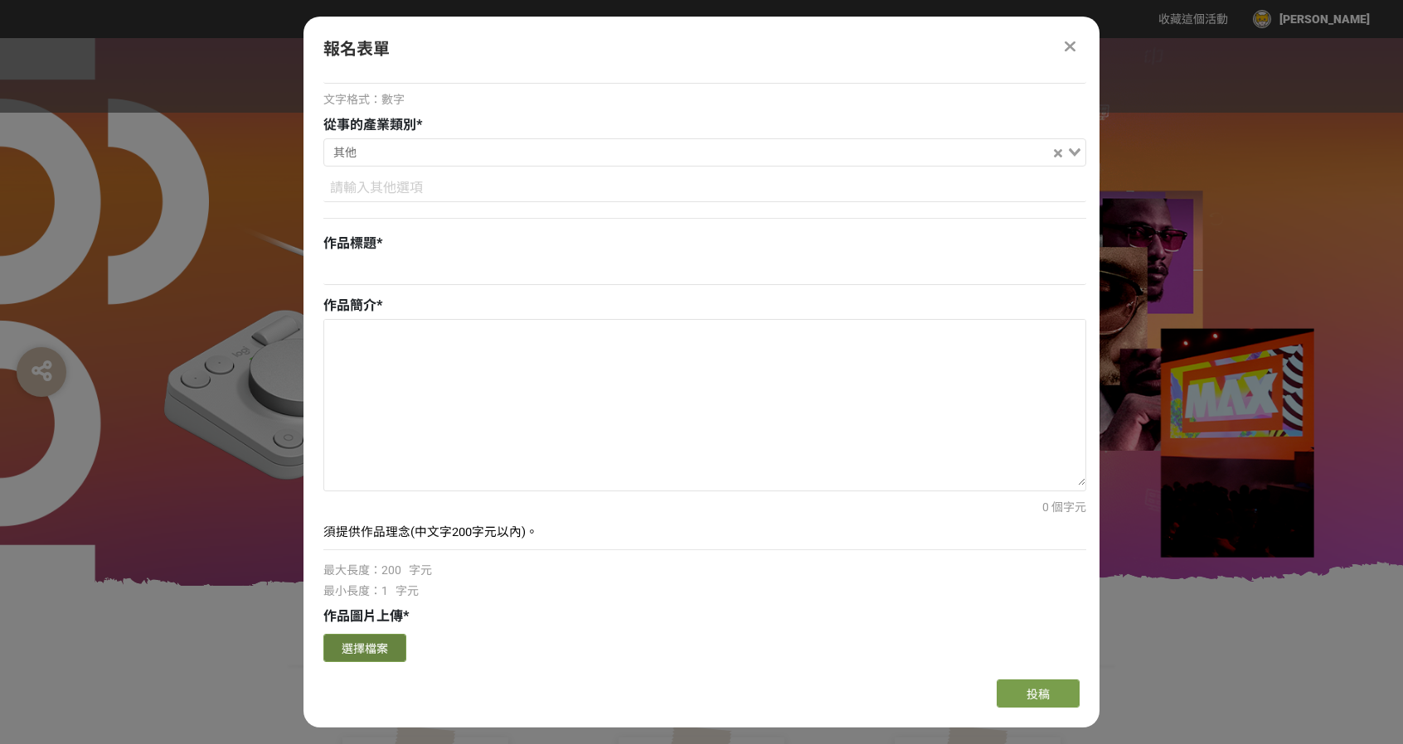
click at [388, 643] on button "選擇檔案" at bounding box center [364, 648] width 83 height 28
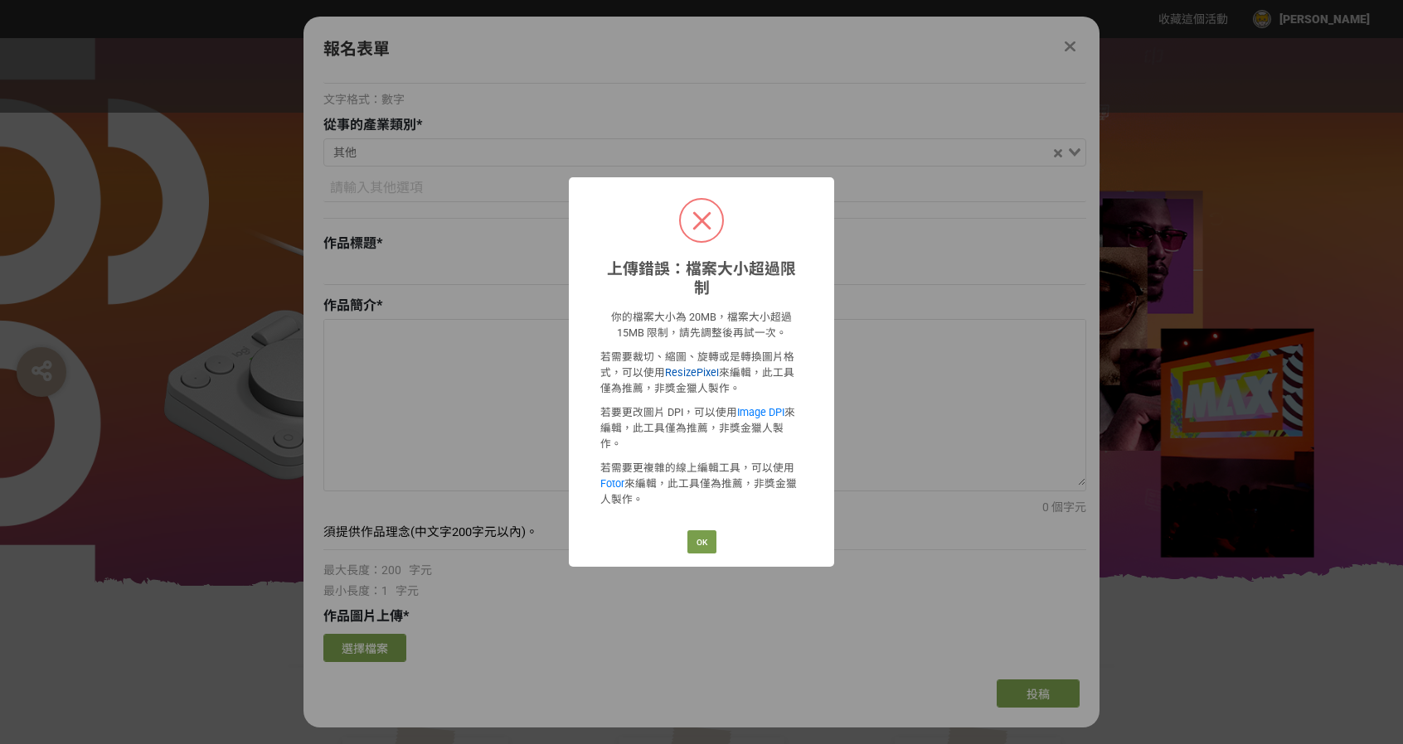
click at [704, 374] on link "ResizePixel" at bounding box center [692, 372] width 54 height 12
click at [698, 531] on button "OK" at bounding box center [701, 542] width 29 height 23
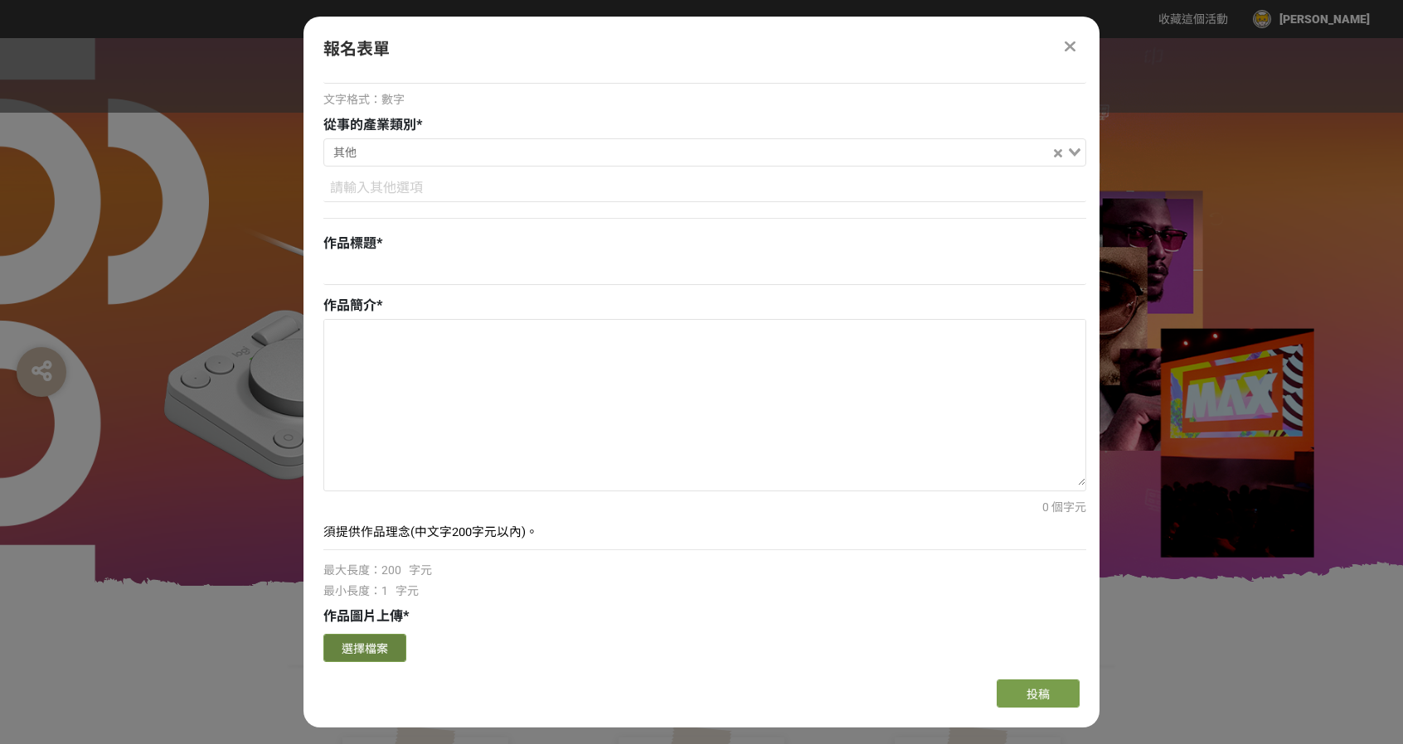
click at [400, 634] on button "選擇檔案" at bounding box center [364, 648] width 83 height 28
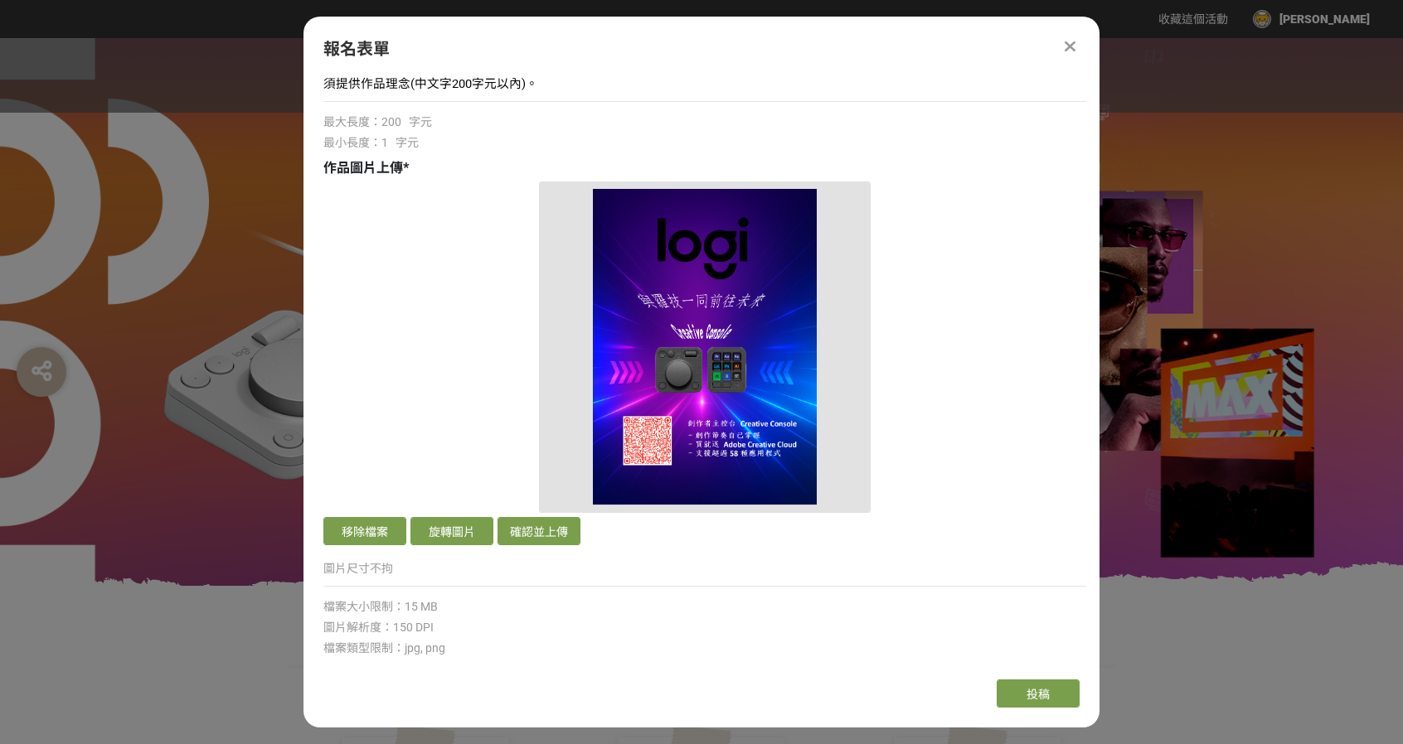
scroll to position [912, 0]
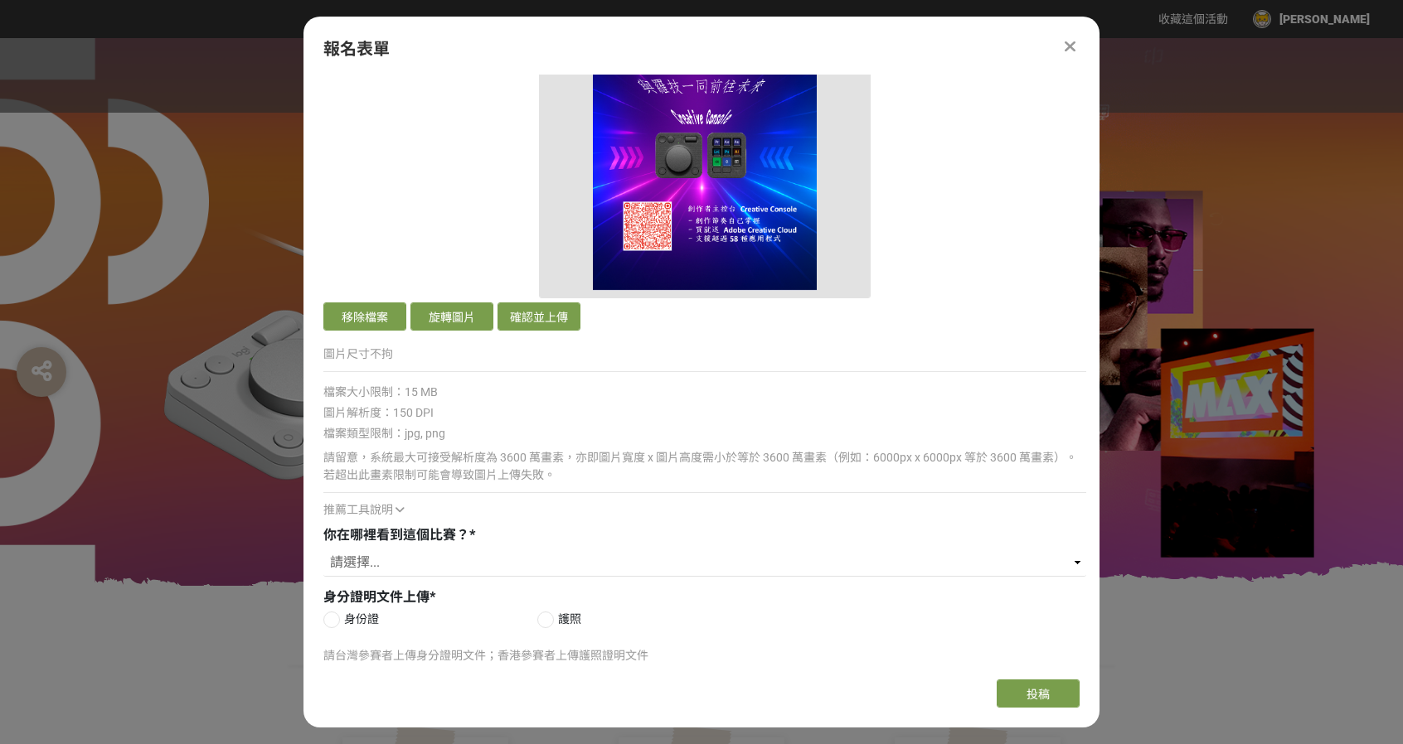
drag, startPoint x: 399, startPoint y: 324, endPoint x: 547, endPoint y: 336, distance: 148.9
click at [545, 342] on div "確認上傳 取消 旋轉圖片 移除檔案 旋轉圖片 確認並上傳 圖片尺寸不拘 檔案大小限制：15 MB 圖片解析度：150 DPI 檔案類型限制：jpg, png …" at bounding box center [704, 243] width 763 height 552
click at [549, 318] on button "確認並上傳" at bounding box center [538, 317] width 83 height 28
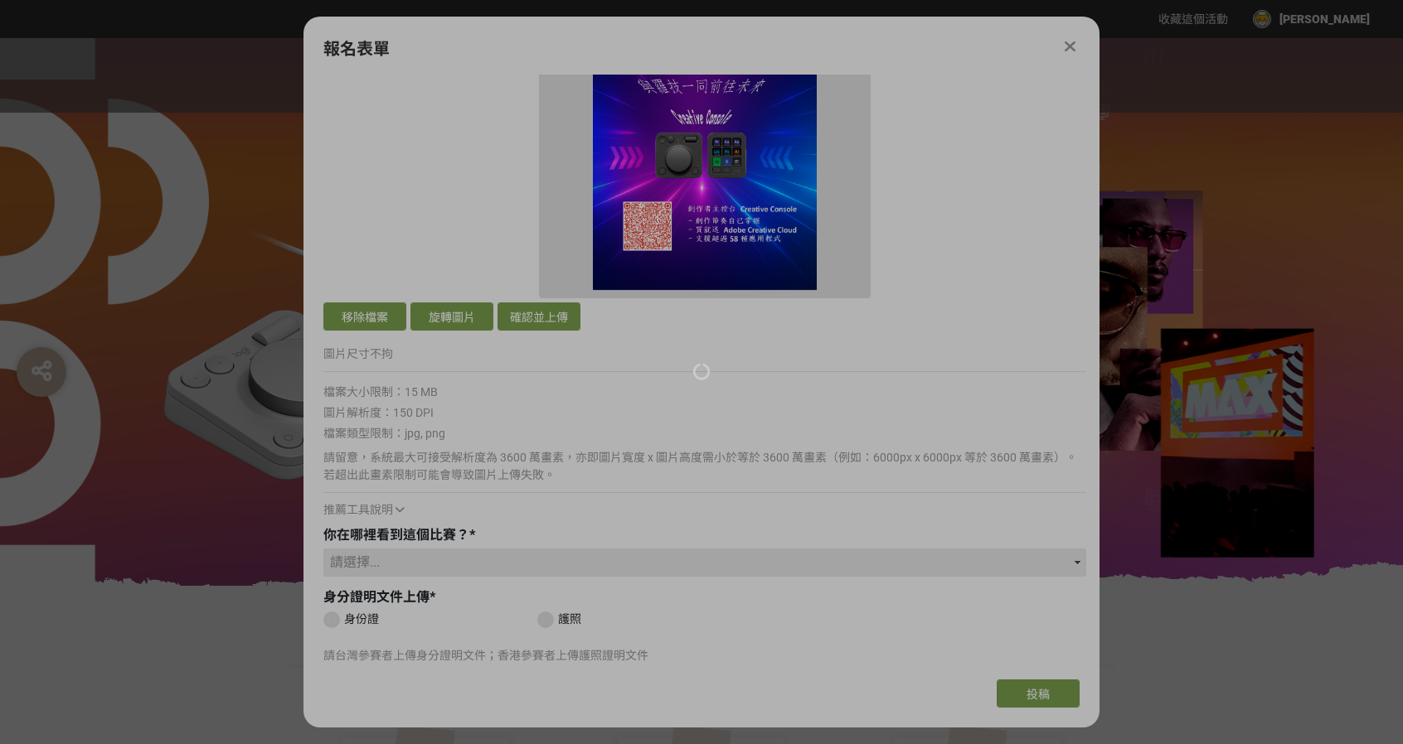
scroll to position [580, 0]
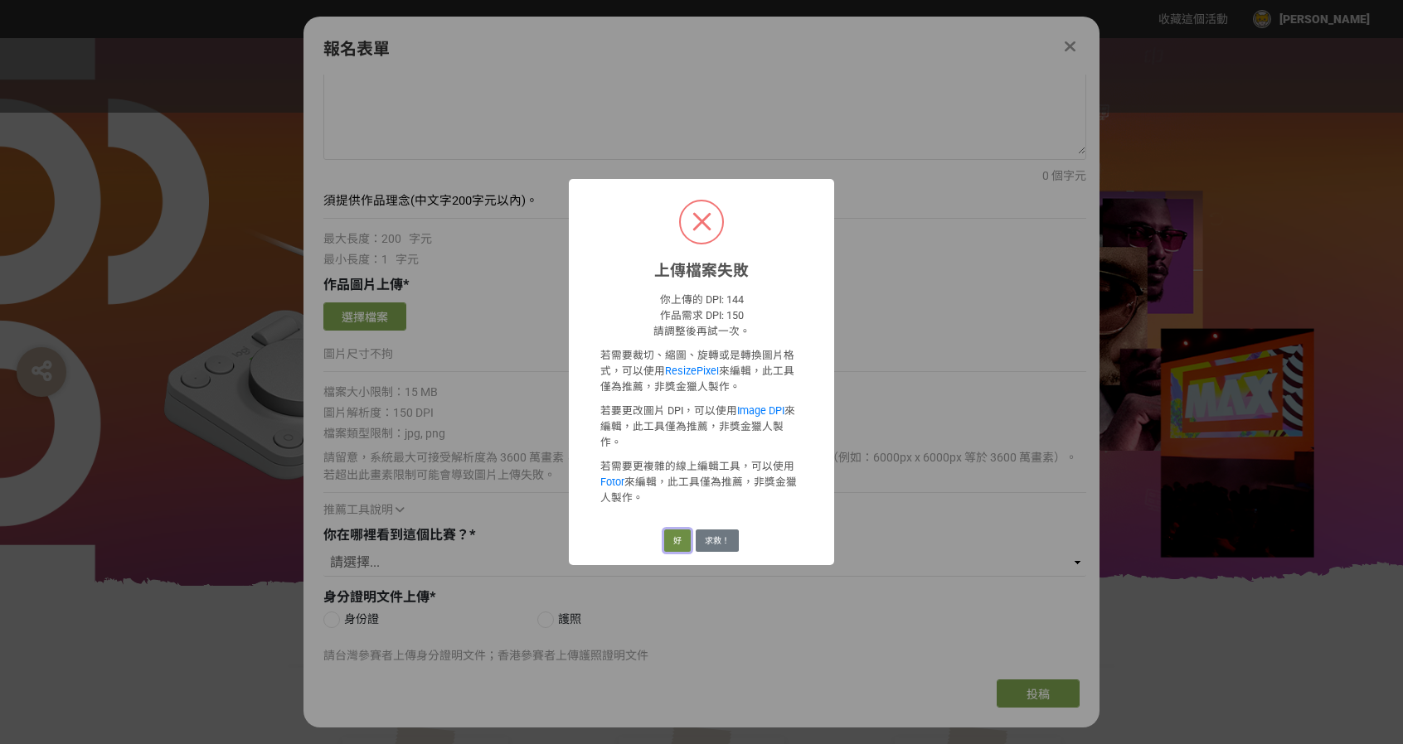
click at [672, 530] on button "好" at bounding box center [677, 541] width 27 height 23
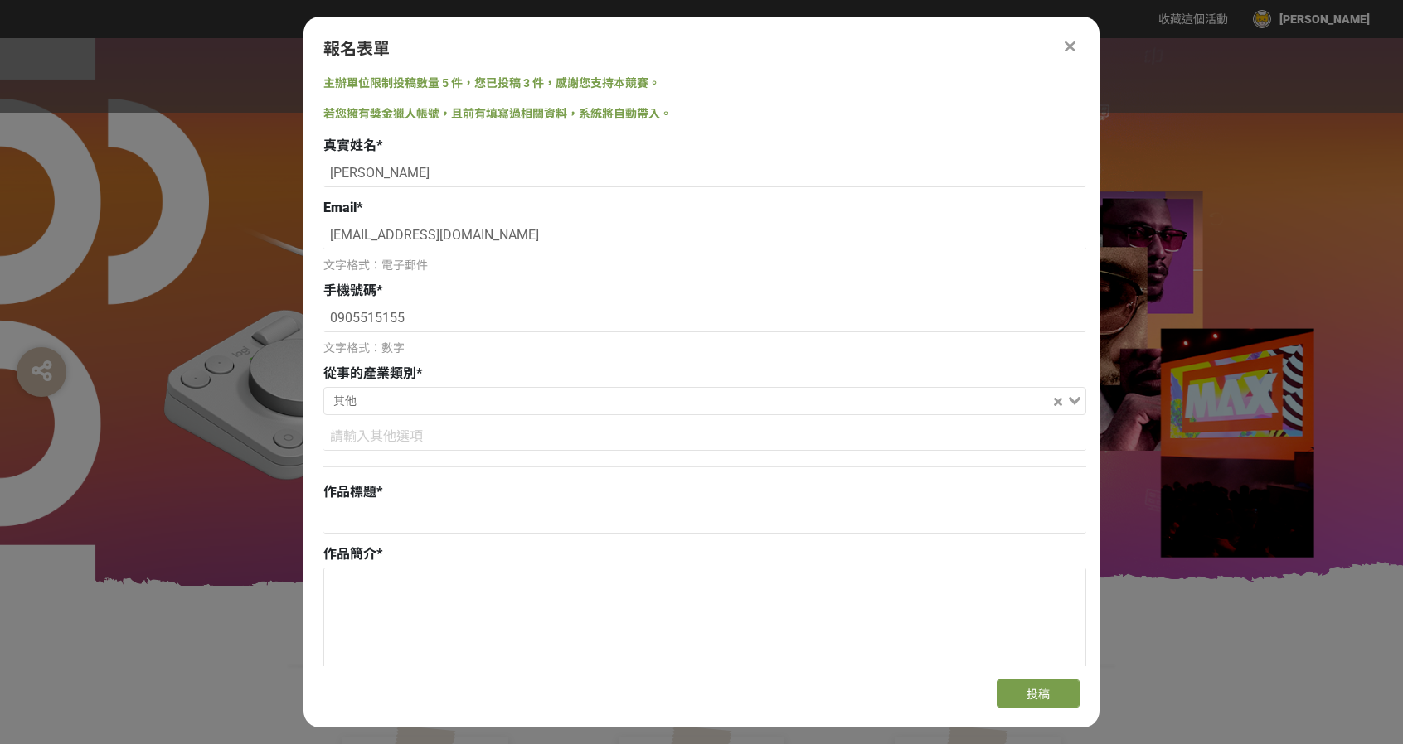
scroll to position [580, 0]
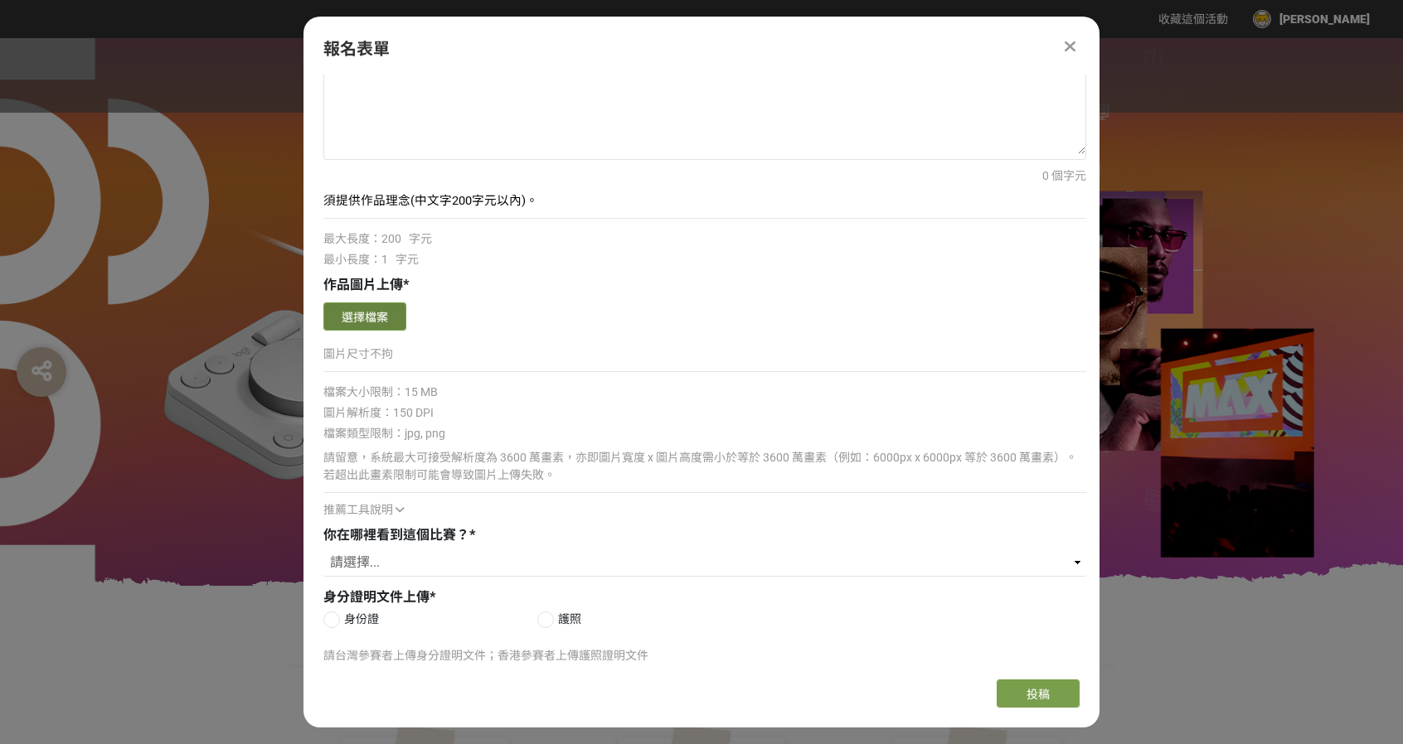
click at [365, 309] on button "選擇檔案" at bounding box center [364, 317] width 83 height 28
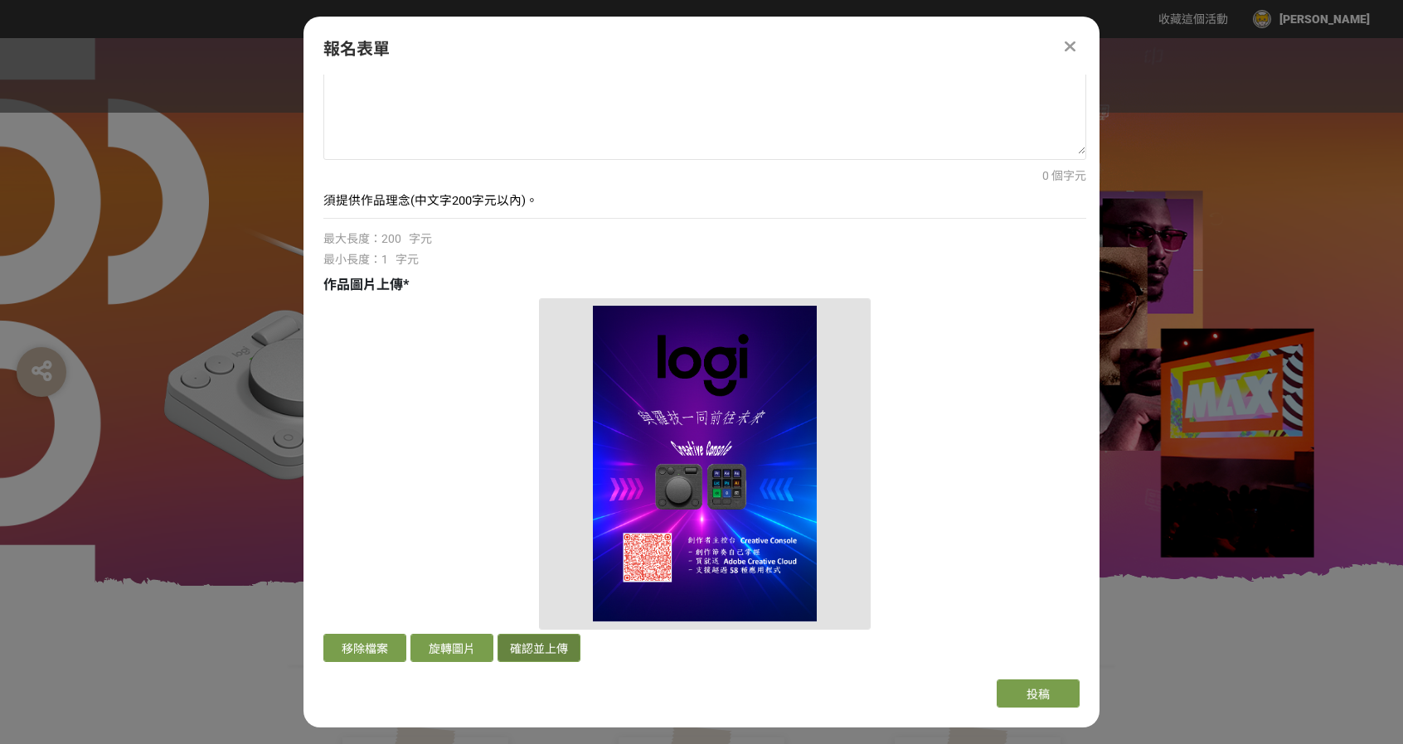
click at [541, 656] on button "確認並上傳" at bounding box center [538, 648] width 83 height 28
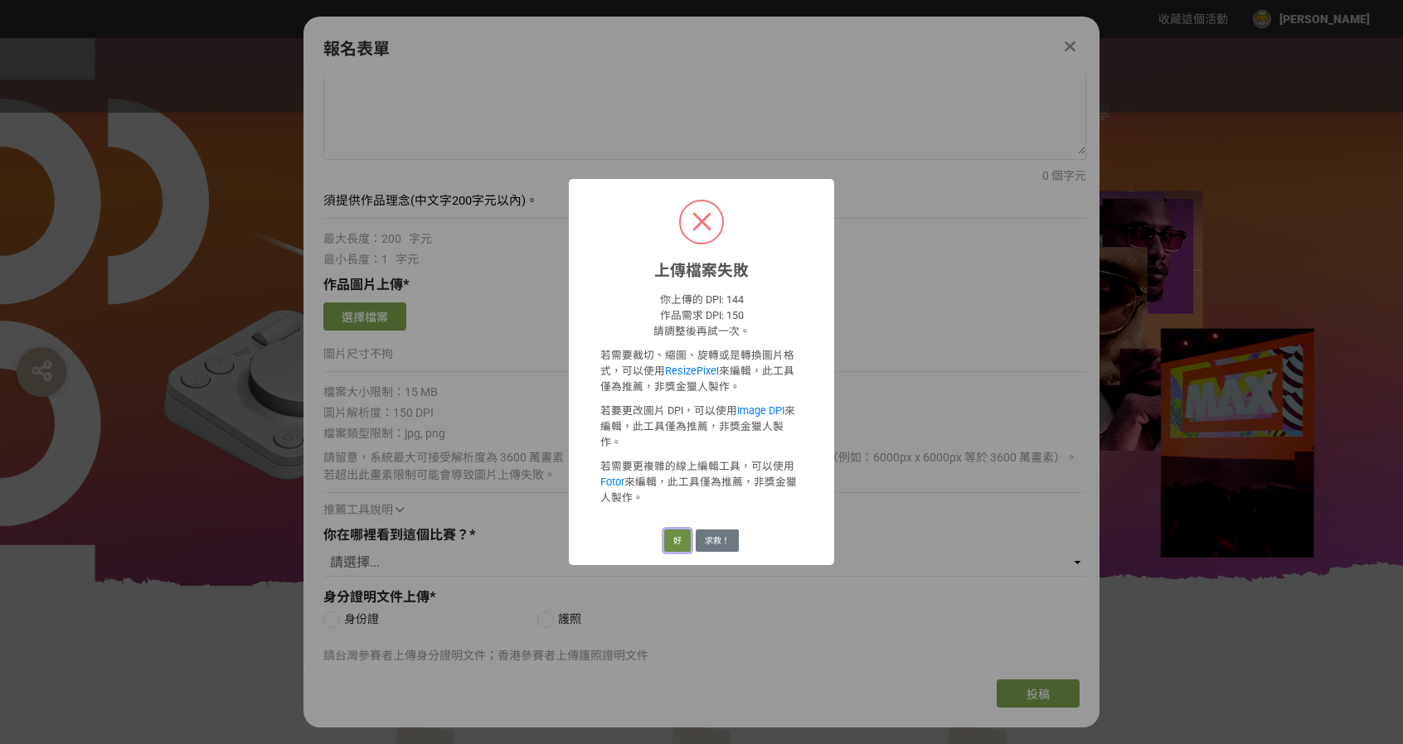
click at [683, 530] on button "好" at bounding box center [677, 541] width 27 height 23
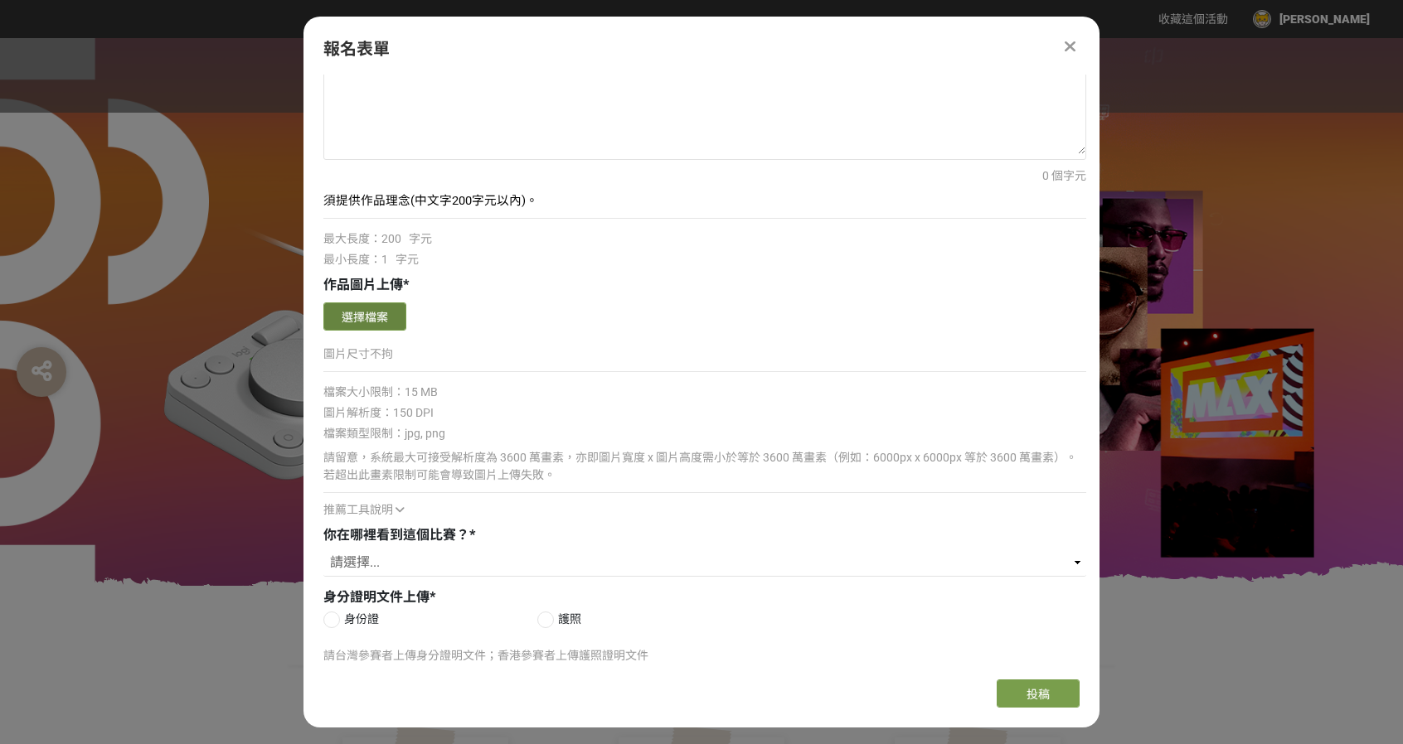
click at [379, 327] on button "選擇檔案" at bounding box center [364, 317] width 83 height 28
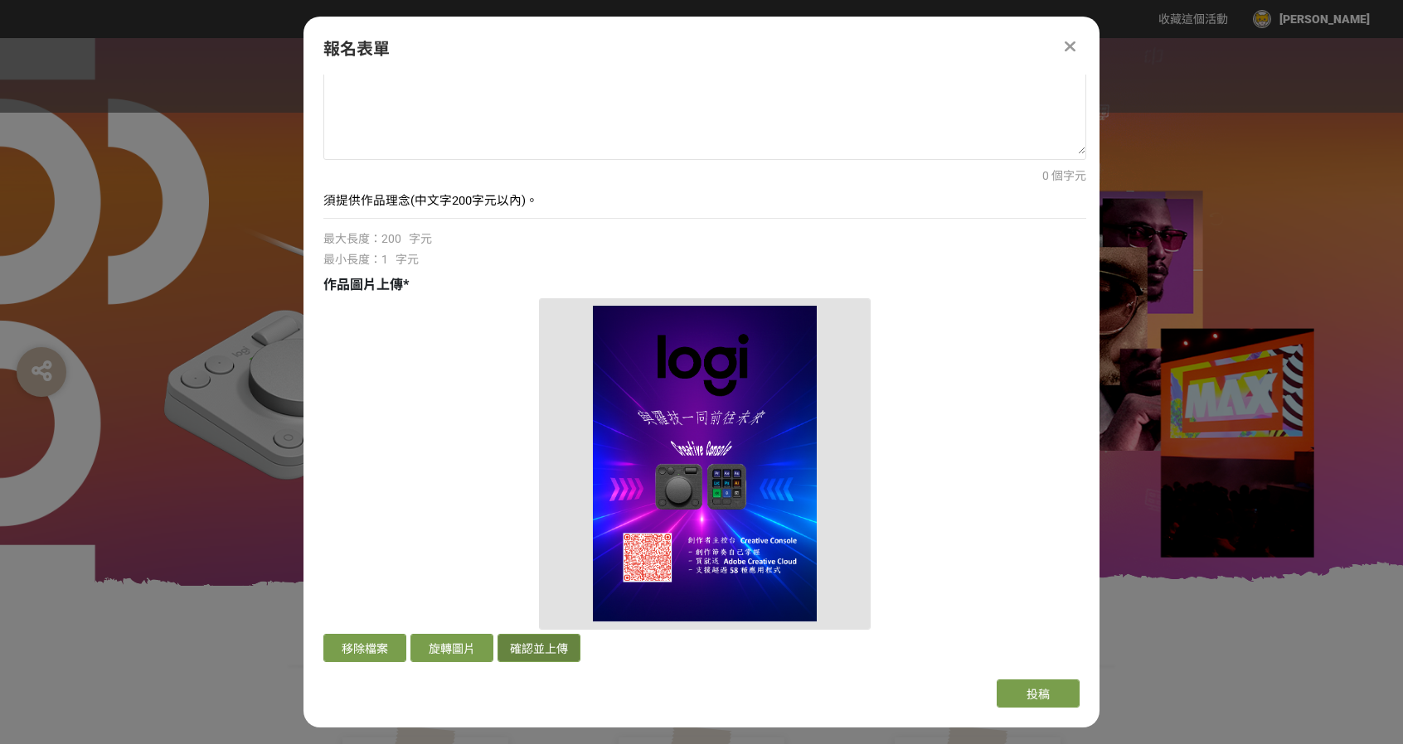
click at [552, 650] on button "確認並上傳" at bounding box center [538, 648] width 83 height 28
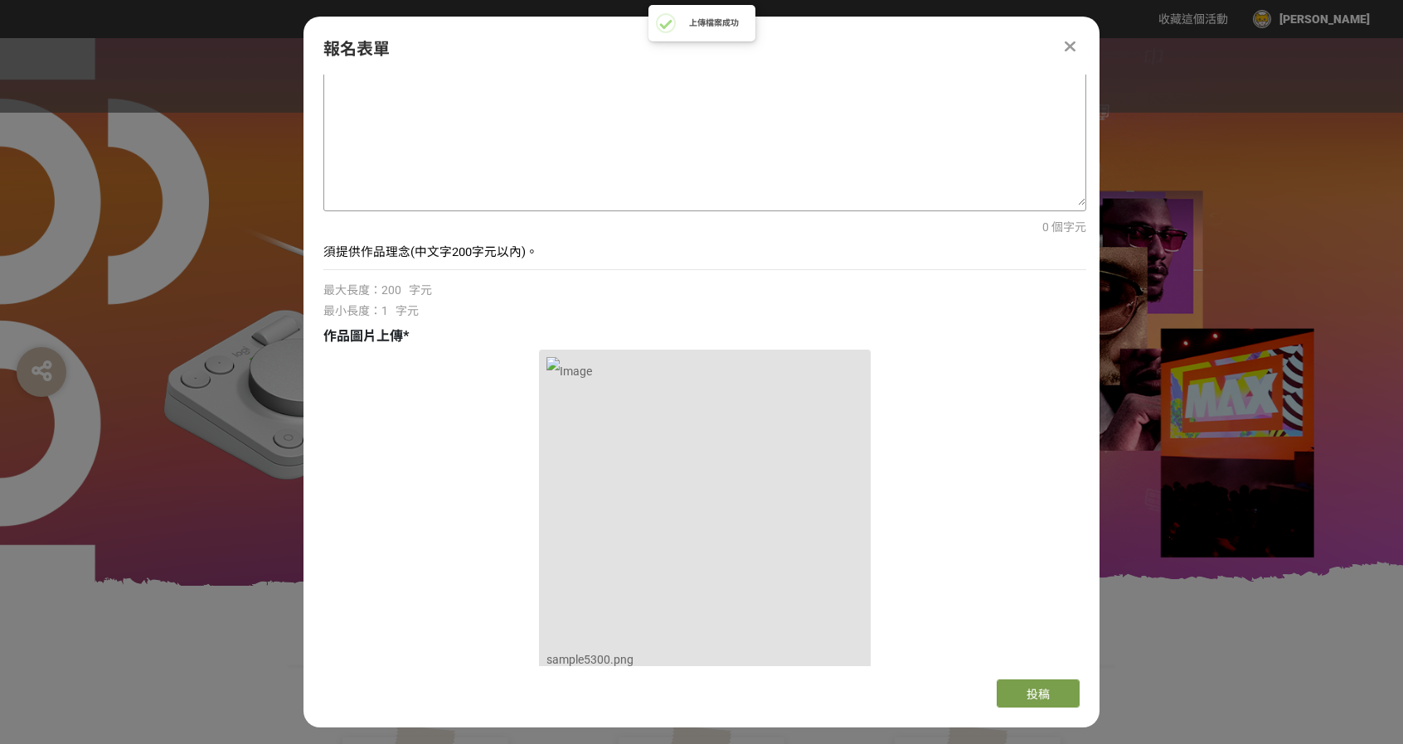
scroll to position [332, 0]
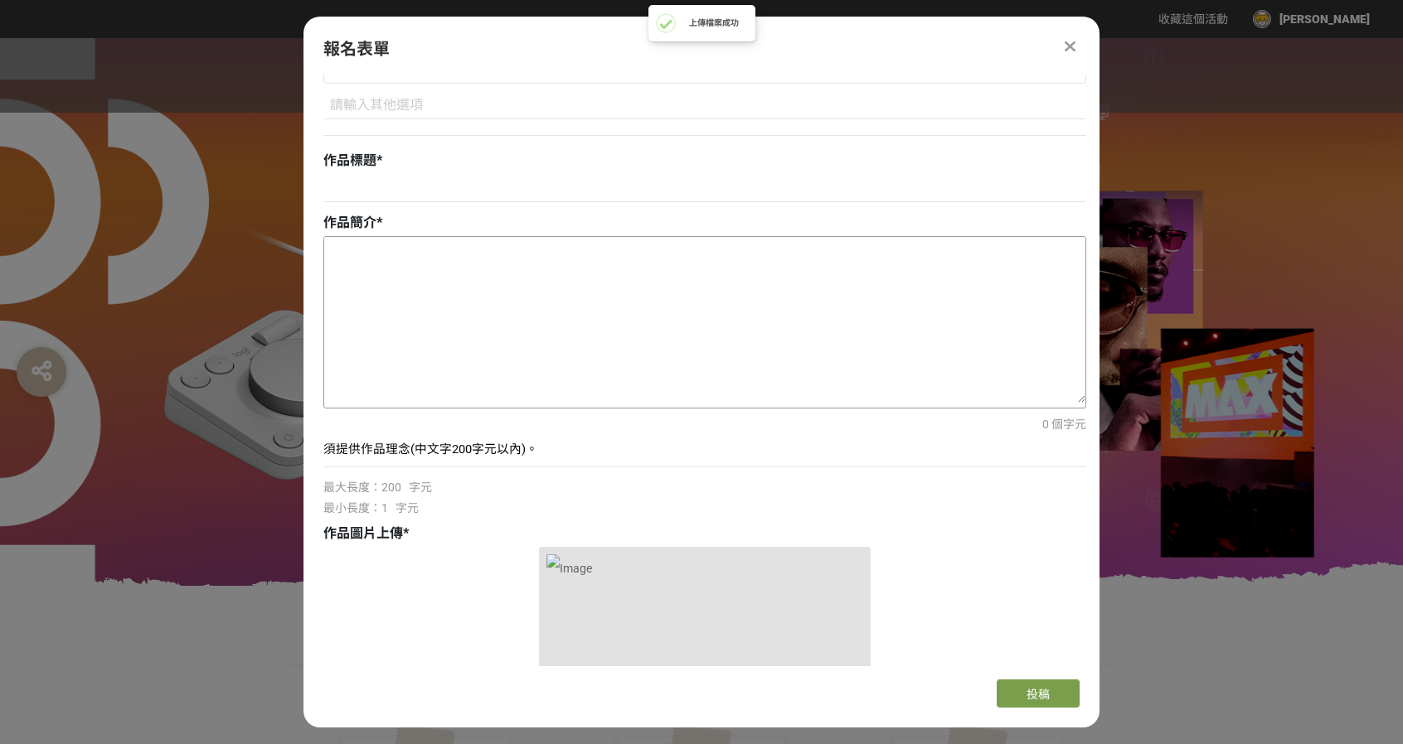
click at [507, 289] on textarea at bounding box center [704, 320] width 761 height 166
click at [525, 182] on input at bounding box center [704, 188] width 763 height 28
type input "C"
type input "創"
type input "Creative Console"
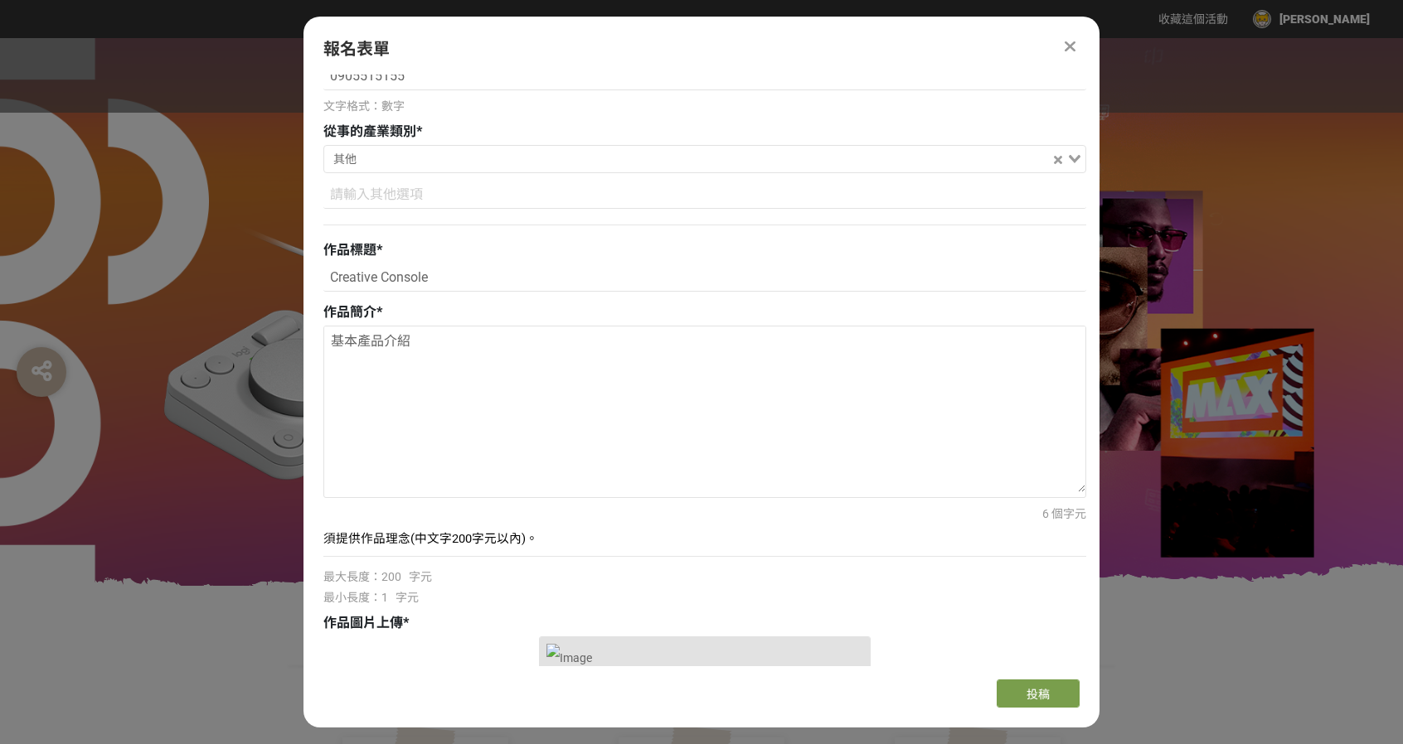
scroll to position [0, 0]
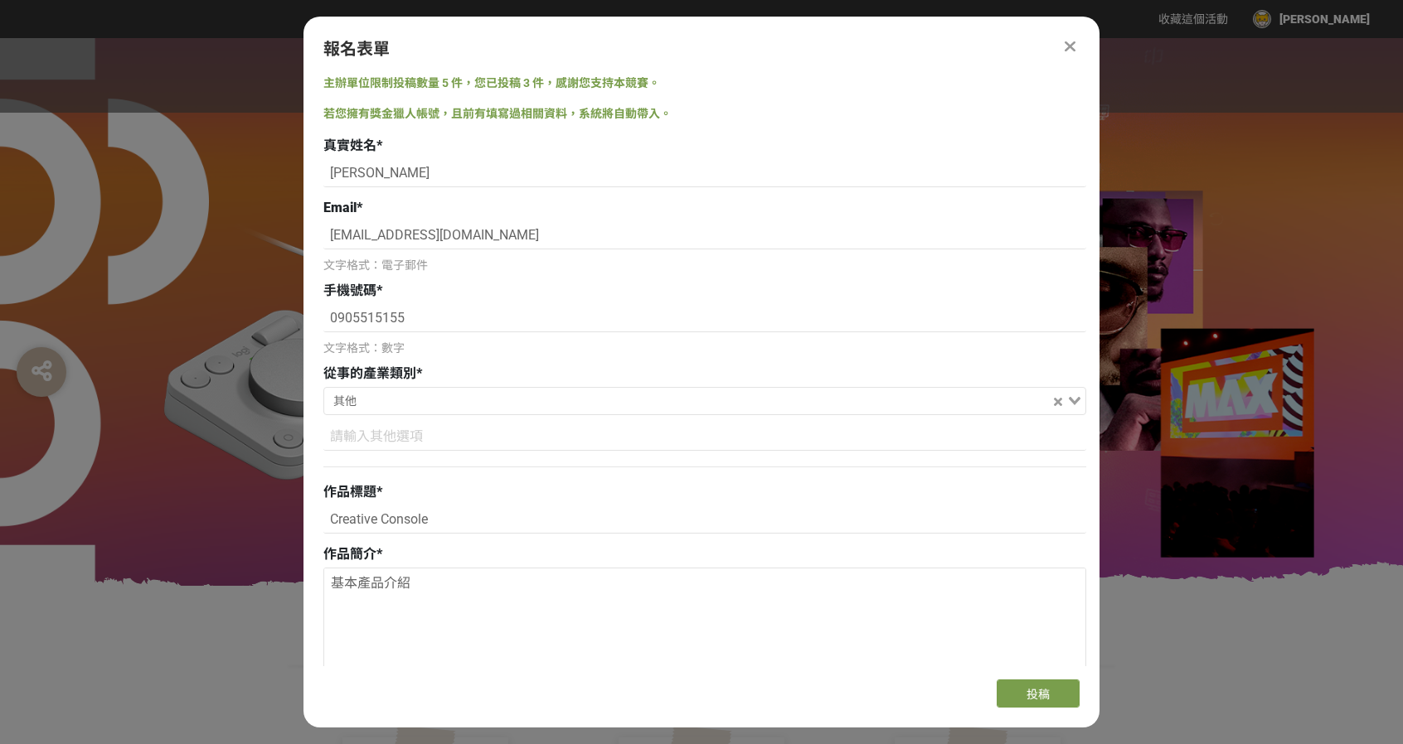
type textarea "基本產品介紹"
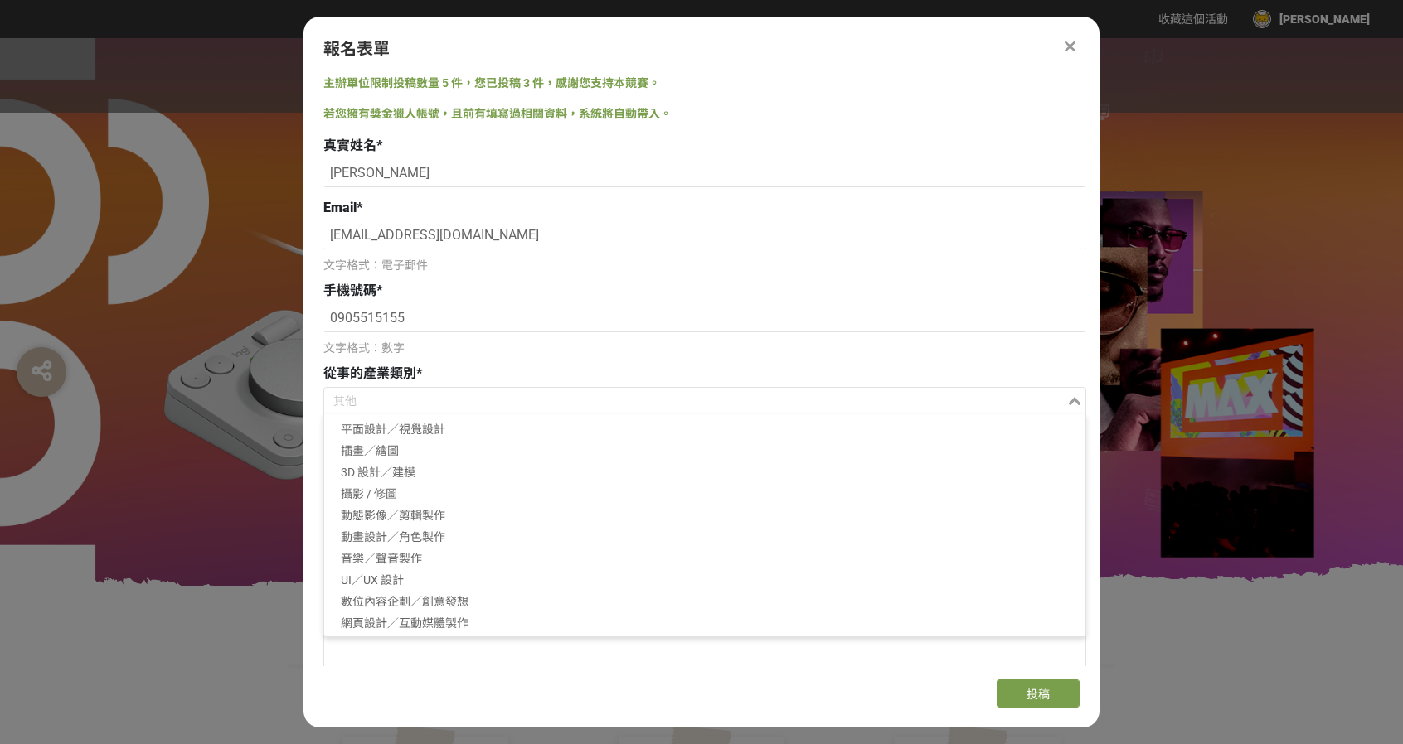
click at [464, 410] on input "Search for option" at bounding box center [695, 402] width 739 height 23
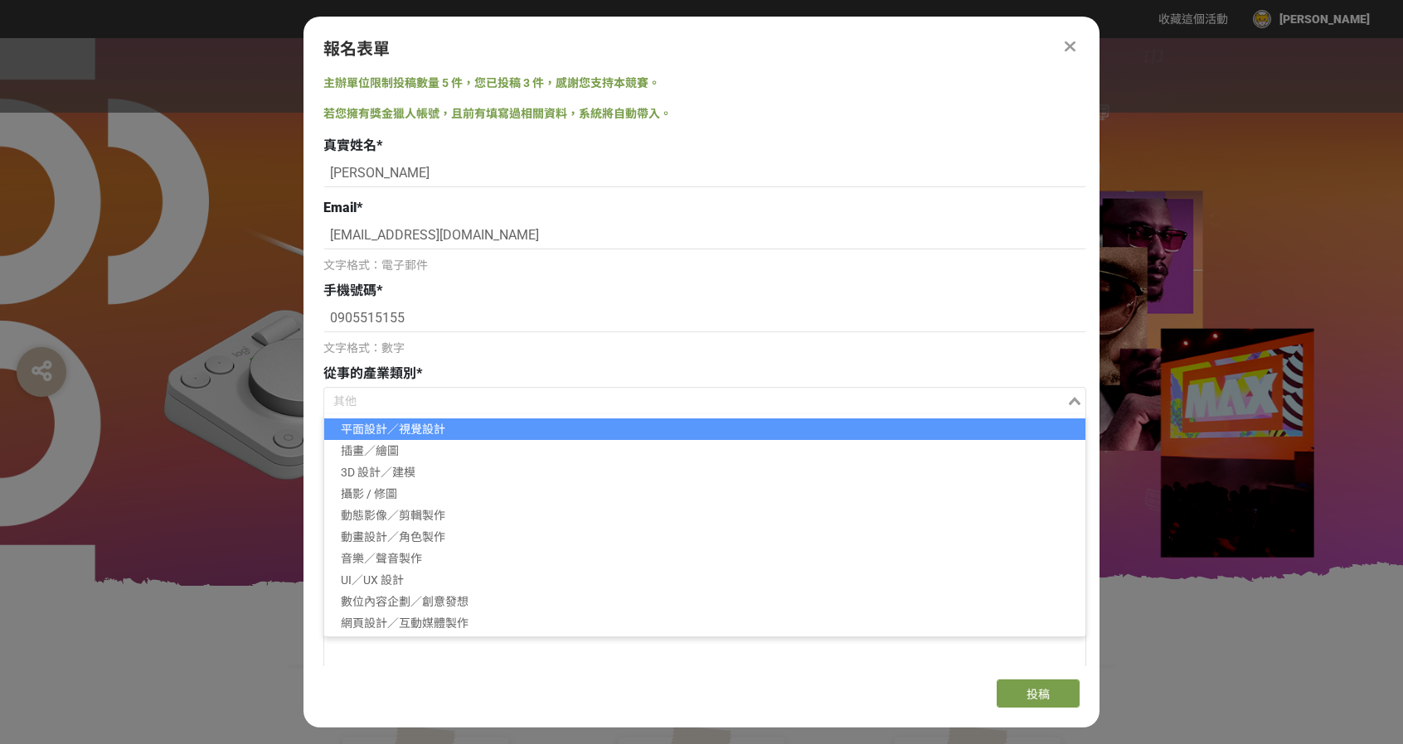
click at [727, 342] on div "文字格式：數字" at bounding box center [704, 348] width 763 height 17
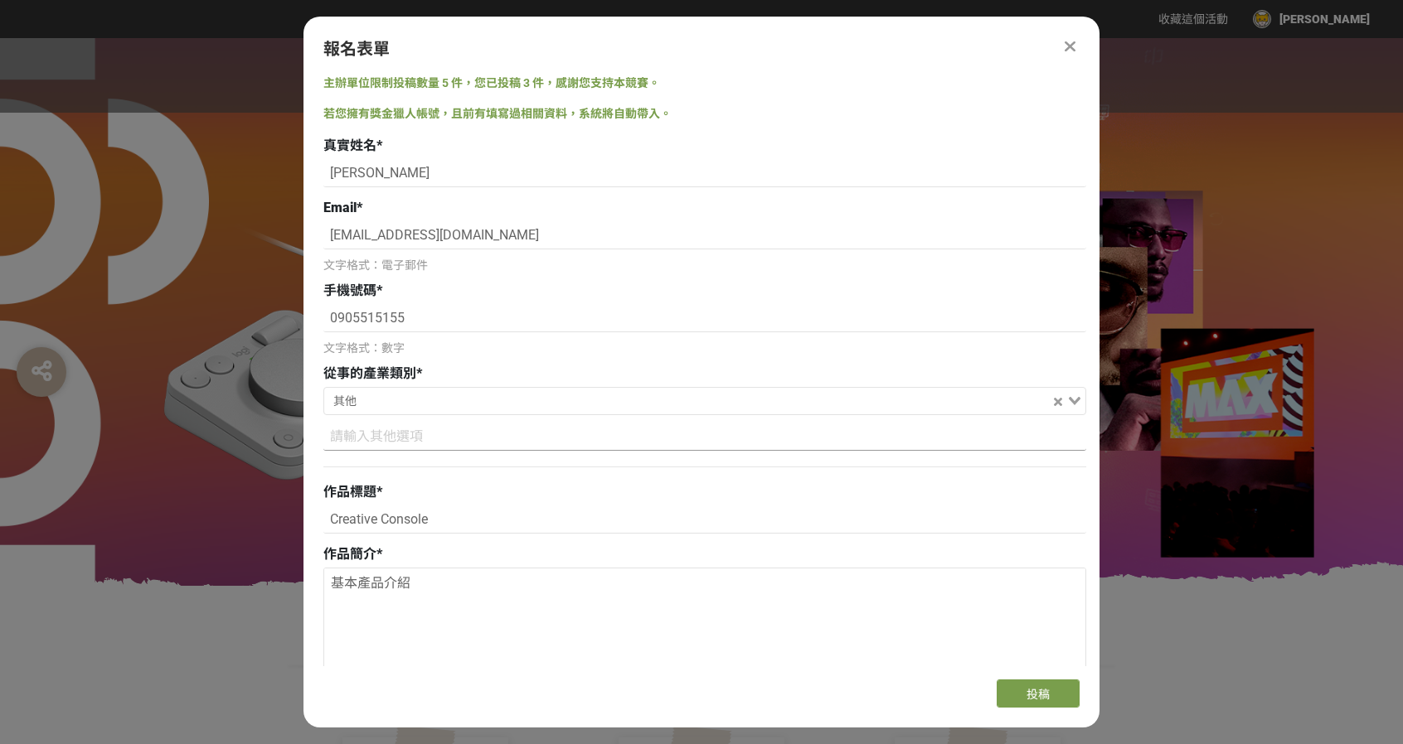
click at [546, 444] on input at bounding box center [704, 437] width 763 height 28
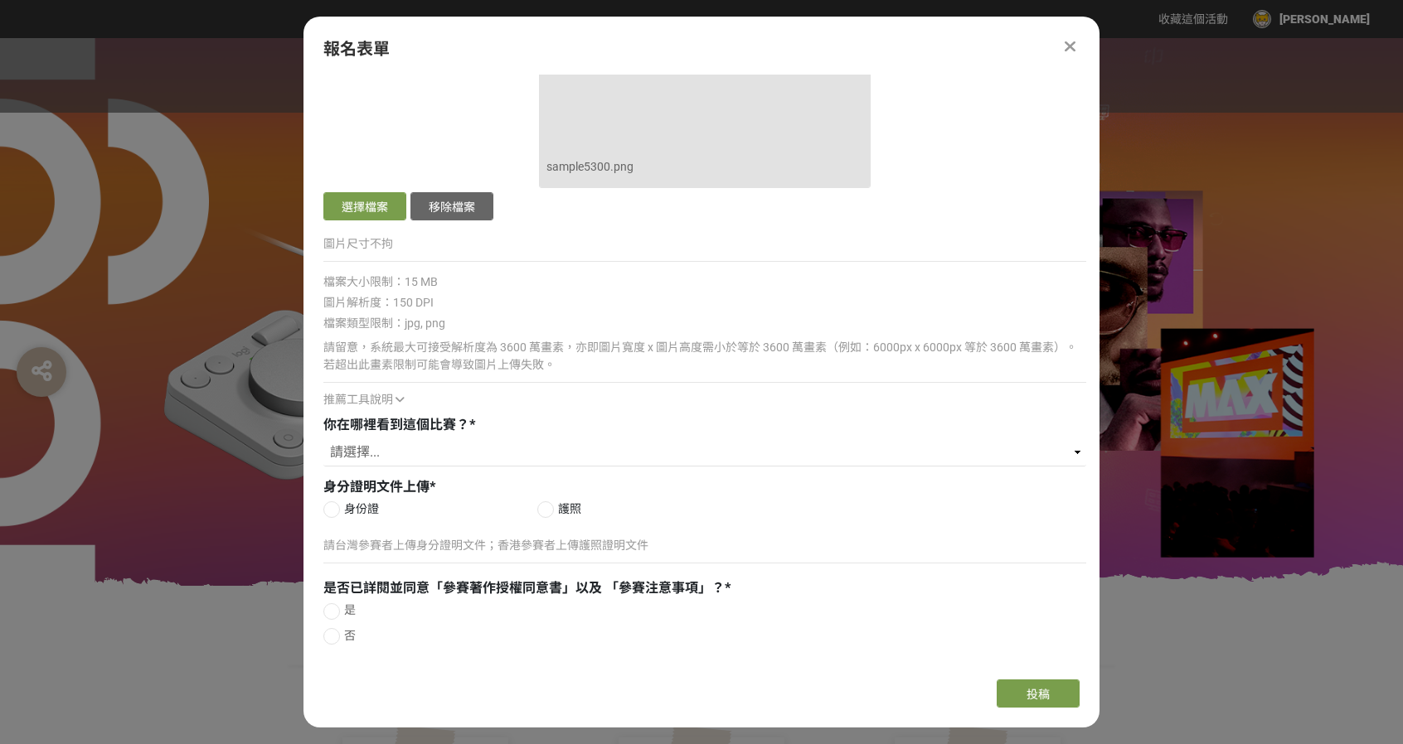
scroll to position [1063, 0]
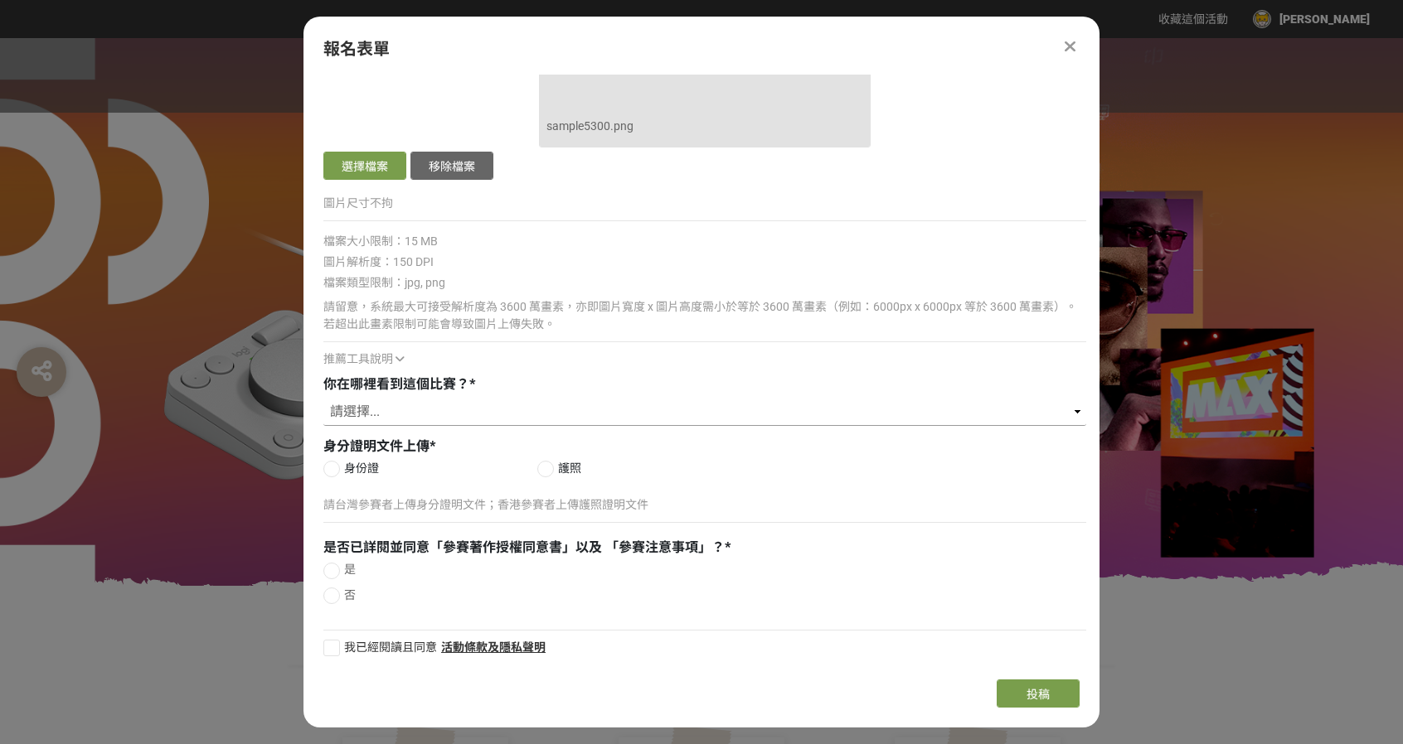
type input "工程師"
drag, startPoint x: 449, startPoint y: 420, endPoint x: 456, endPoint y: 410, distance: 12.0
click at [449, 420] on select "請選擇... Logitech Taiwan Facebook 粉絲專頁 Logitech 官方電子報（EDM） ​線上廣告 ​合作講者／KOL 社群分享 媒…" at bounding box center [704, 412] width 763 height 28
select select "Logitech Taiwan Facebook 粉絲專頁"
click at [323, 398] on select "請選擇... Logitech Taiwan Facebook 粉絲專頁 Logitech 官方電子報（EDM） ​線上廣告 ​合作講者／KOL 社群分享 媒…" at bounding box center [704, 412] width 763 height 28
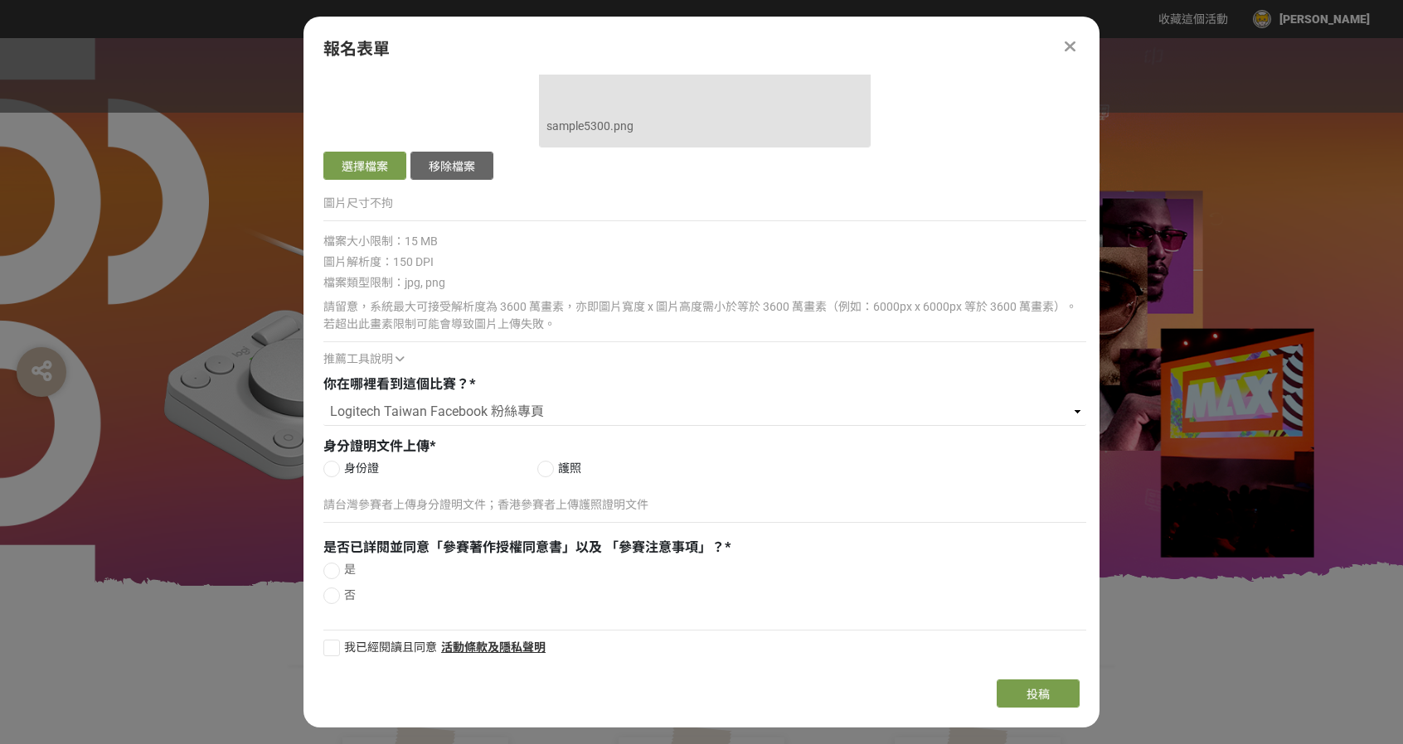
drag, startPoint x: 342, startPoint y: 467, endPoint x: 356, endPoint y: 479, distance: 18.8
click at [342, 467] on label "身份證" at bounding box center [430, 468] width 214 height 17
click at [335, 467] on input "身份證" at bounding box center [329, 468] width 11 height 11
radio input "false"
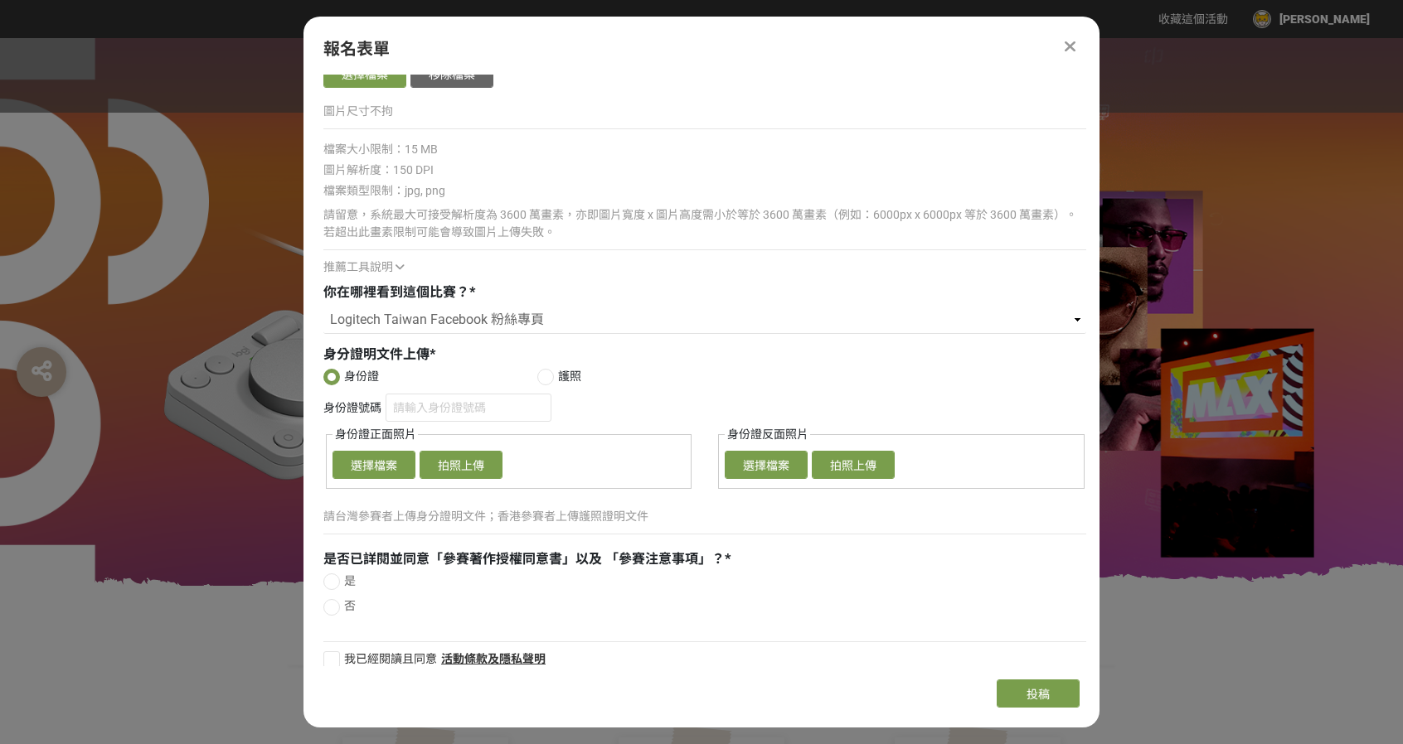
scroll to position [1166, 0]
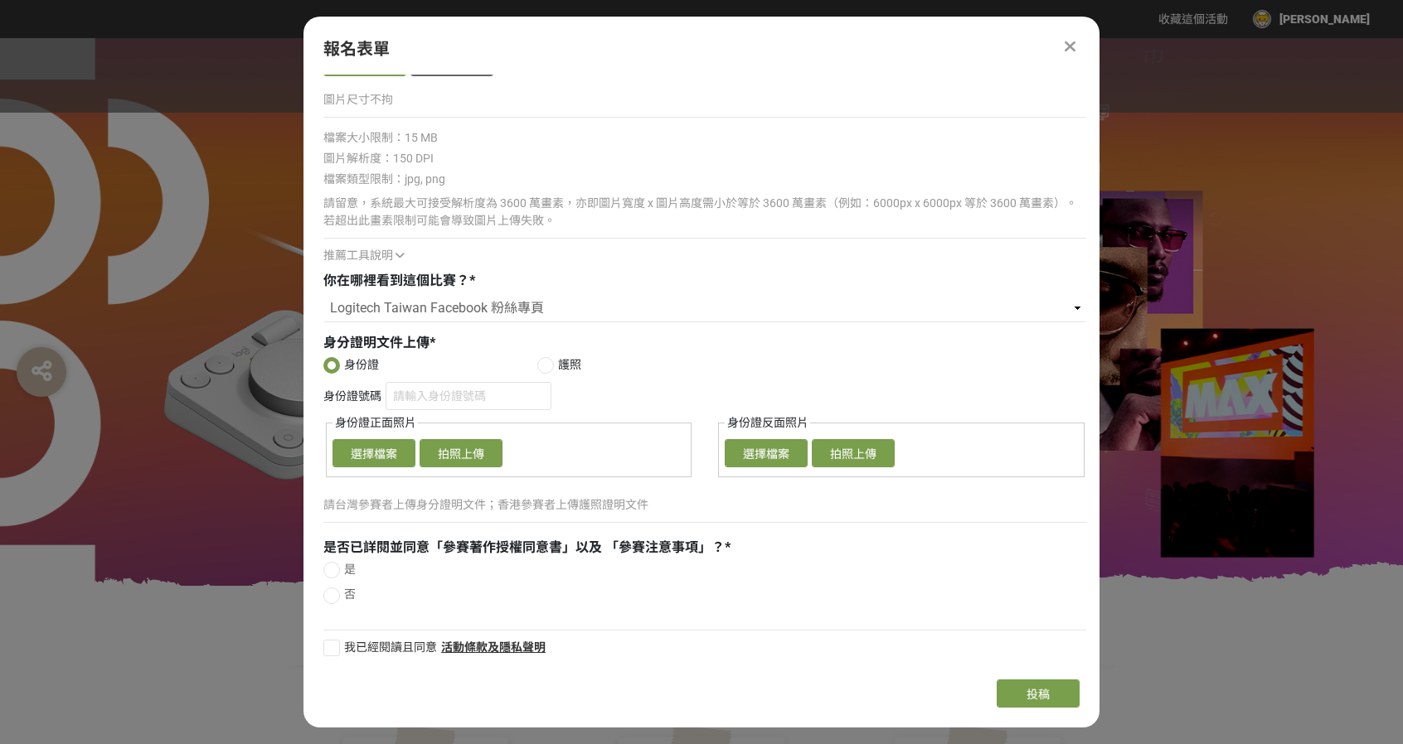
click at [364, 563] on label "是" at bounding box center [704, 569] width 763 height 17
click at [335, 565] on input "是" at bounding box center [329, 570] width 11 height 11
radio input "false"
click at [343, 639] on label "我已經閱讀且同意" at bounding box center [380, 647] width 114 height 17
click at [335, 643] on input "我已經閱讀且同意" at bounding box center [329, 648] width 11 height 11
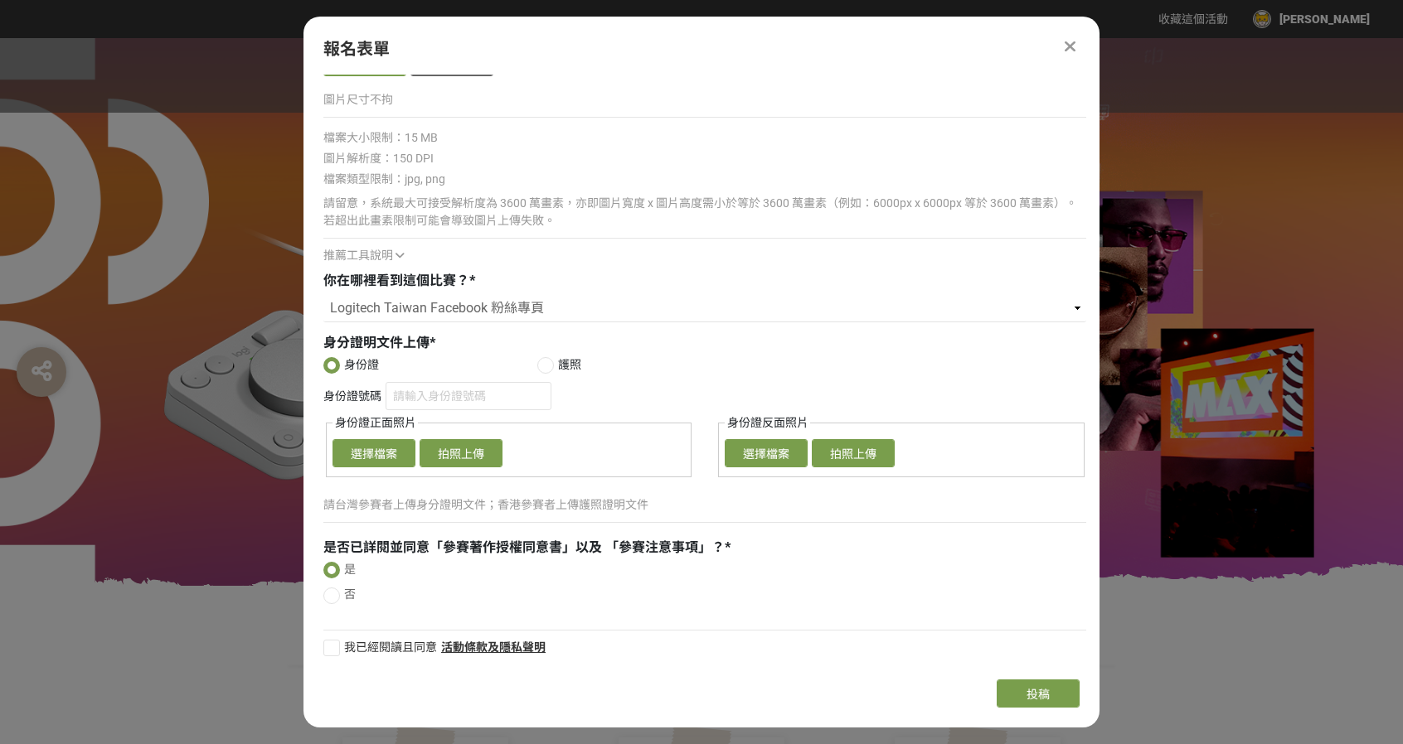
checkbox input "false"
click at [396, 455] on button "選擇檔案" at bounding box center [373, 453] width 83 height 28
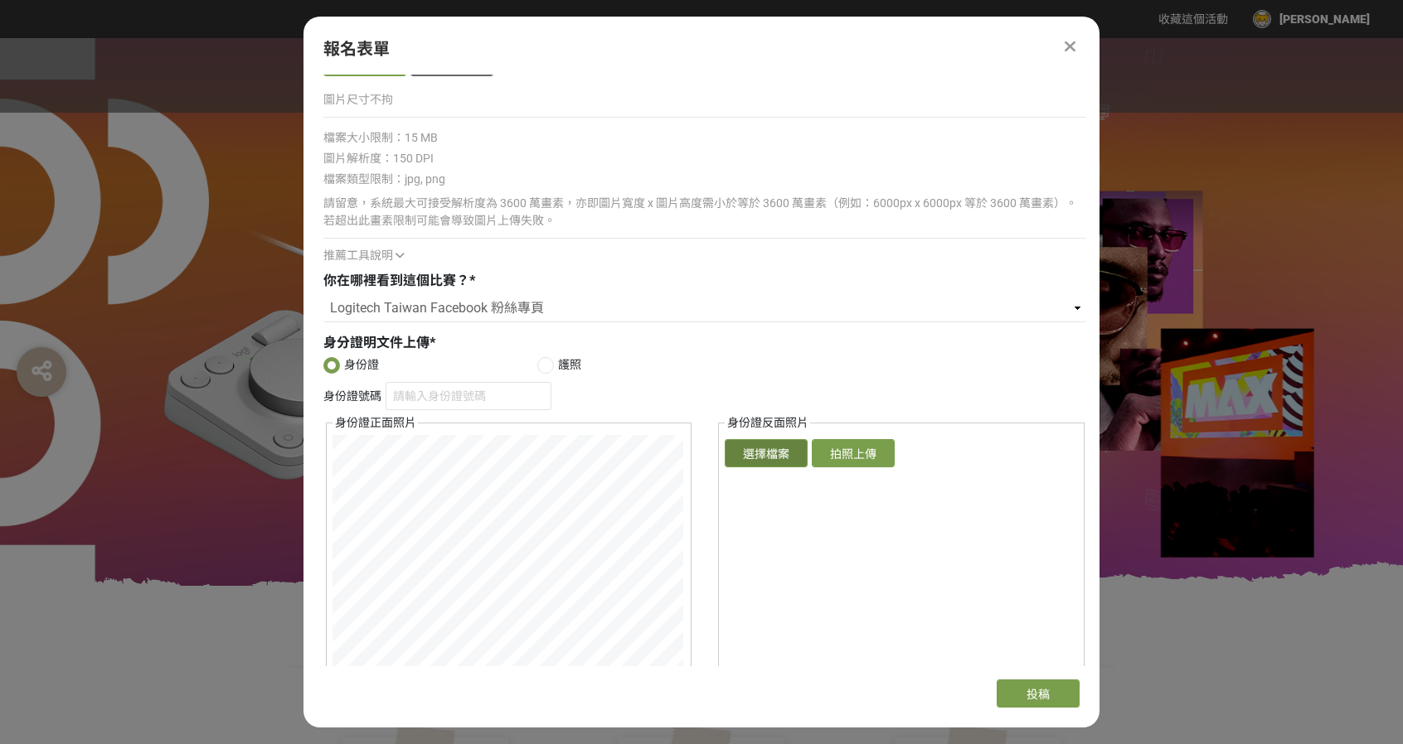
click at [784, 455] on button "選擇檔案" at bounding box center [766, 453] width 83 height 28
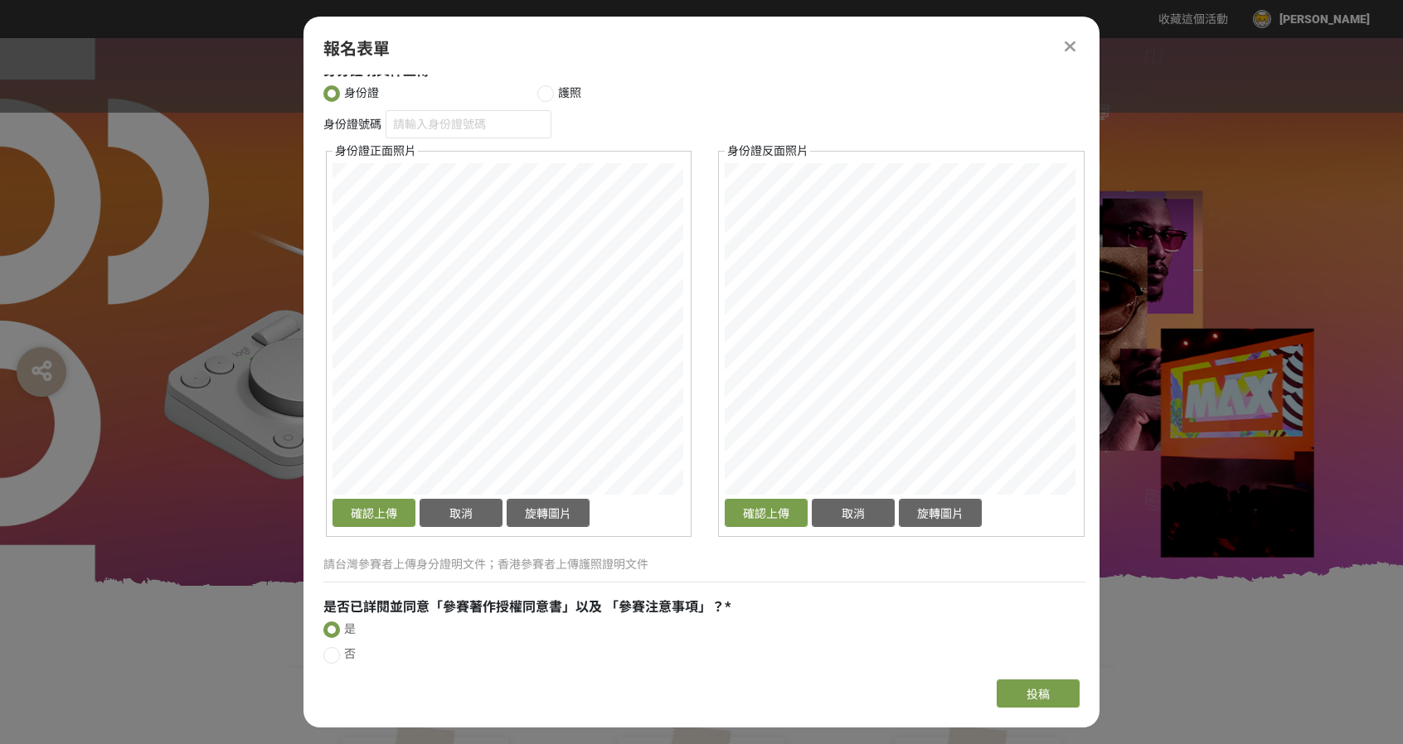
scroll to position [1498, 0]
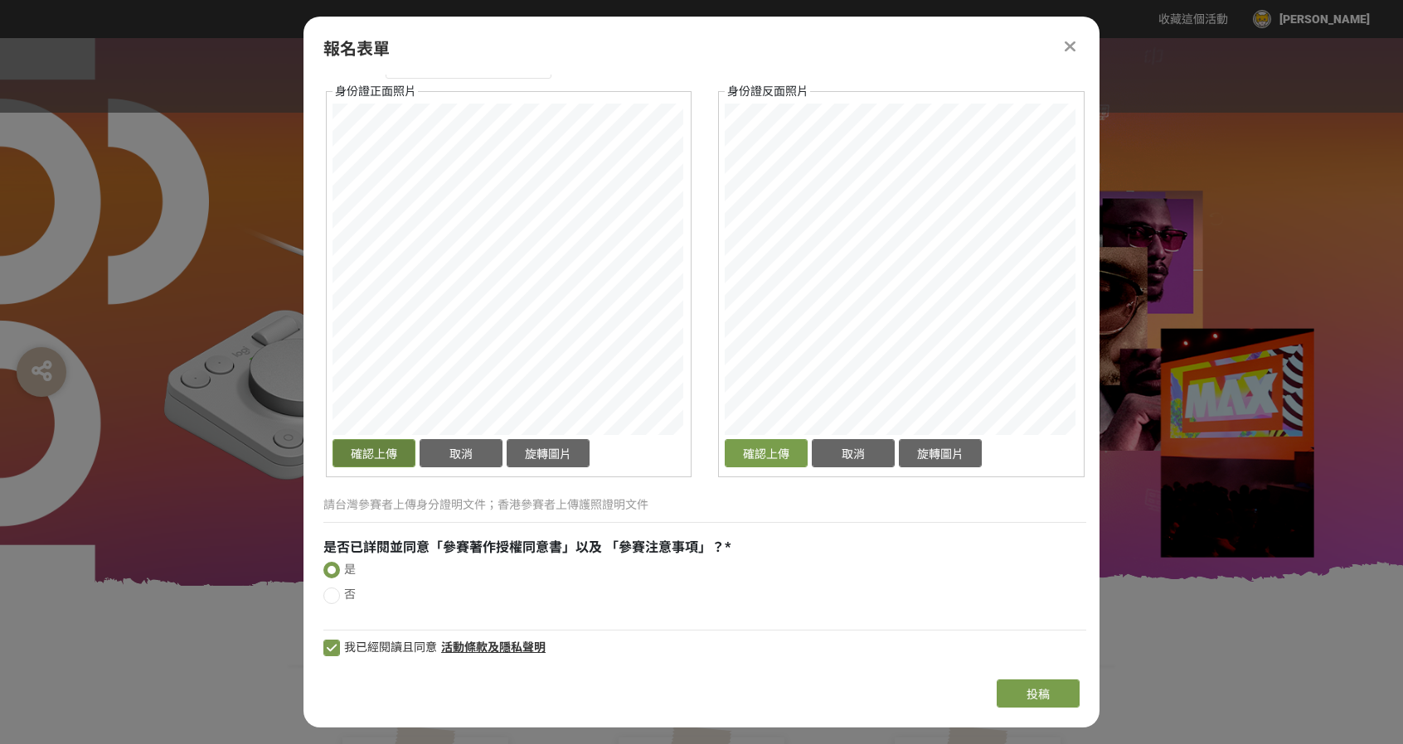
click at [352, 451] on button "確認上傳" at bounding box center [373, 453] width 83 height 28
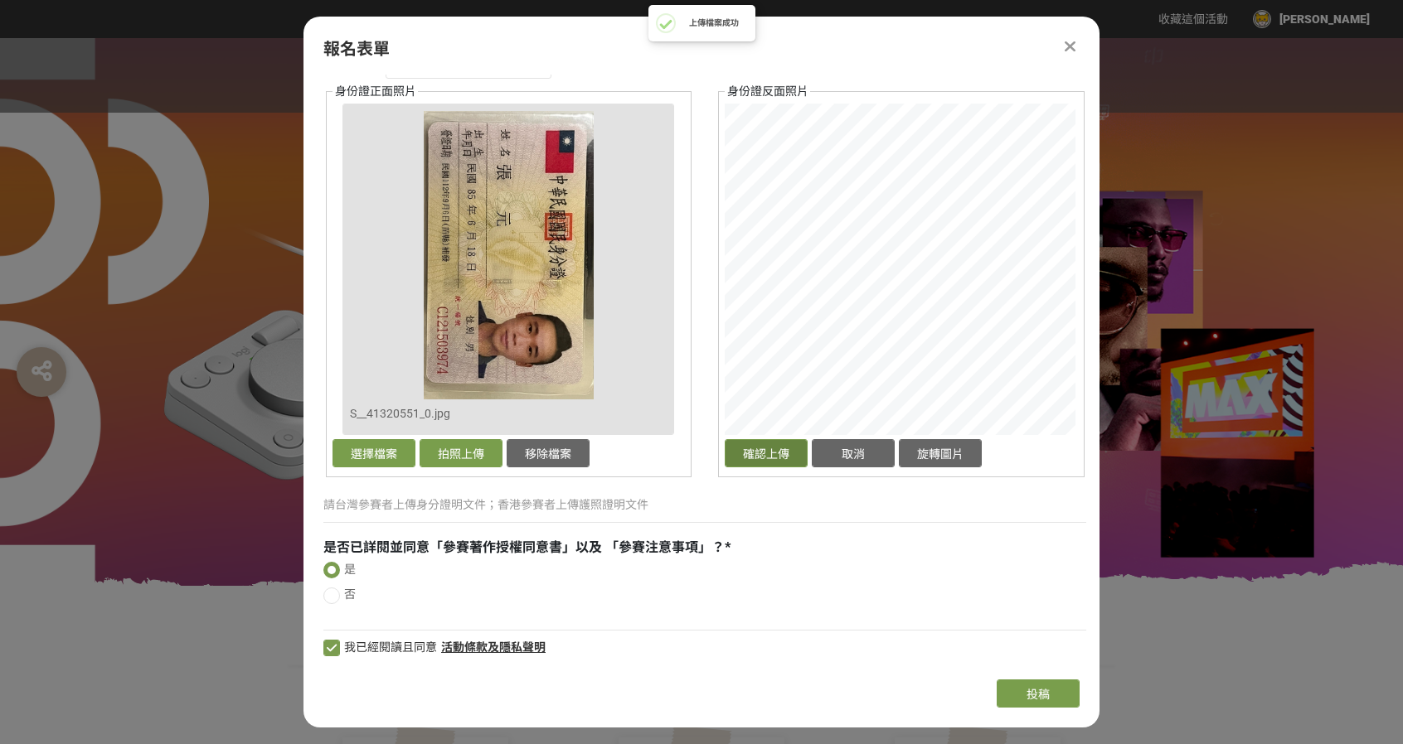
click at [788, 453] on button "確認上傳" at bounding box center [766, 453] width 83 height 28
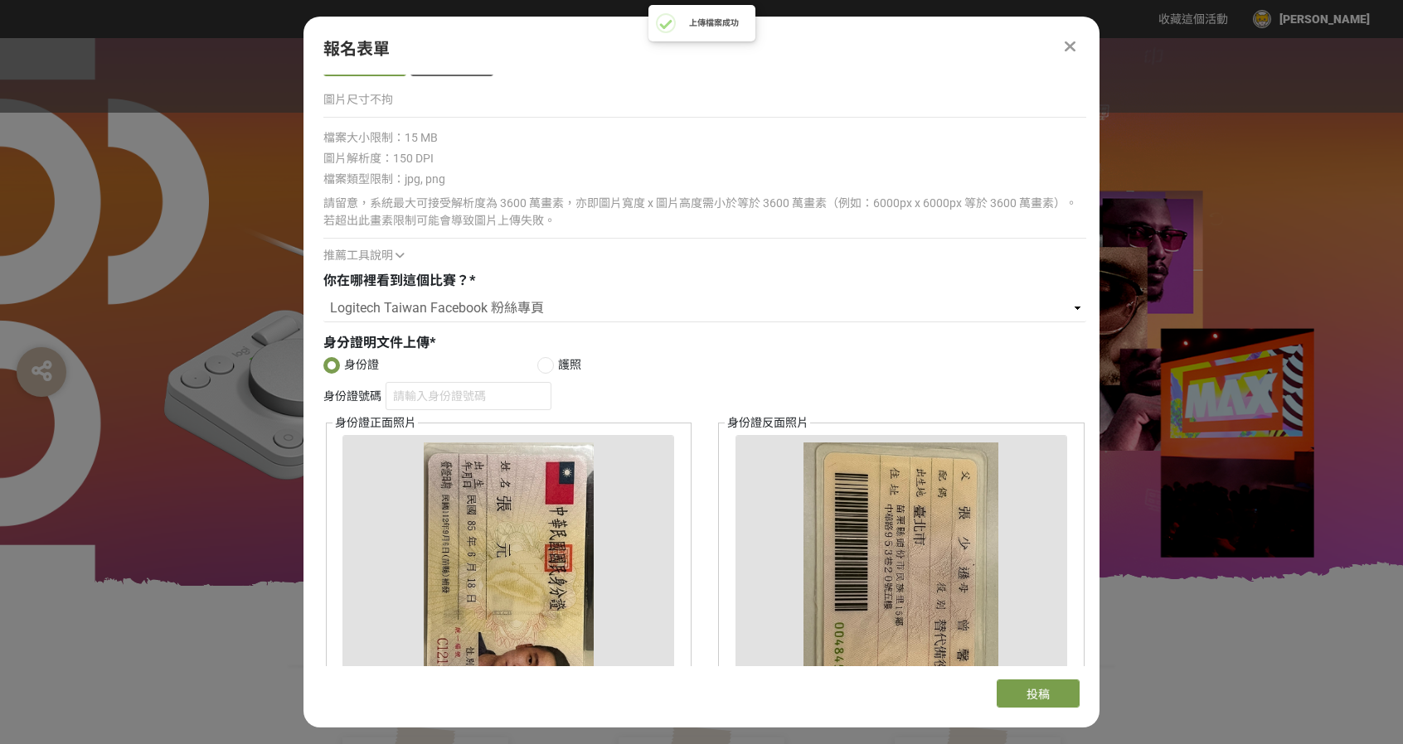
scroll to position [1037, 0]
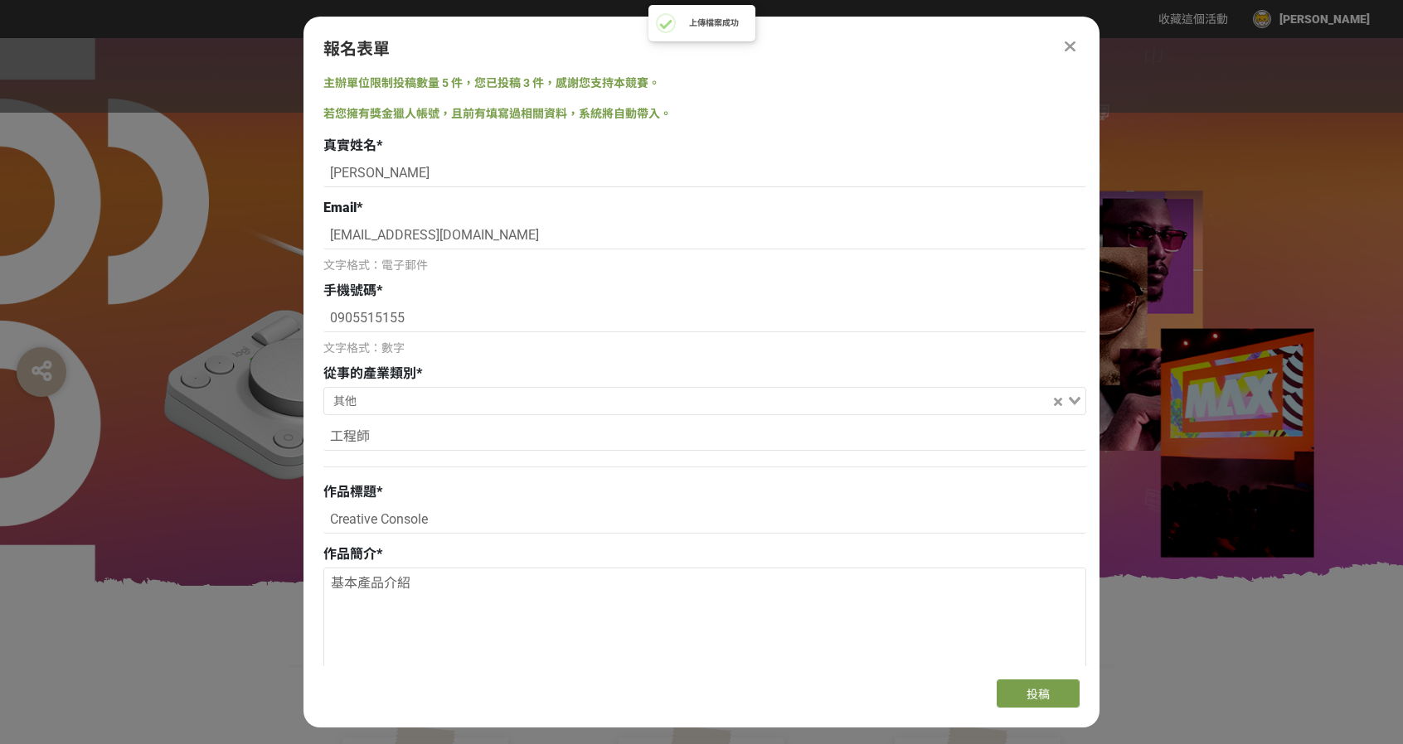
select select "Logitech Taiwan Facebook 粉絲專頁"
click at [1010, 696] on button "投稿" at bounding box center [1038, 694] width 83 height 28
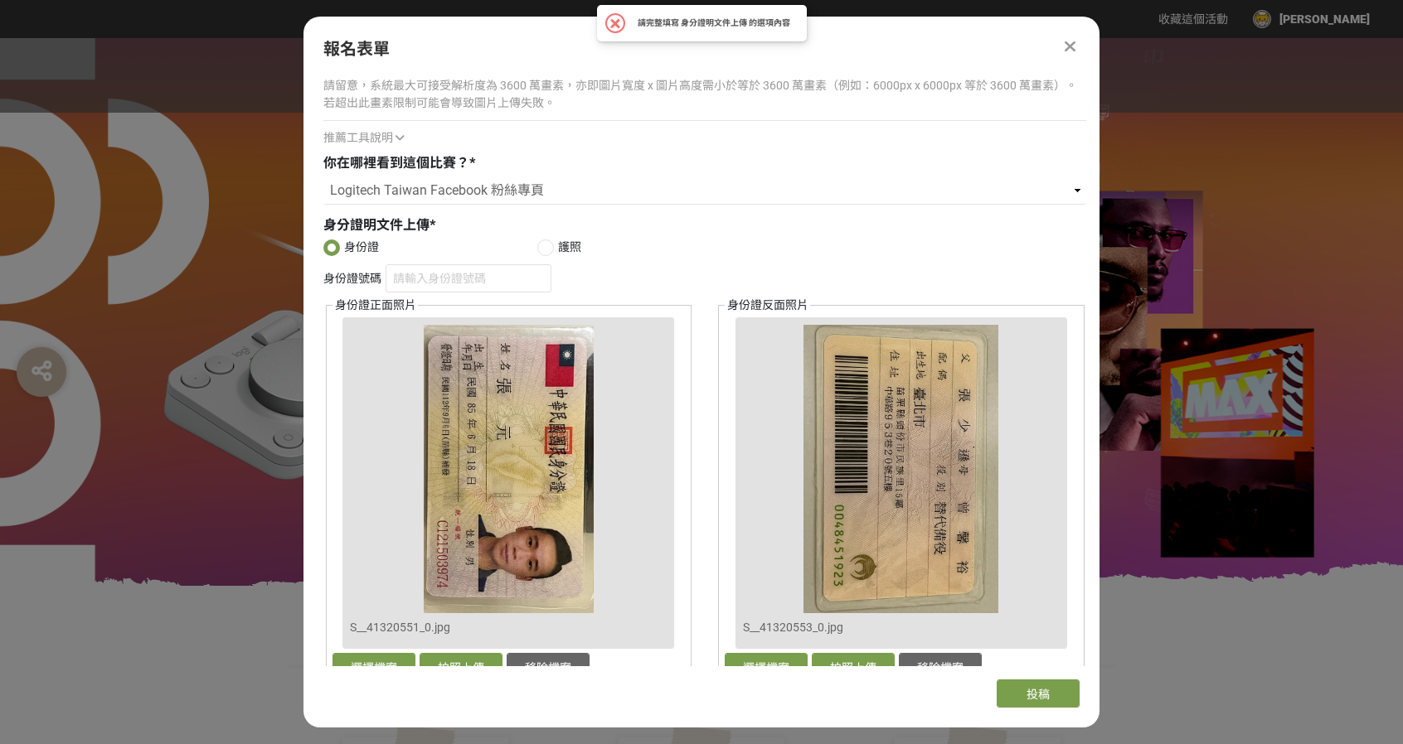
scroll to position [1326, 0]
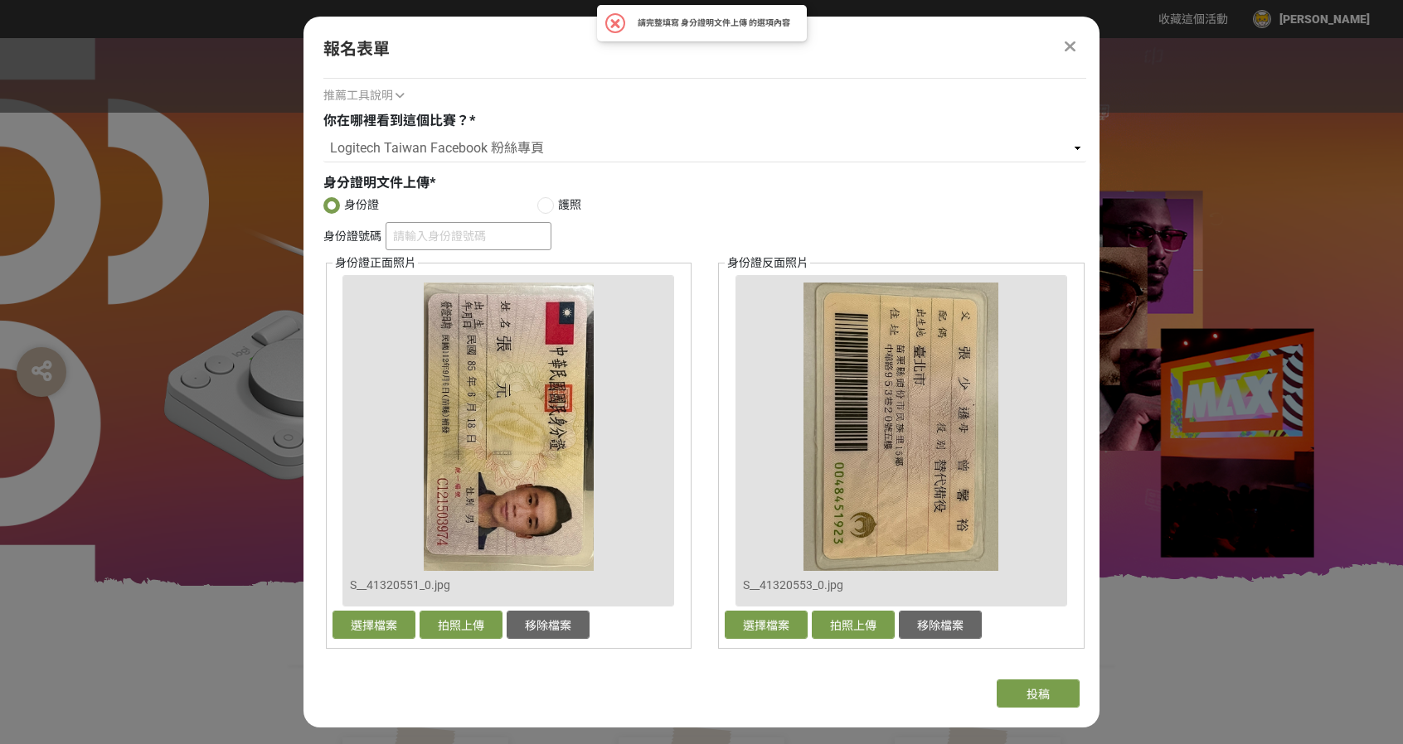
click at [458, 223] on input "身份證號碼" at bounding box center [469, 236] width 166 height 28
type input "C121503974"
click at [1033, 688] on span "投稿" at bounding box center [1037, 694] width 23 height 13
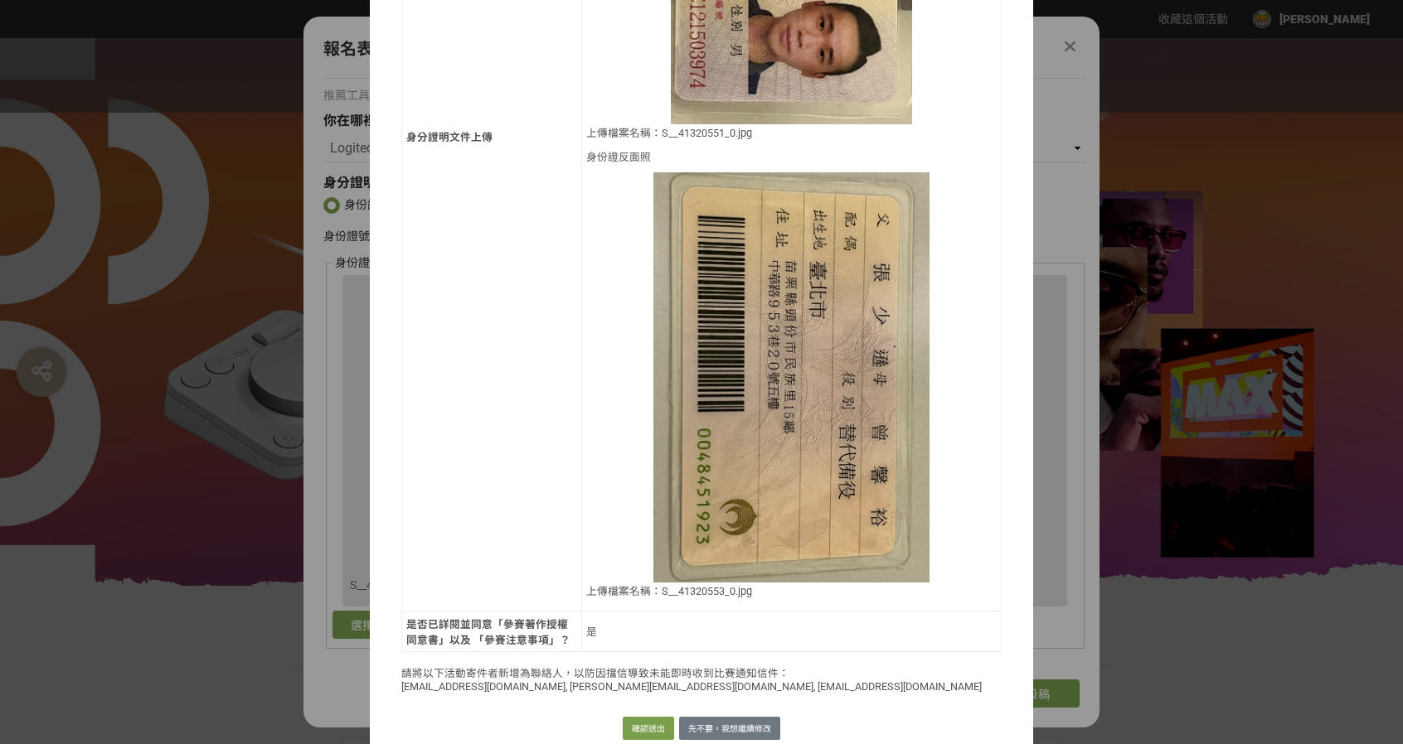
scroll to position [1091, 0]
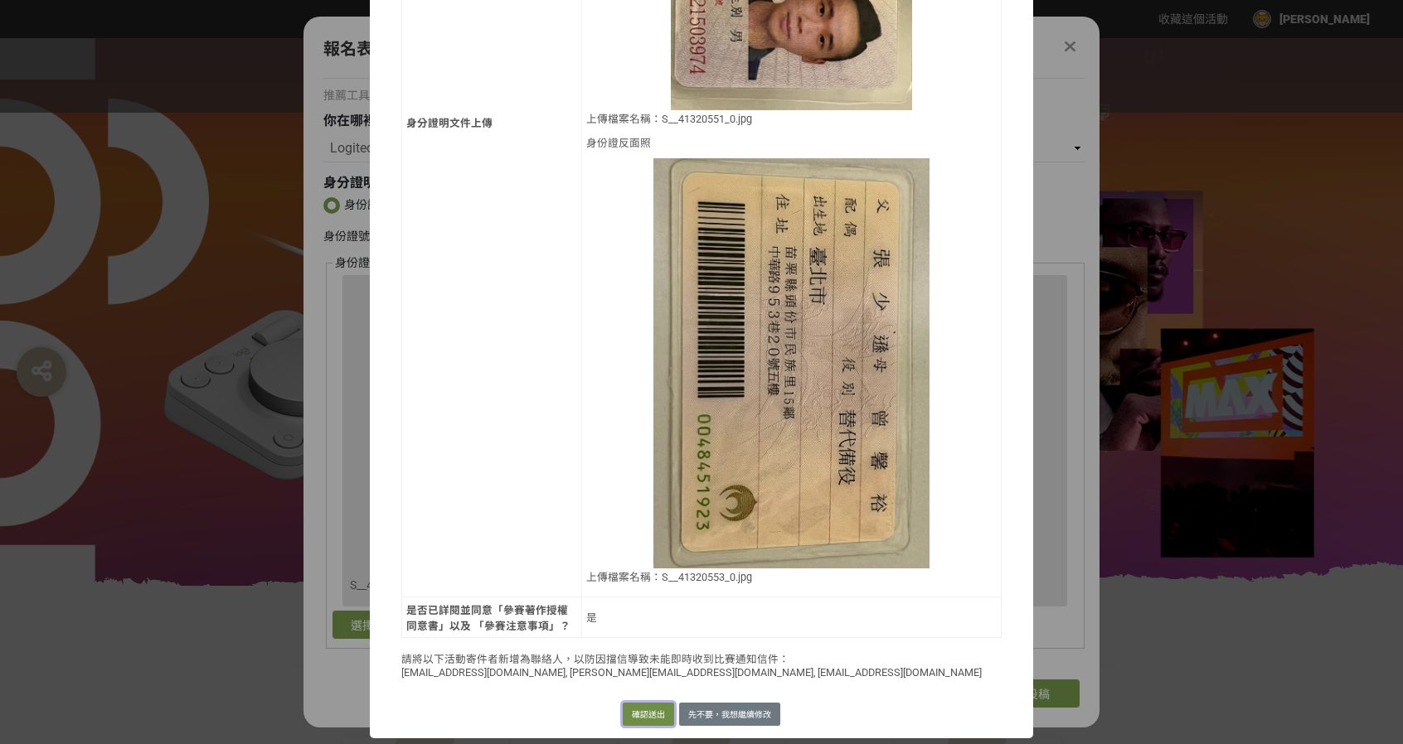
click at [648, 718] on button "確認送出" at bounding box center [648, 714] width 51 height 23
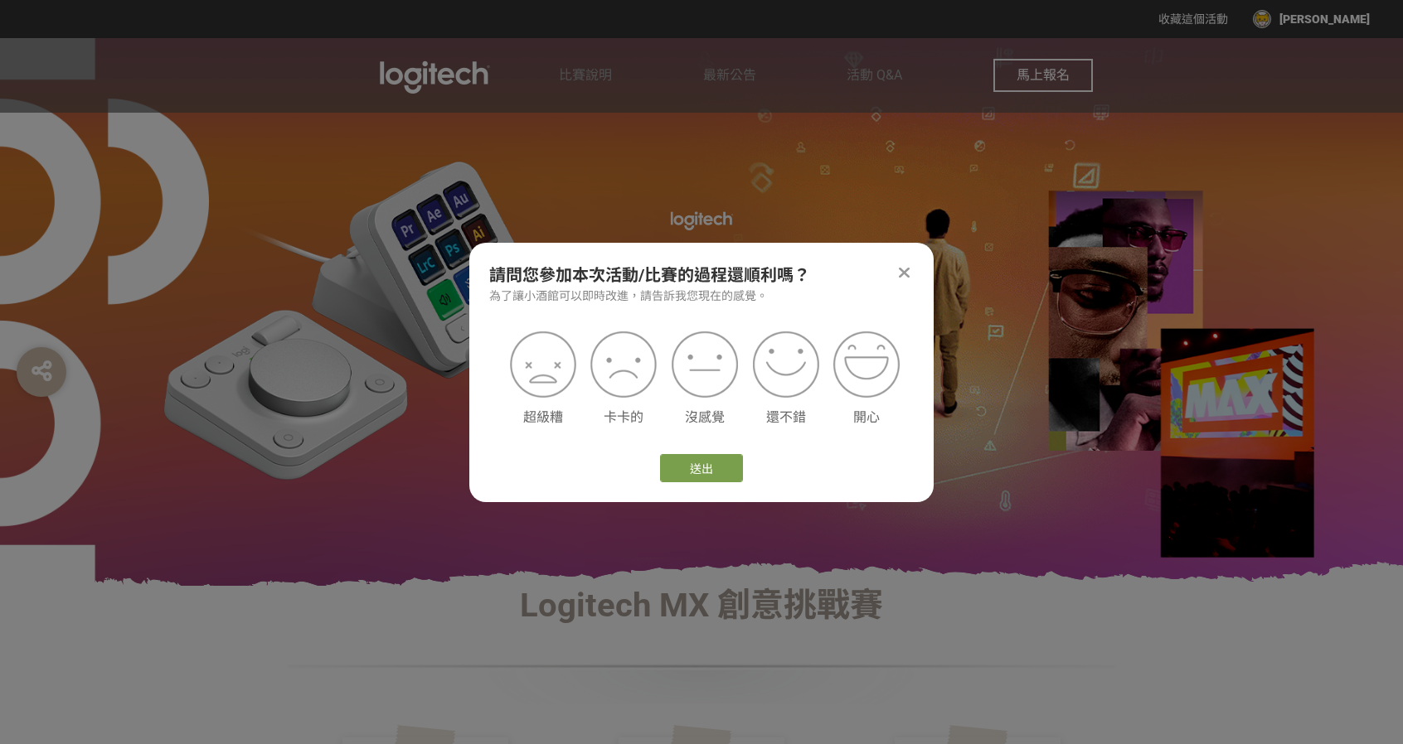
click at [904, 273] on icon at bounding box center [904, 272] width 11 height 17
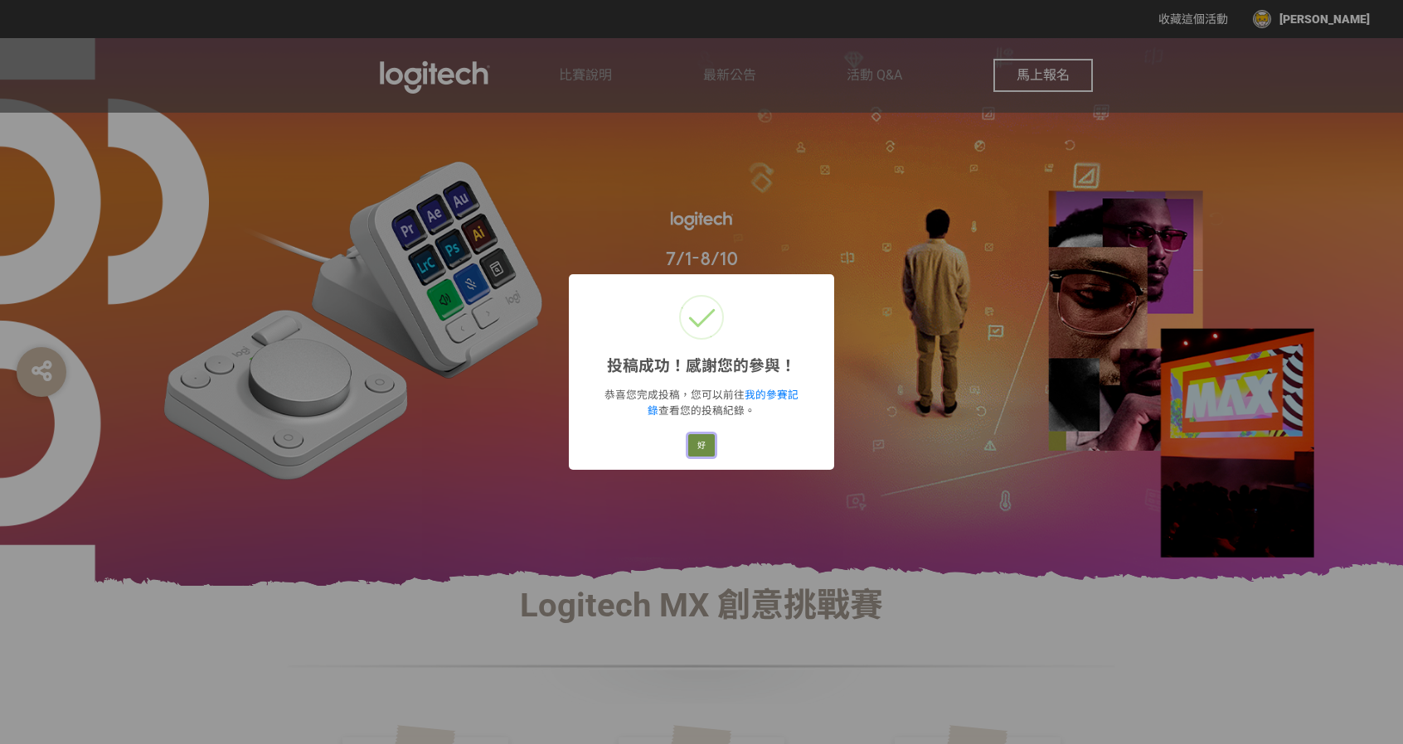
click at [708, 441] on button "好" at bounding box center [701, 445] width 27 height 23
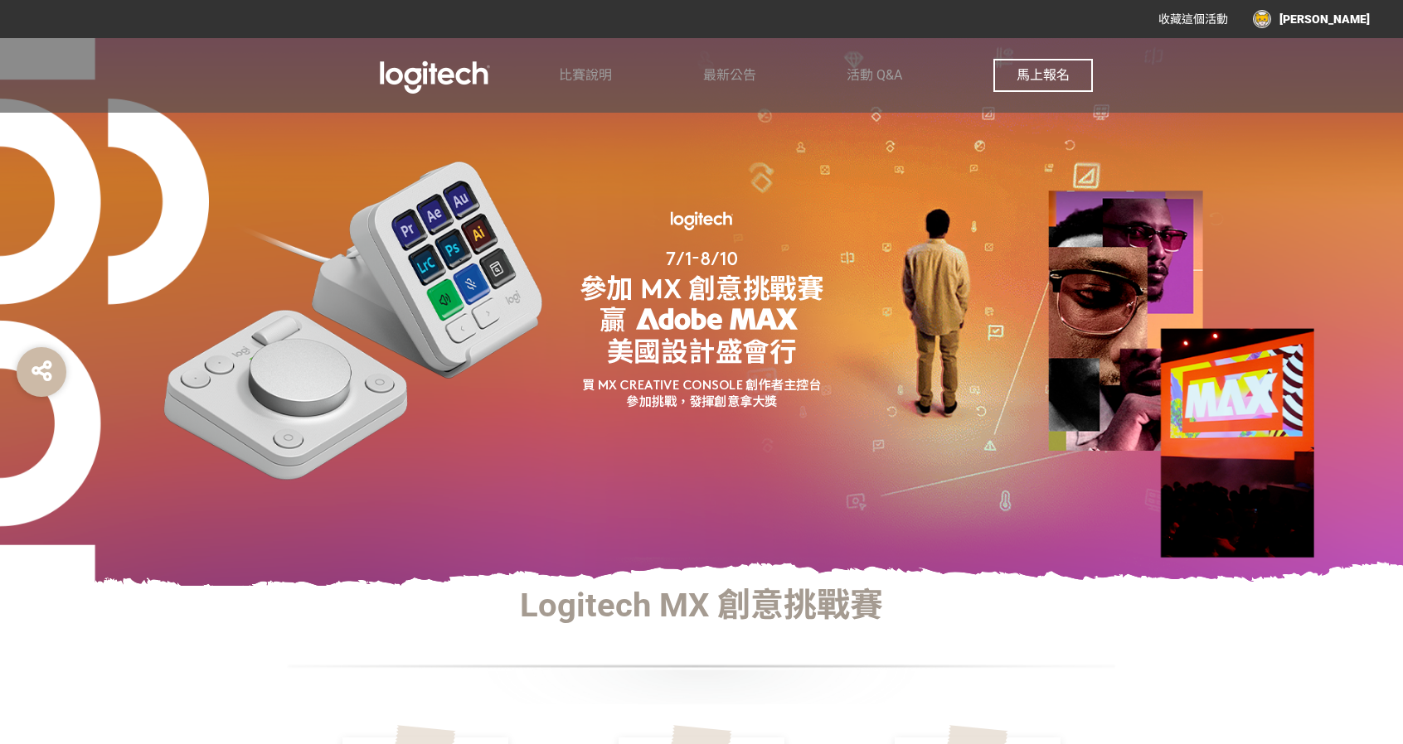
click at [1069, 87] on button "馬上報名" at bounding box center [1042, 75] width 99 height 33
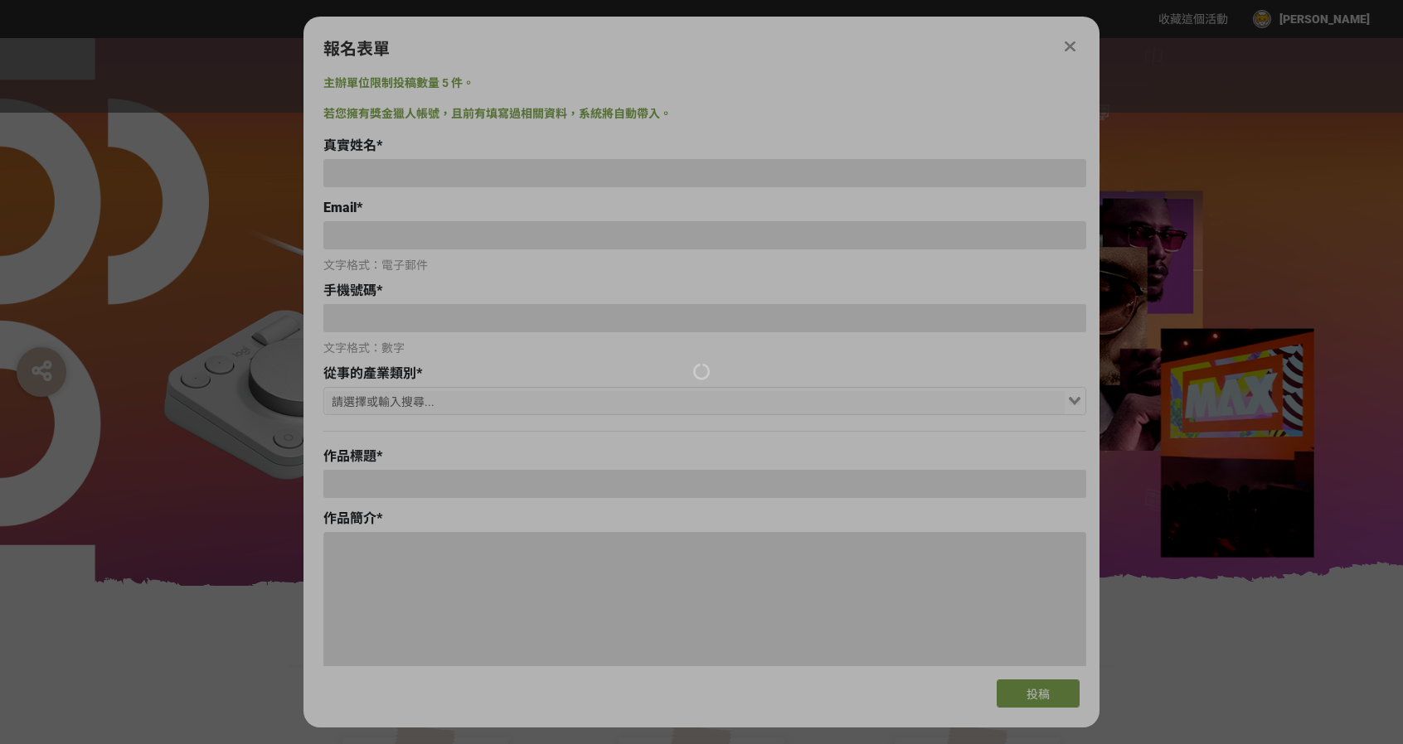
type input "[PERSON_NAME]"
type input "[EMAIL_ADDRESS][DOMAIN_NAME]"
type input "0905515155"
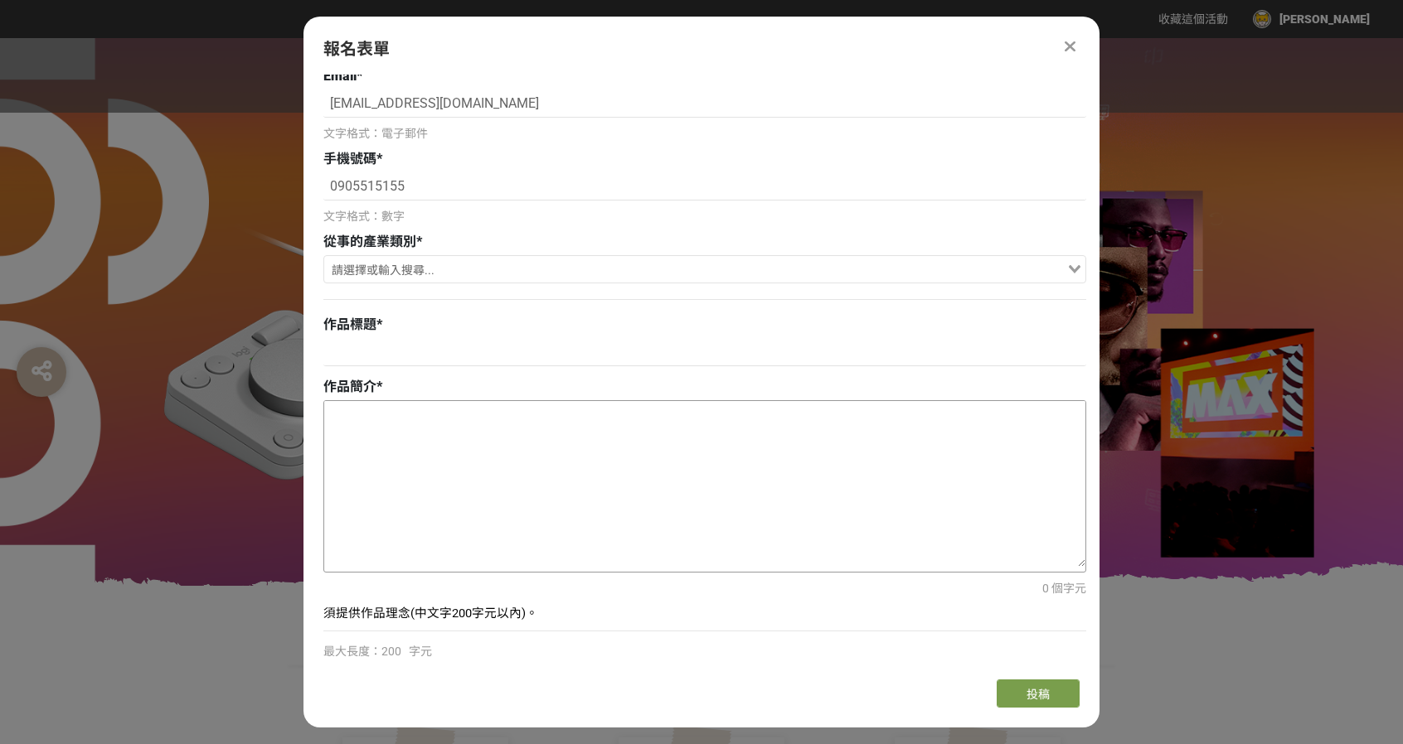
scroll to position [166, 0]
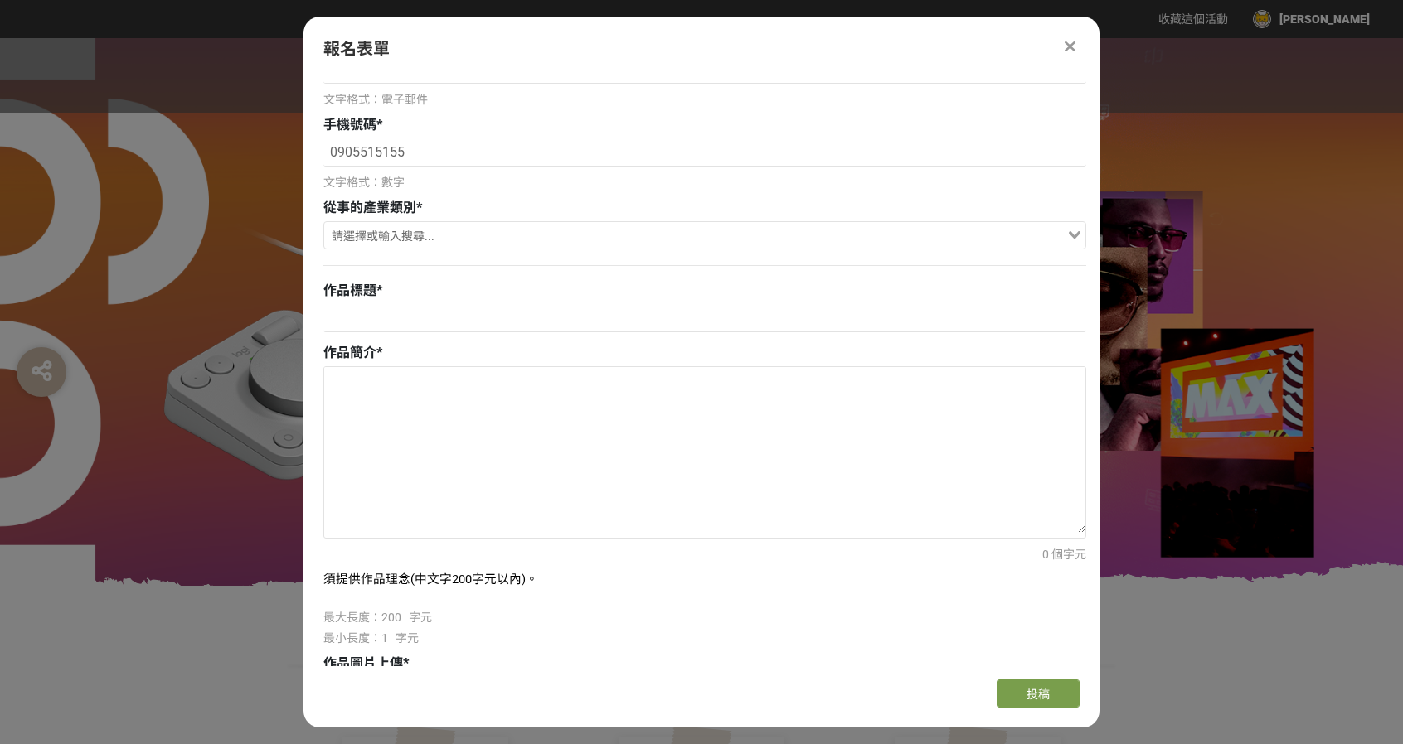
click at [468, 294] on div "作品標題 *" at bounding box center [704, 291] width 763 height 20
click at [464, 321] on input at bounding box center [704, 318] width 763 height 28
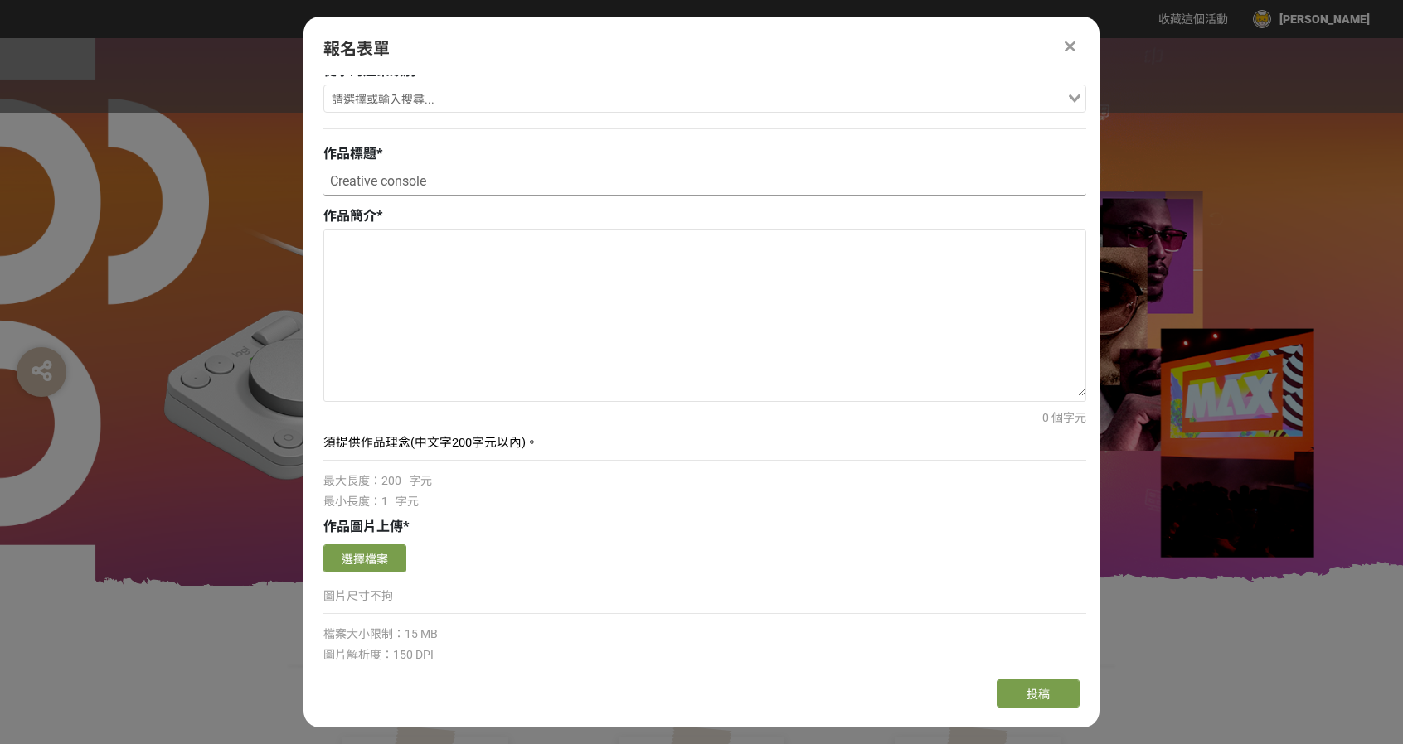
scroll to position [497, 0]
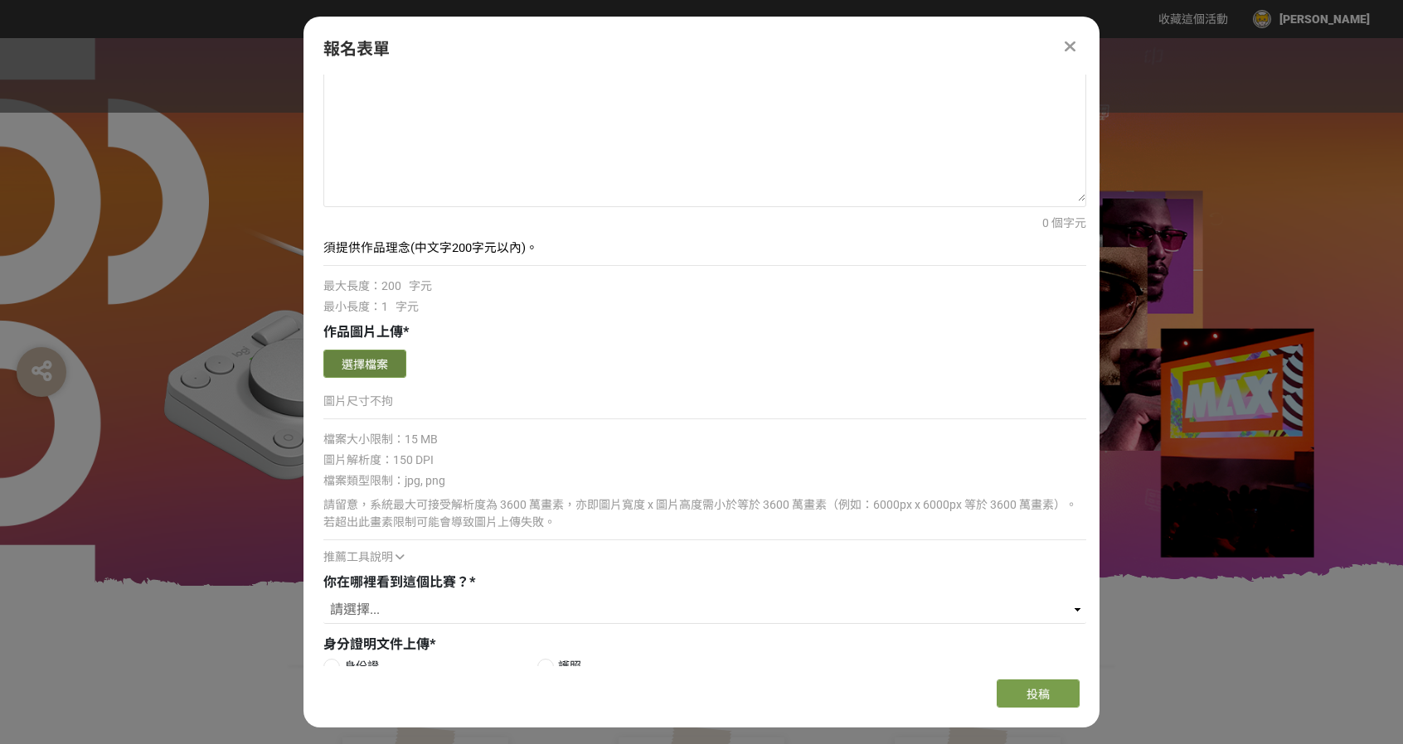
type input "Creative console"
click at [390, 351] on button "選擇檔案" at bounding box center [364, 364] width 83 height 28
